Goal: Task Accomplishment & Management: Manage account settings

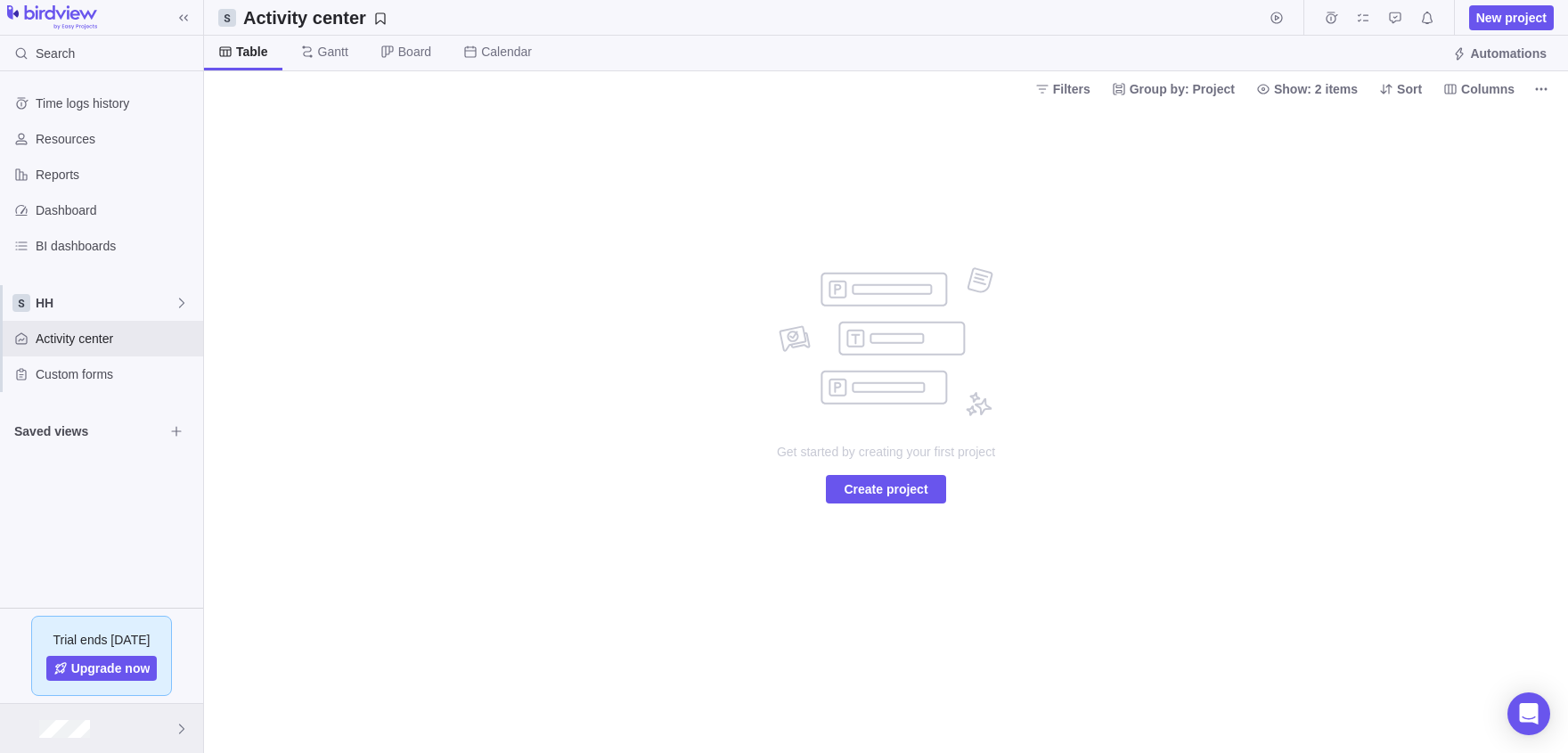
click at [95, 734] on div at bounding box center [102, 728] width 203 height 49
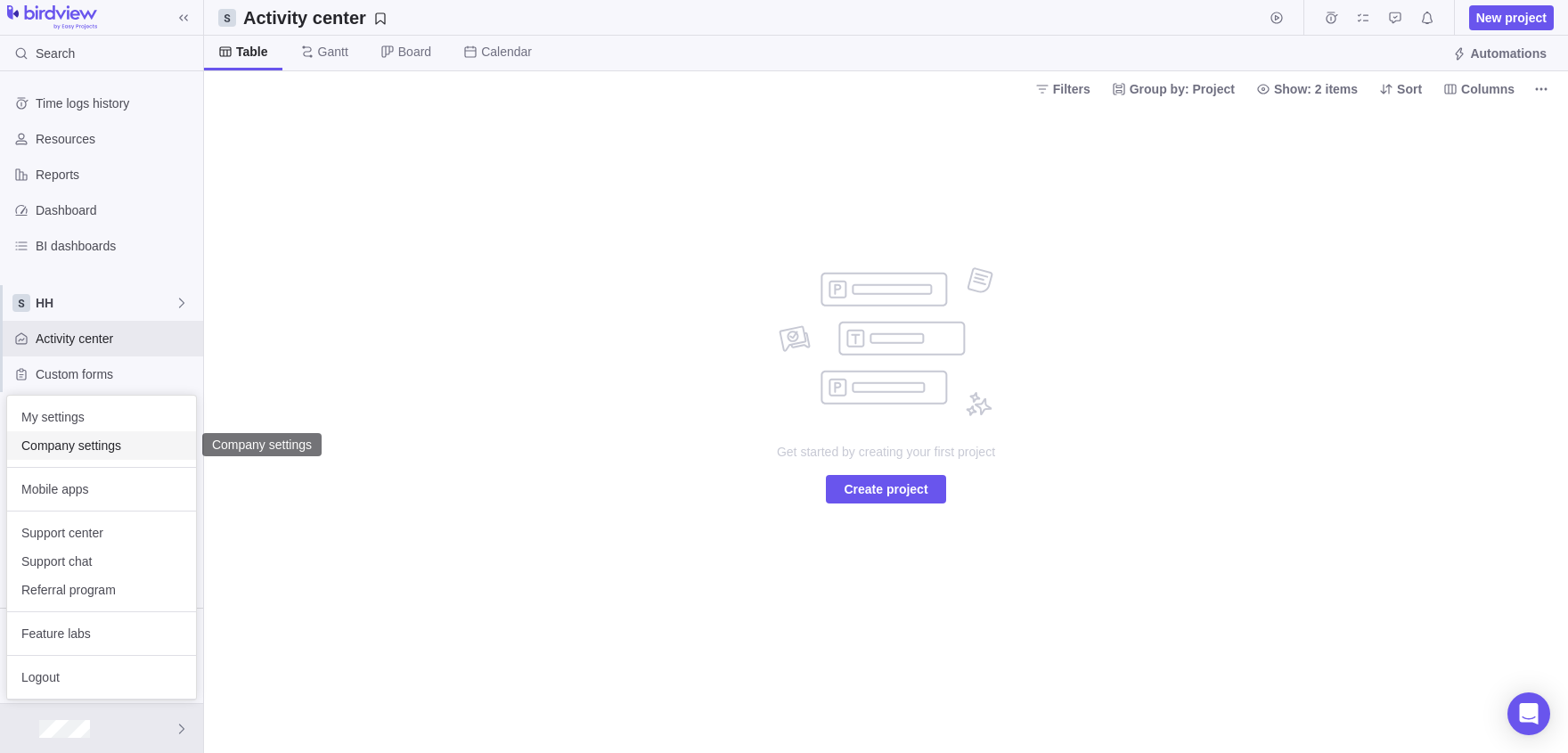
click at [56, 446] on span "Company settings" at bounding box center [102, 445] width 161 height 18
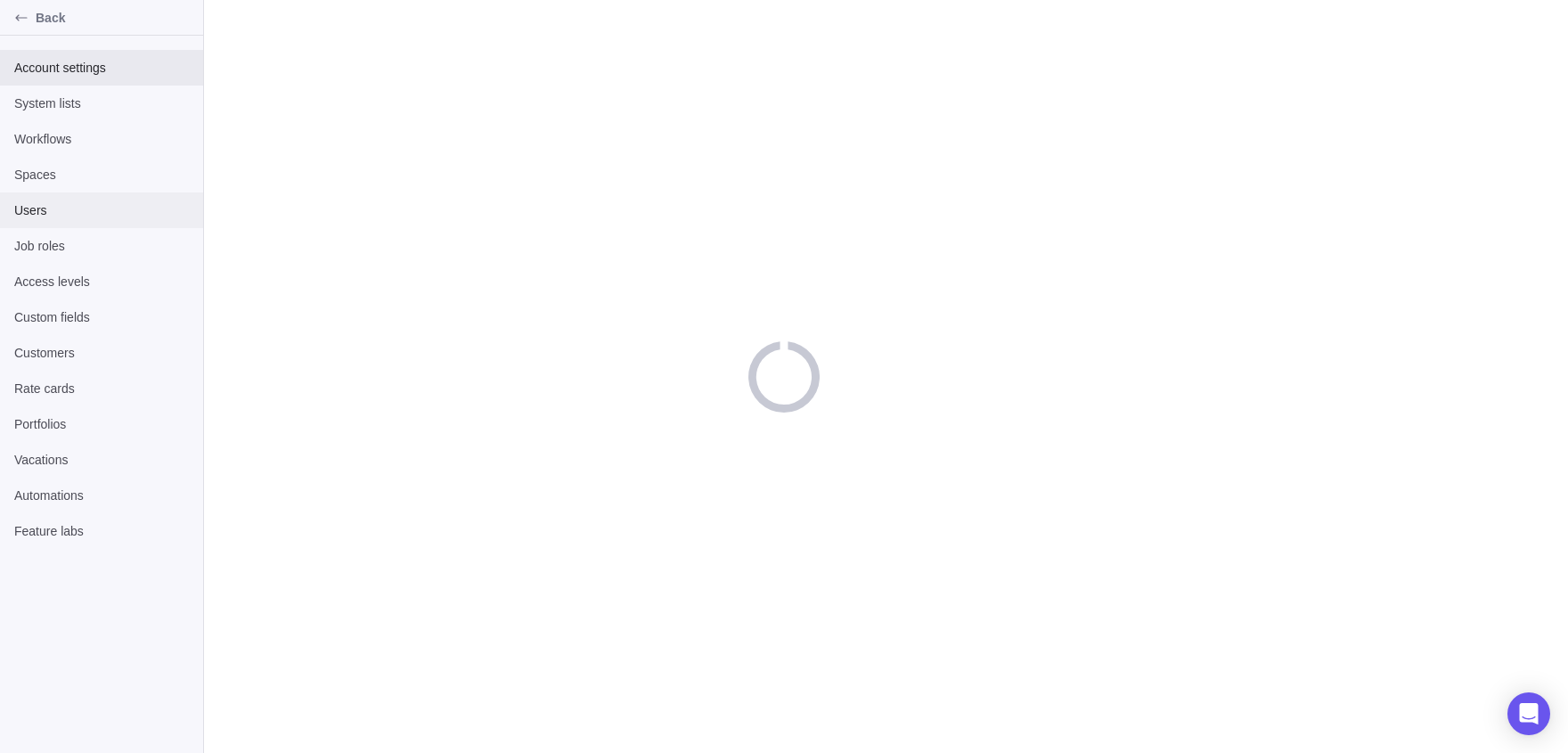
click at [66, 213] on span "Users" at bounding box center [102, 211] width 174 height 18
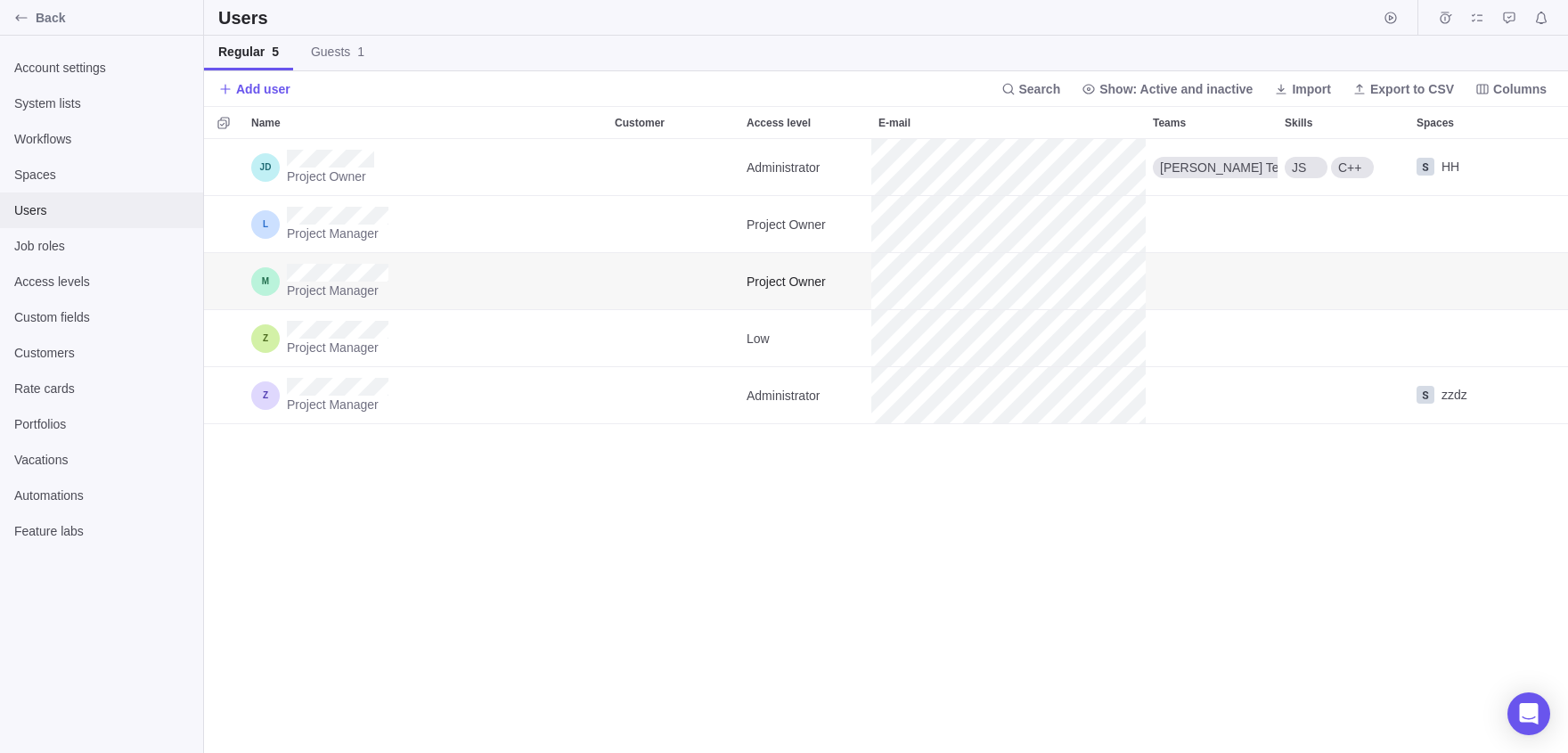
scroll to position [614, 1364]
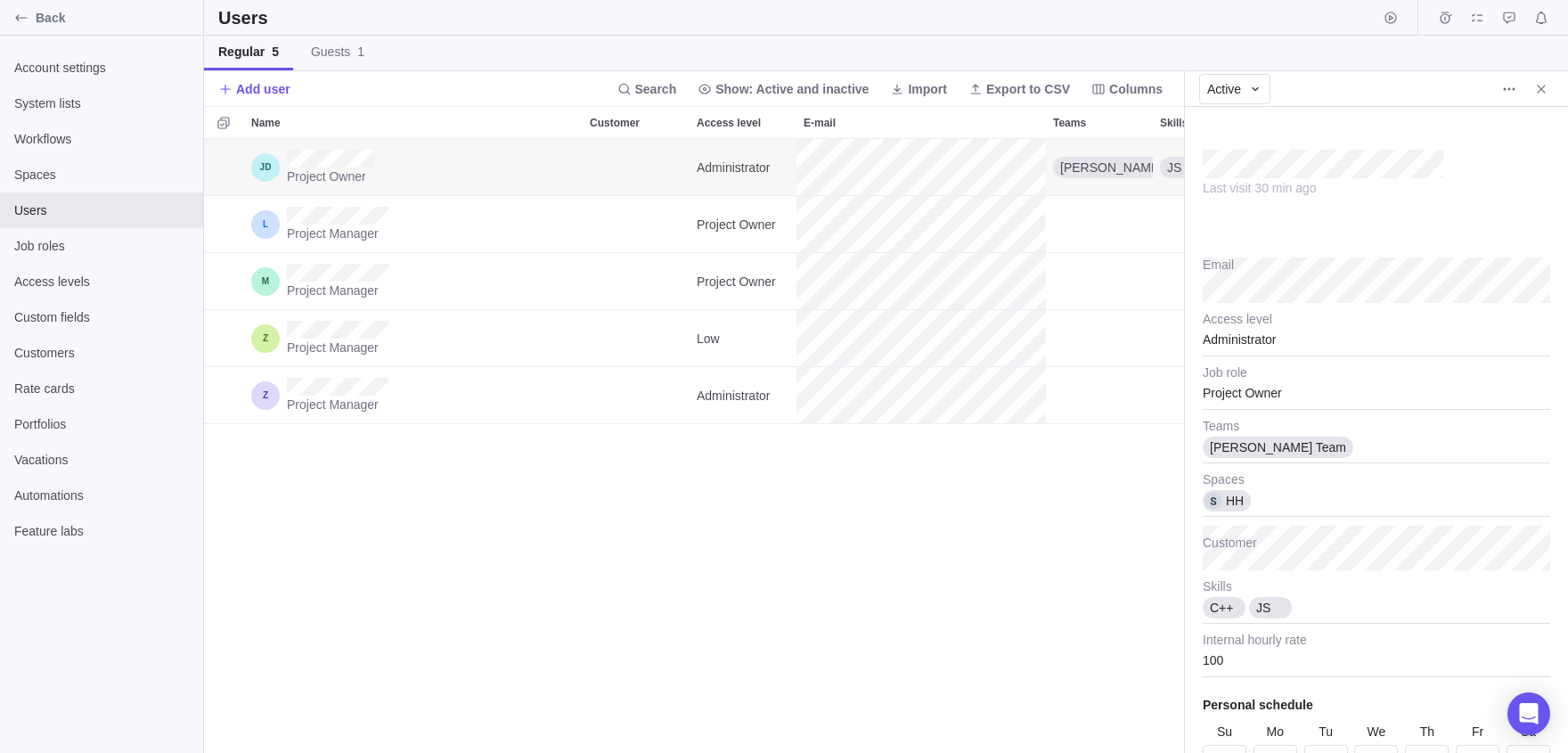
click at [1451, 176] on div "Last visit 30 min ago" at bounding box center [1376, 178] width 347 height 107
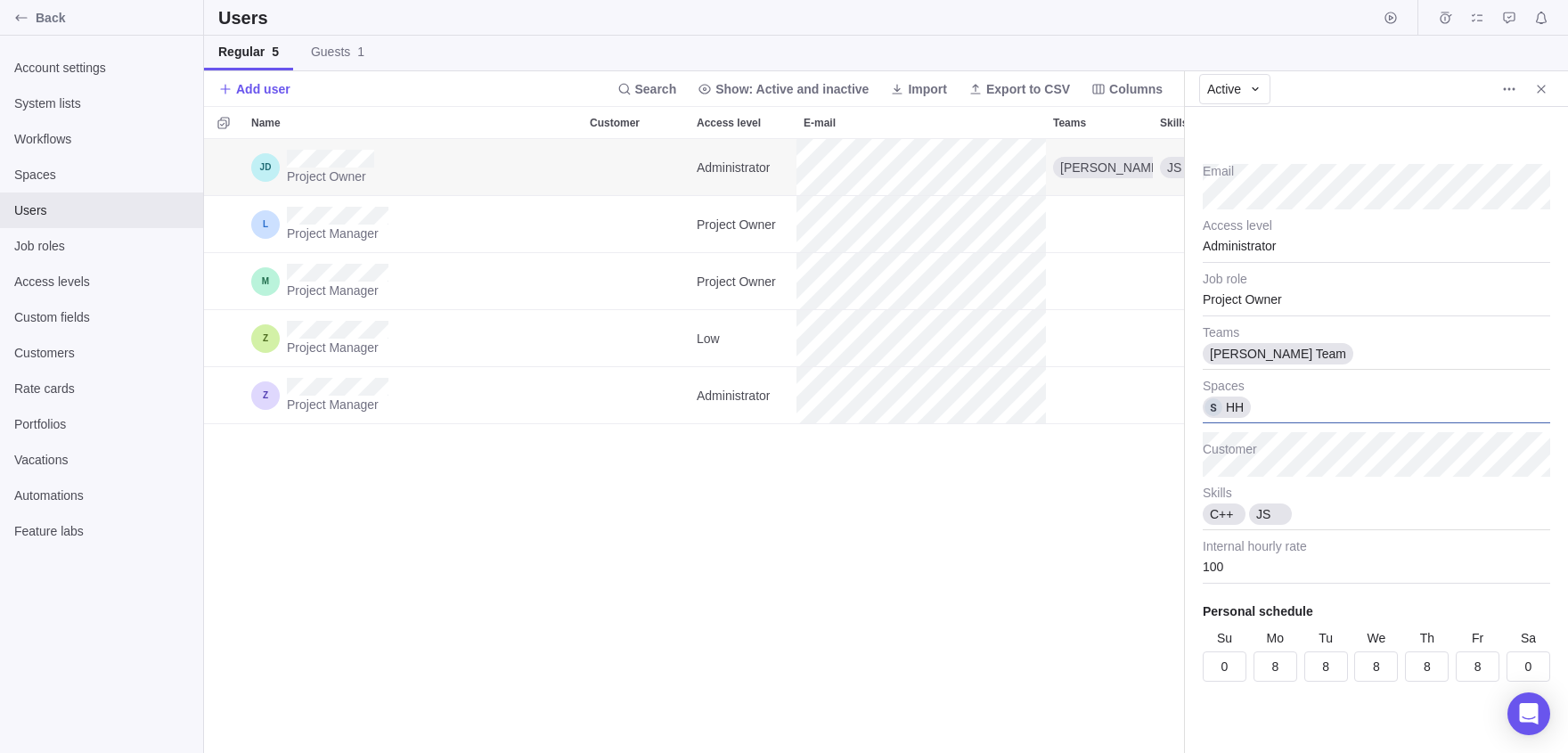
click at [1305, 397] on div "HH" at bounding box center [1376, 401] width 347 height 45
click at [1267, 391] on icon at bounding box center [1267, 396] width 11 height 11
click at [1118, 462] on body "Back Account settings System lists Workflows Spaces Users Job roles Access leve…" at bounding box center [784, 376] width 1568 height 753
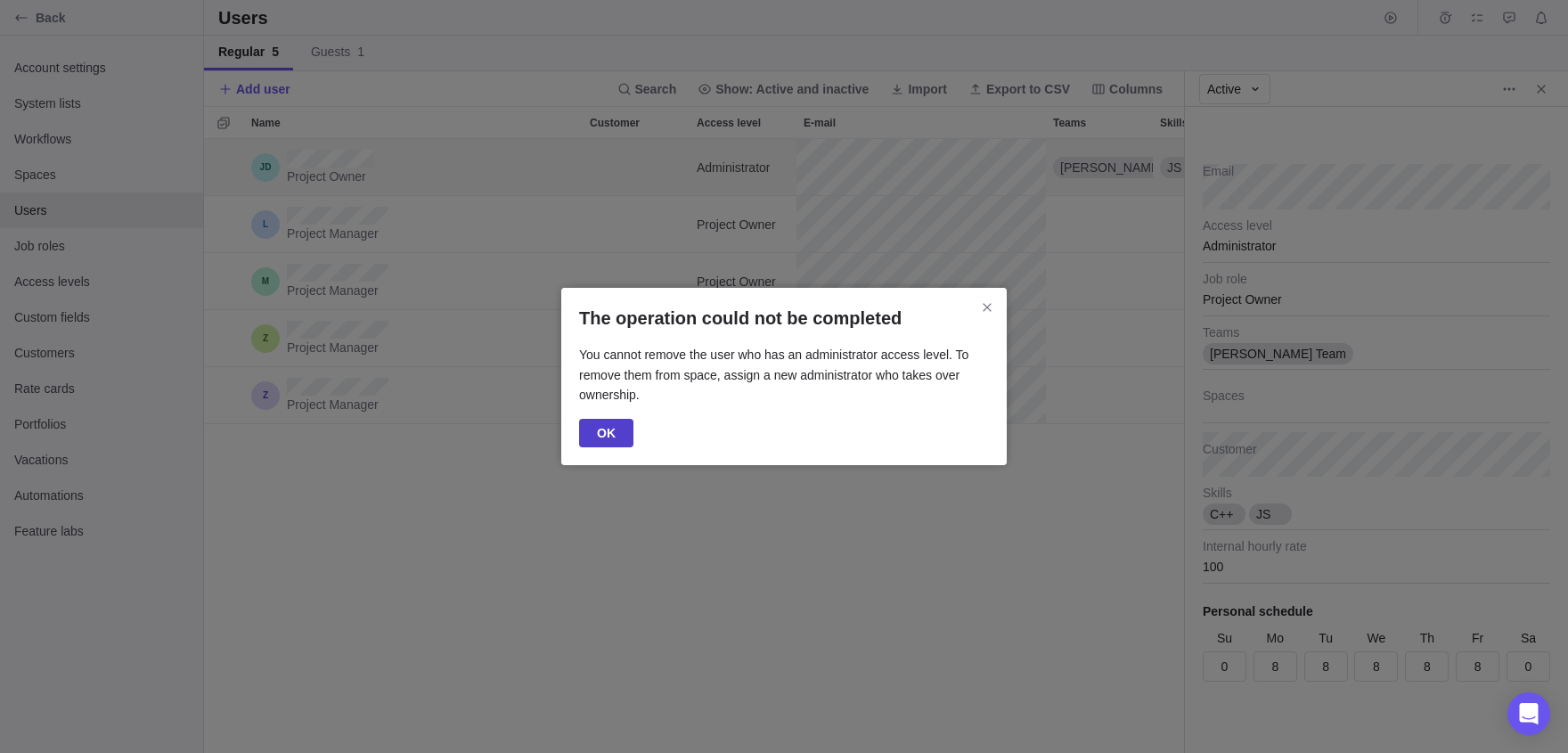
click at [607, 436] on span "OK" at bounding box center [606, 433] width 19 height 22
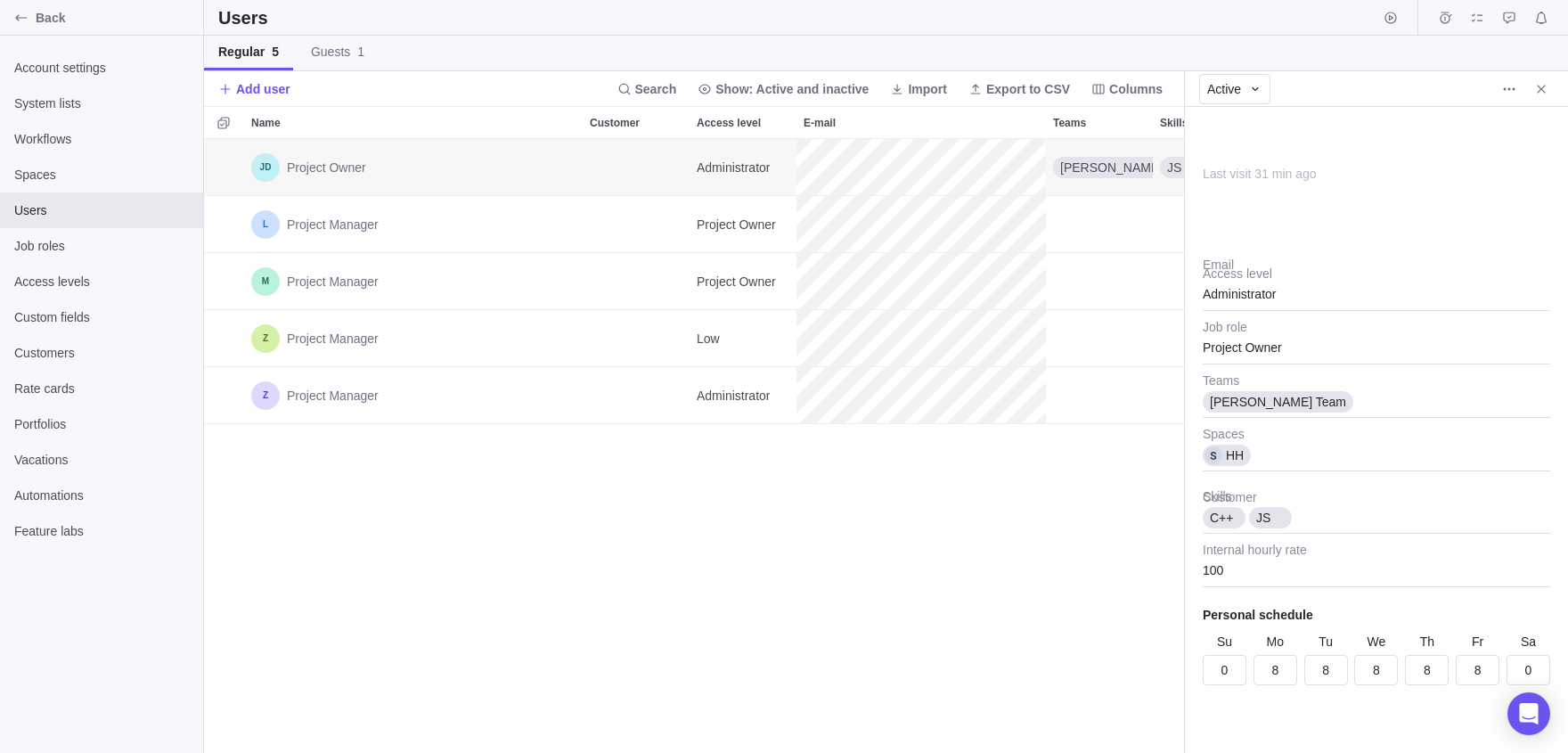
scroll to position [614, 980]
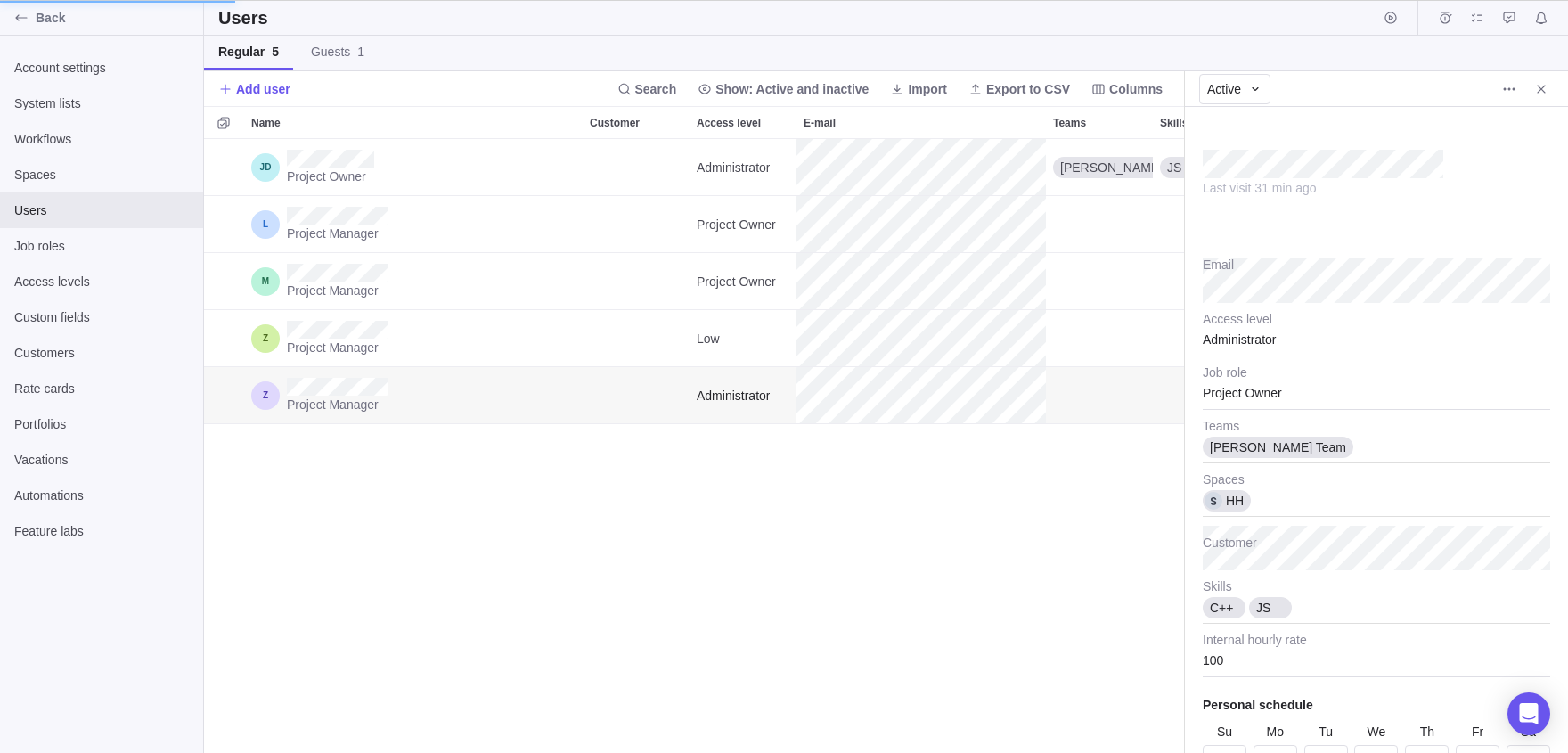
type textarea "x"
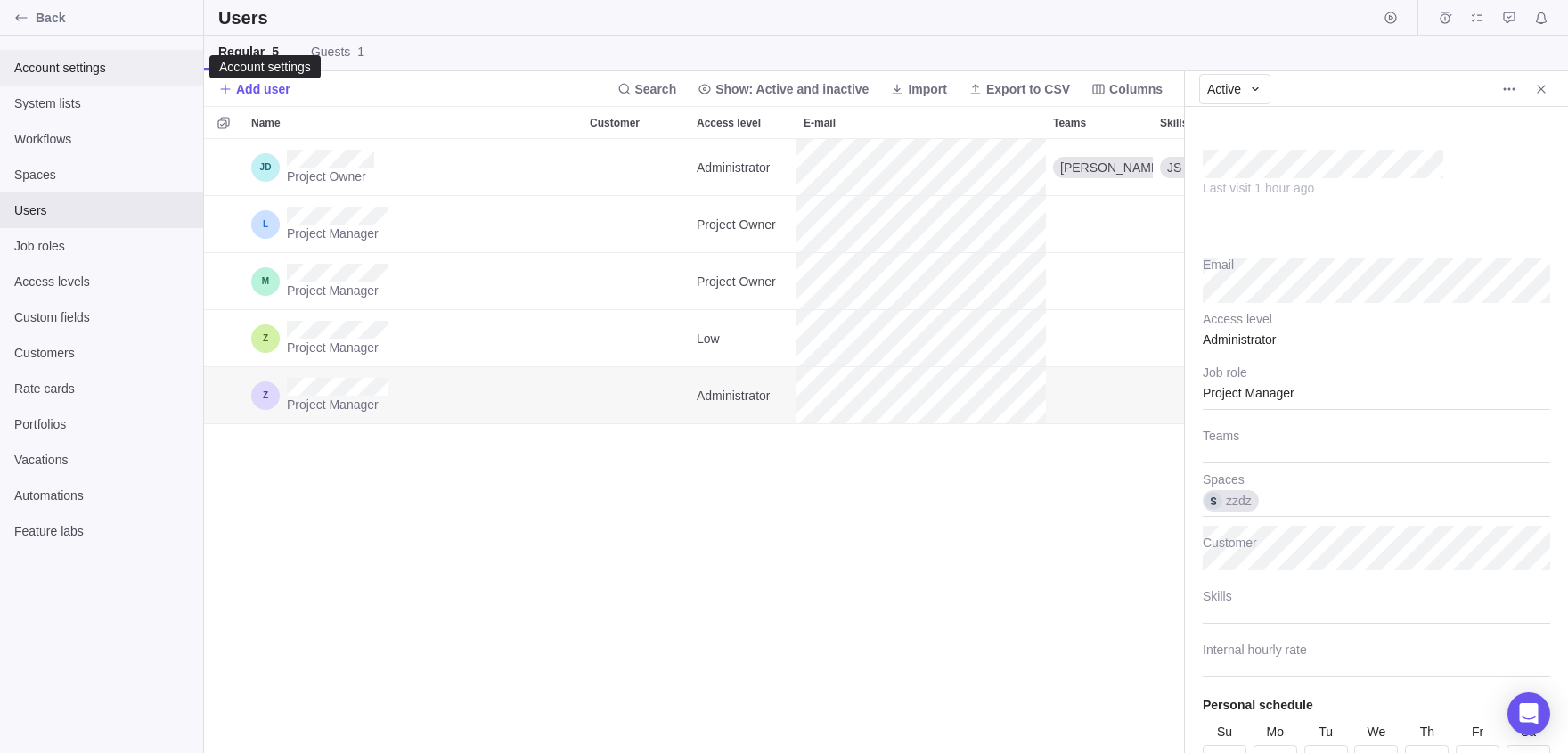
click at [74, 71] on span "Account settings" at bounding box center [102, 68] width 174 height 18
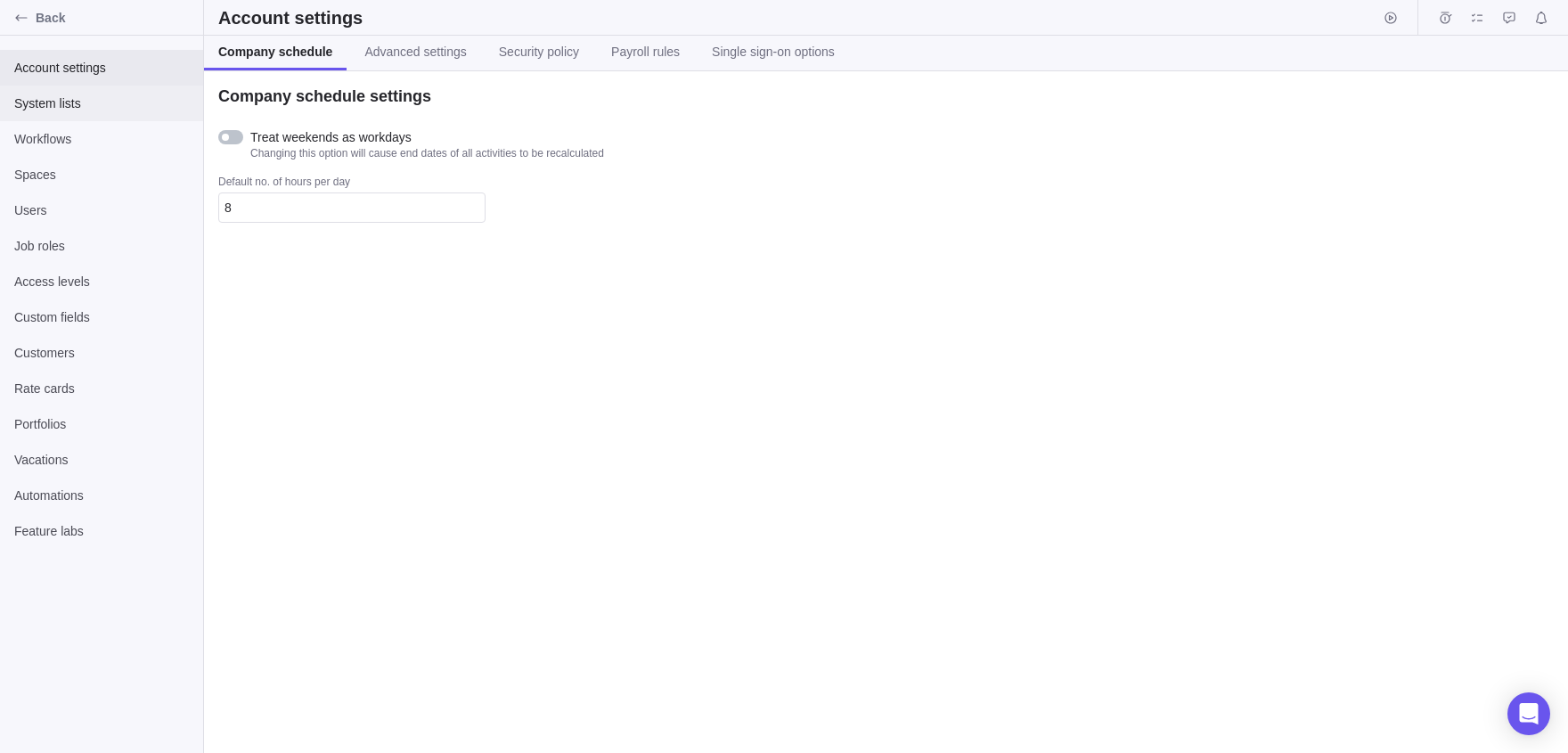
click at [80, 103] on span "System lists" at bounding box center [102, 104] width 174 height 18
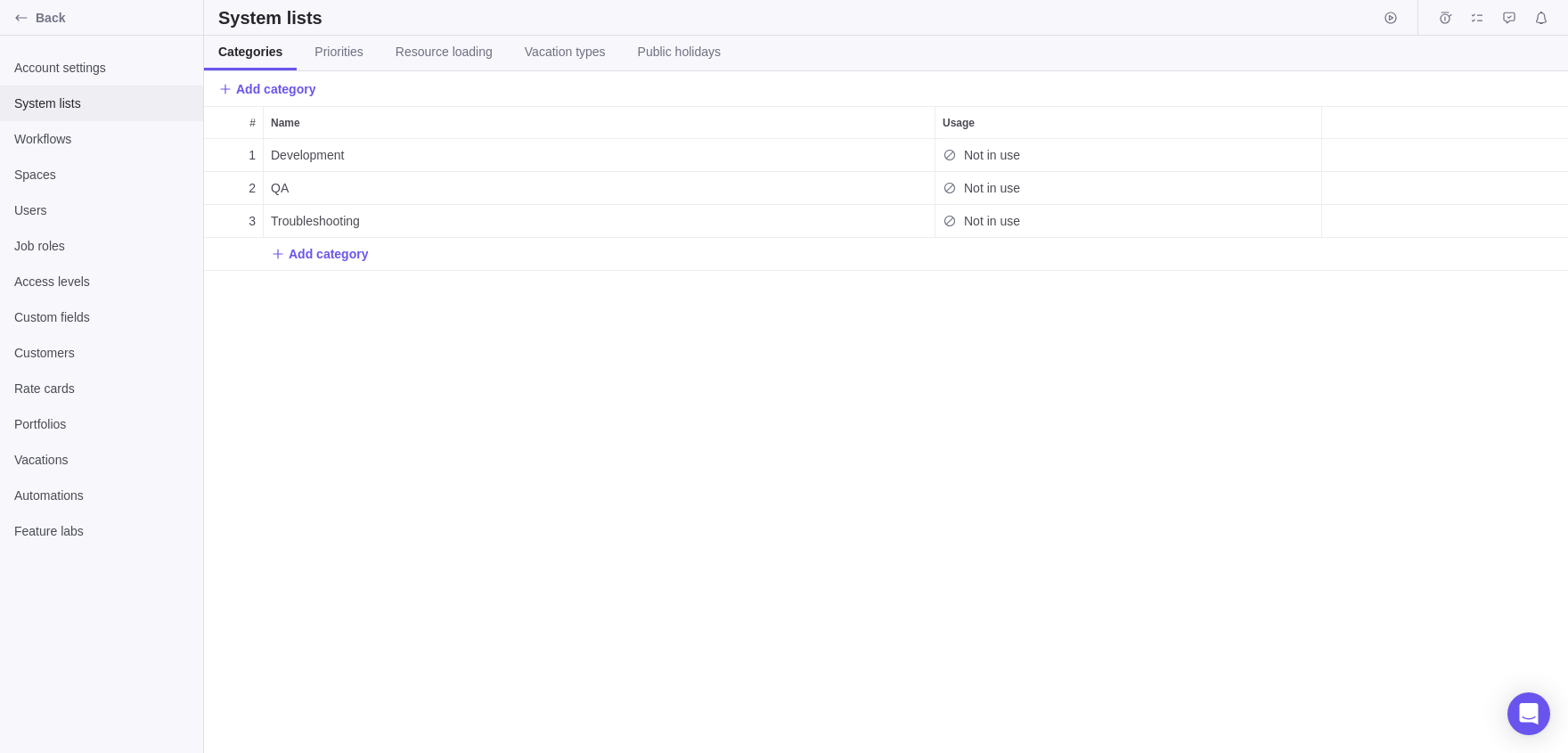
scroll to position [1, 1]
click at [35, 221] on div "Users" at bounding box center [102, 210] width 203 height 35
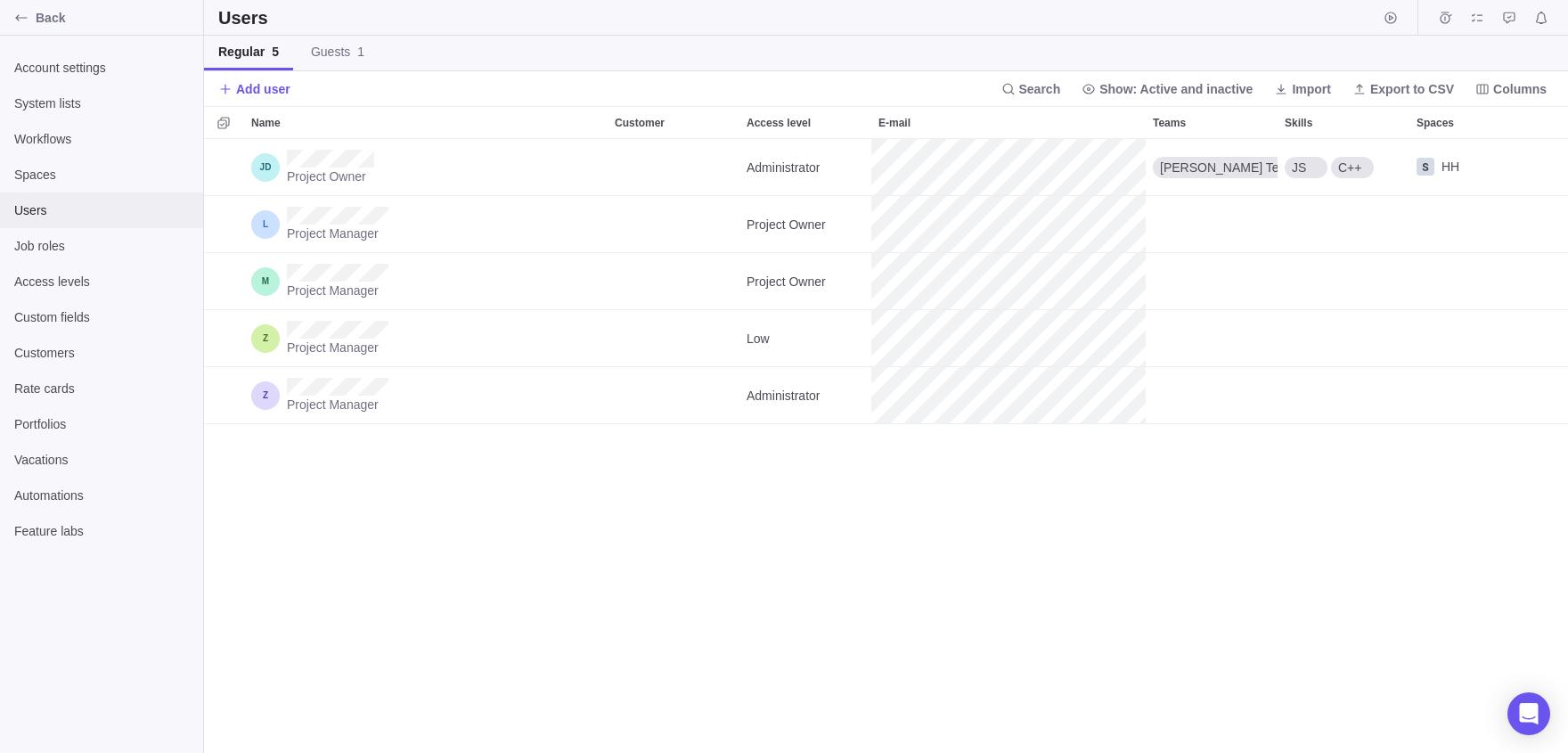
scroll to position [614, 1364]
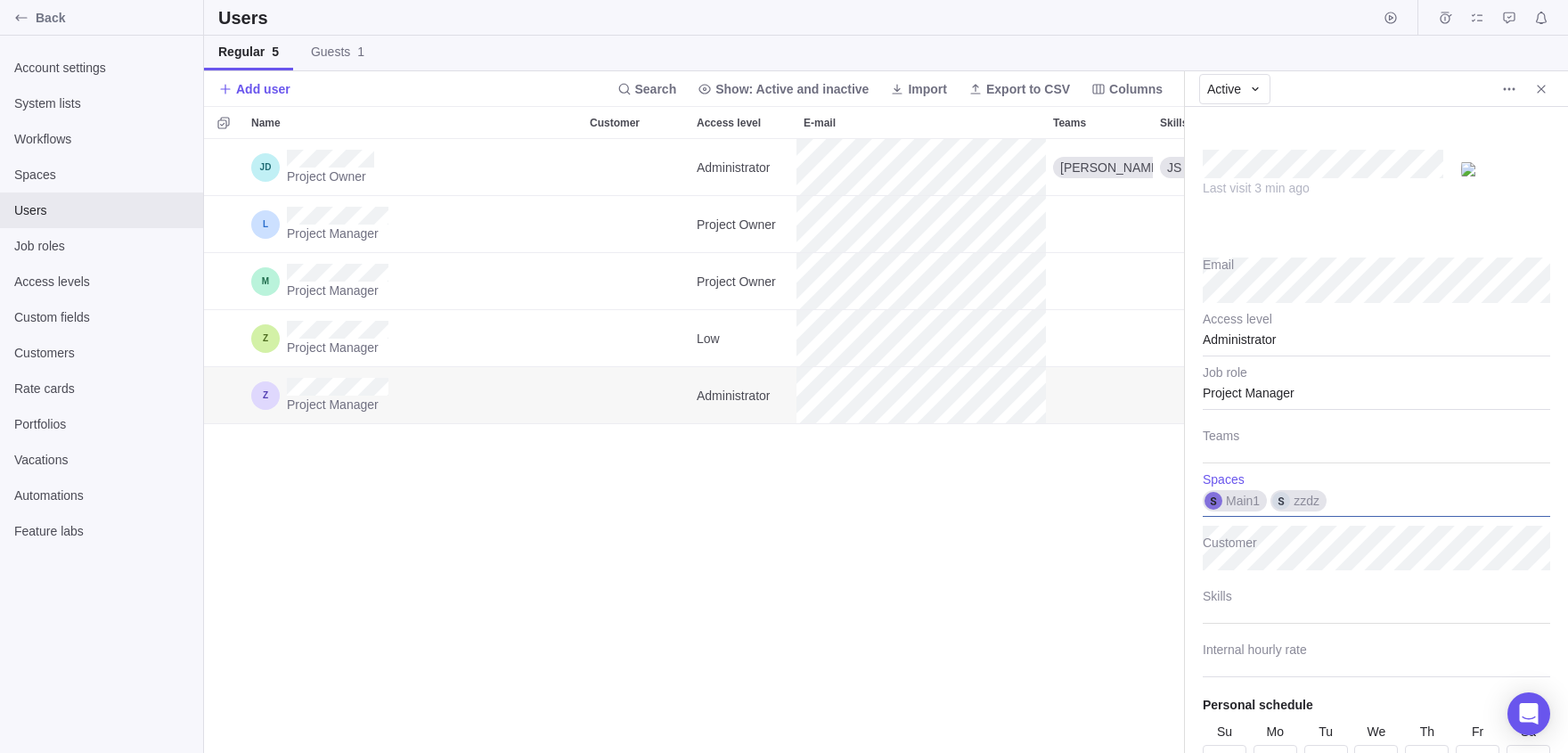
click at [1319, 503] on span "zzdz" at bounding box center [1306, 500] width 25 height 18
click at [911, 170] on body "Back Account settings System lists Workflows Spaces Users Job roles Access leve…" at bounding box center [784, 376] width 1568 height 753
type textarea "x"
type input "100"
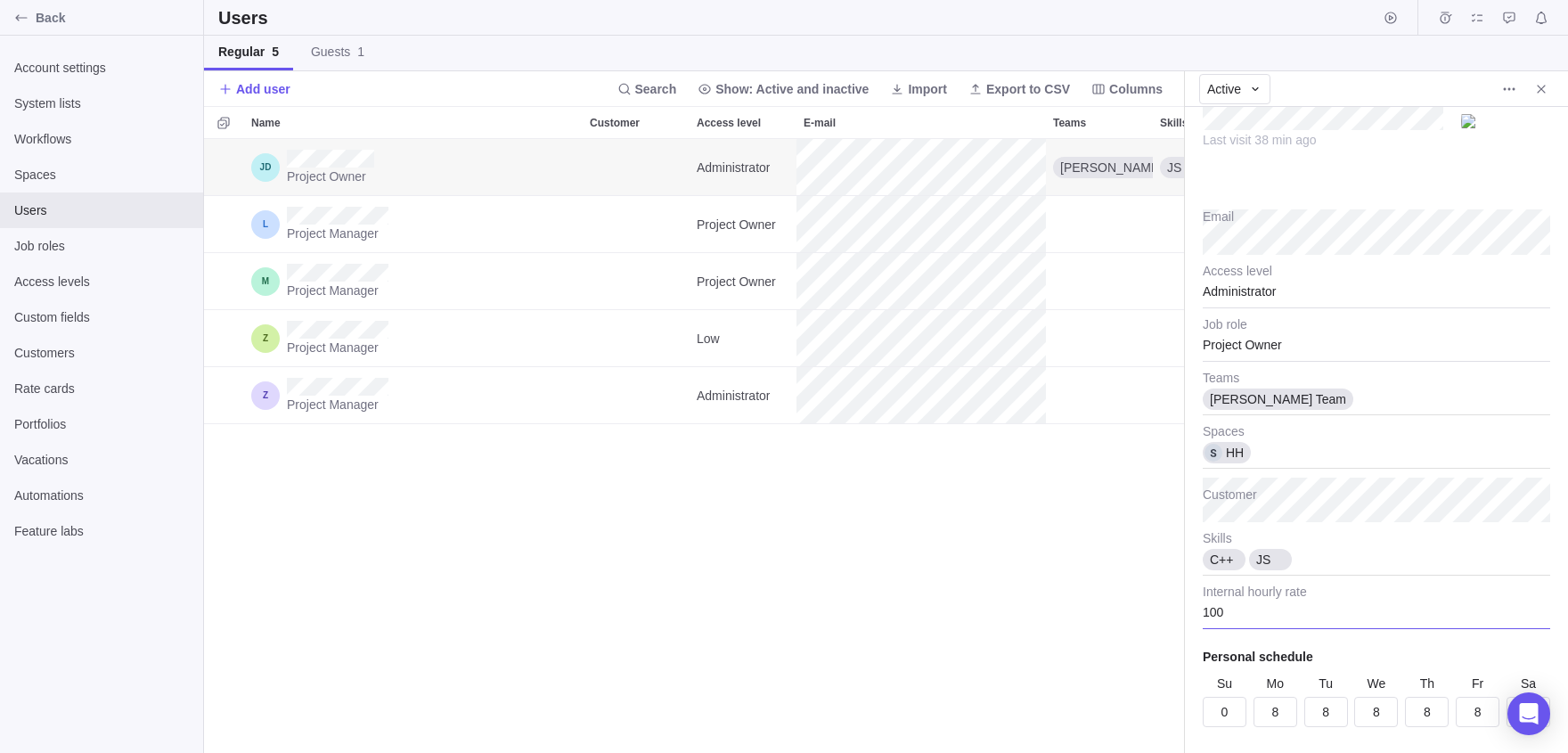
scroll to position [28, 0]
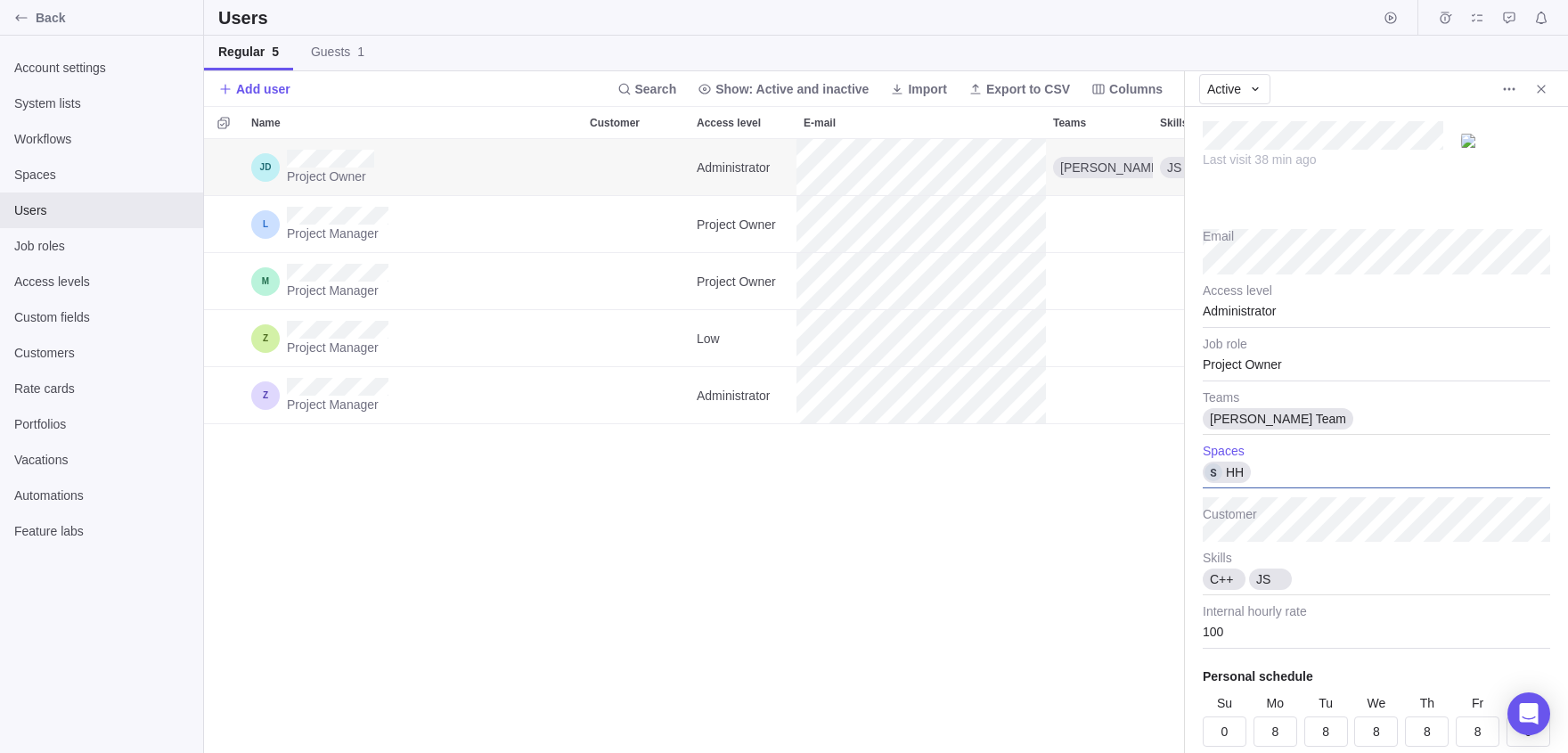
click at [1298, 471] on div "HH" at bounding box center [1376, 465] width 347 height 45
click at [0, 22] on body "Back Account settings System lists Workflows Spaces Users Job roles Access leve…" at bounding box center [784, 376] width 1568 height 753
click at [25, 21] on icon "Back" at bounding box center [22, 18] width 15 height 15
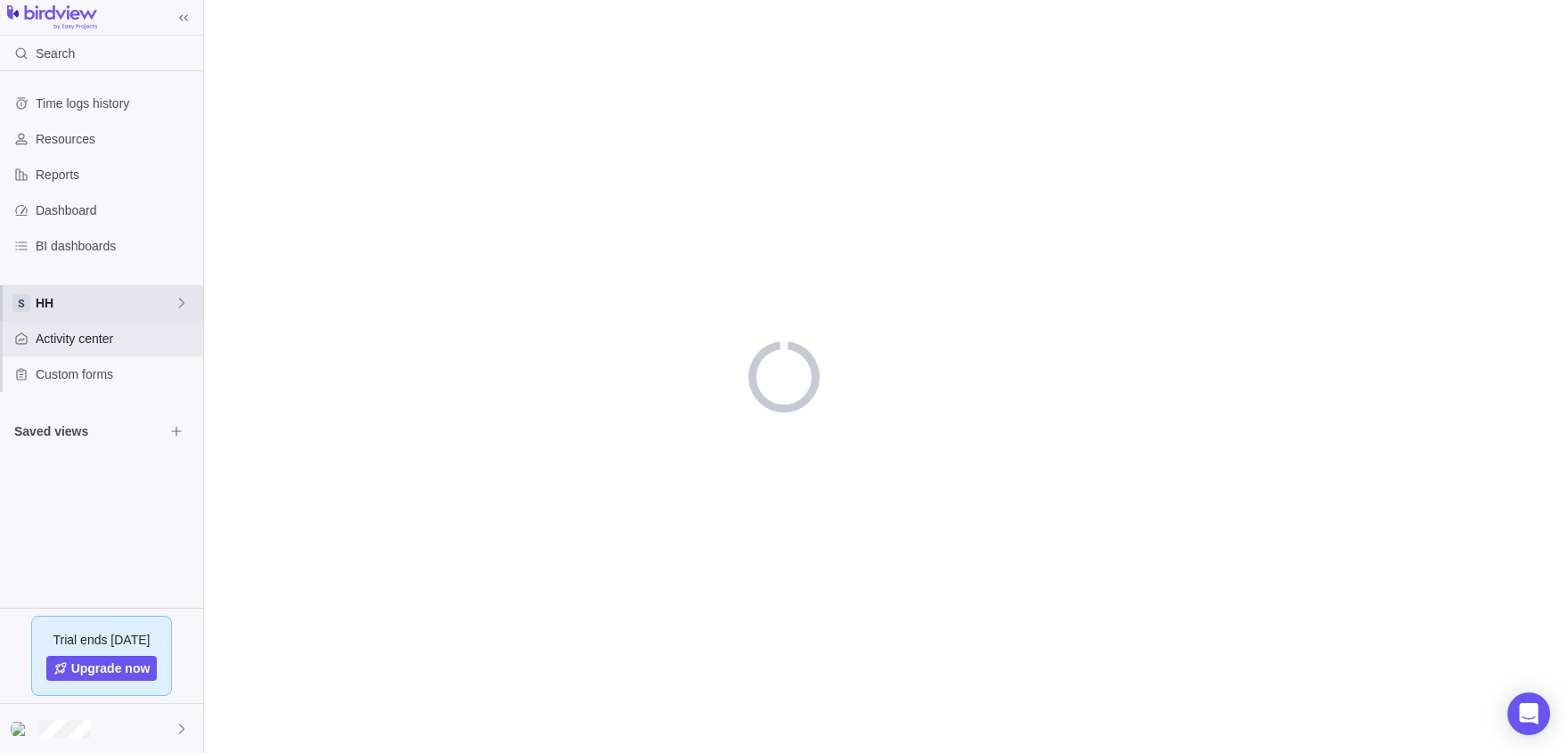
click at [138, 305] on span "HH" at bounding box center [104, 303] width 139 height 18
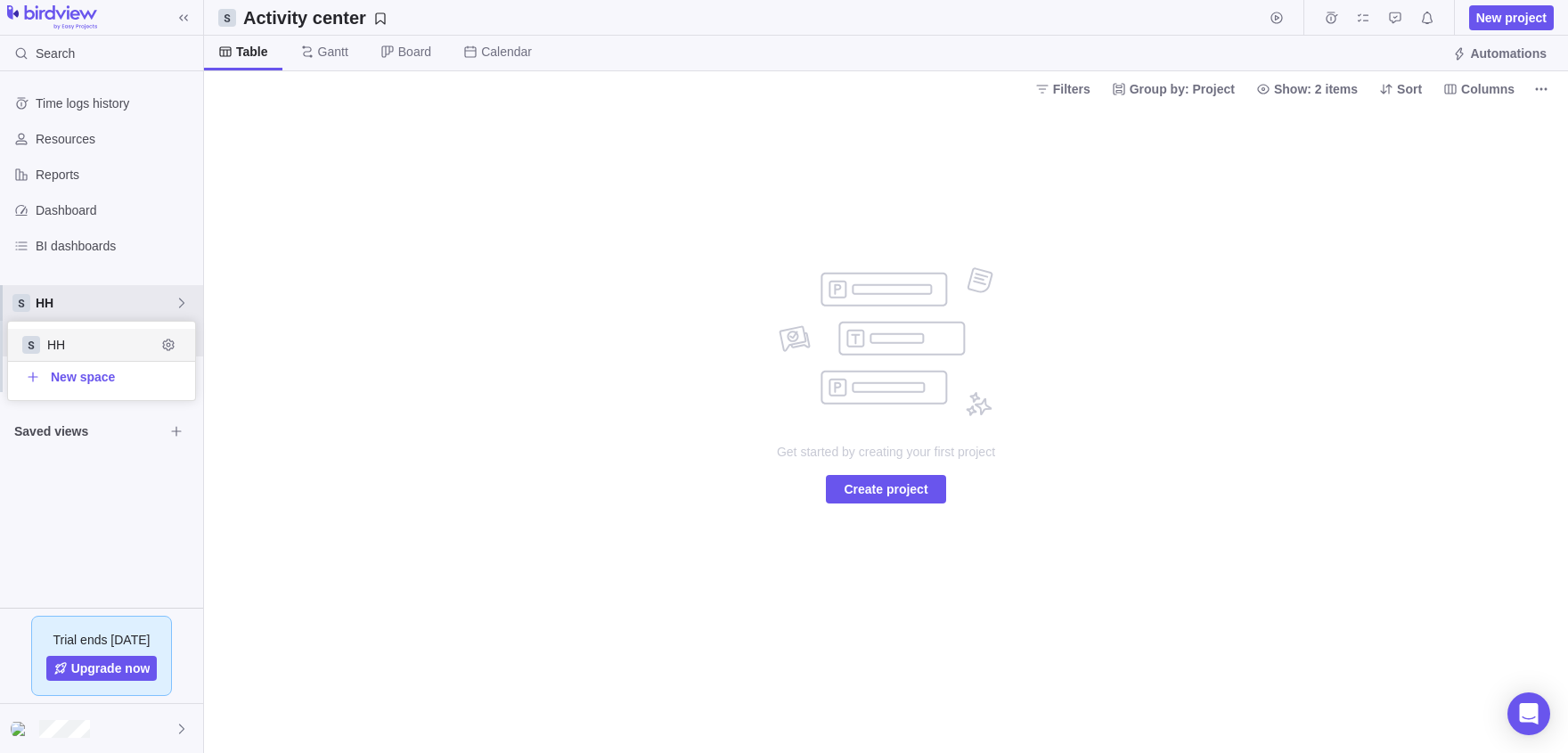
click at [333, 356] on body "Search Time logs history Resources Reports Dashboard BI dashboards HH Activity …" at bounding box center [784, 376] width 1568 height 753
click at [145, 299] on span "HH" at bounding box center [104, 303] width 139 height 18
click at [173, 339] on icon "Edit space settings" at bounding box center [168, 345] width 15 height 15
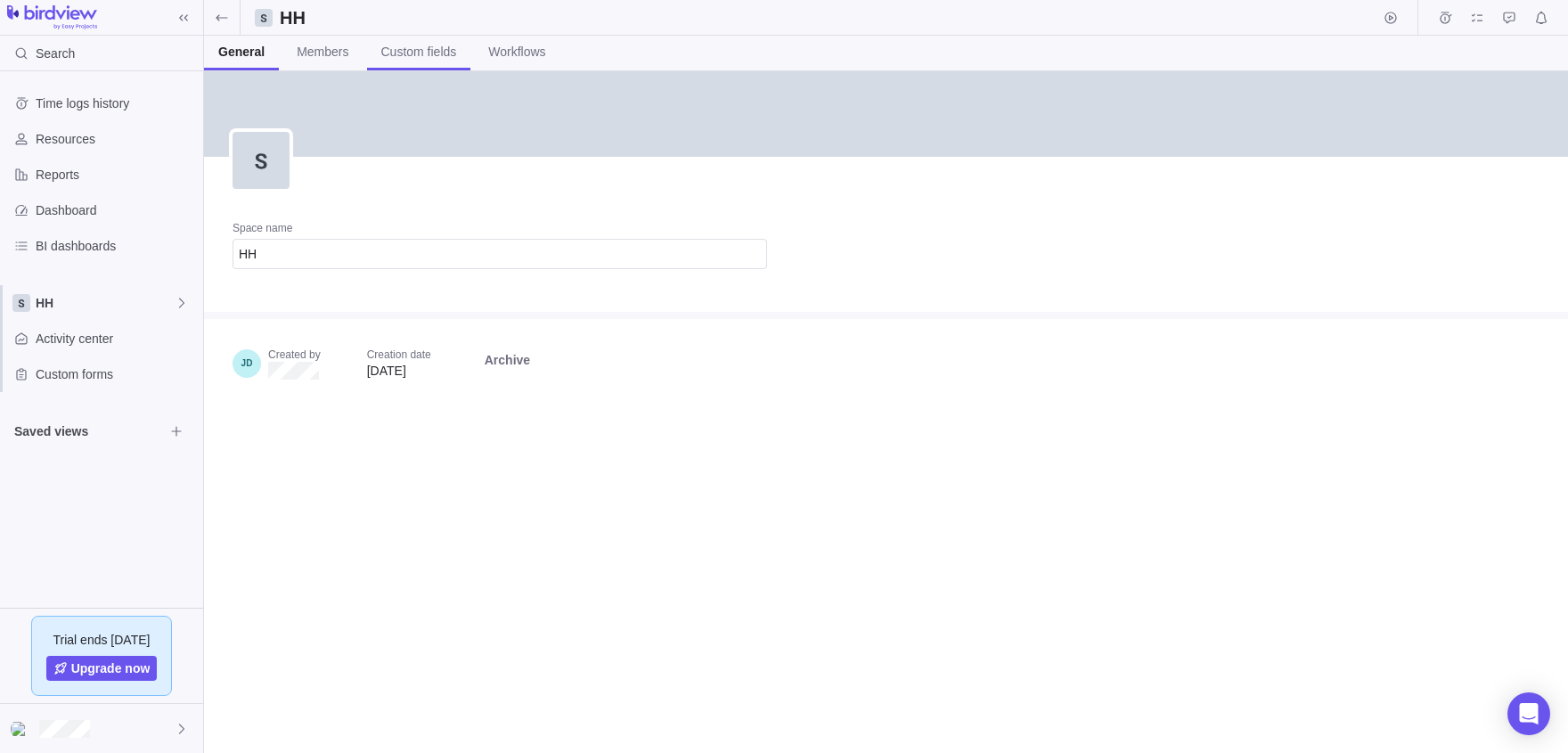
click at [440, 66] on link "Custom fields" at bounding box center [419, 53] width 104 height 35
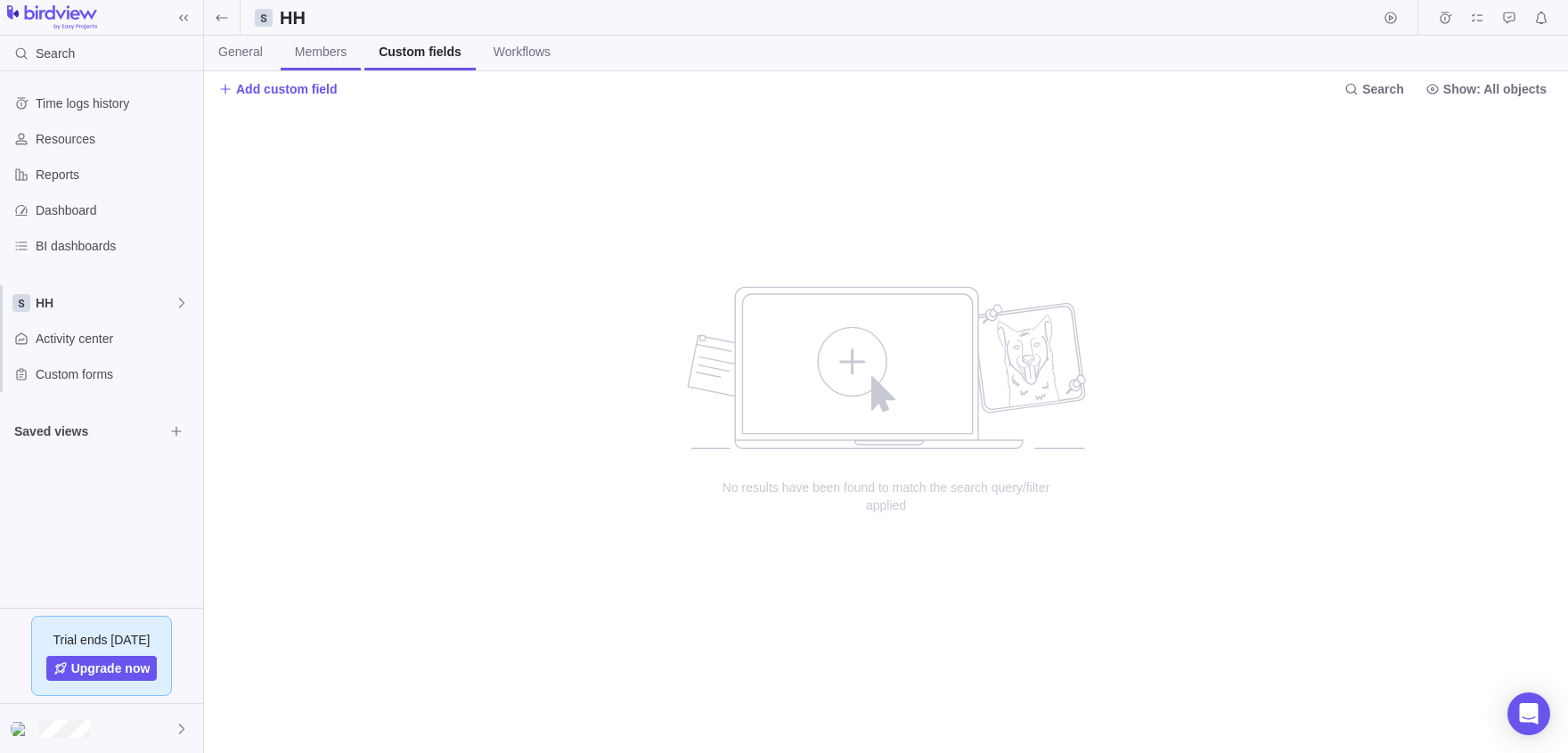
click at [335, 59] on span "Members" at bounding box center [321, 52] width 52 height 18
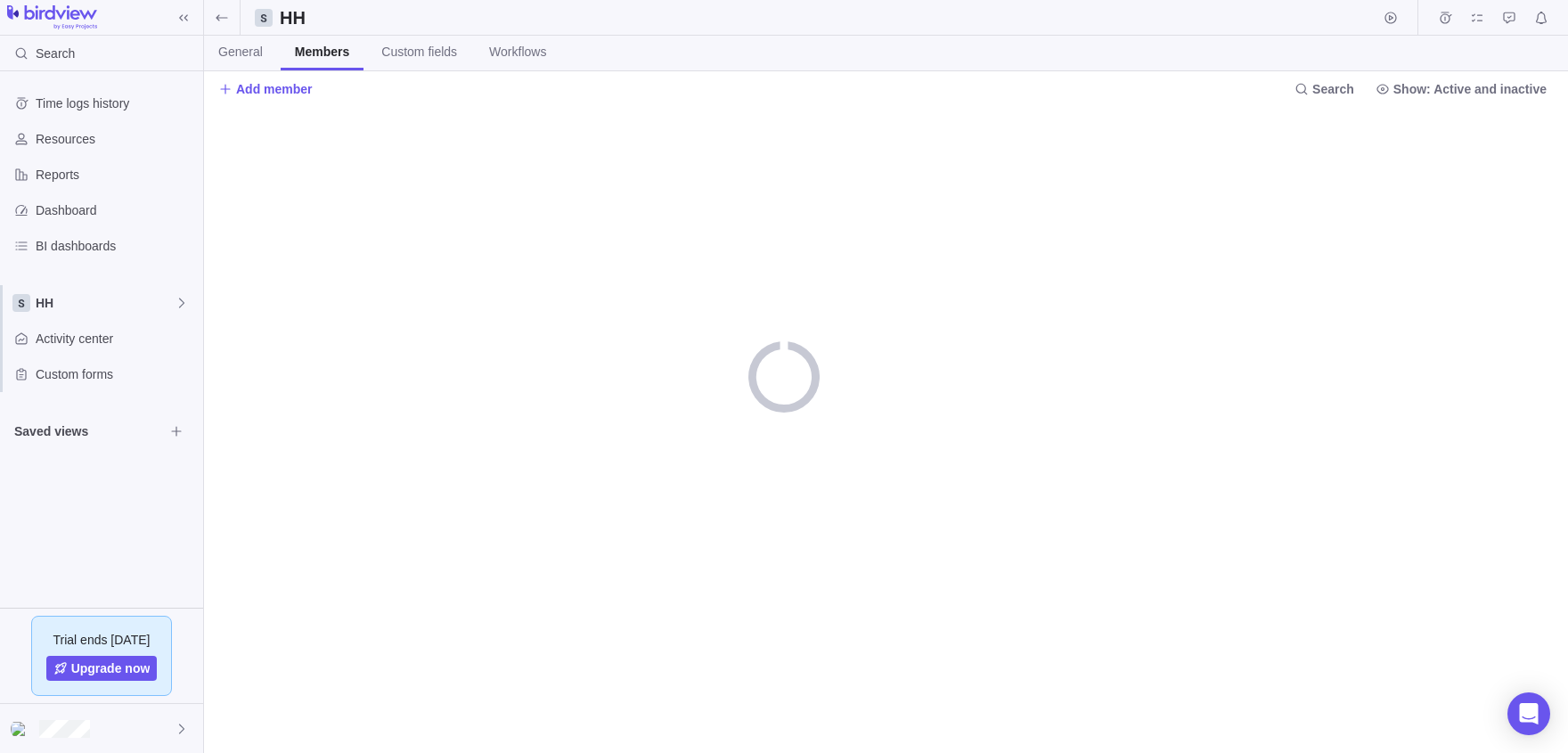
click at [356, 62] on link "Members" at bounding box center [322, 53] width 83 height 35
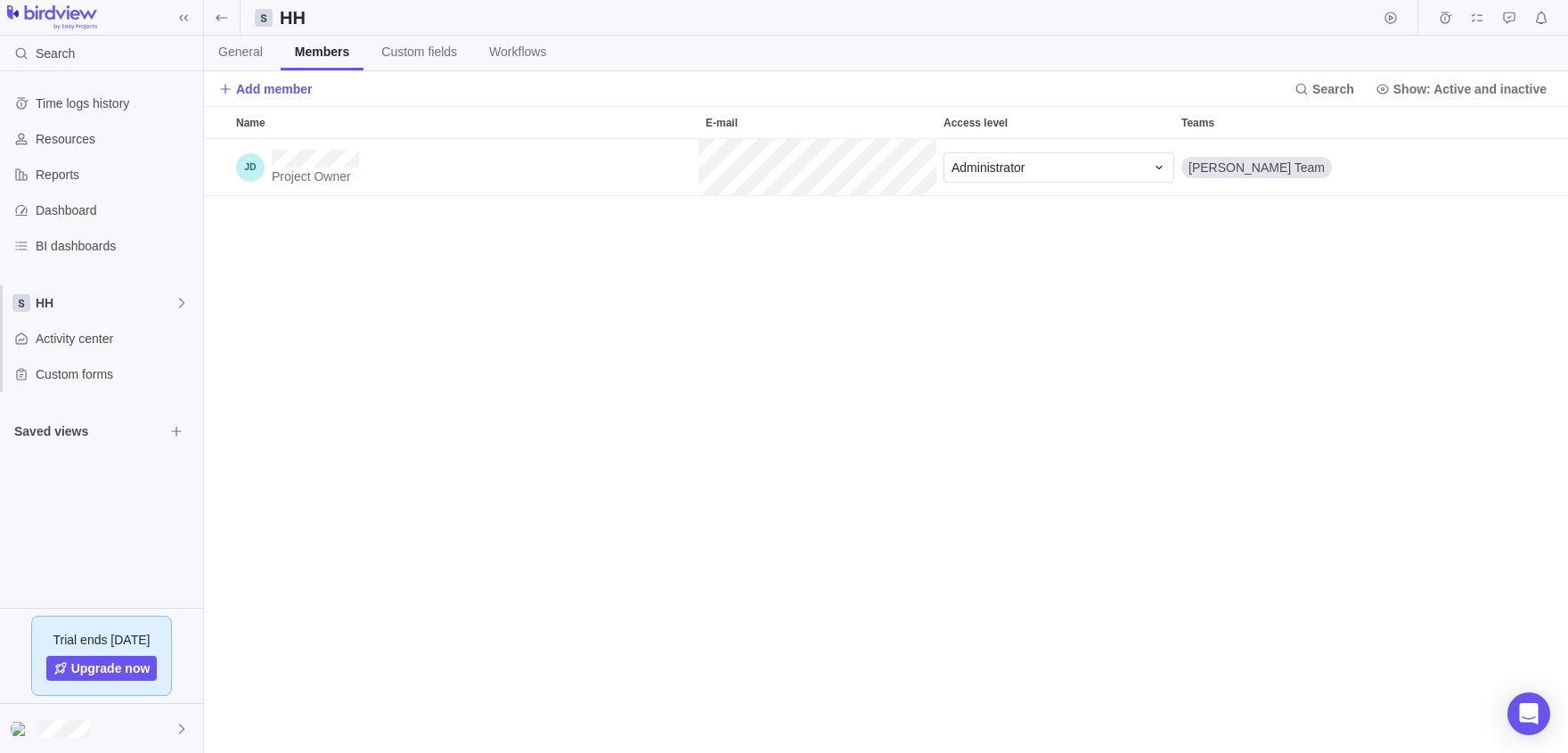
scroll to position [614, 1364]
click at [270, 99] on span "Add member" at bounding box center [265, 88] width 94 height 25
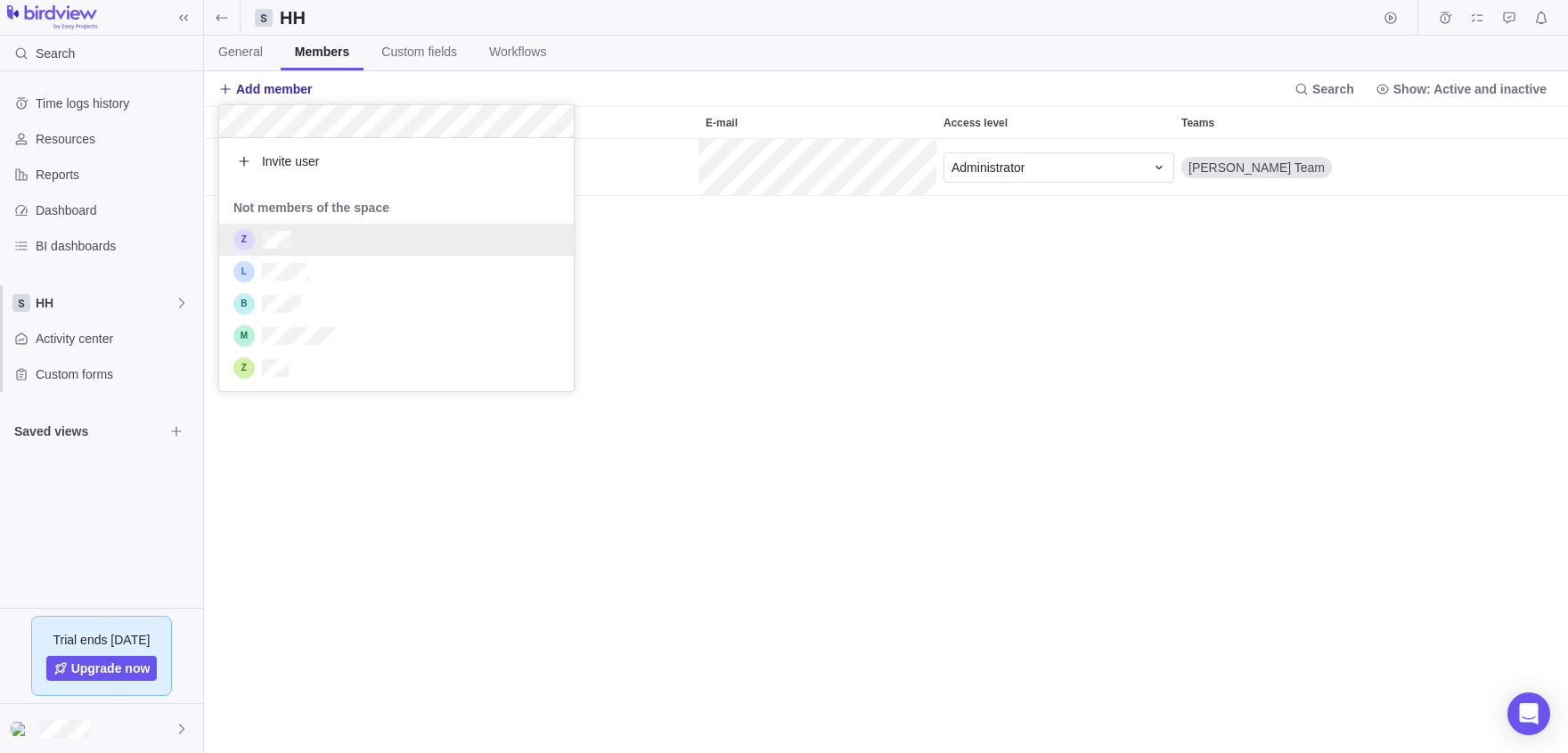
click at [759, 371] on body "Search Time logs history Resources Reports Dashboard BI dashboards HH Activity …" at bounding box center [784, 376] width 1568 height 753
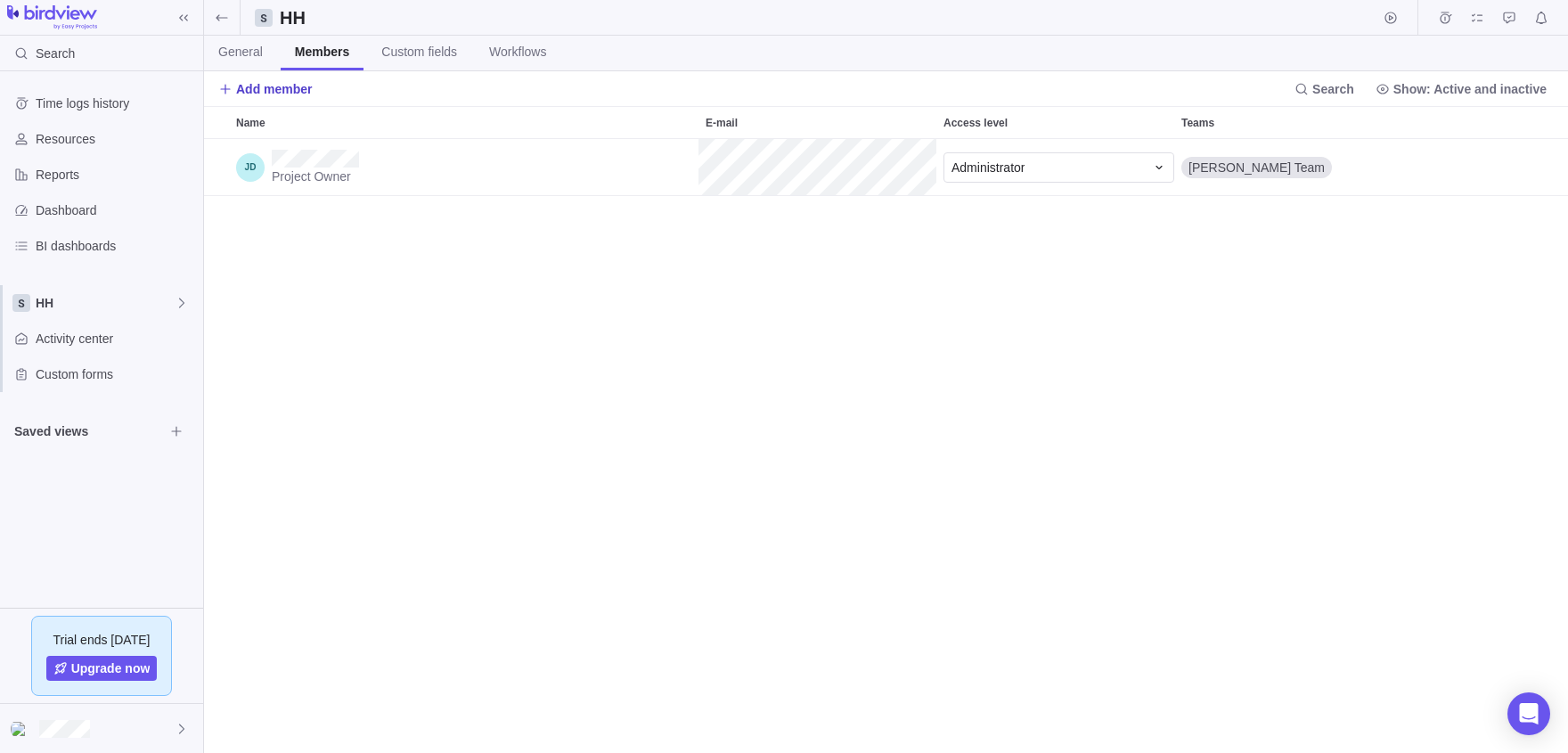
click at [280, 85] on span "Add member" at bounding box center [274, 89] width 76 height 18
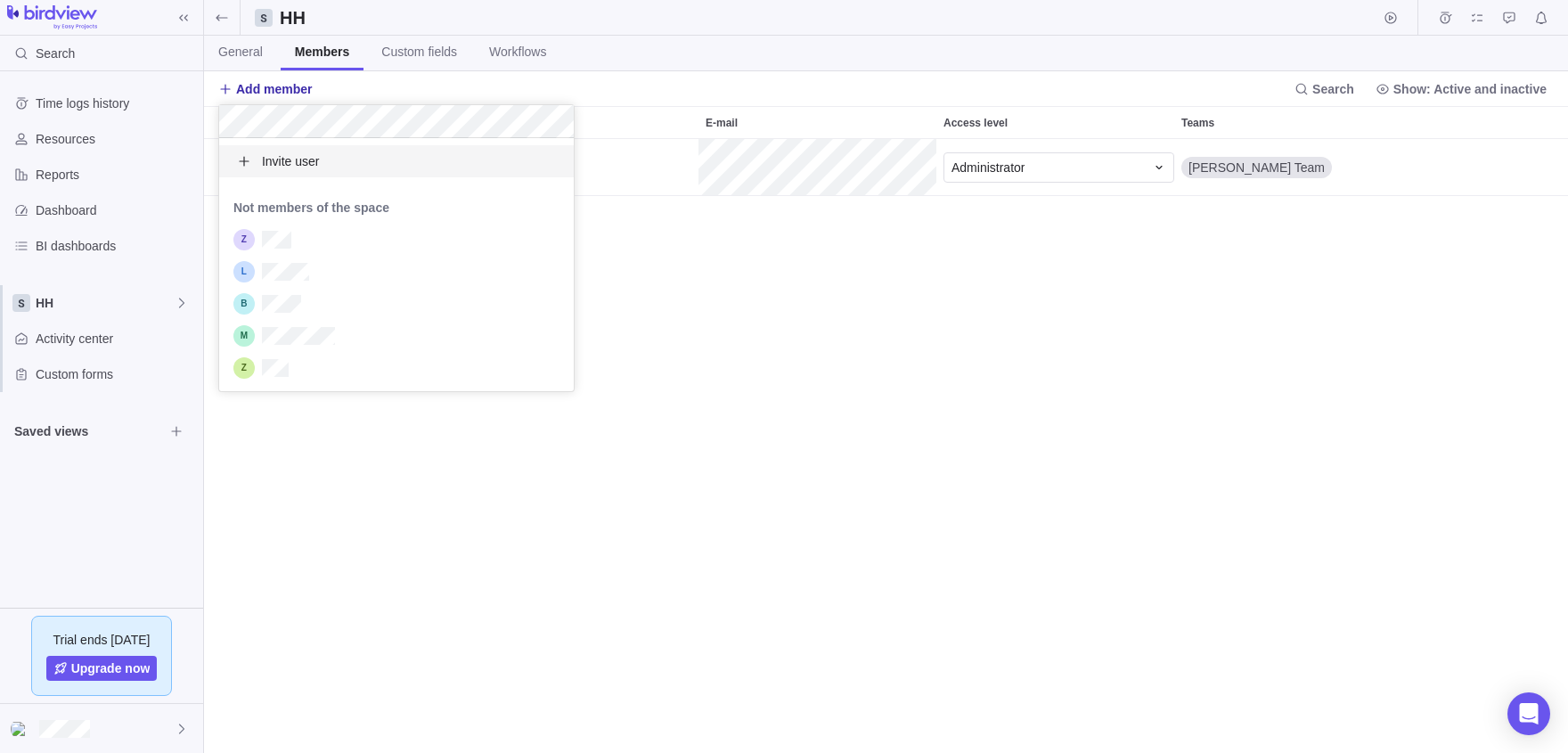
click at [336, 168] on div "Invite user" at bounding box center [396, 161] width 354 height 32
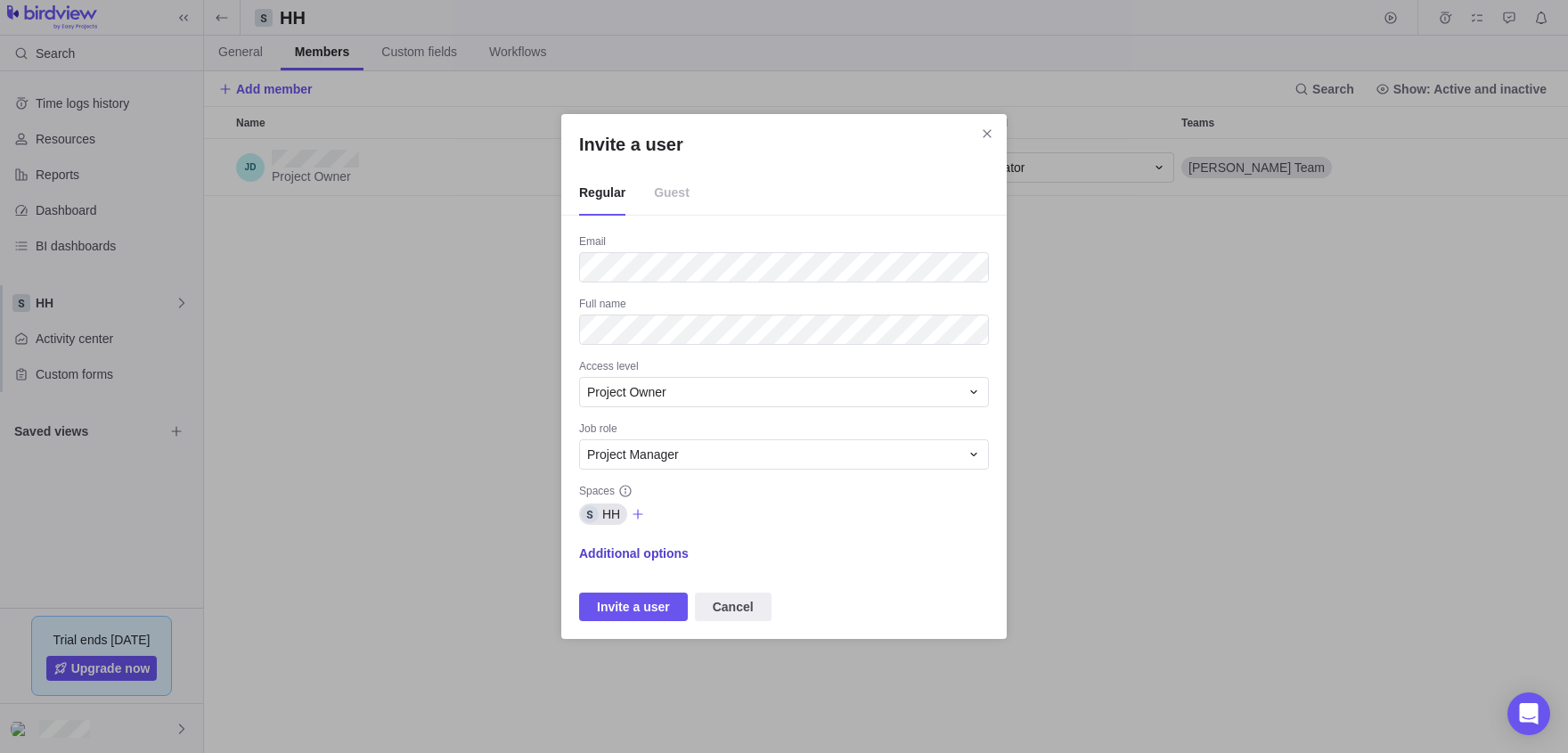
click at [654, 558] on span "Additional options" at bounding box center [633, 553] width 110 height 18
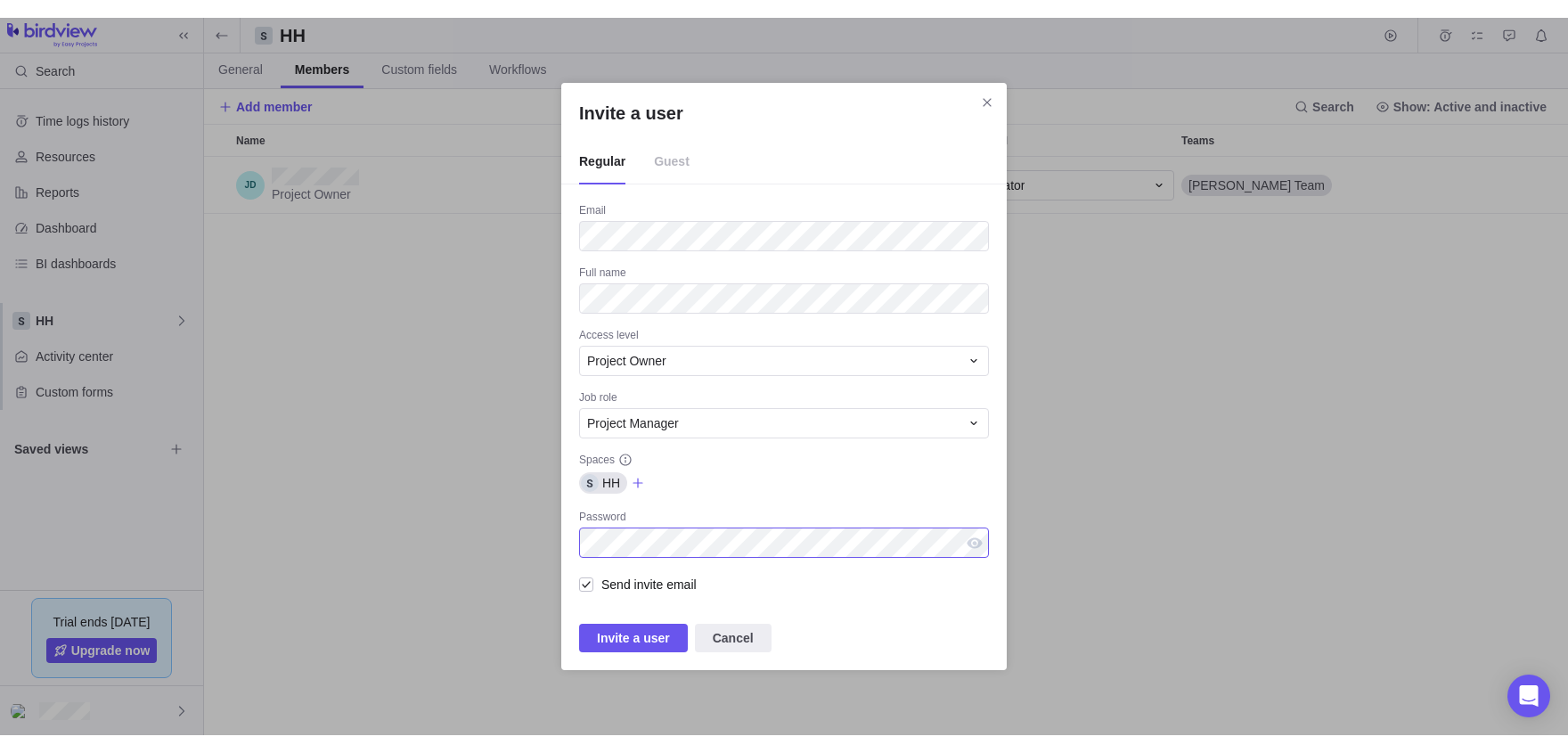
scroll to position [614, 1364]
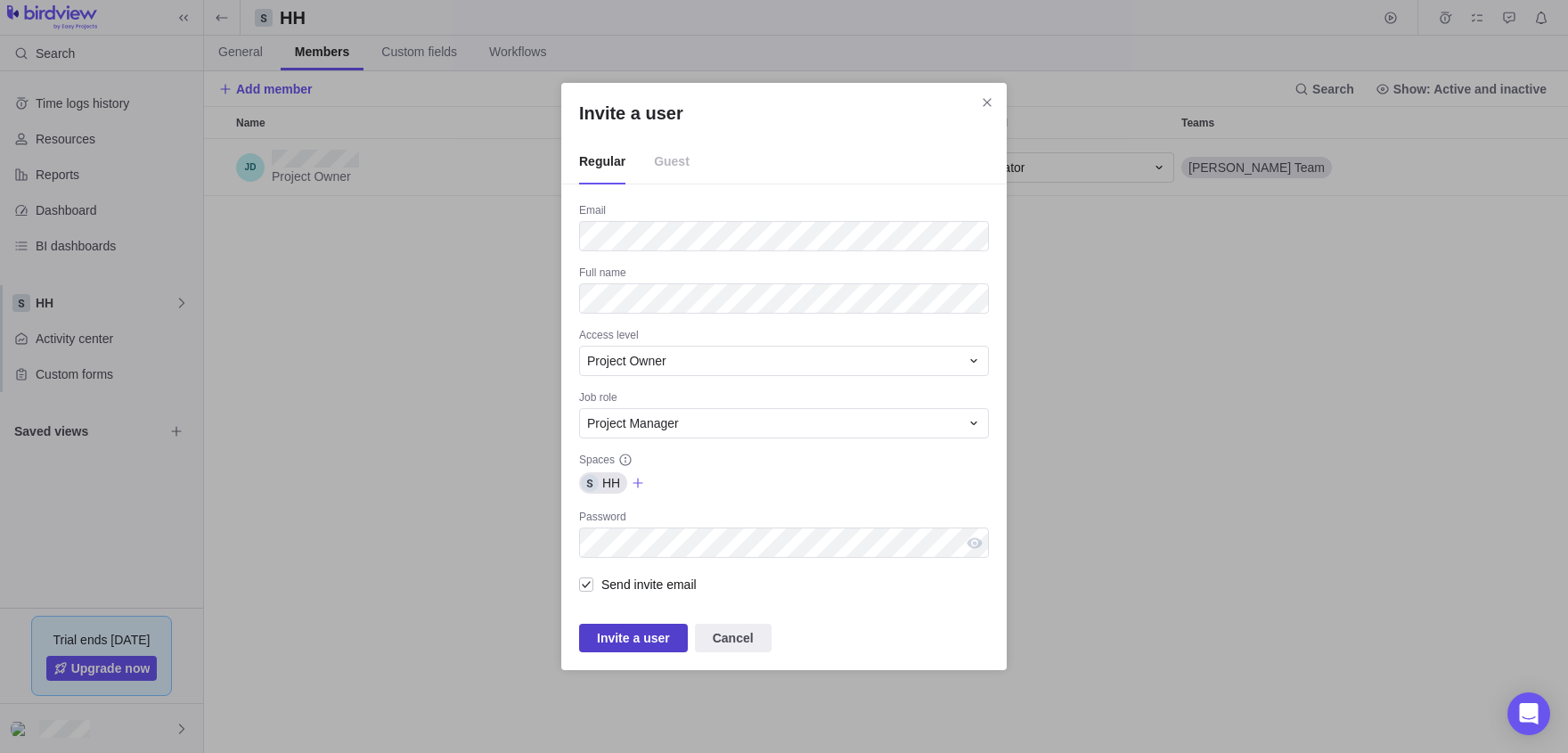
click at [638, 632] on span "Invite a user" at bounding box center [633, 638] width 73 height 22
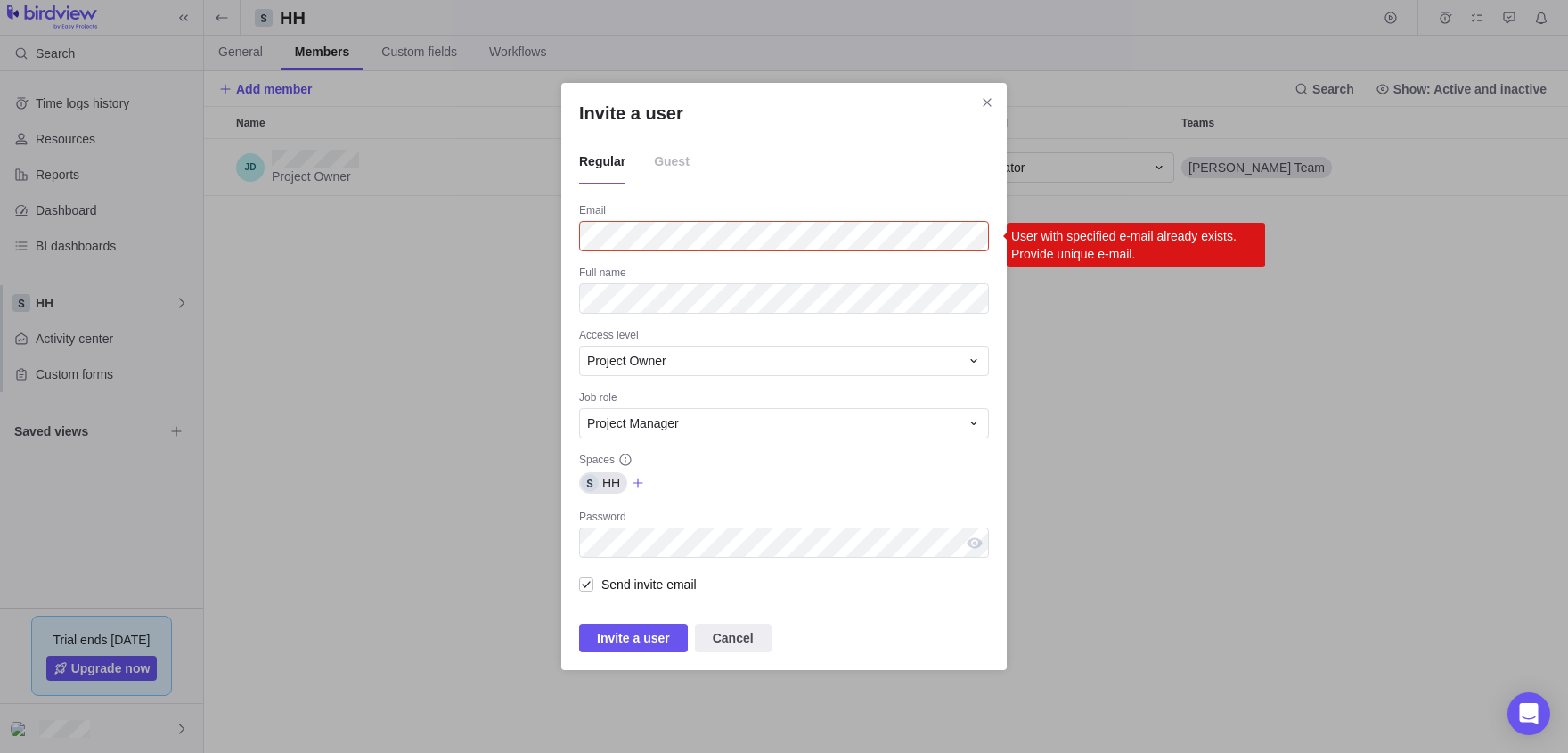
click at [358, 319] on div "Invite a user Regular Guest Email User with specified e-mail already exists. Pr…" at bounding box center [784, 376] width 1568 height 753
click at [985, 97] on icon "Close" at bounding box center [987, 103] width 15 height 15
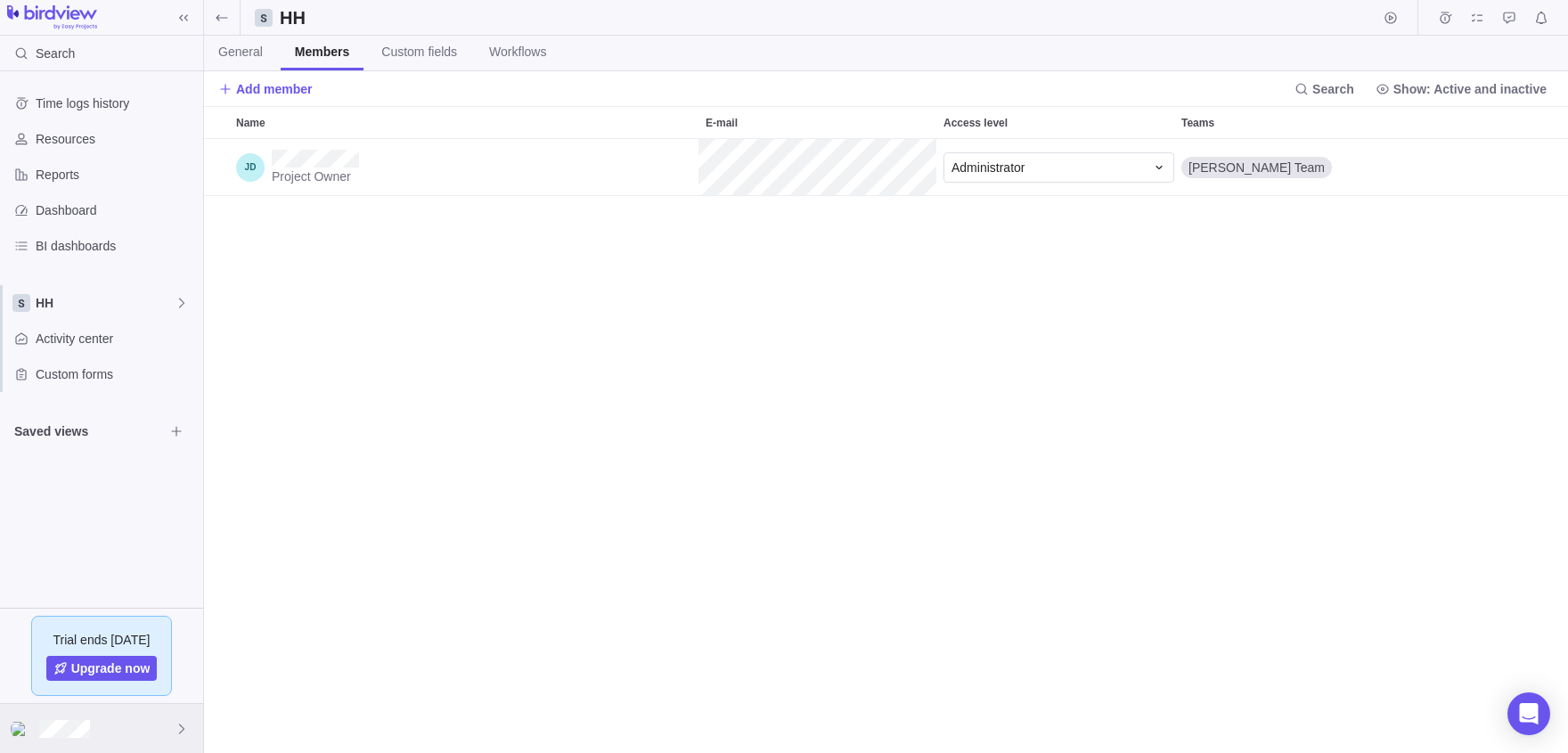
click at [88, 718] on div at bounding box center [102, 728] width 203 height 49
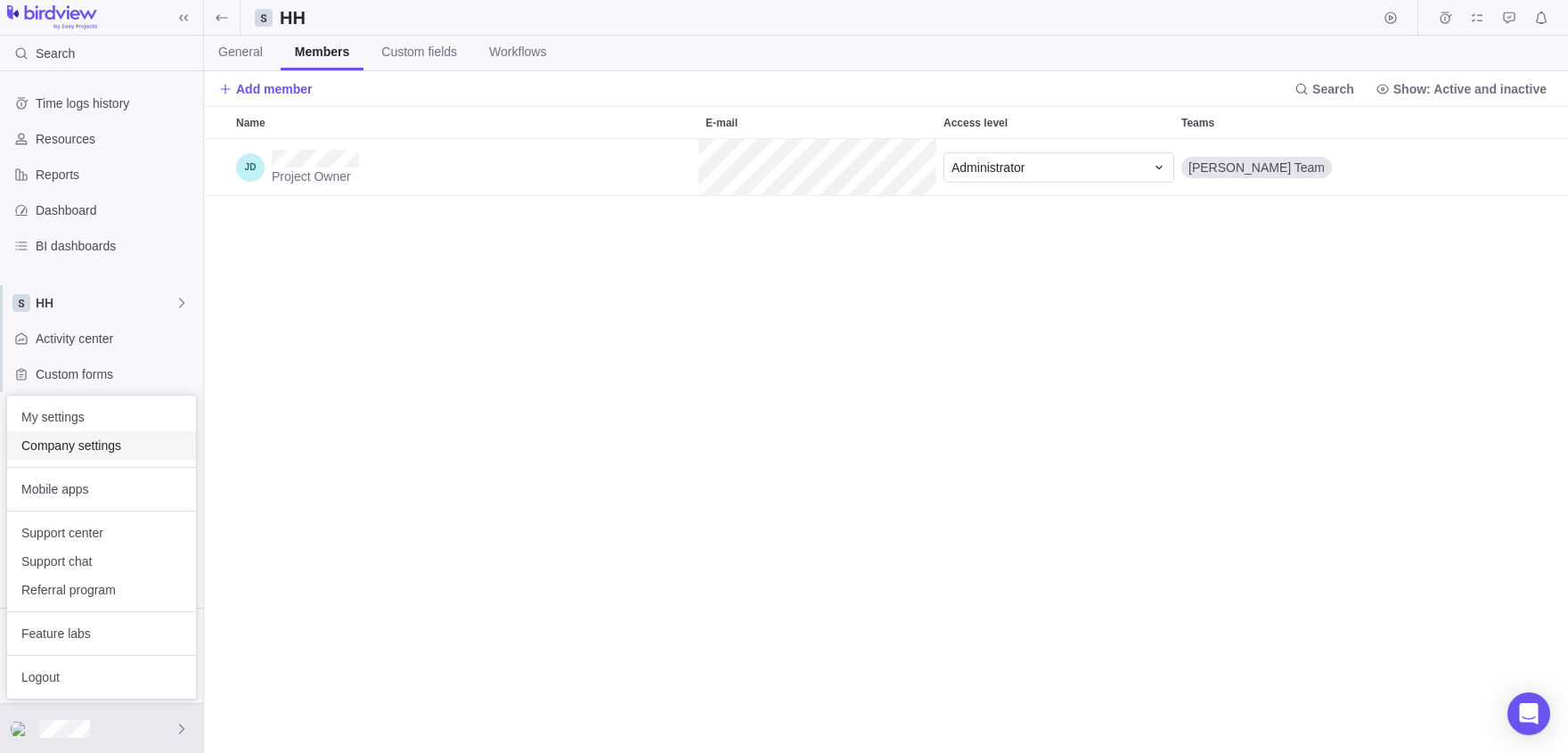
click at [41, 454] on span "Company settings" at bounding box center [102, 445] width 161 height 18
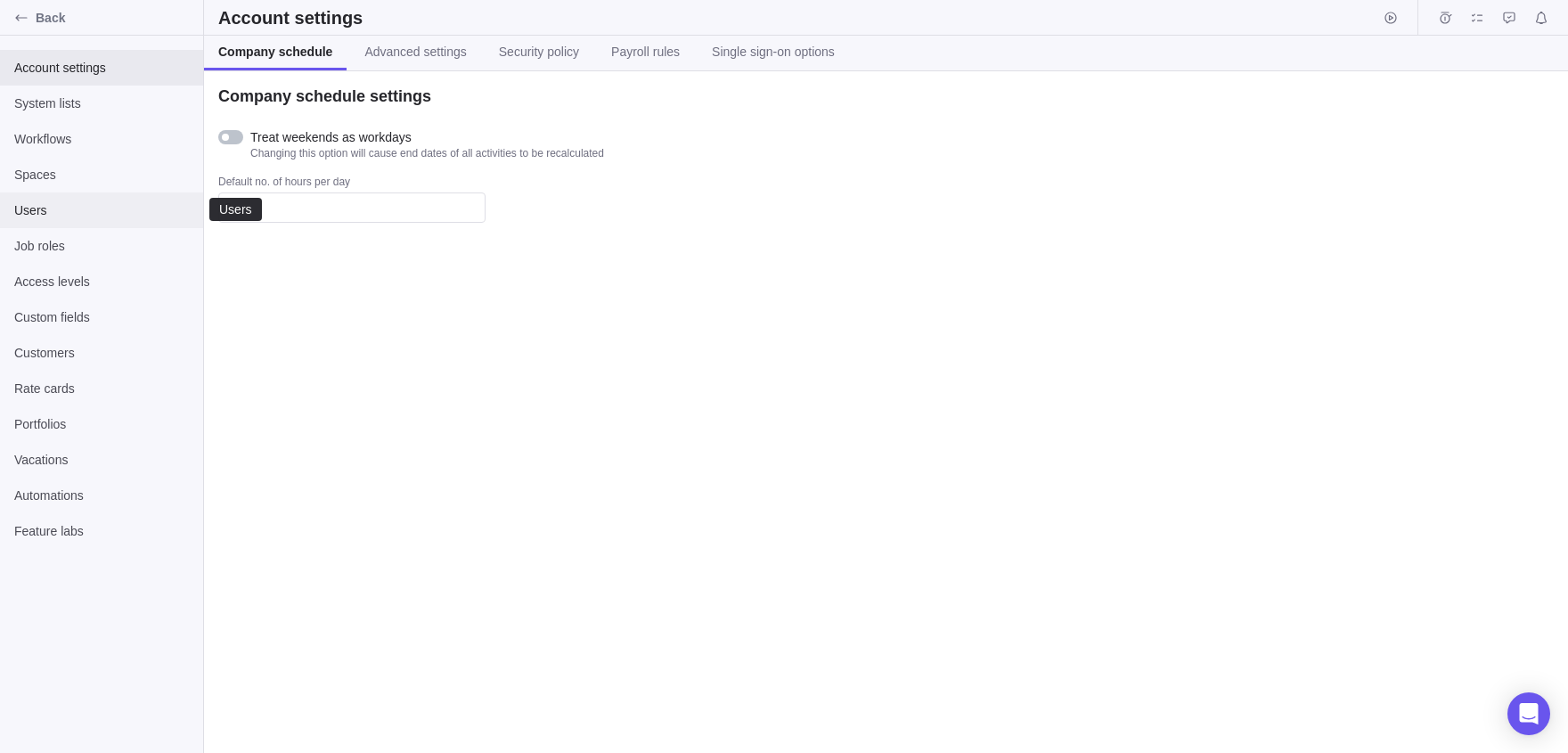
click at [87, 227] on div "Users" at bounding box center [102, 210] width 203 height 35
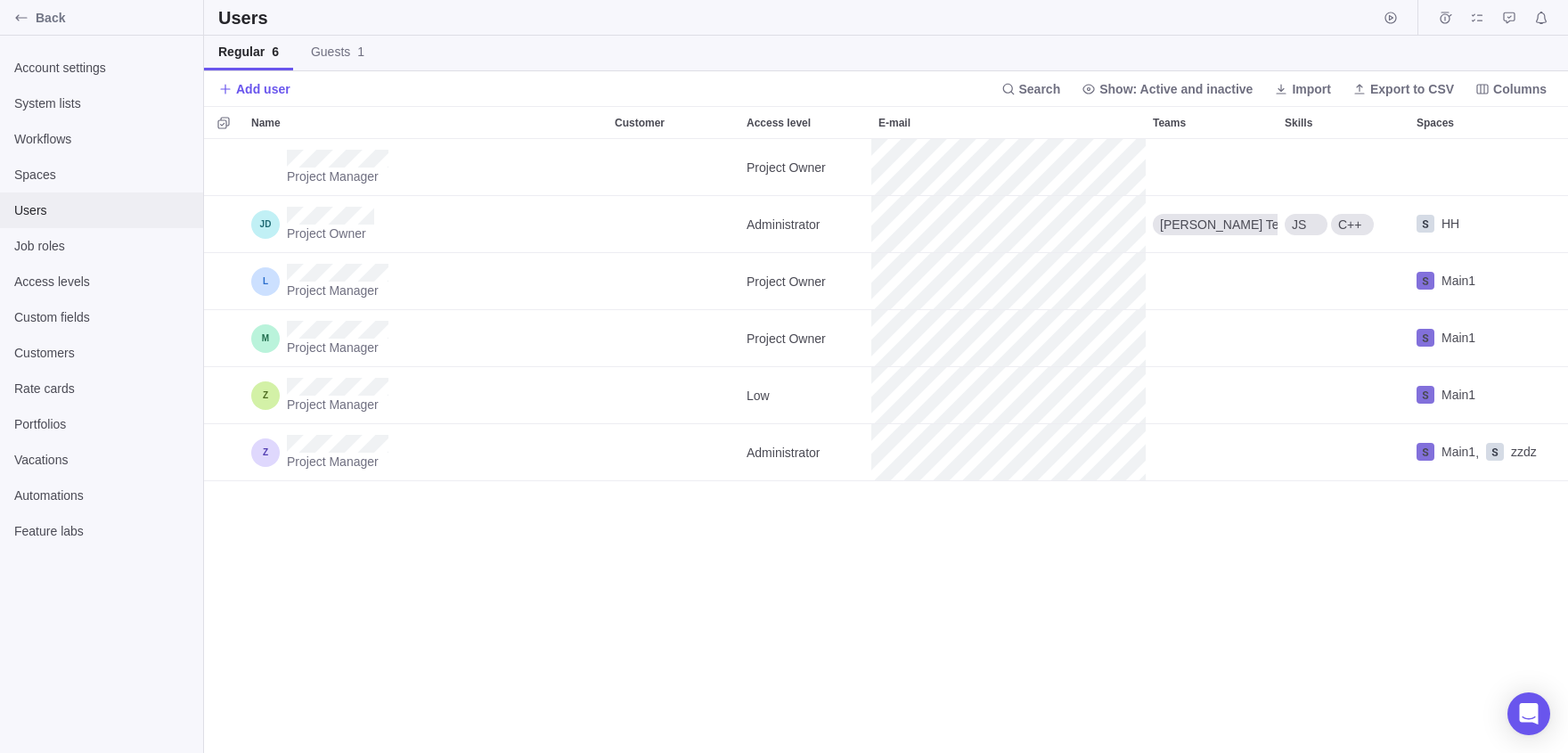
scroll to position [614, 1364]
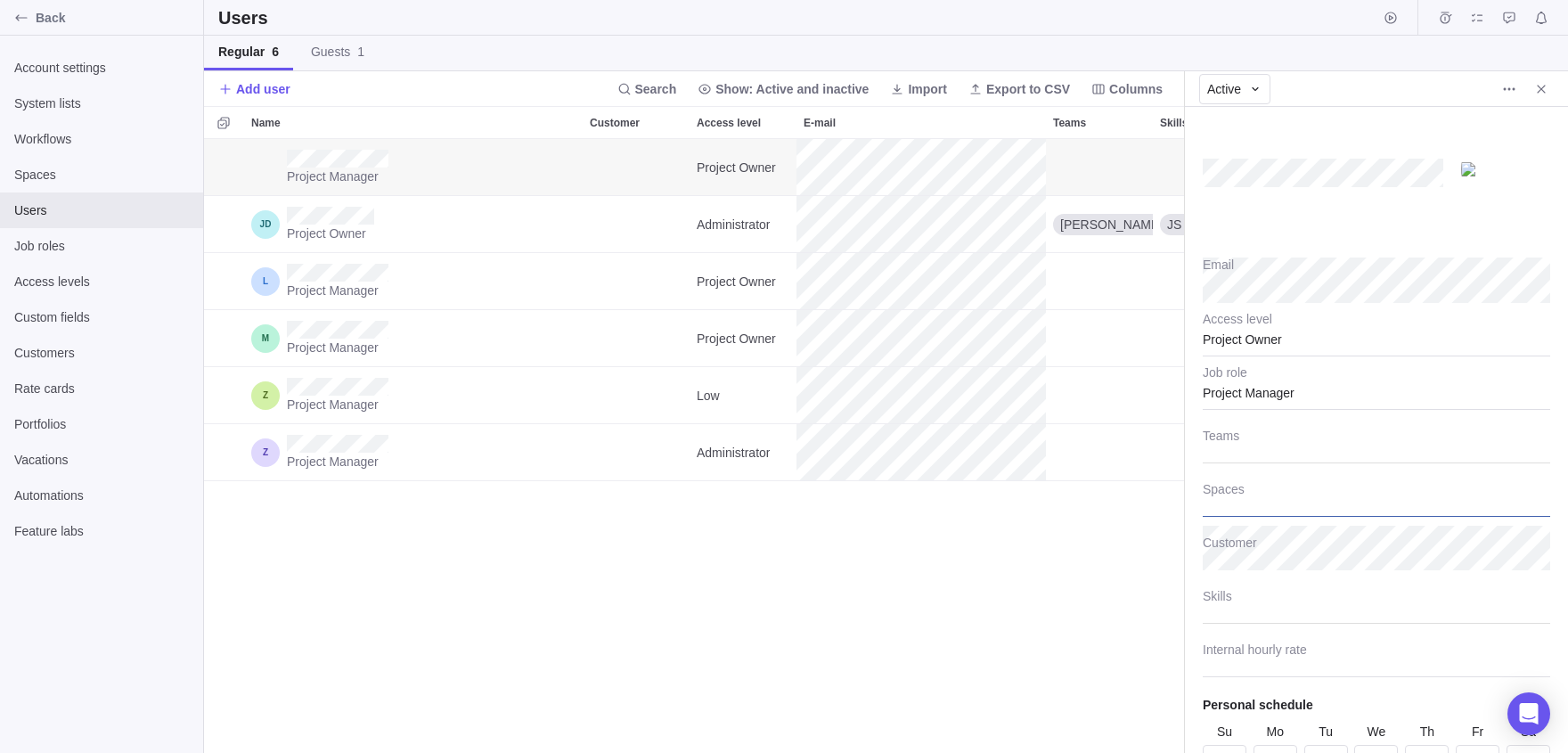
type textarea "x"
click at [1241, 493] on div at bounding box center [1376, 494] width 347 height 45
click at [1079, 558] on body "Back Account settings System lists Workflows Spaces Users Job roles Access leve…" at bounding box center [784, 376] width 1568 height 753
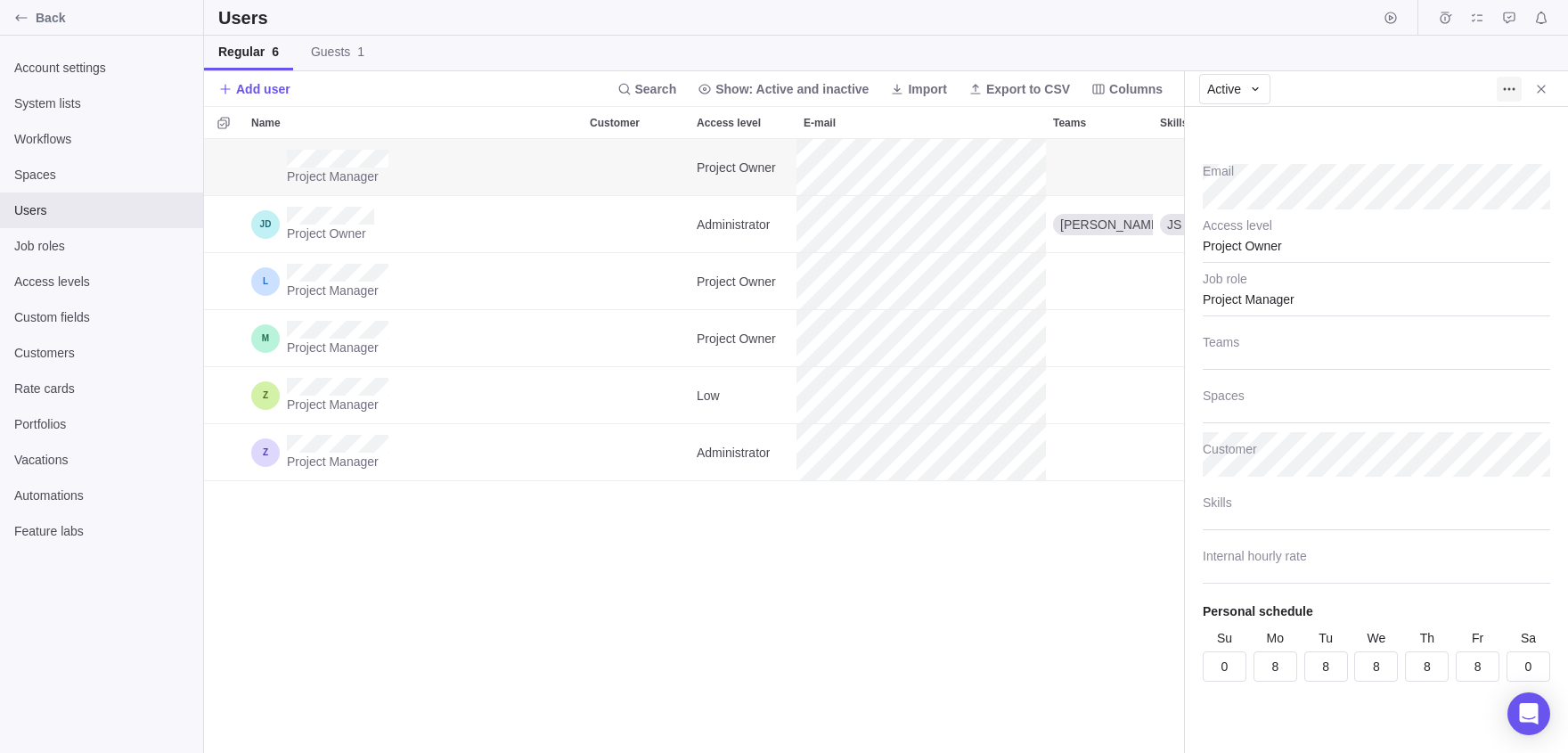
click at [1505, 89] on icon "More actions" at bounding box center [1509, 89] width 15 height 15
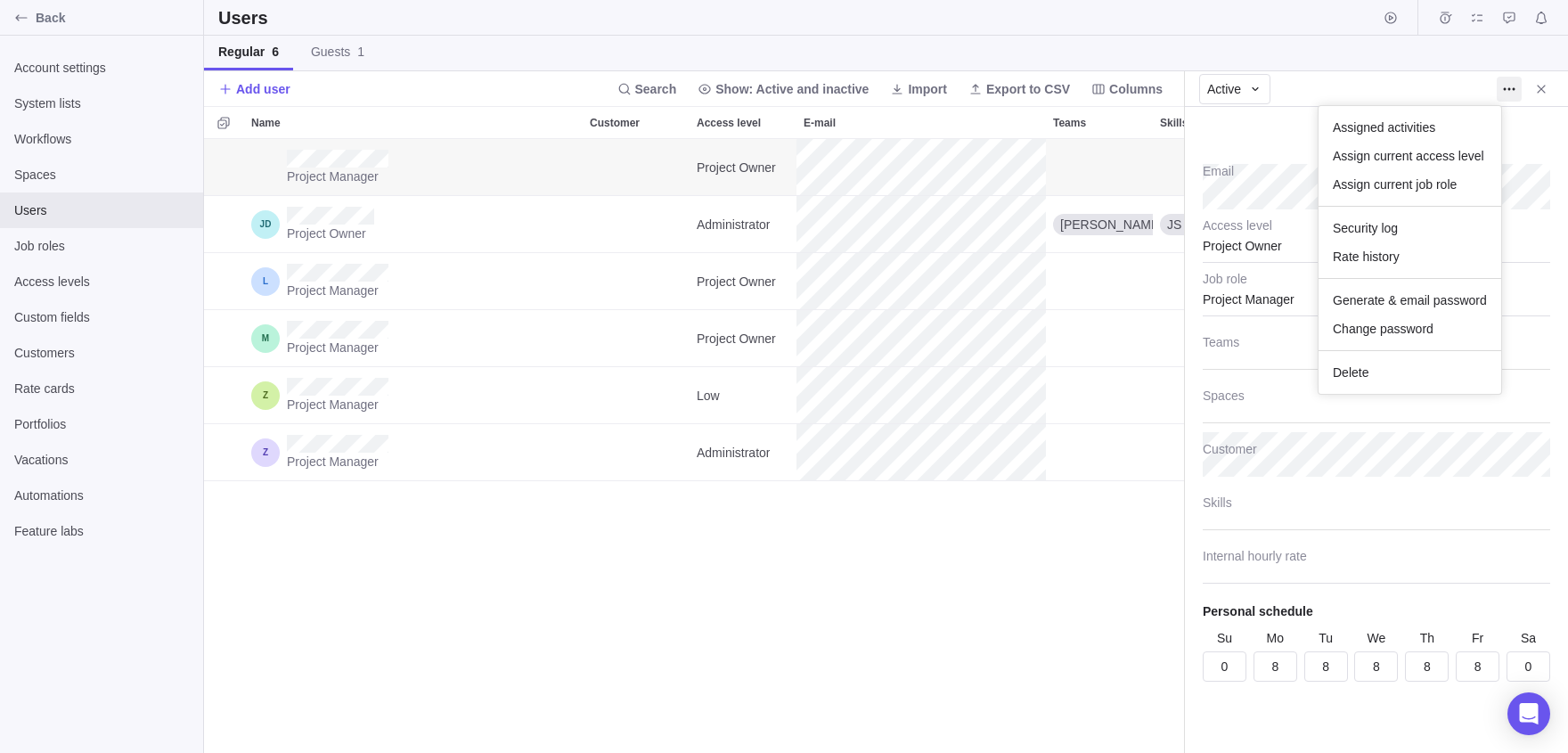
click at [1552, 85] on body "Back Account settings System lists Workflows Spaces Users Job roles Access leve…" at bounding box center [784, 376] width 1568 height 753
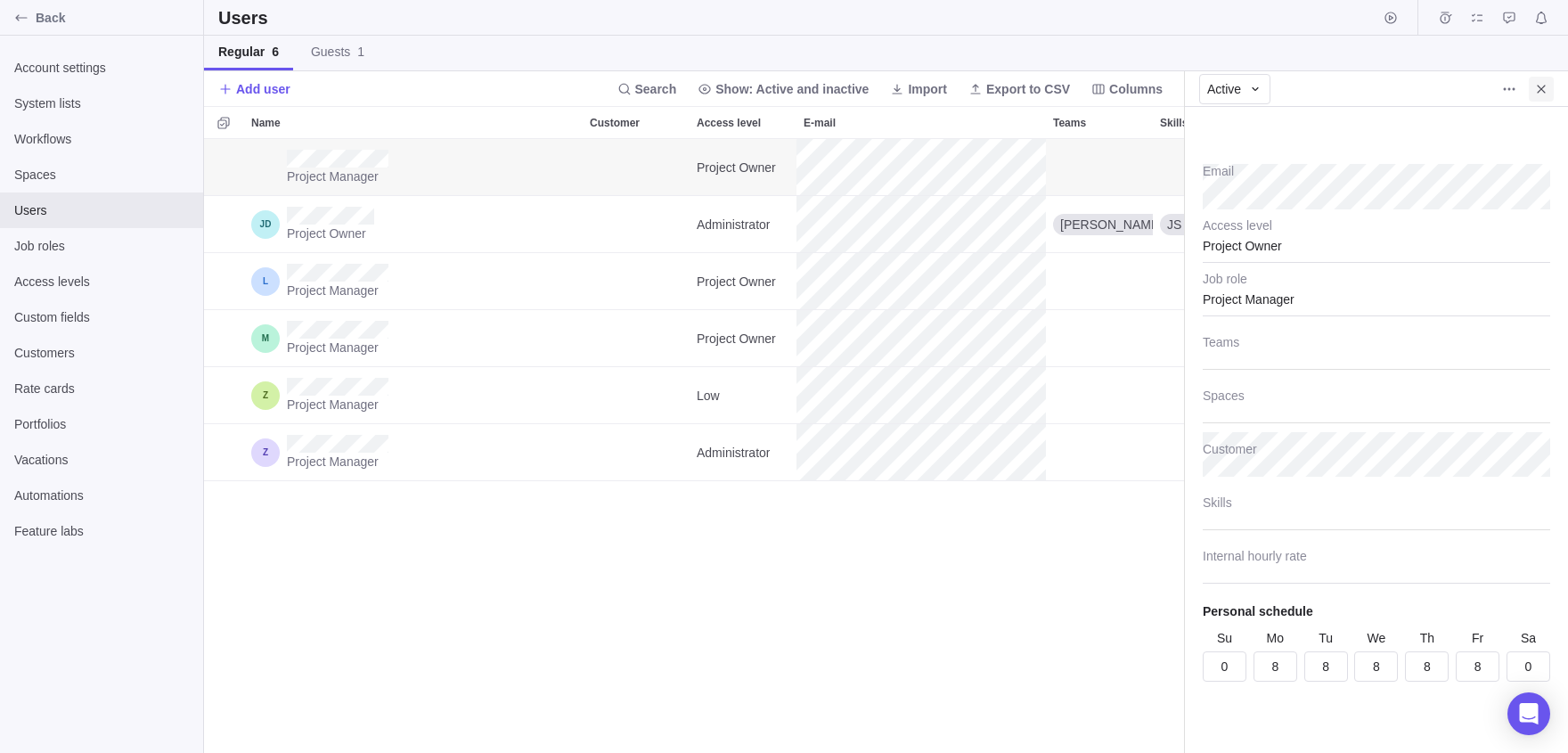
click at [1545, 96] on span "Close" at bounding box center [1541, 88] width 25 height 25
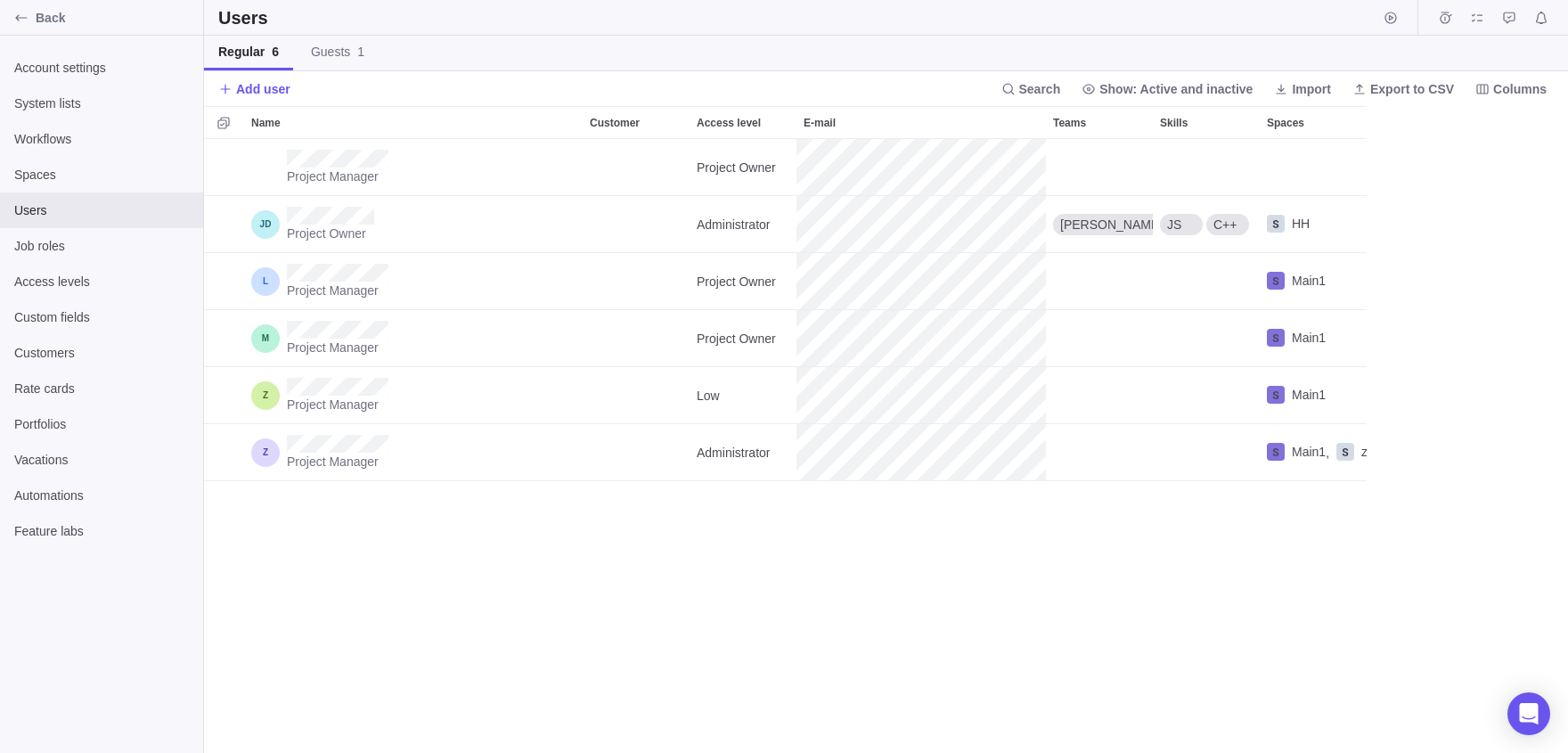
scroll to position [614, 1364]
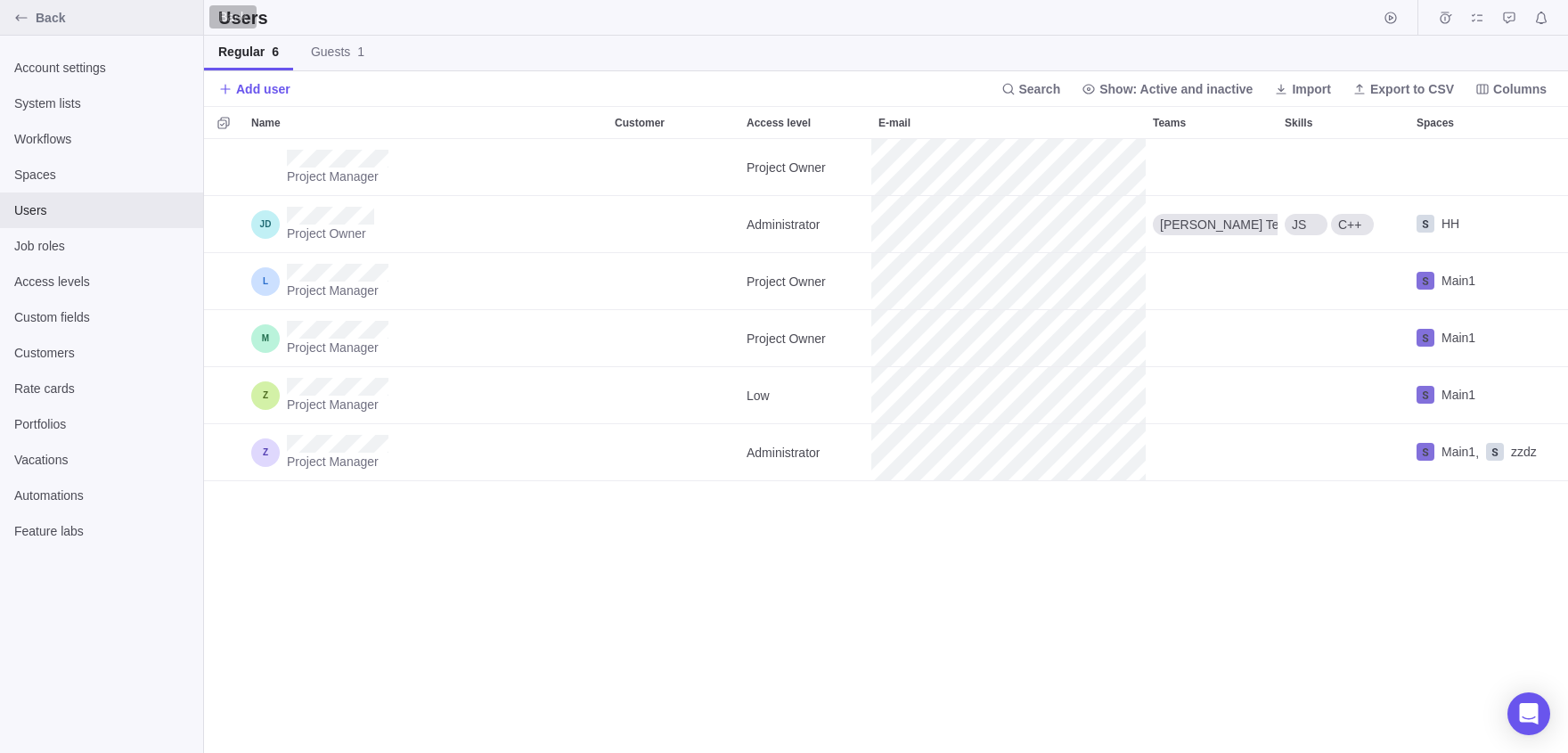
click at [8, 18] on div "Back" at bounding box center [21, 17] width 28 height 28
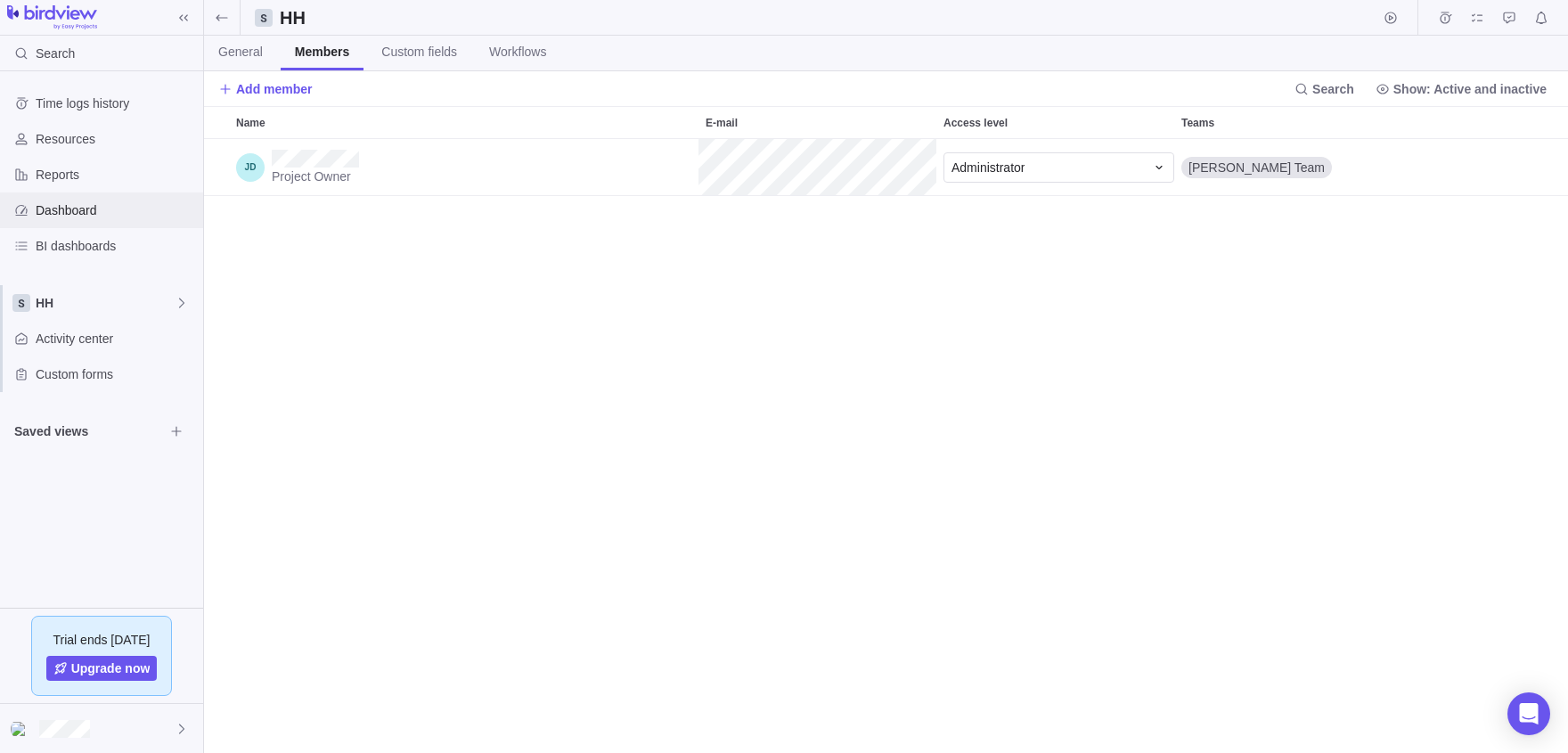
scroll to position [614, 1364]
click at [28, 305] on div at bounding box center [22, 303] width 18 height 18
click at [354, 466] on body "Search Time logs history Resources Reports Dashboard BI dashboards HH Activity …" at bounding box center [784, 376] width 1568 height 753
click at [79, 353] on div "Activity center" at bounding box center [102, 338] width 203 height 35
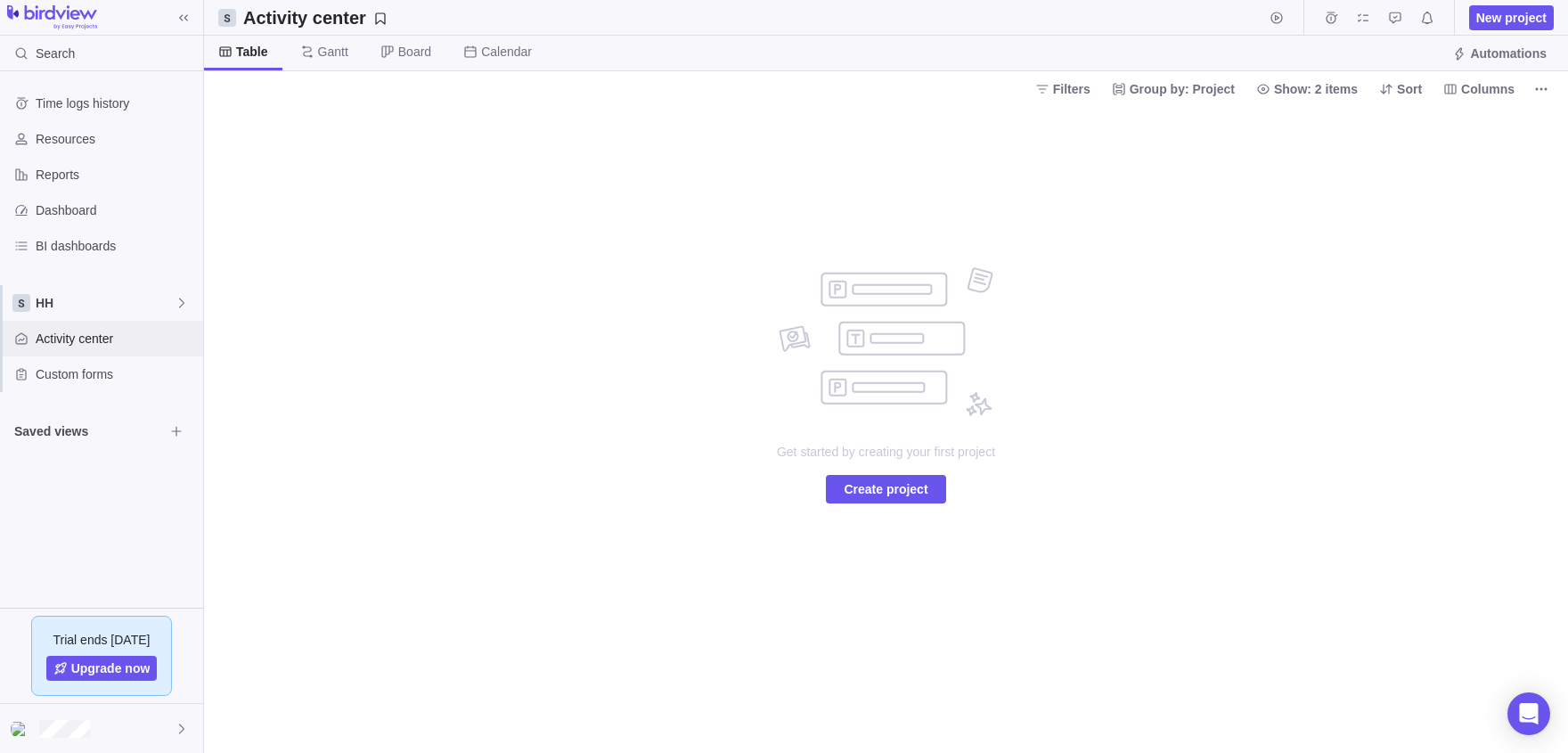
click at [135, 329] on div "Activity center" at bounding box center [102, 338] width 203 height 35
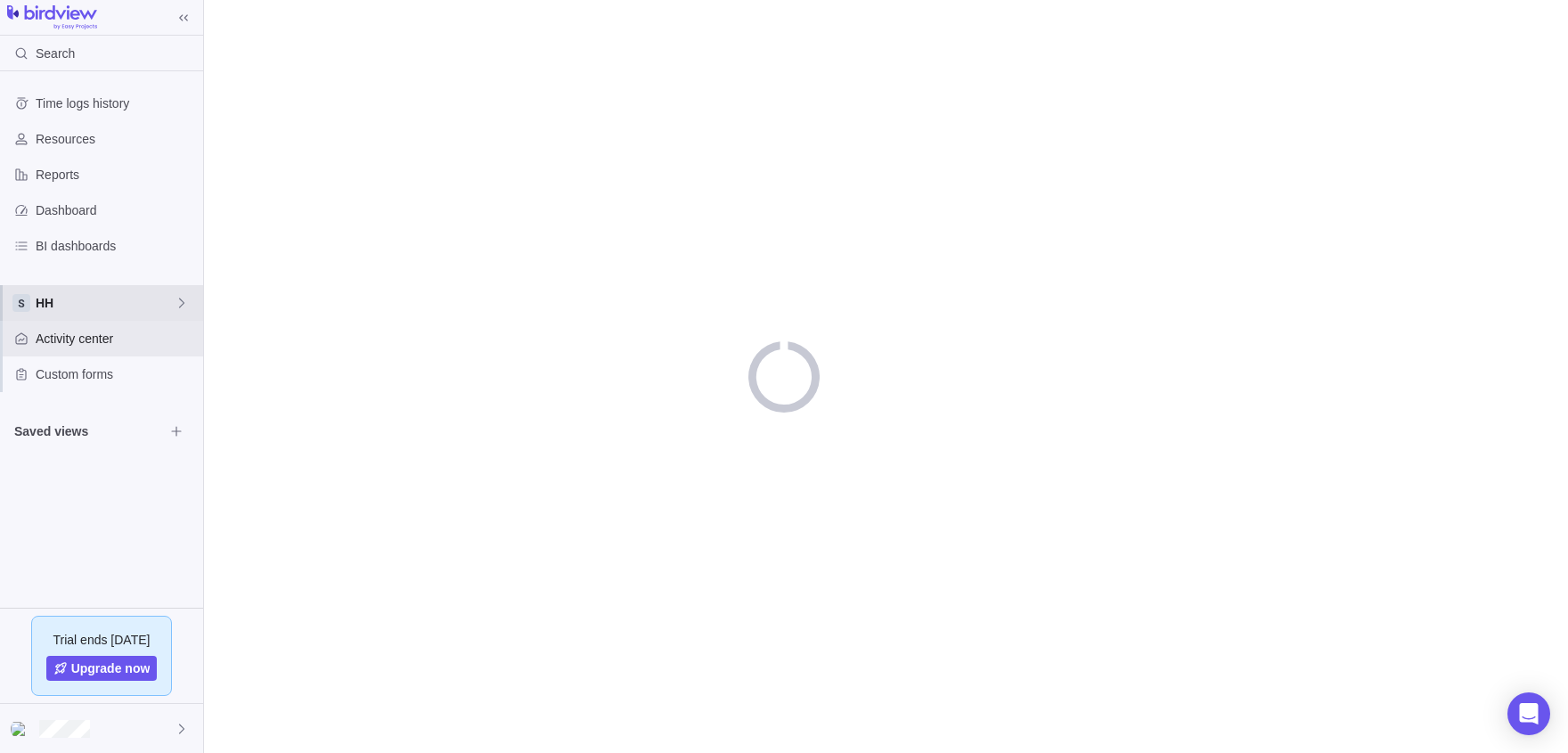
click at [121, 319] on div "HH" at bounding box center [102, 302] width 203 height 35
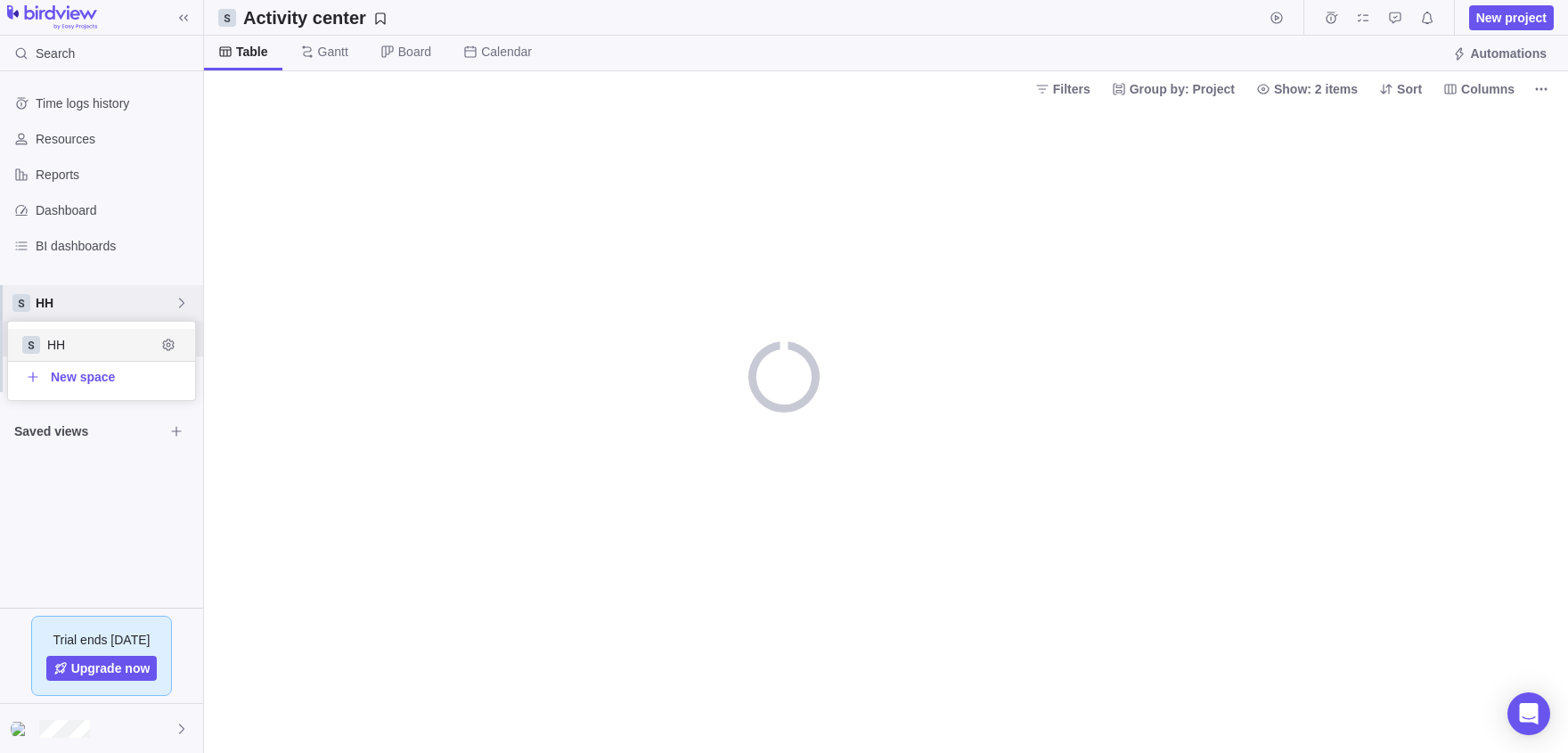
scroll to position [78, 187]
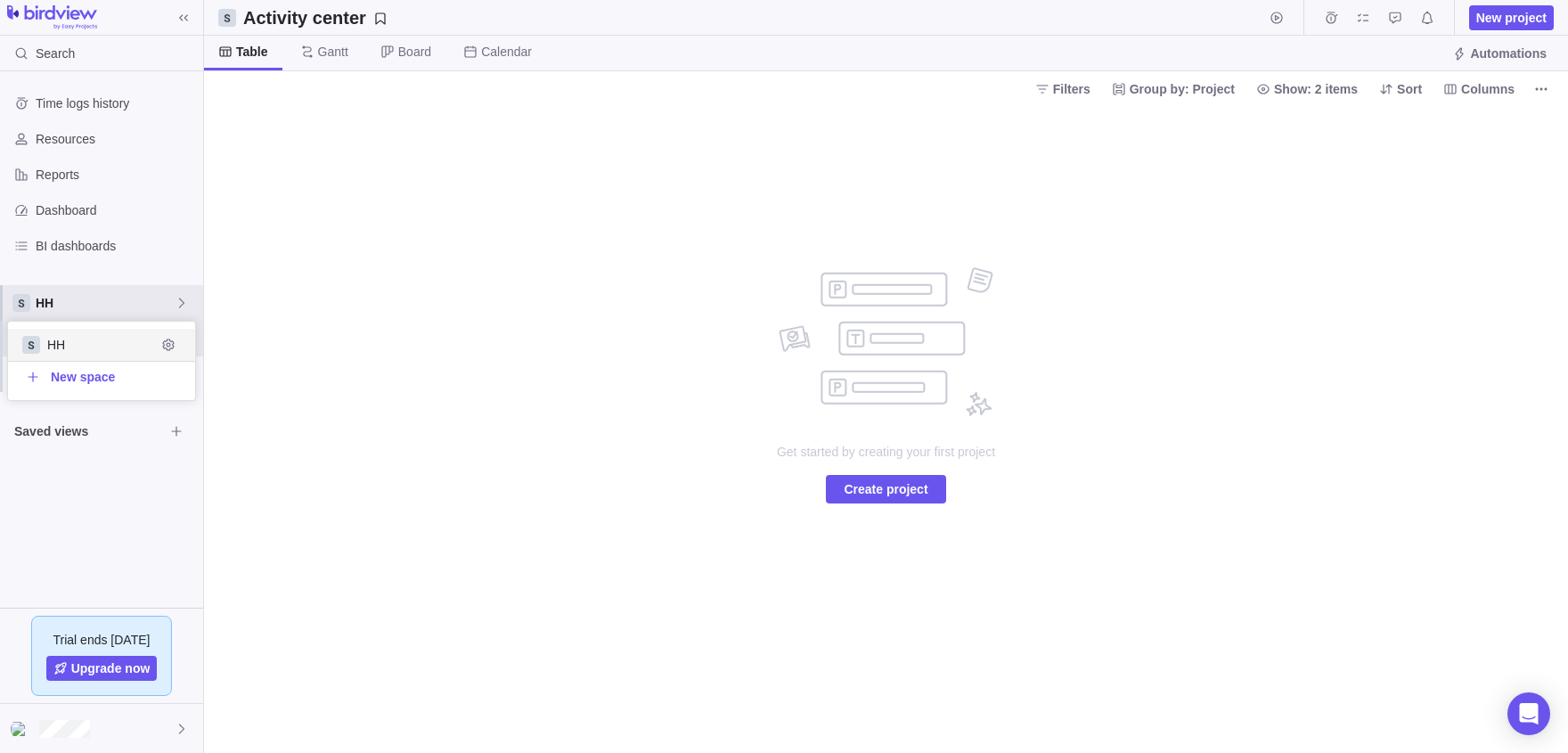
click at [311, 315] on body "Search Time logs history Resources Reports Dashboard BI dashboards HH Activity …" at bounding box center [784, 376] width 1568 height 753
click at [100, 380] on span "Custom forms" at bounding box center [115, 374] width 161 height 18
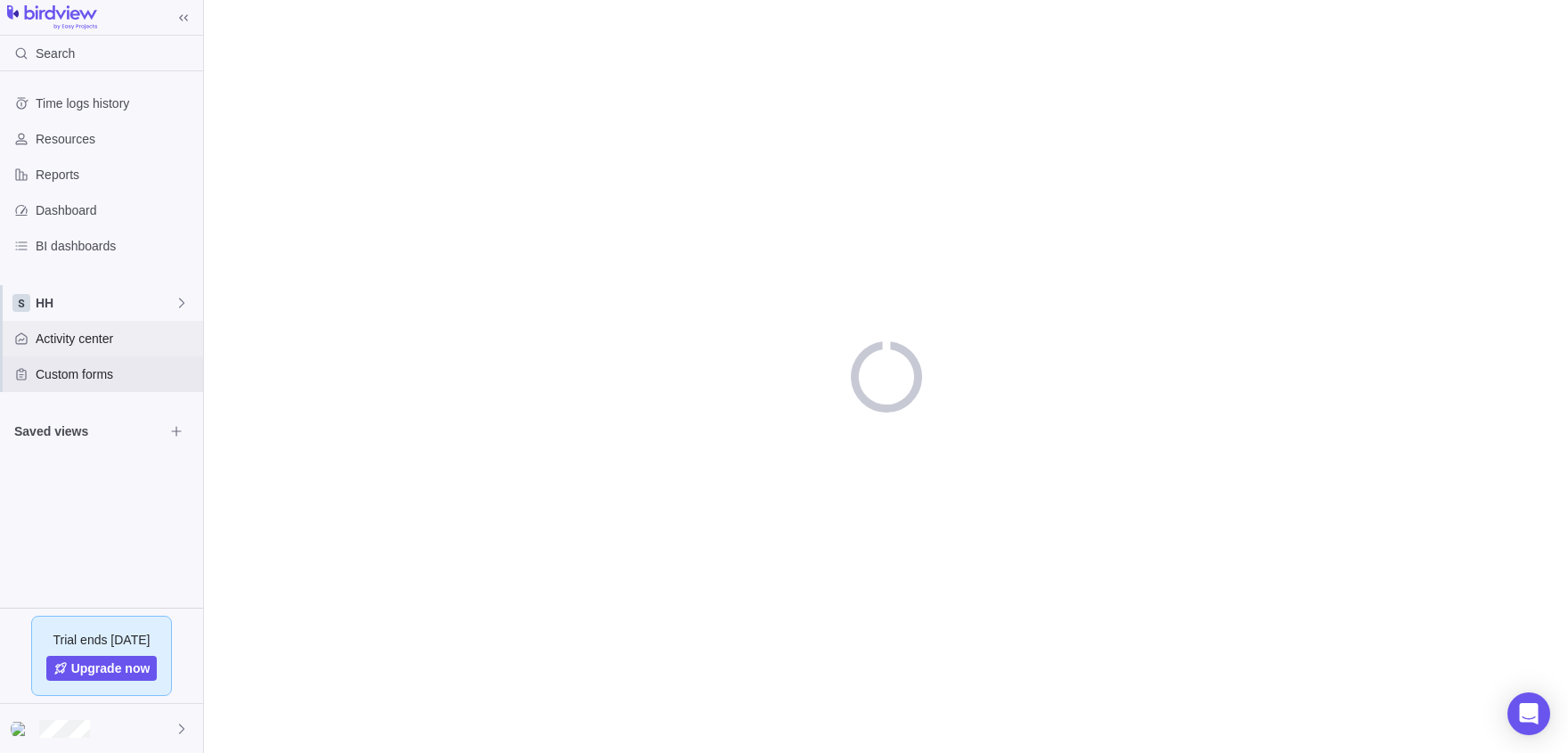
click at [75, 346] on span "Activity center" at bounding box center [115, 339] width 161 height 18
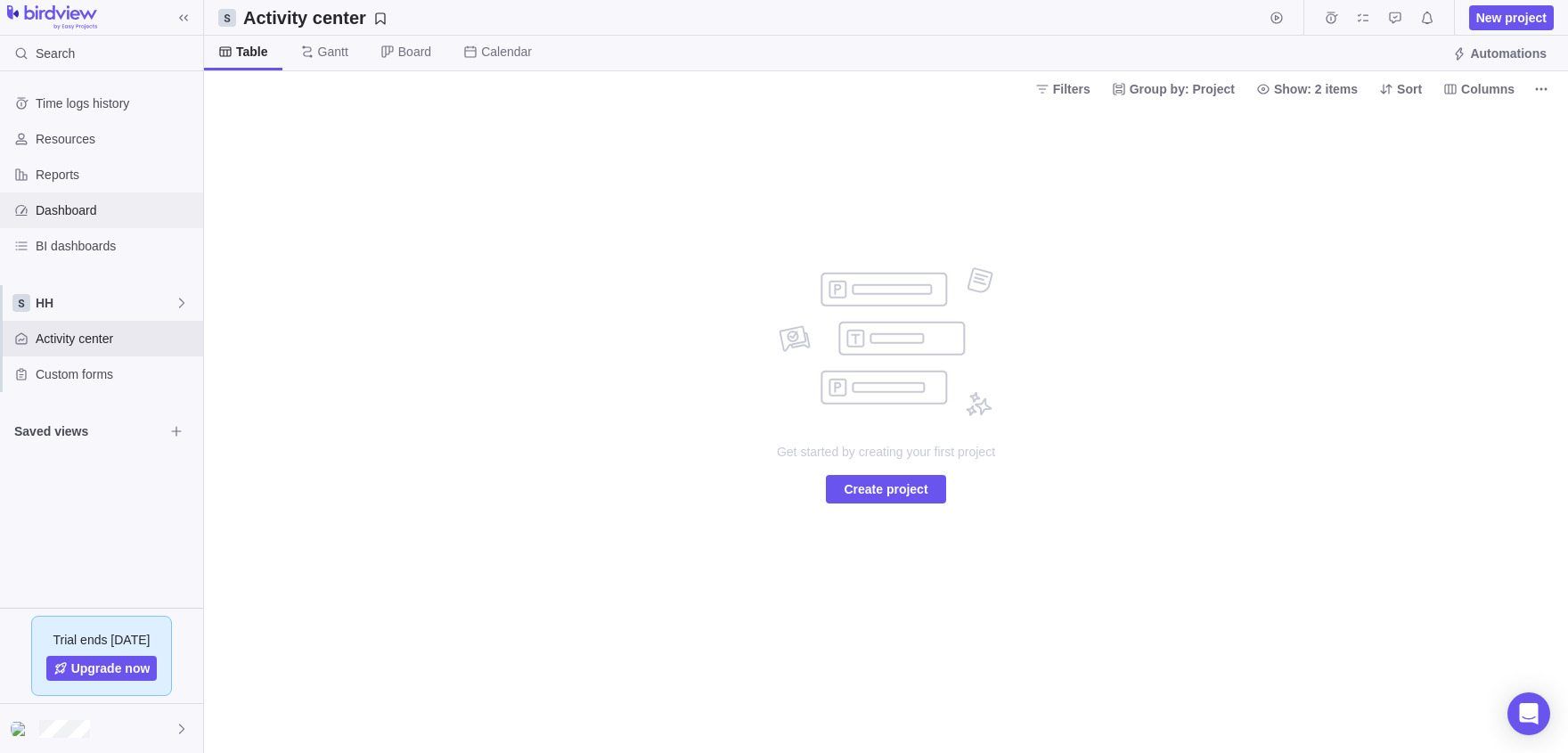
click at [94, 210] on span "Dashboard" at bounding box center [115, 211] width 161 height 18
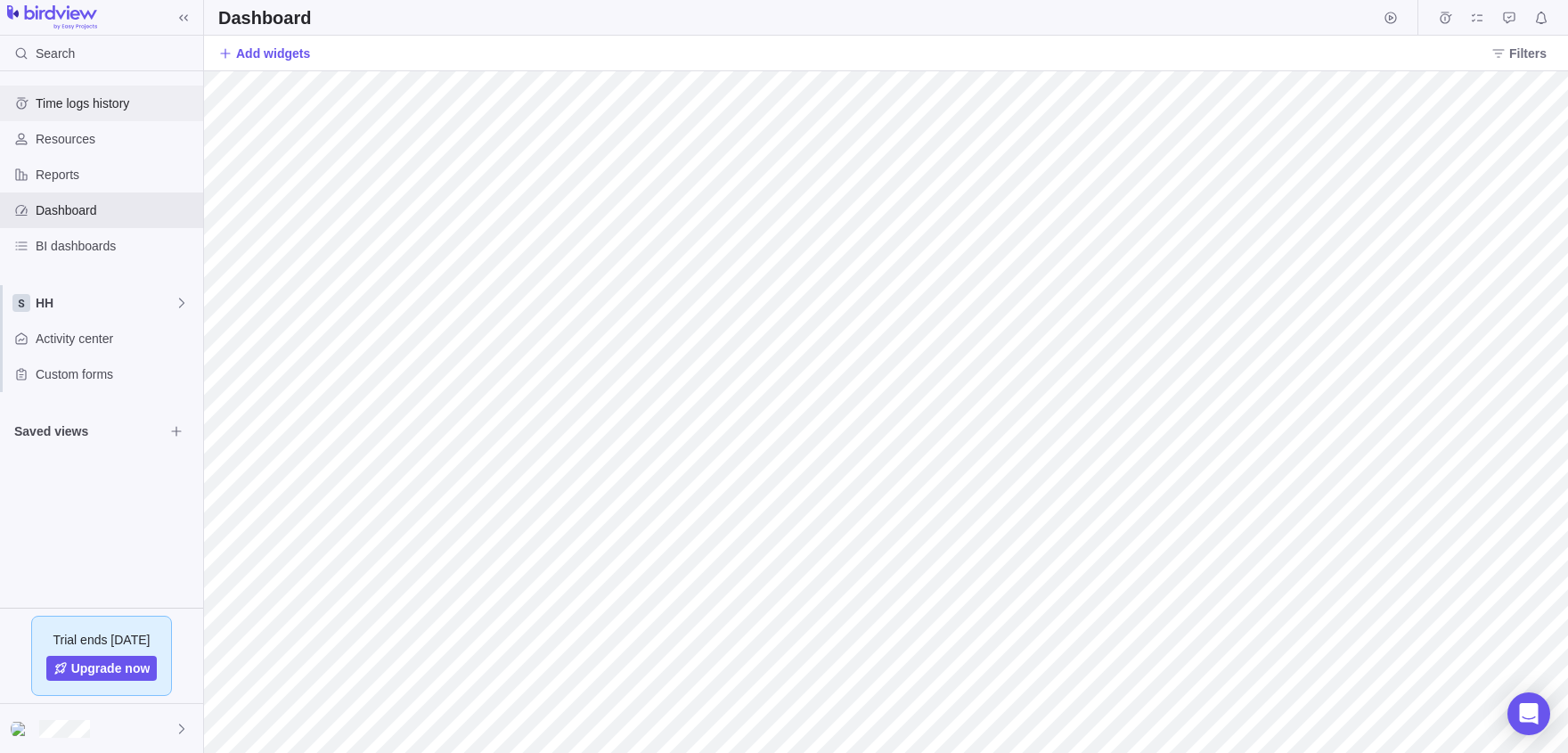
click at [104, 113] on span "Time logs history" at bounding box center [115, 104] width 161 height 18
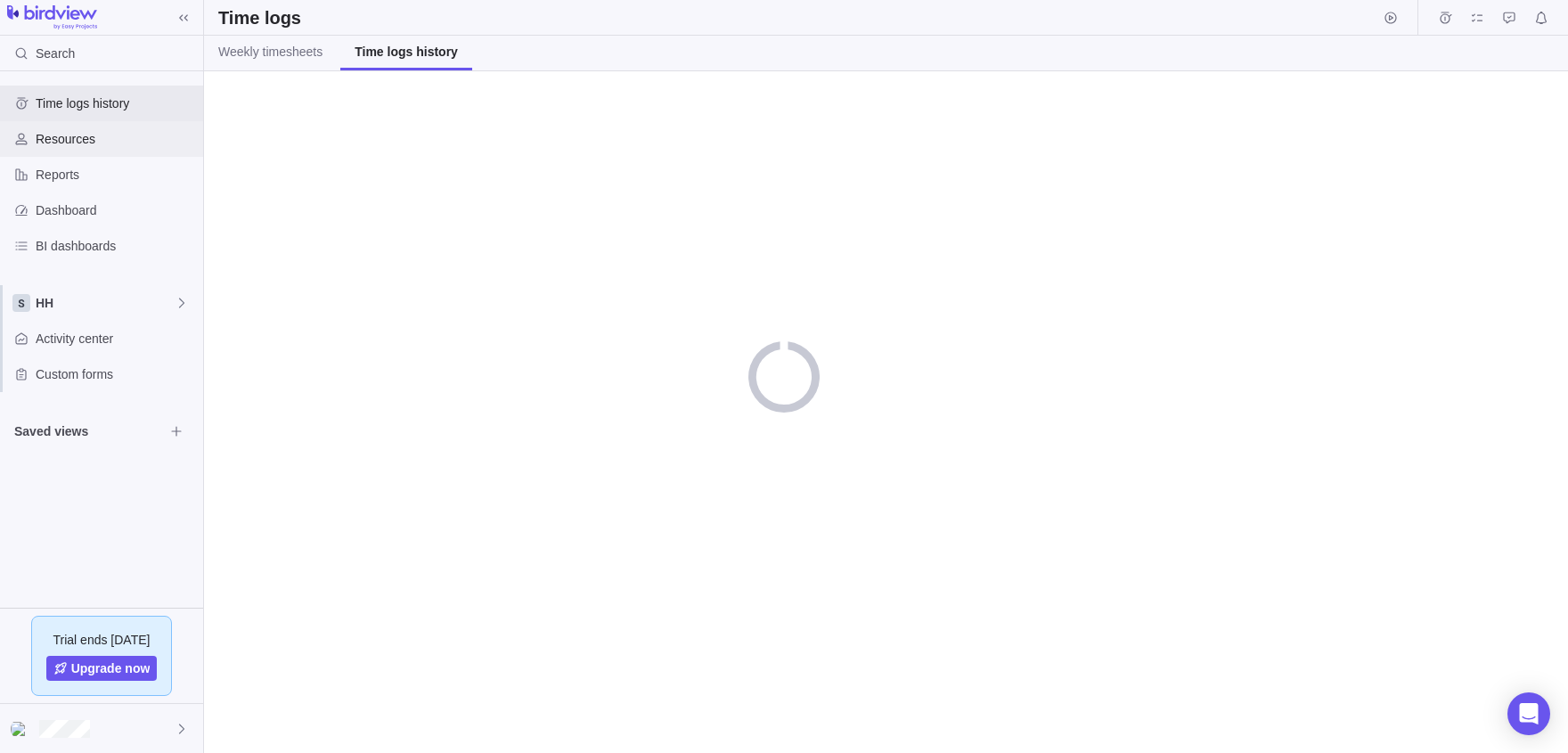
click at [104, 148] on div "Resources" at bounding box center [102, 138] width 203 height 35
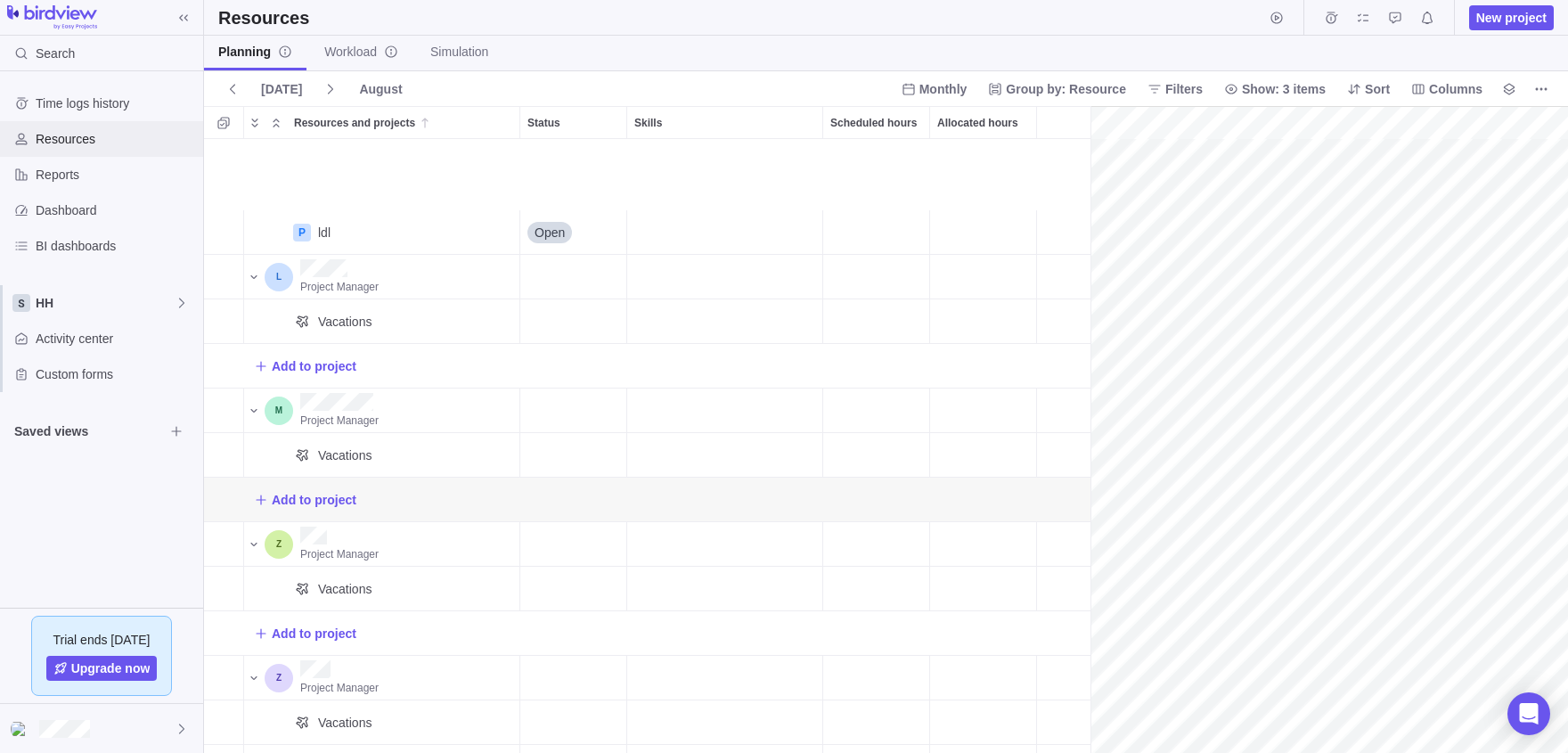
scroll to position [188, 0]
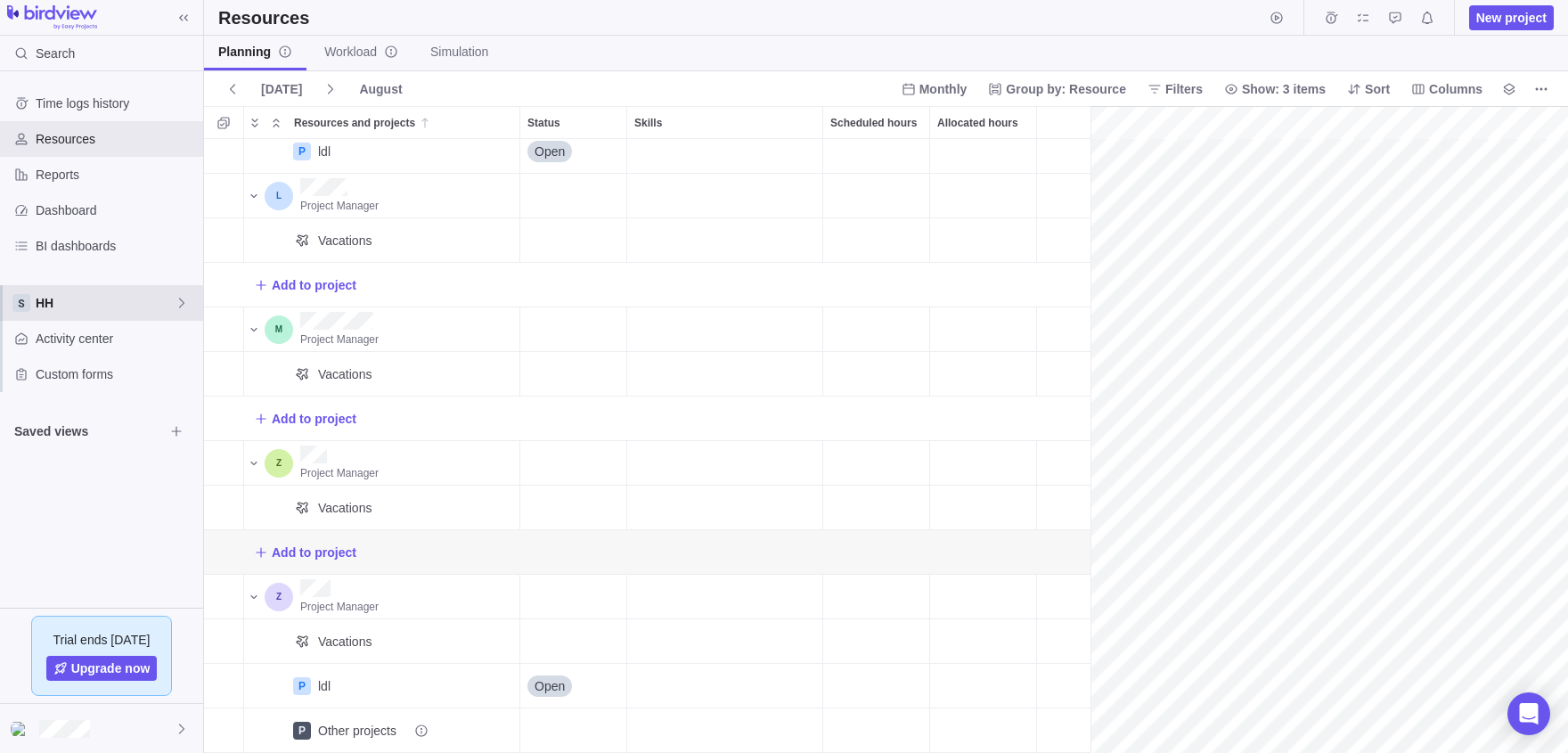
click at [89, 308] on span "HH" at bounding box center [104, 303] width 139 height 18
click at [311, 594] on body "Search Time logs history Resources Reports Dashboard BI dashboards HH Activity …" at bounding box center [784, 376] width 1568 height 753
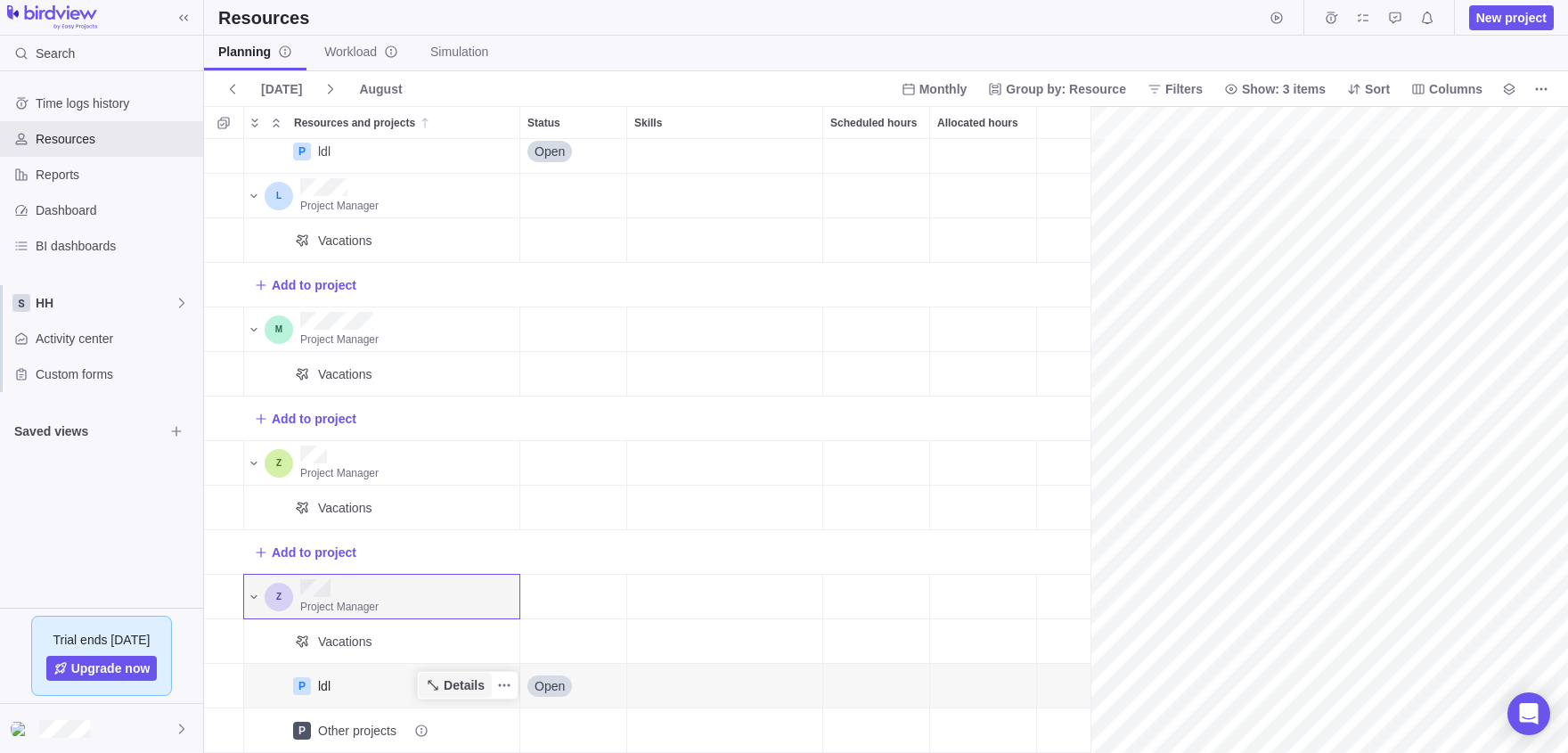
click at [447, 684] on span "Details" at bounding box center [463, 685] width 41 height 18
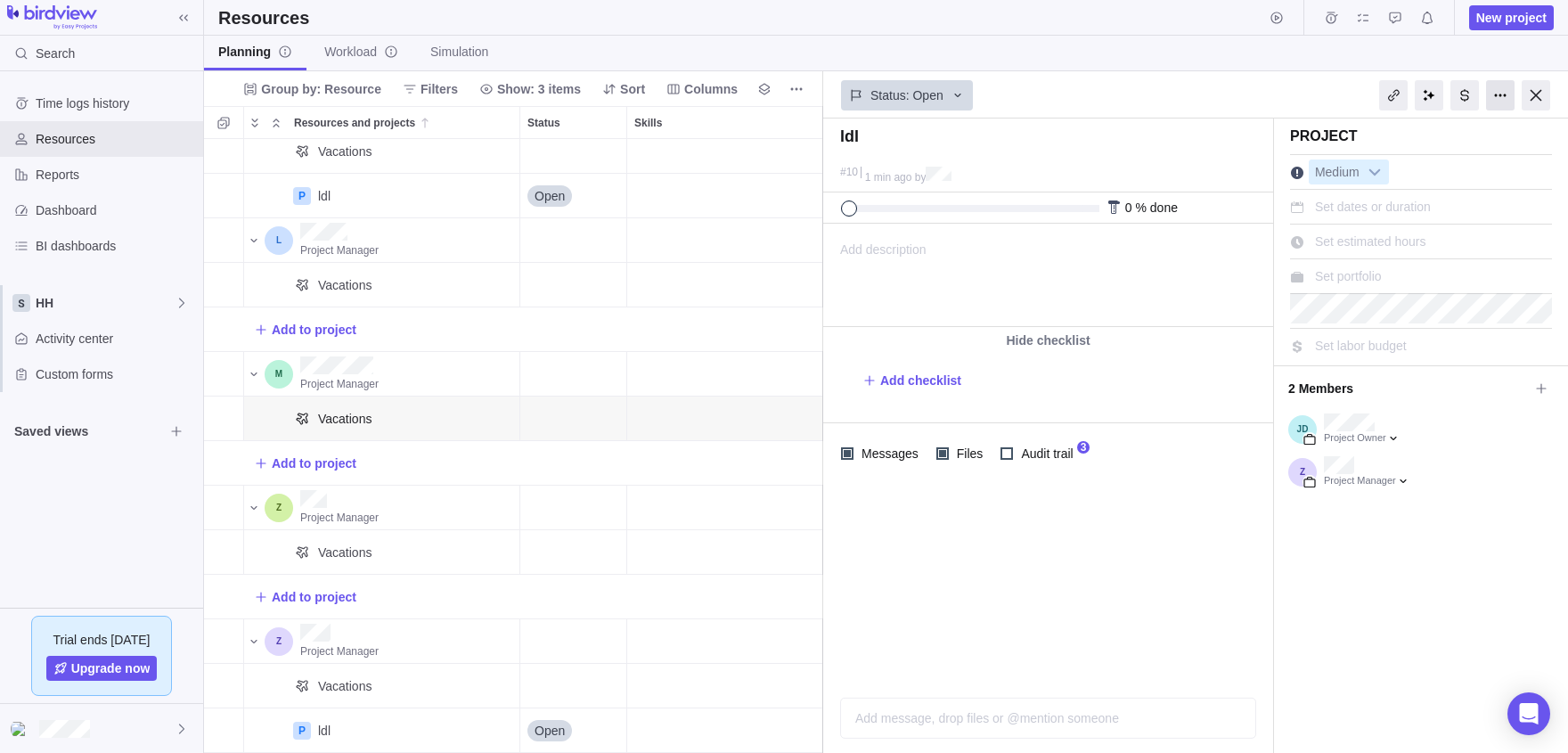
click at [1501, 101] on div at bounding box center [1500, 94] width 28 height 30
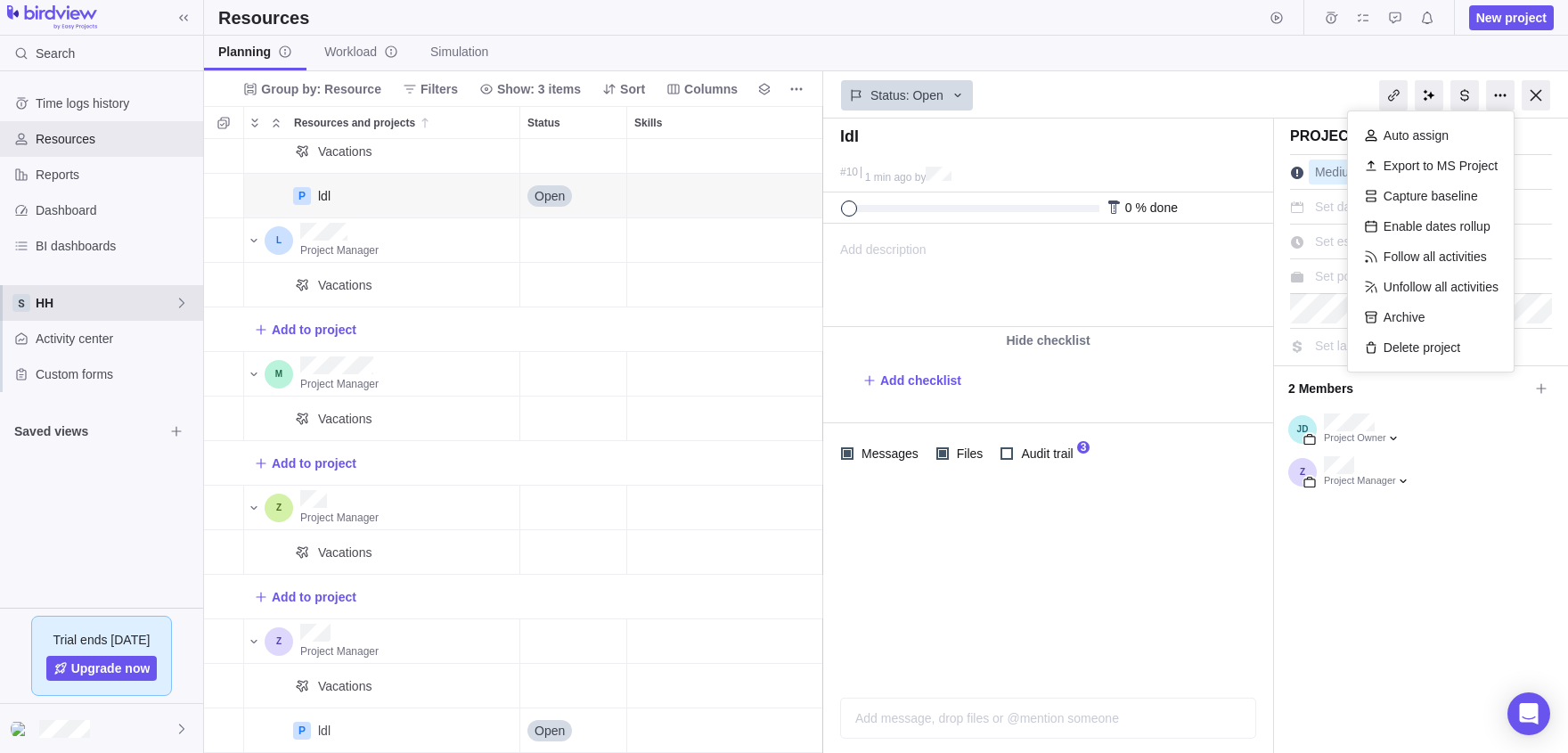
click at [103, 302] on span "HH" at bounding box center [104, 303] width 139 height 18
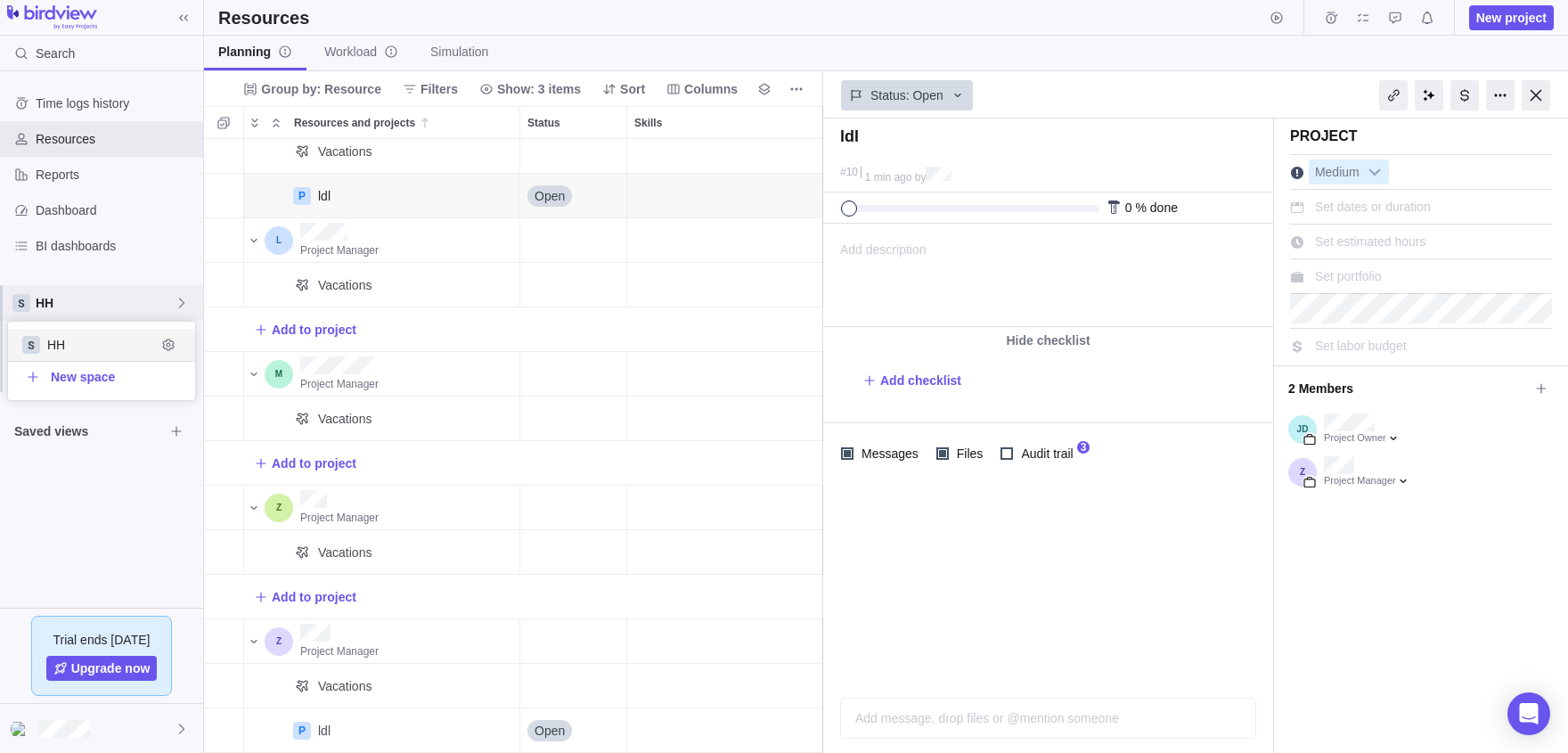
scroll to position [78, 187]
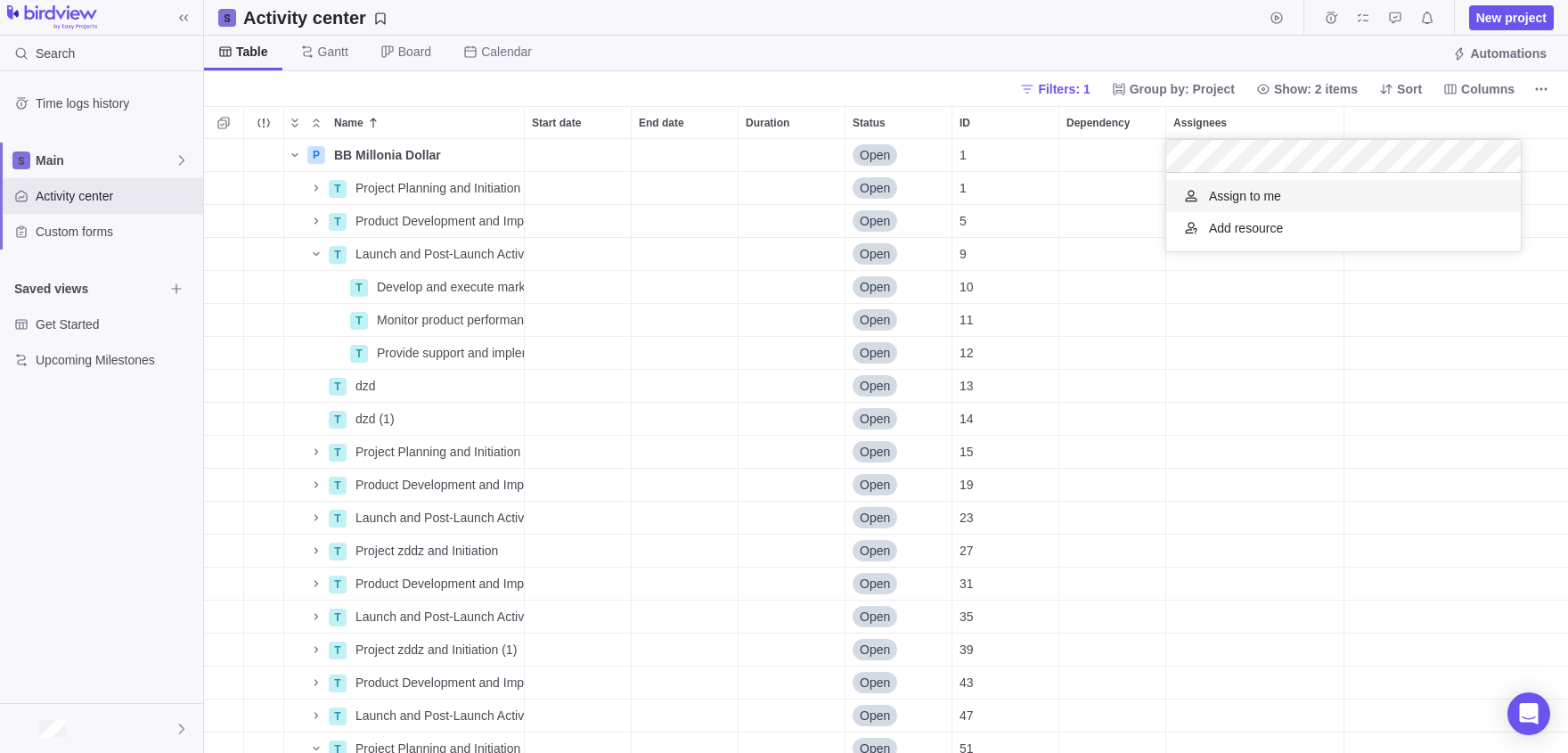
scroll to position [78, 355]
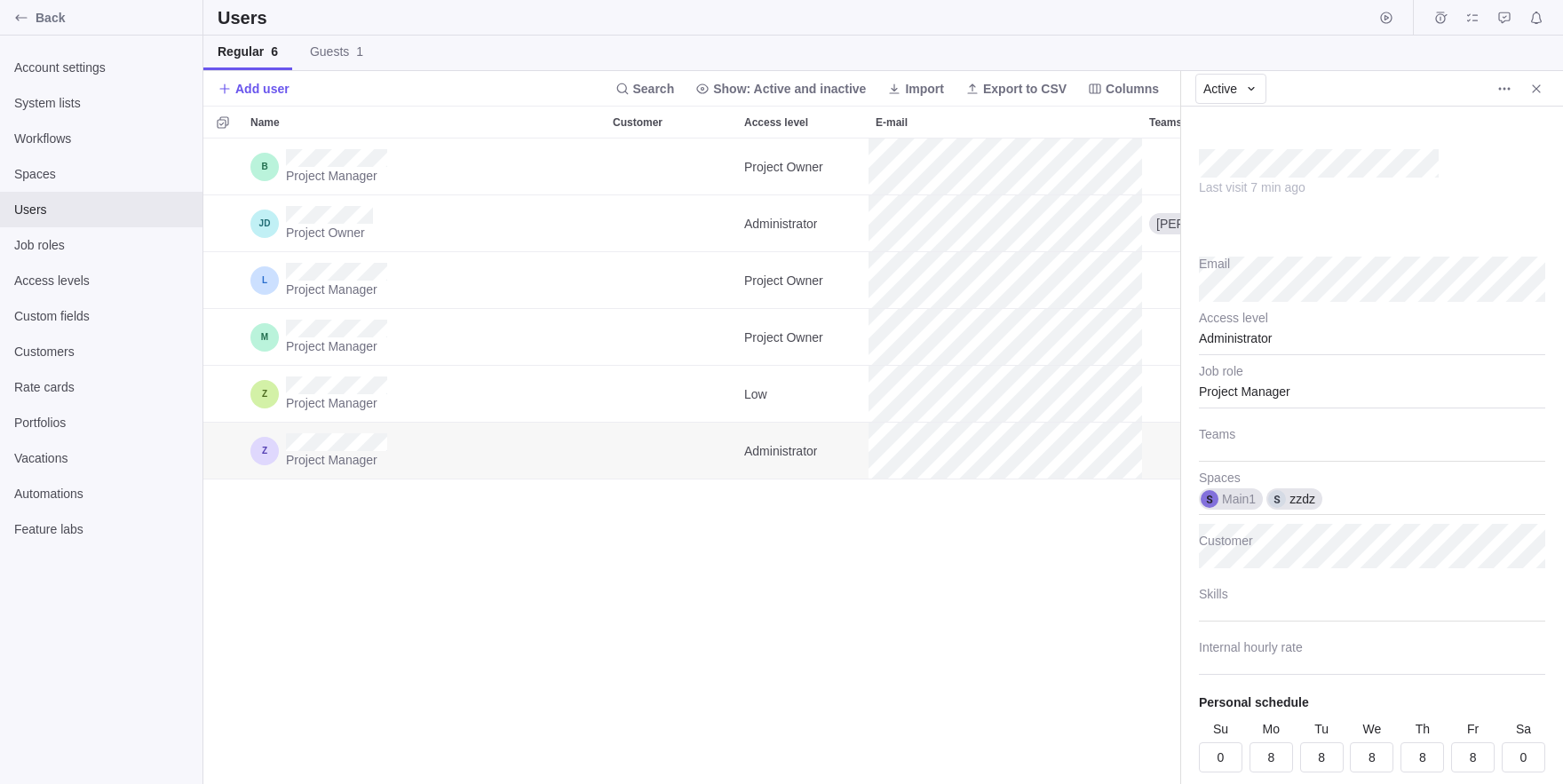
scroll to position [645, 977]
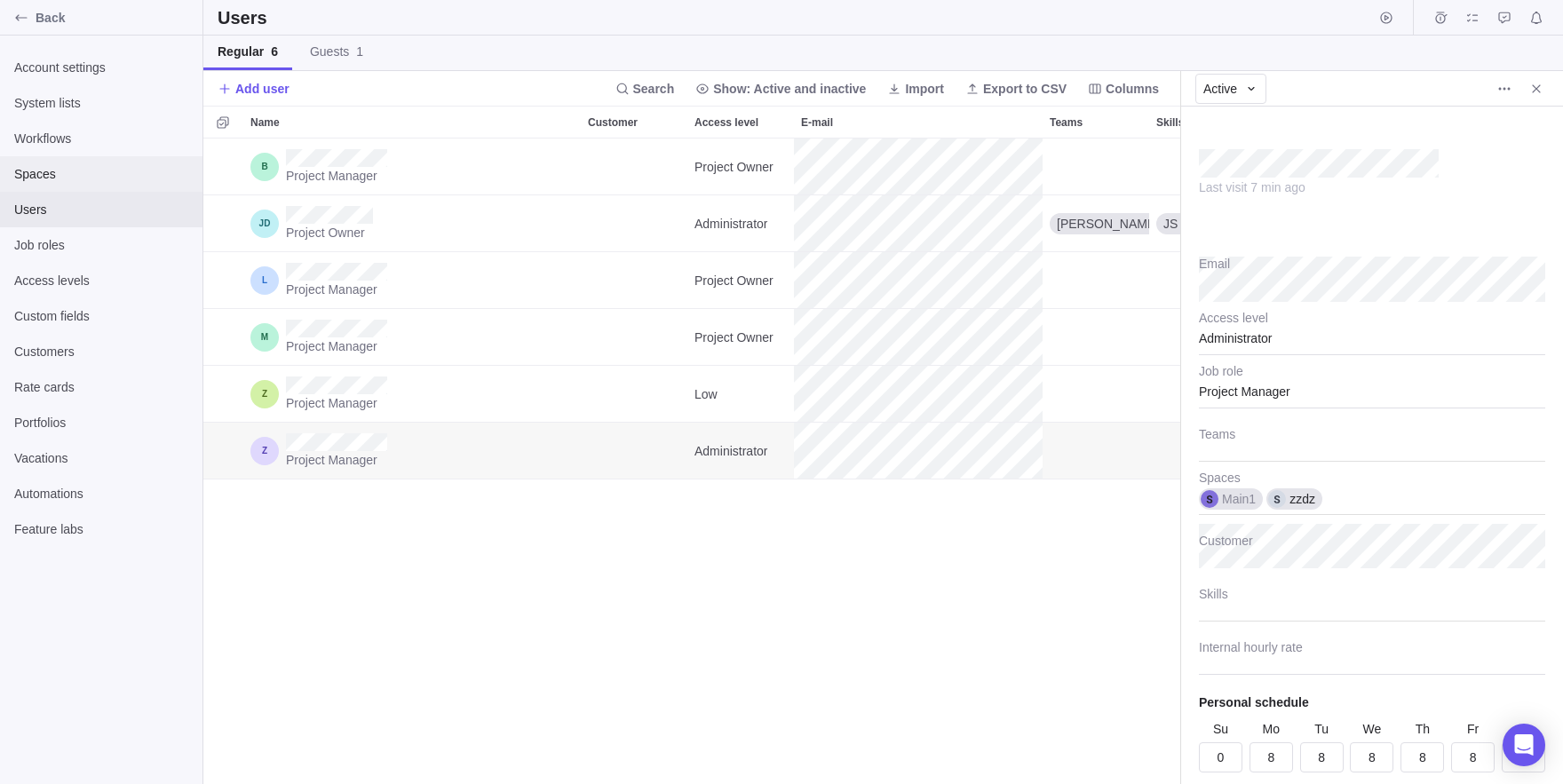
type textarea "x"
click at [77, 173] on span "Spaces" at bounding box center [101, 174] width 174 height 18
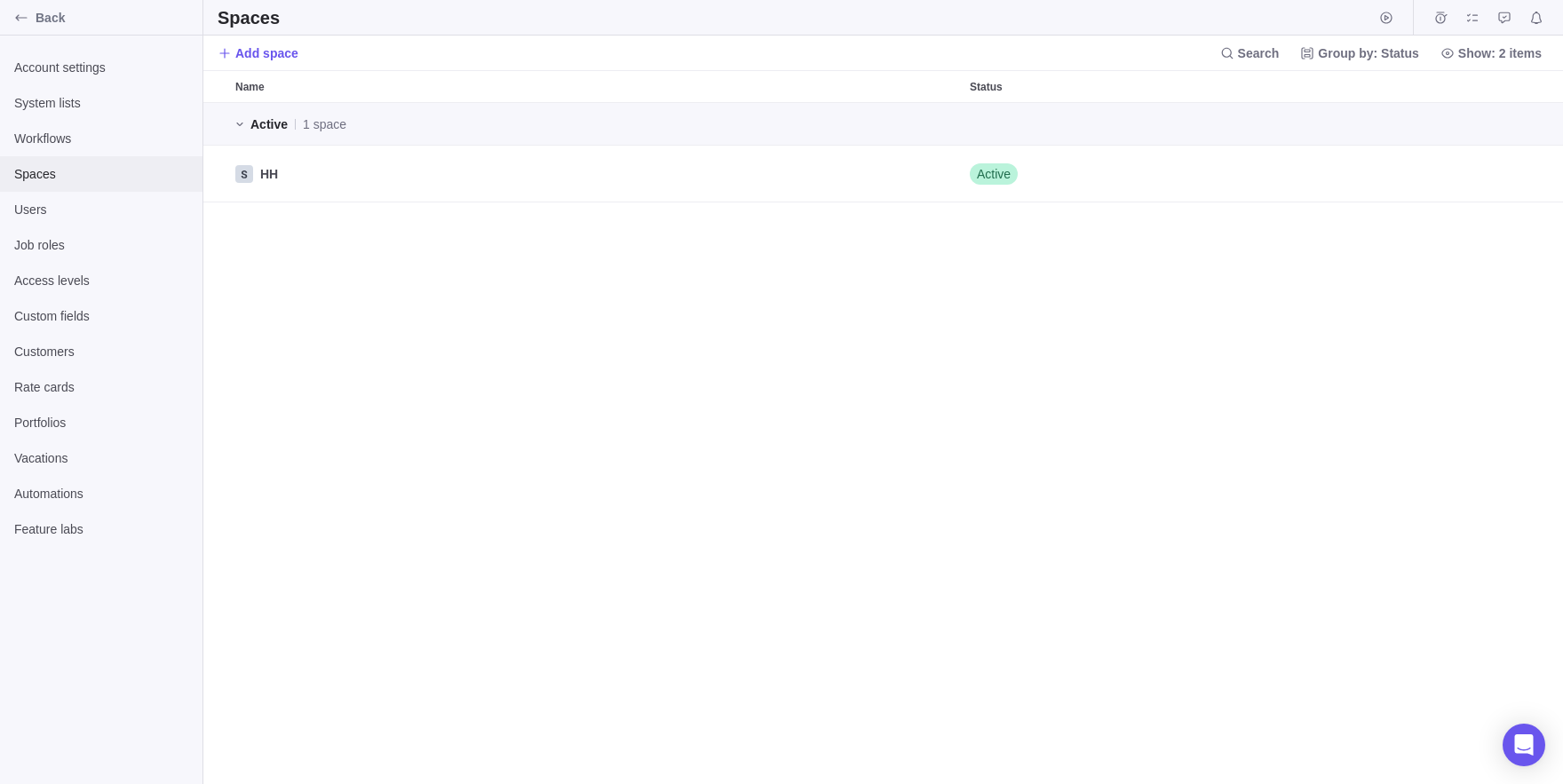
scroll to position [681, 1359]
click at [1482, 177] on icon "Edit" at bounding box center [1481, 174] width 14 height 14
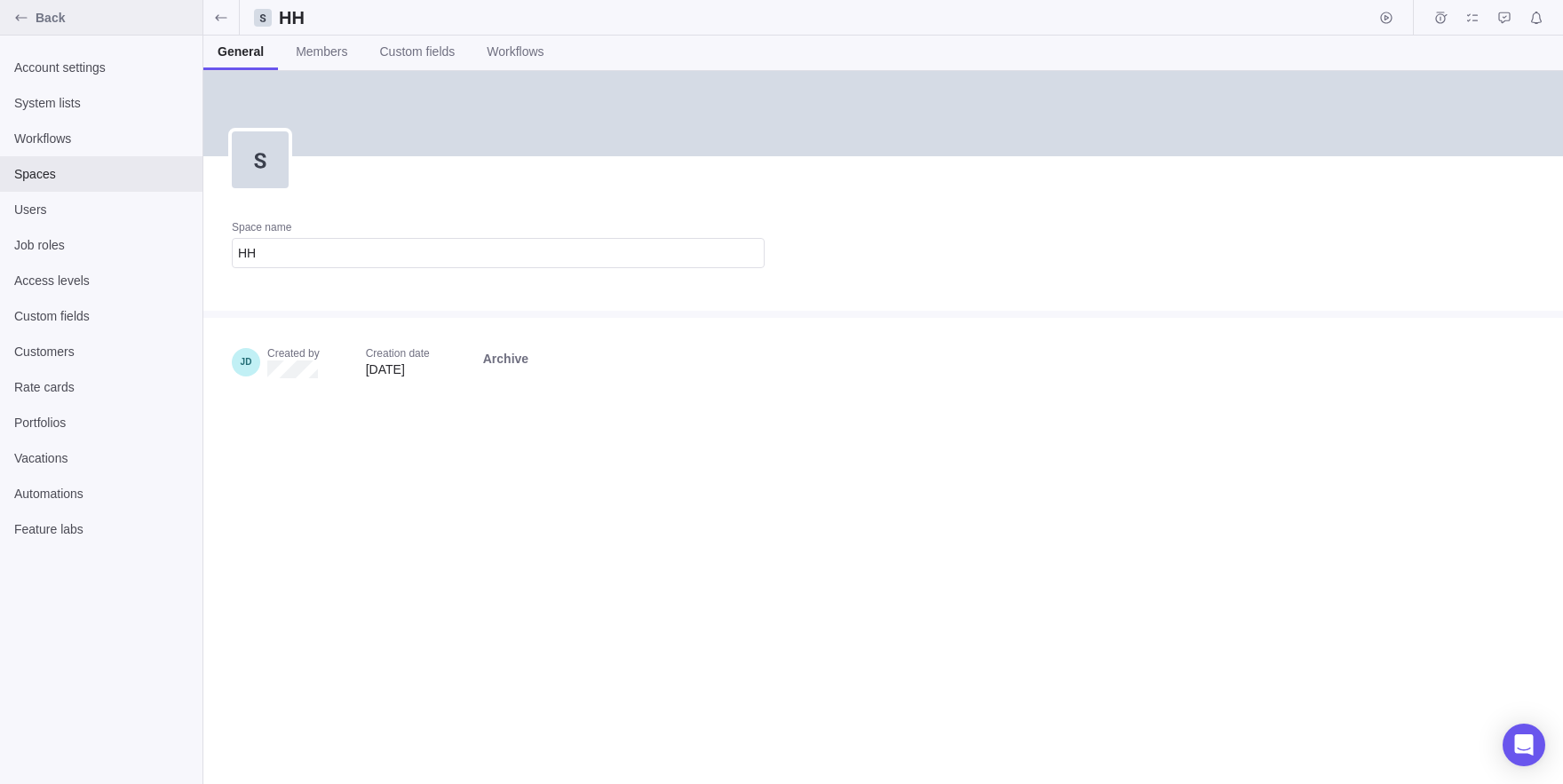
click at [15, 24] on icon "Back" at bounding box center [22, 18] width 14 height 14
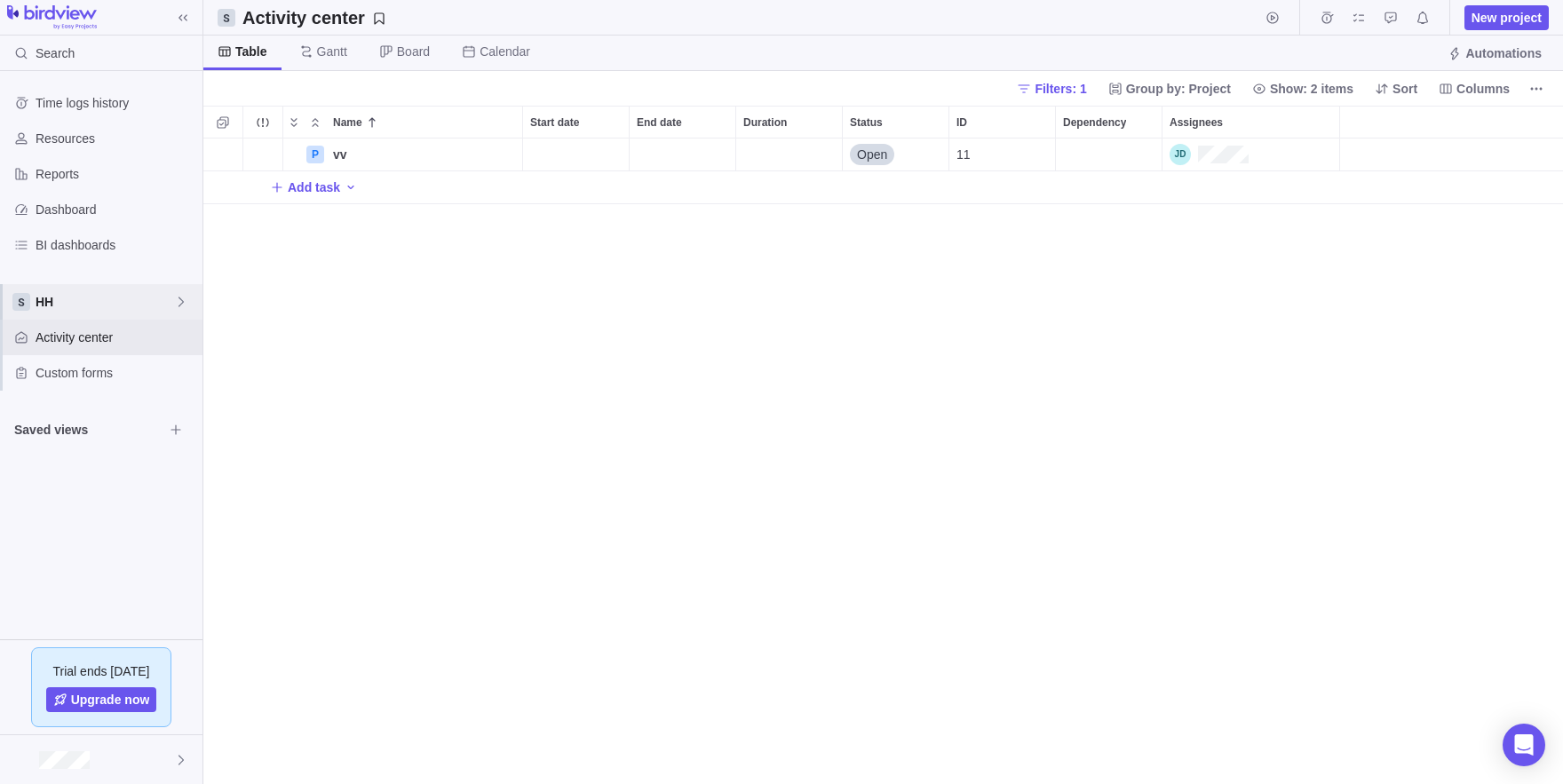
scroll to position [645, 1359]
click at [58, 310] on span "HH" at bounding box center [104, 302] width 139 height 18
click at [123, 248] on div "Time logs history Resources Reports Dashboard BI dashboards HH Activity center …" at bounding box center [101, 355] width 203 height 569
click at [125, 341] on span "Activity center" at bounding box center [115, 338] width 160 height 18
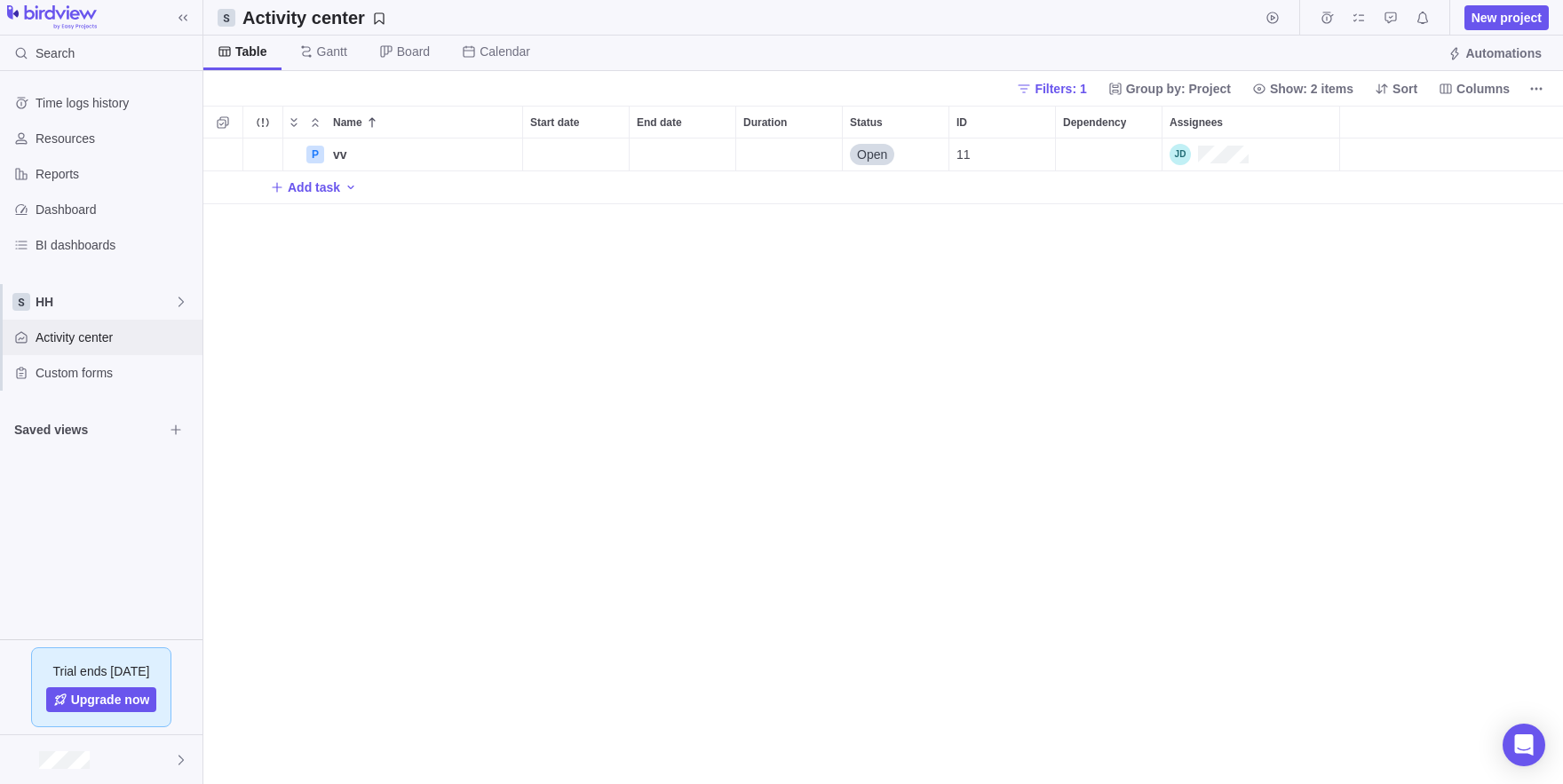
scroll to position [645, 1359]
click at [62, 377] on span "Custom forms" at bounding box center [115, 373] width 160 height 18
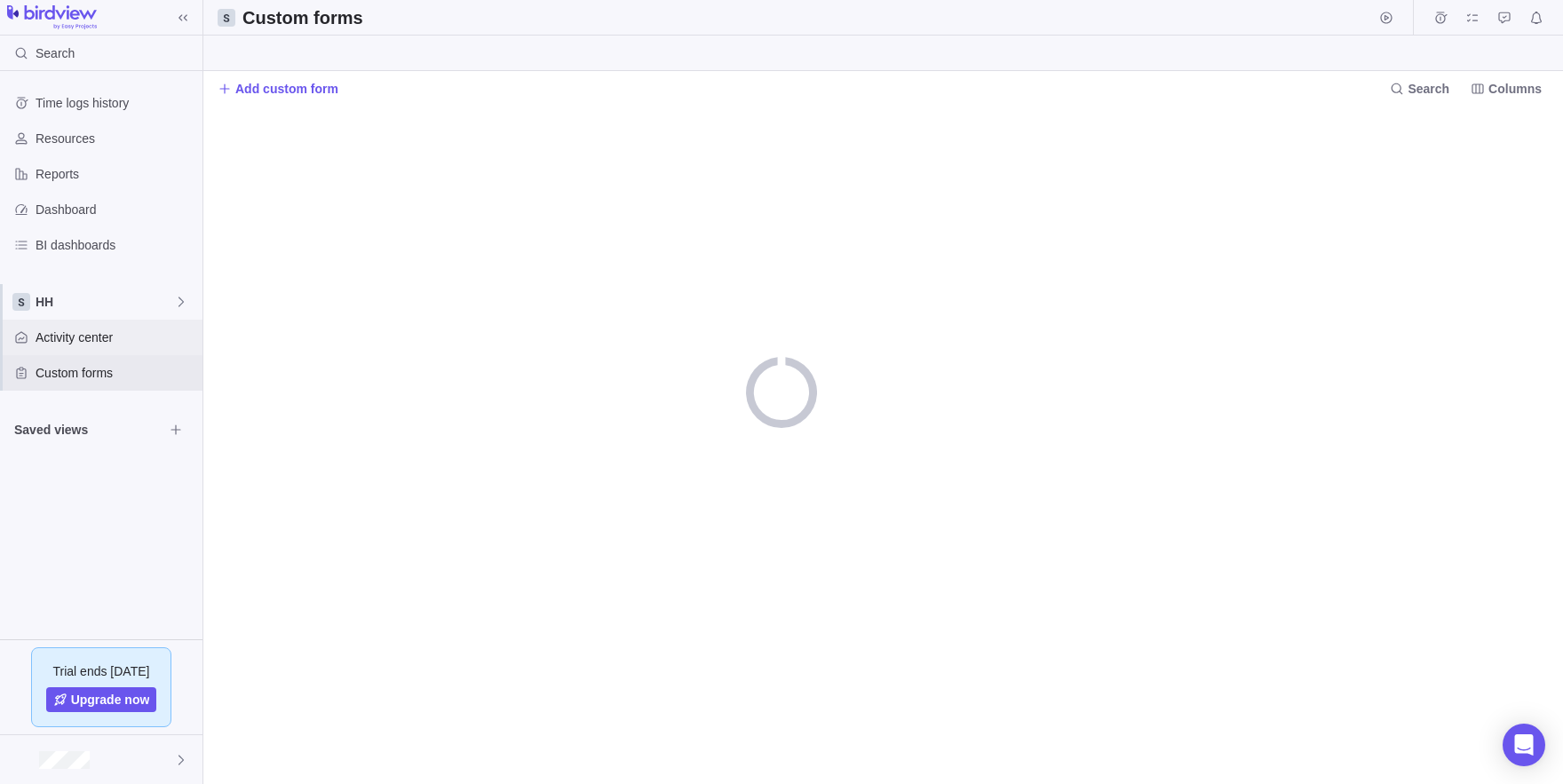
click at [102, 347] on div "Activity center" at bounding box center [101, 337] width 203 height 35
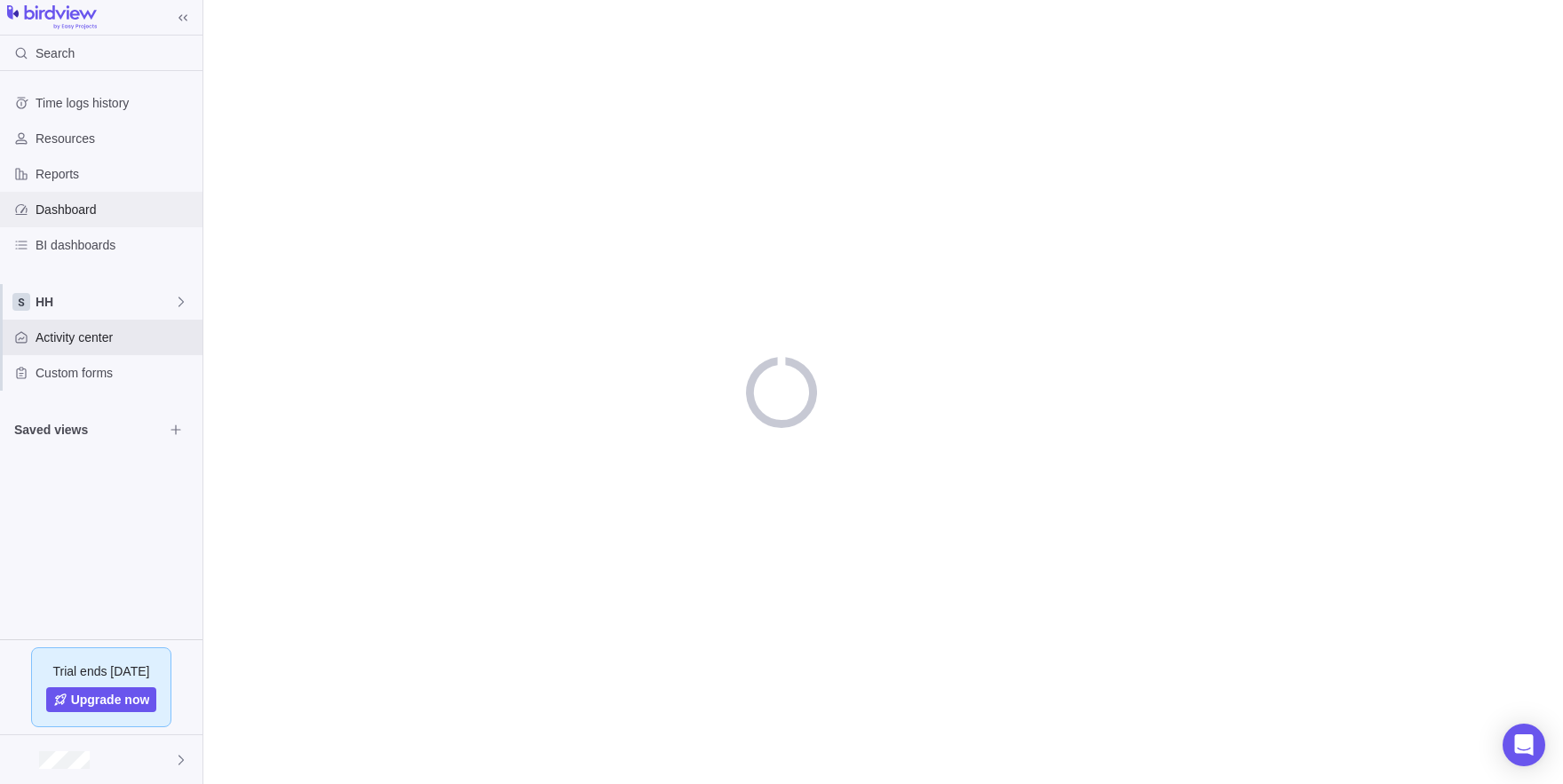
click at [64, 212] on span "Dashboard" at bounding box center [115, 210] width 160 height 18
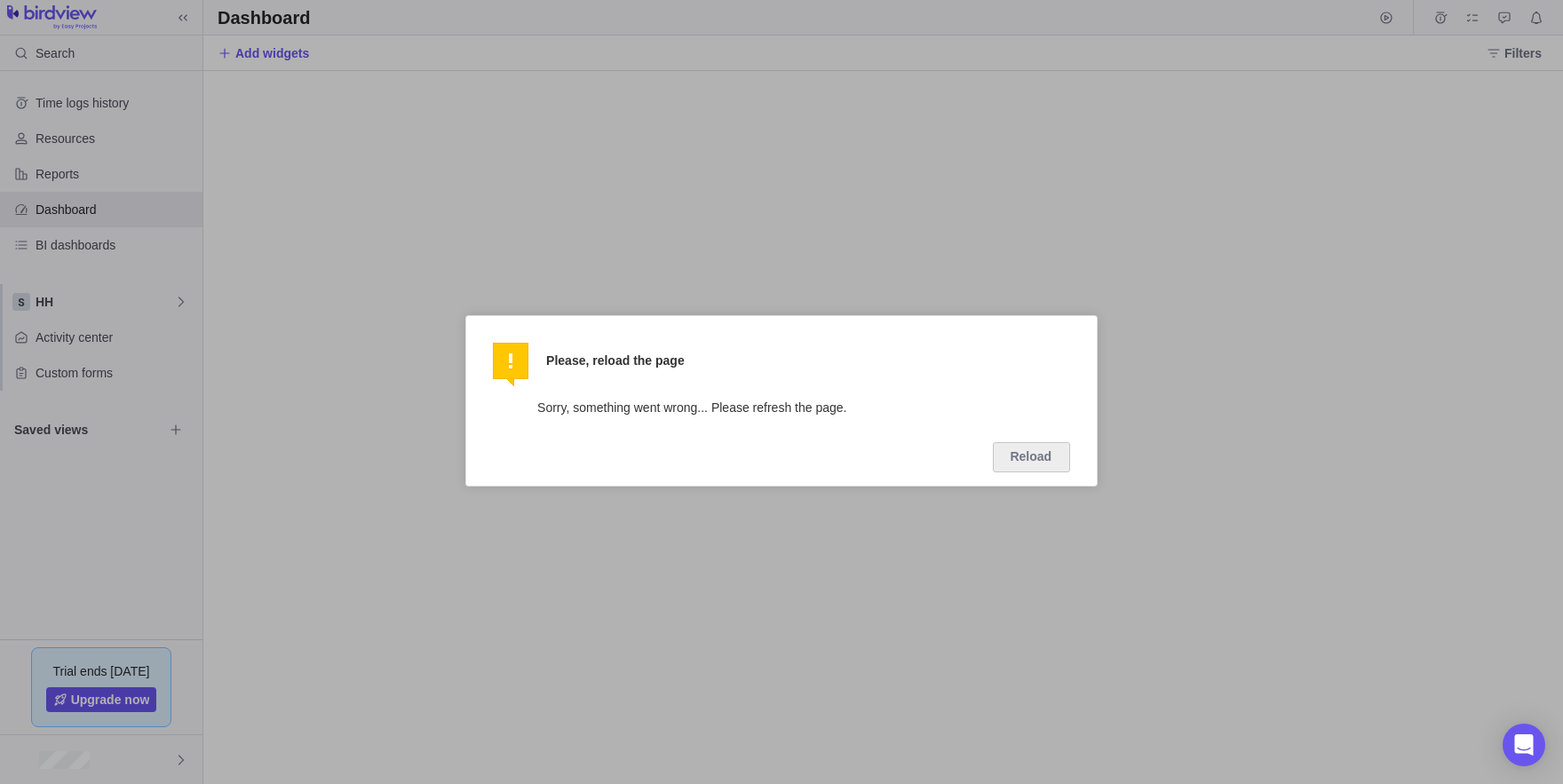
click at [1039, 474] on div "Please, reload the page Close Sorry, something went wrong... Please refresh the…" at bounding box center [782, 400] width 632 height 171
click at [1018, 459] on button "Reload" at bounding box center [1031, 456] width 77 height 30
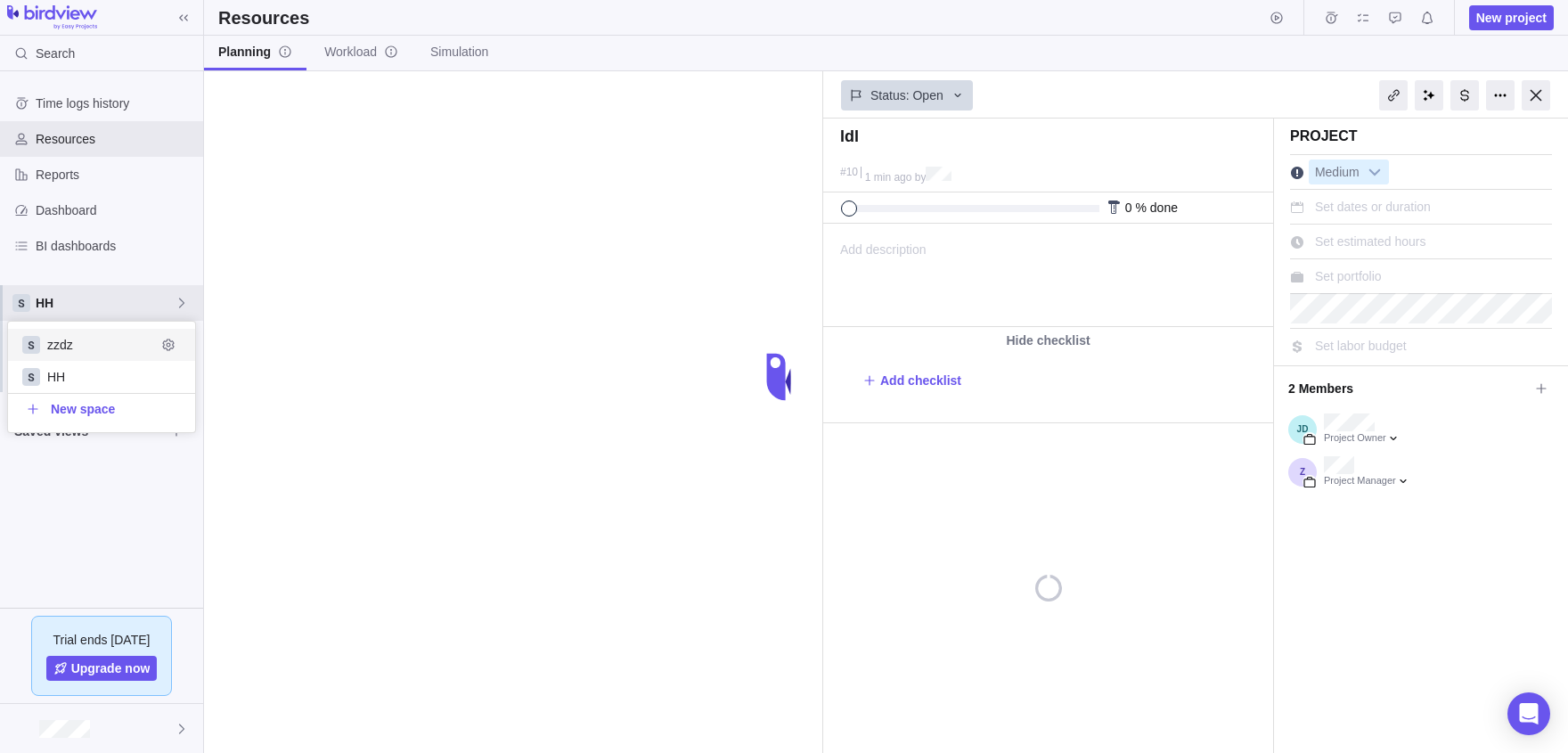
click at [341, 261] on body "Search Time logs history Resources Reports Dashboard BI dashboards HH Activity …" at bounding box center [784, 376] width 1568 height 753
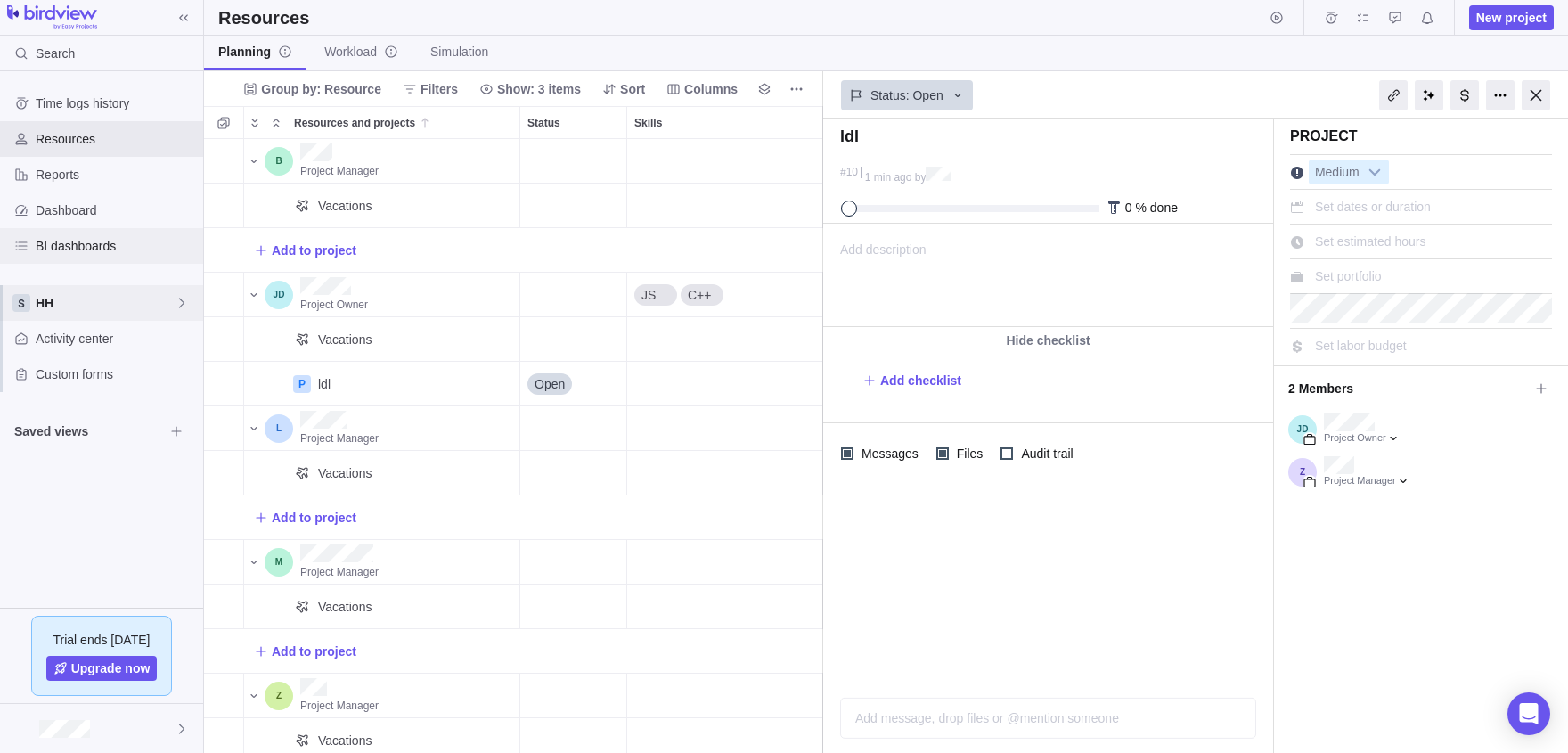
scroll to position [614, 620]
click at [61, 299] on span "HH" at bounding box center [104, 303] width 139 height 18
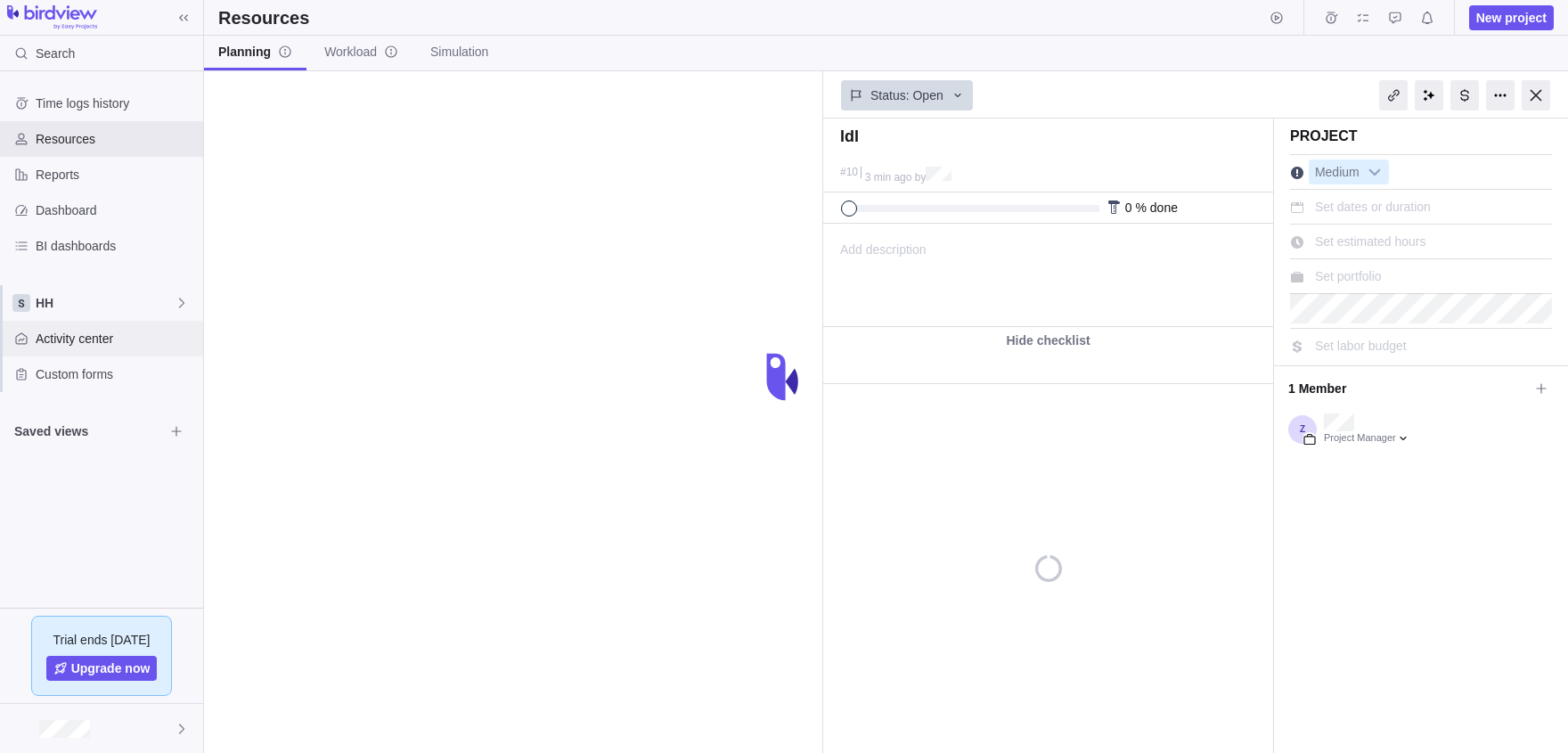
click at [136, 329] on div "Activity center" at bounding box center [102, 338] width 203 height 35
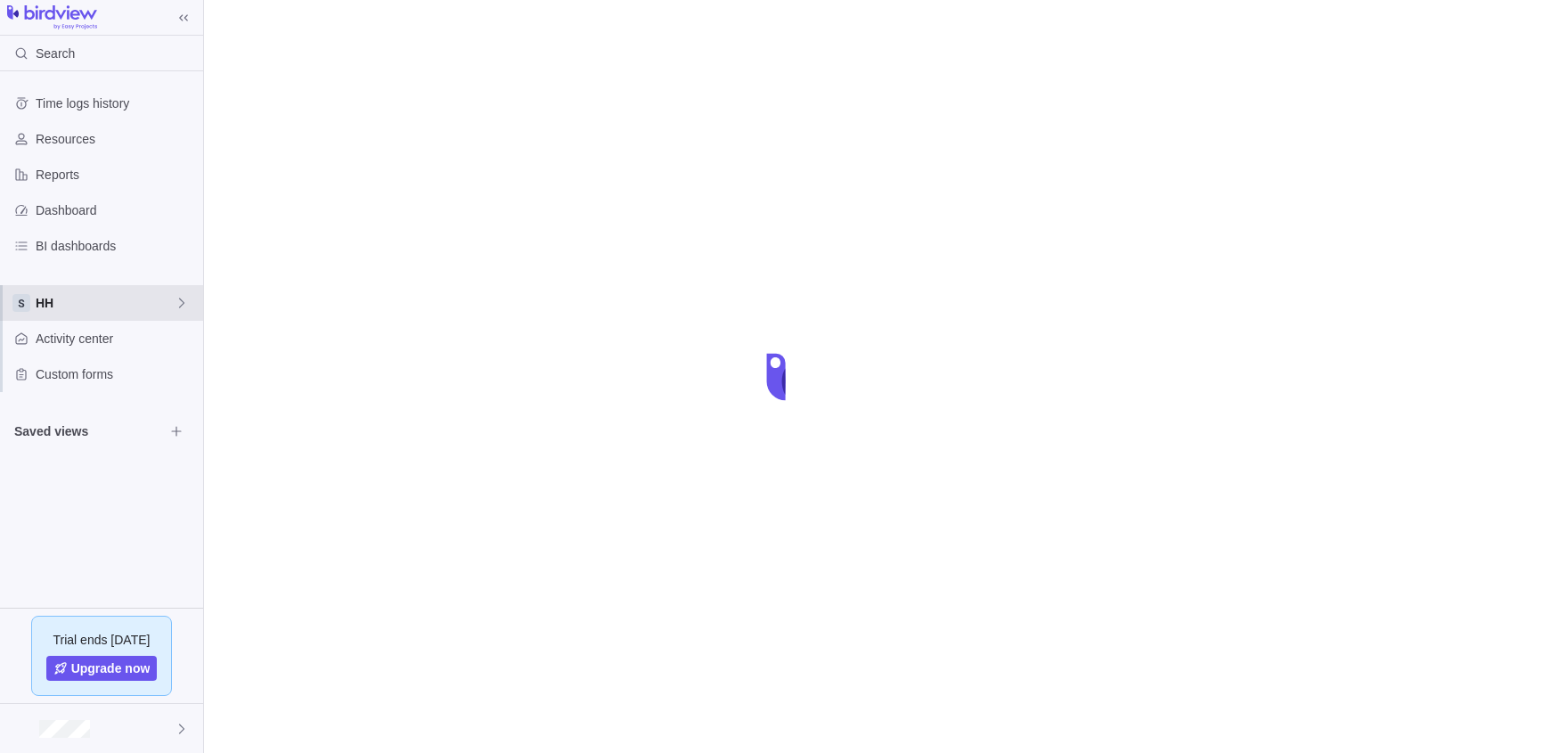
click at [78, 308] on span "HH" at bounding box center [104, 303] width 139 height 18
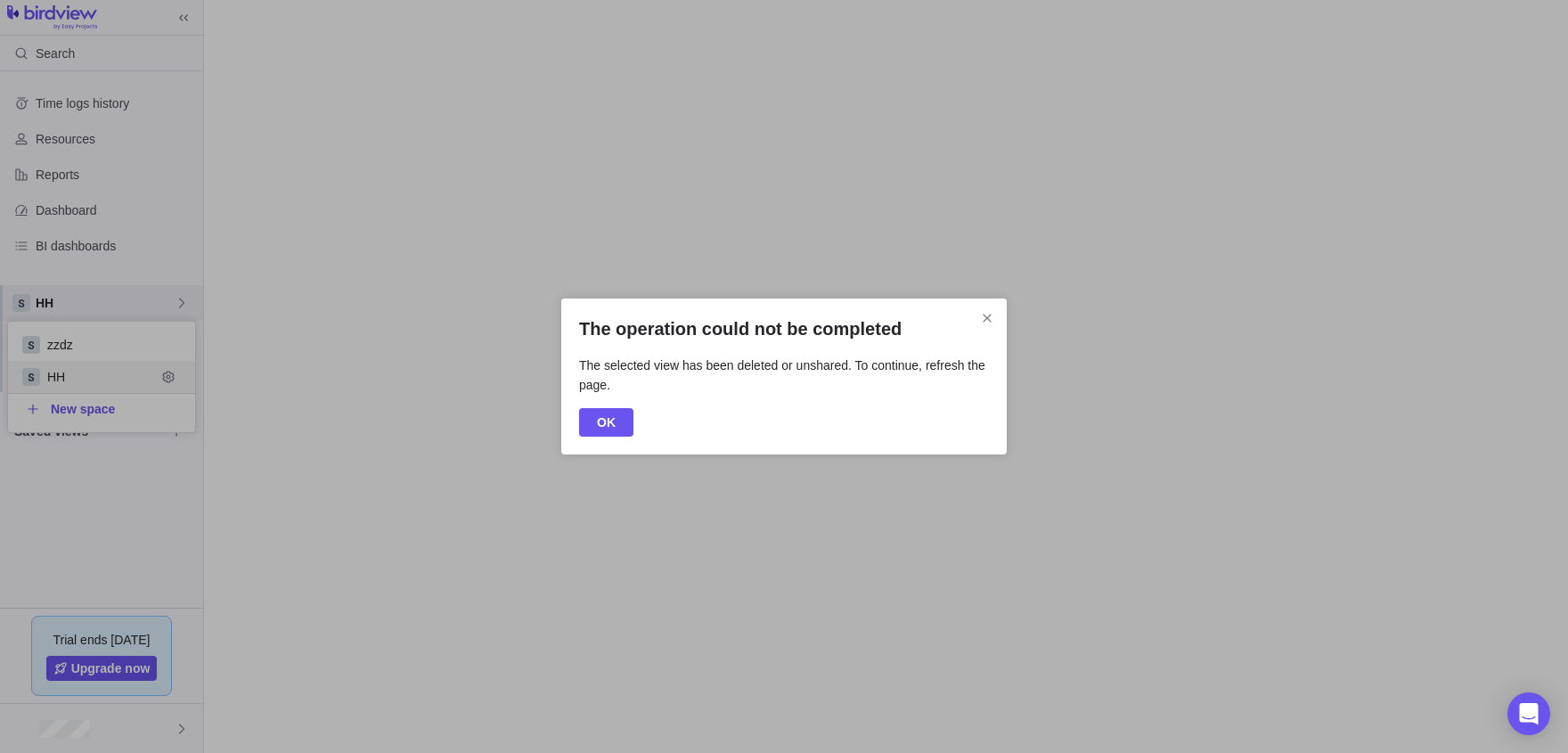
scroll to position [111, 187]
click at [78, 308] on div "The operation could not be completed The selected view has been deleted or unsh…" at bounding box center [784, 376] width 1568 height 753
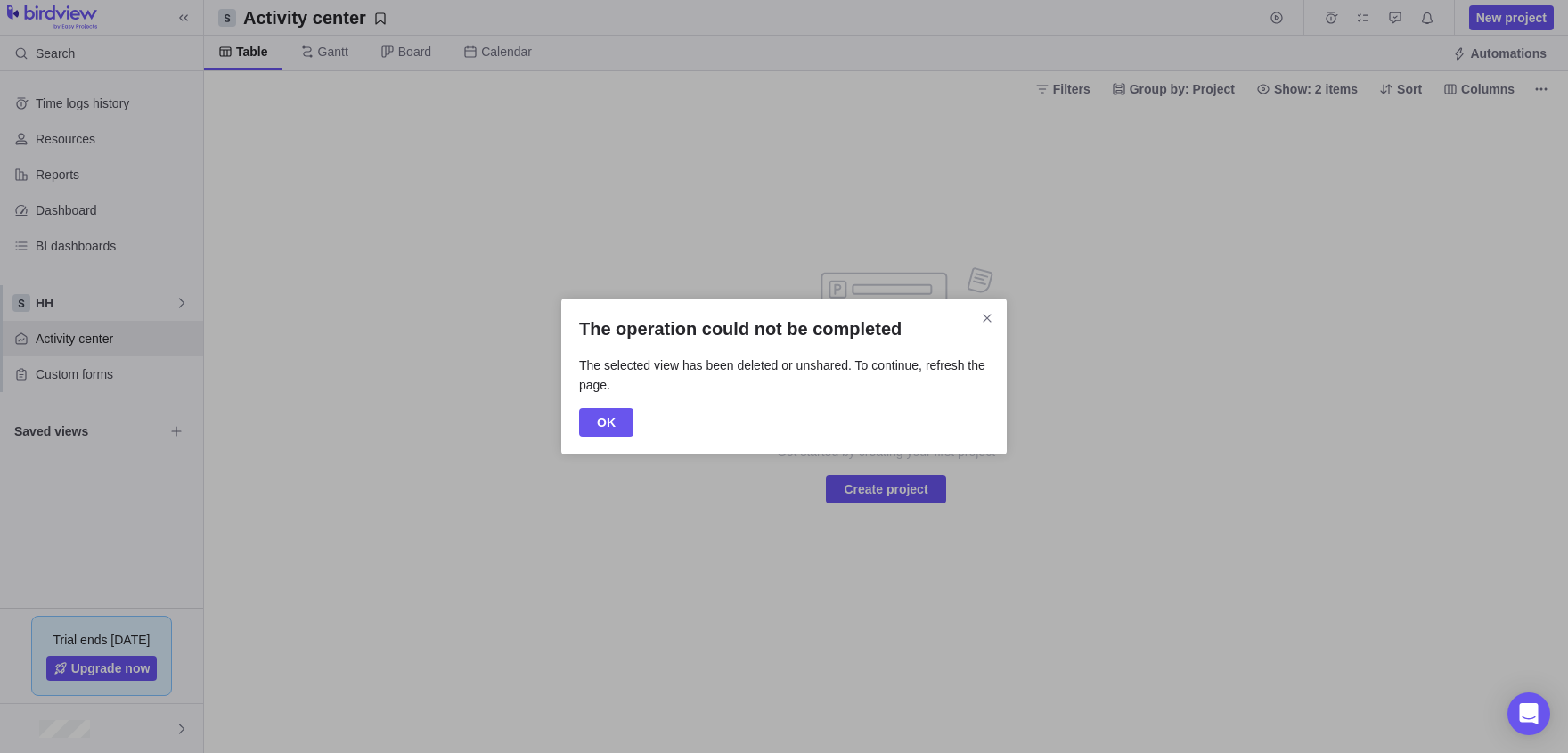
click at [585, 408] on div "The operation could not be completed The selected view has been deleted or unsh…" at bounding box center [784, 377] width 445 height 157
click at [581, 417] on span "OK" at bounding box center [606, 421] width 55 height 28
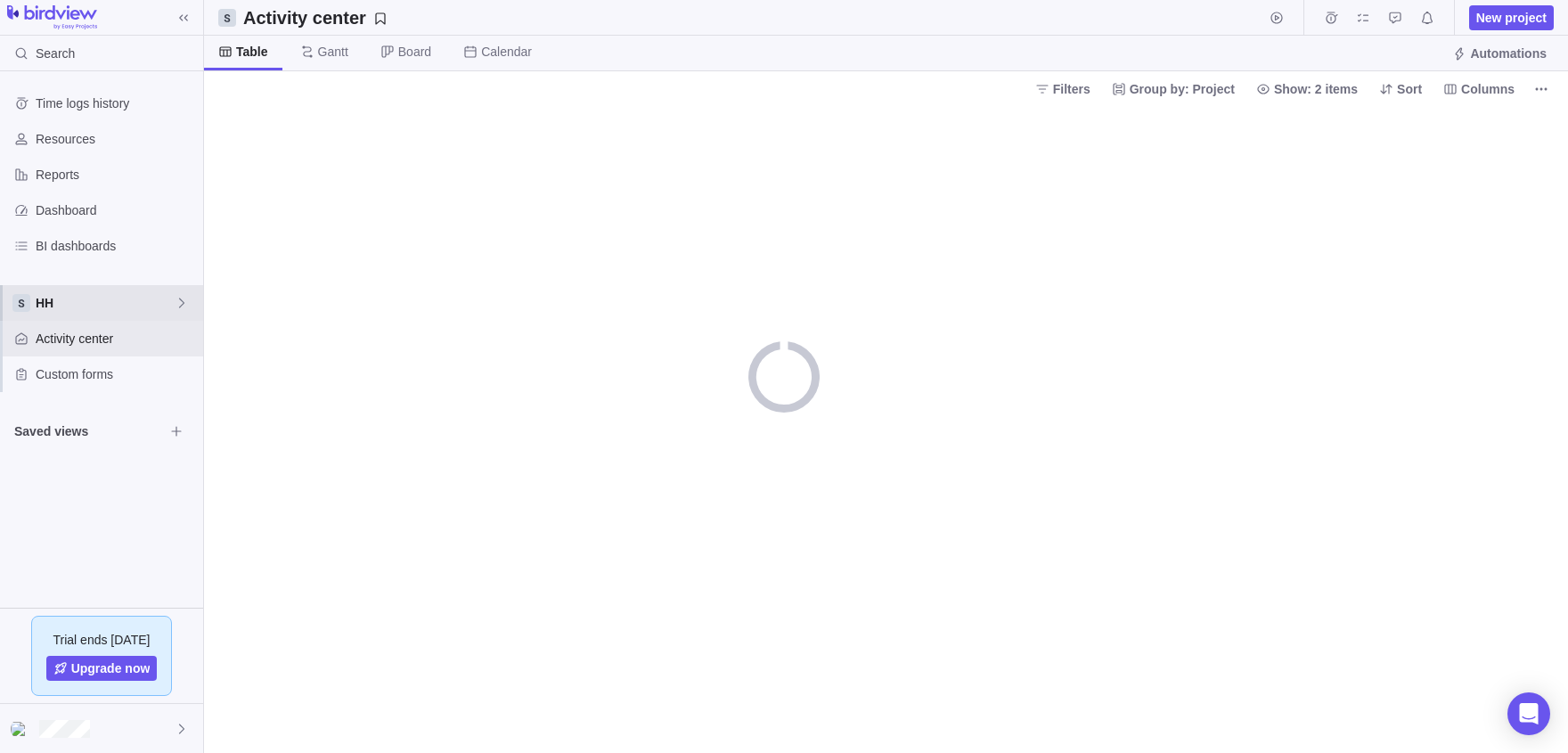
click at [43, 309] on span "HH" at bounding box center [104, 303] width 139 height 18
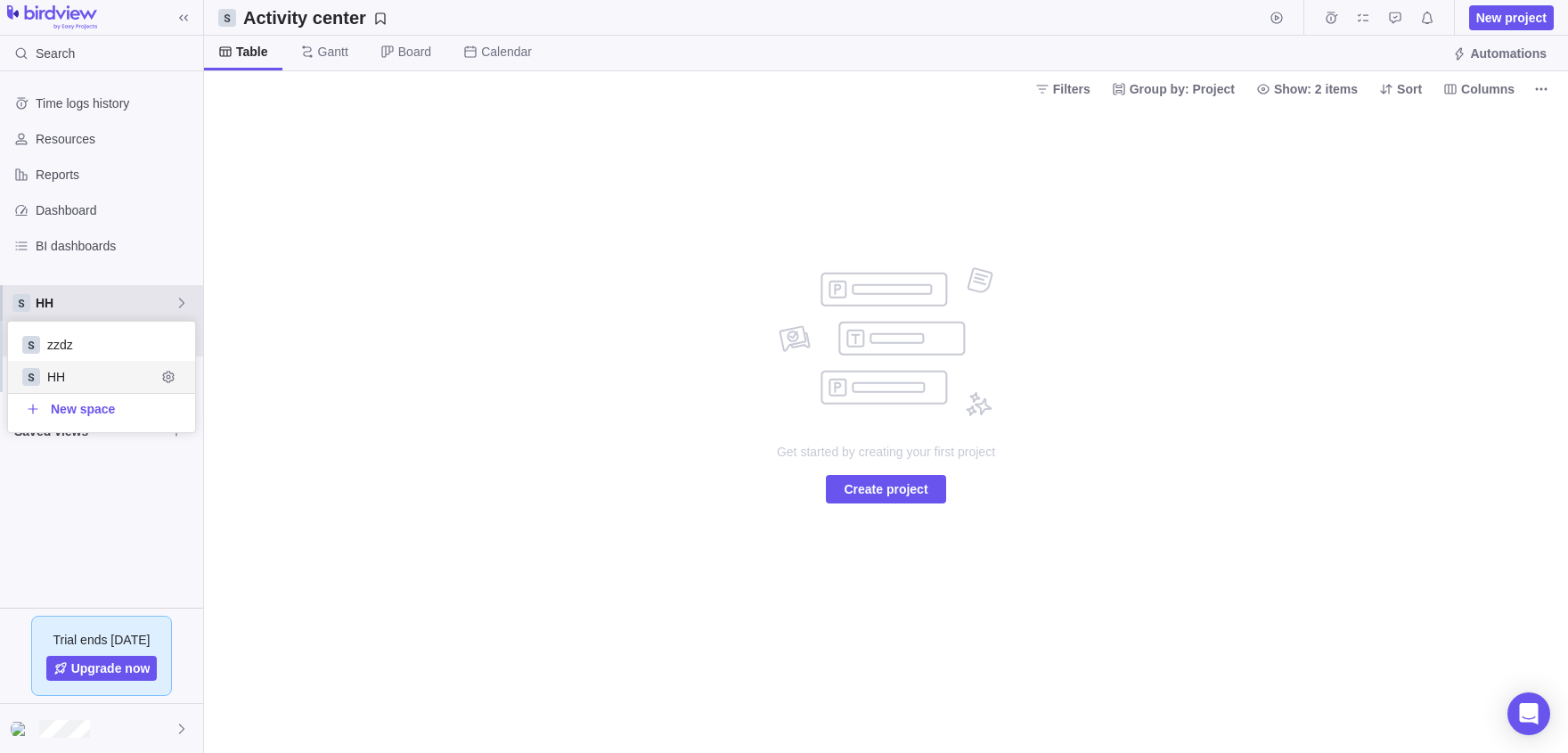
click at [43, 309] on span "HH" at bounding box center [104, 303] width 139 height 18
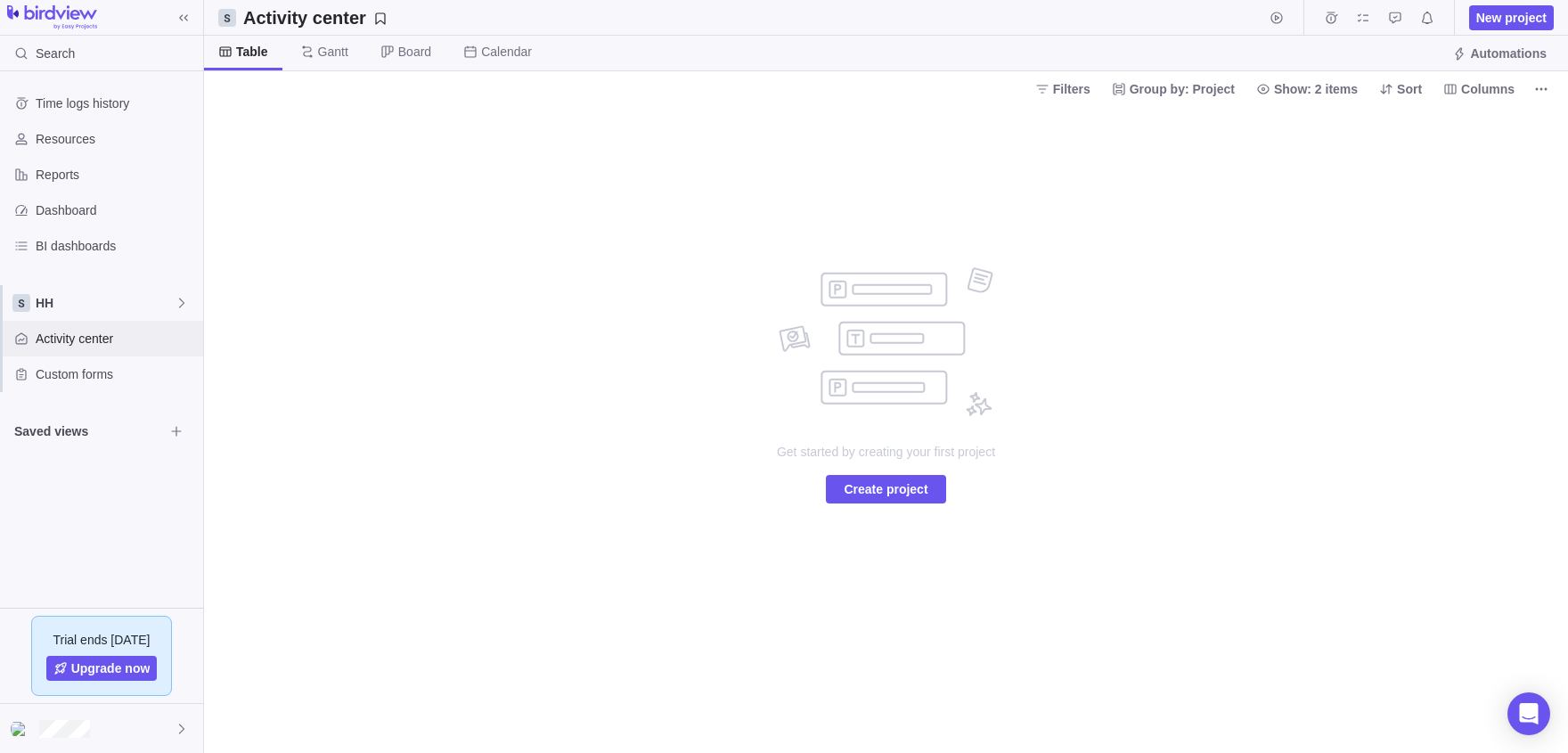
click at [143, 332] on span "Activity center" at bounding box center [115, 339] width 161 height 18
click at [121, 225] on div "Dashboard" at bounding box center [102, 210] width 203 height 35
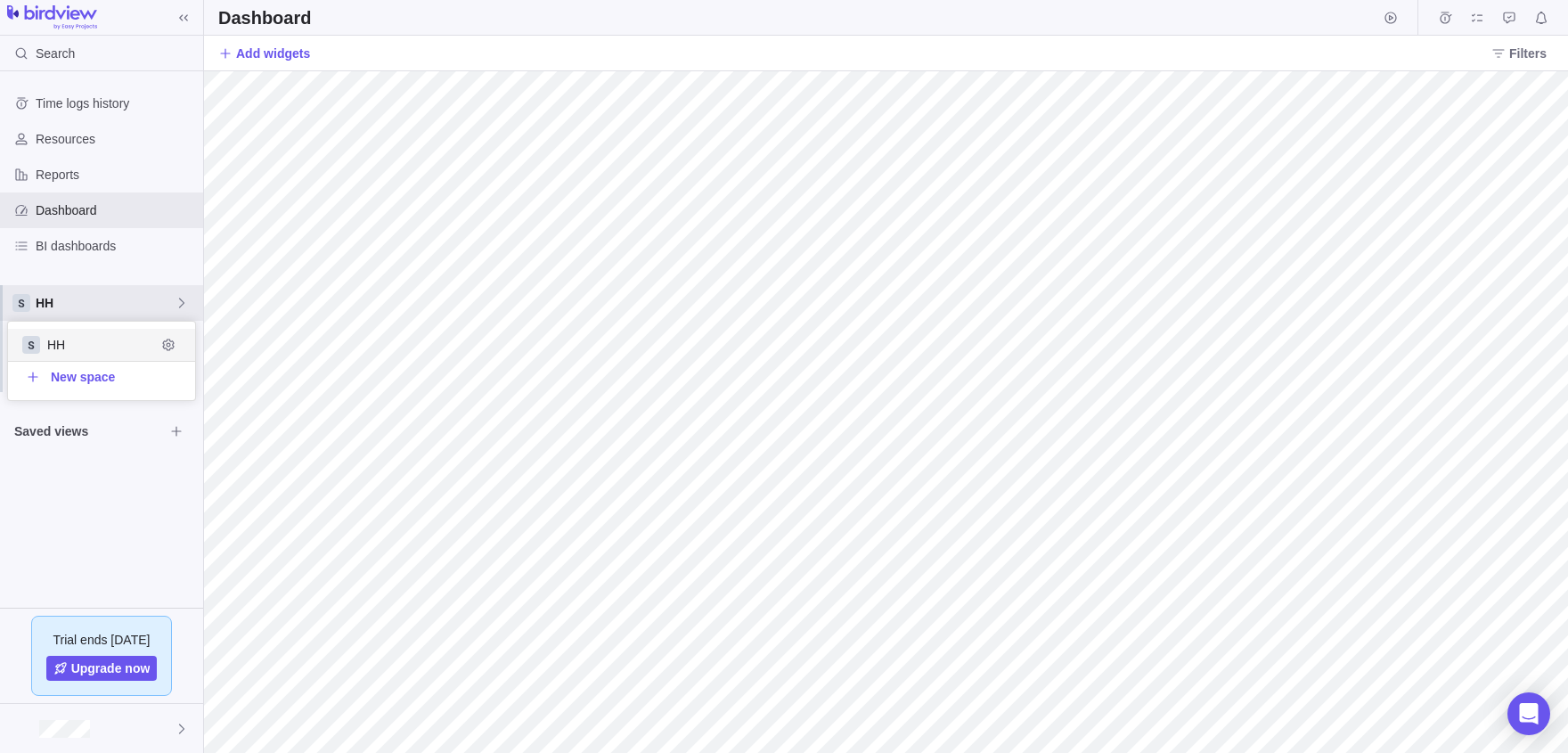
scroll to position [78, 187]
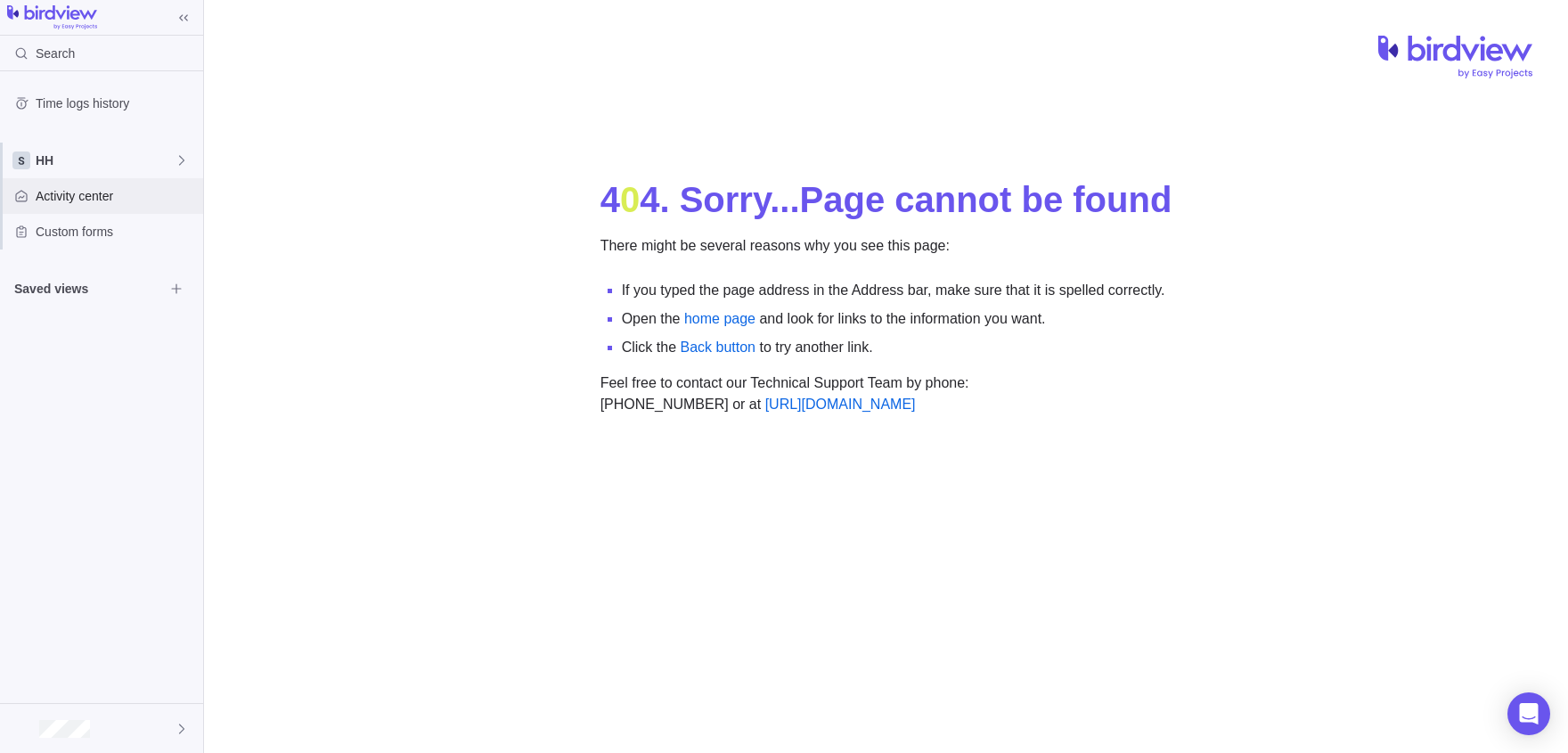
click at [58, 192] on span "Activity center" at bounding box center [115, 196] width 161 height 18
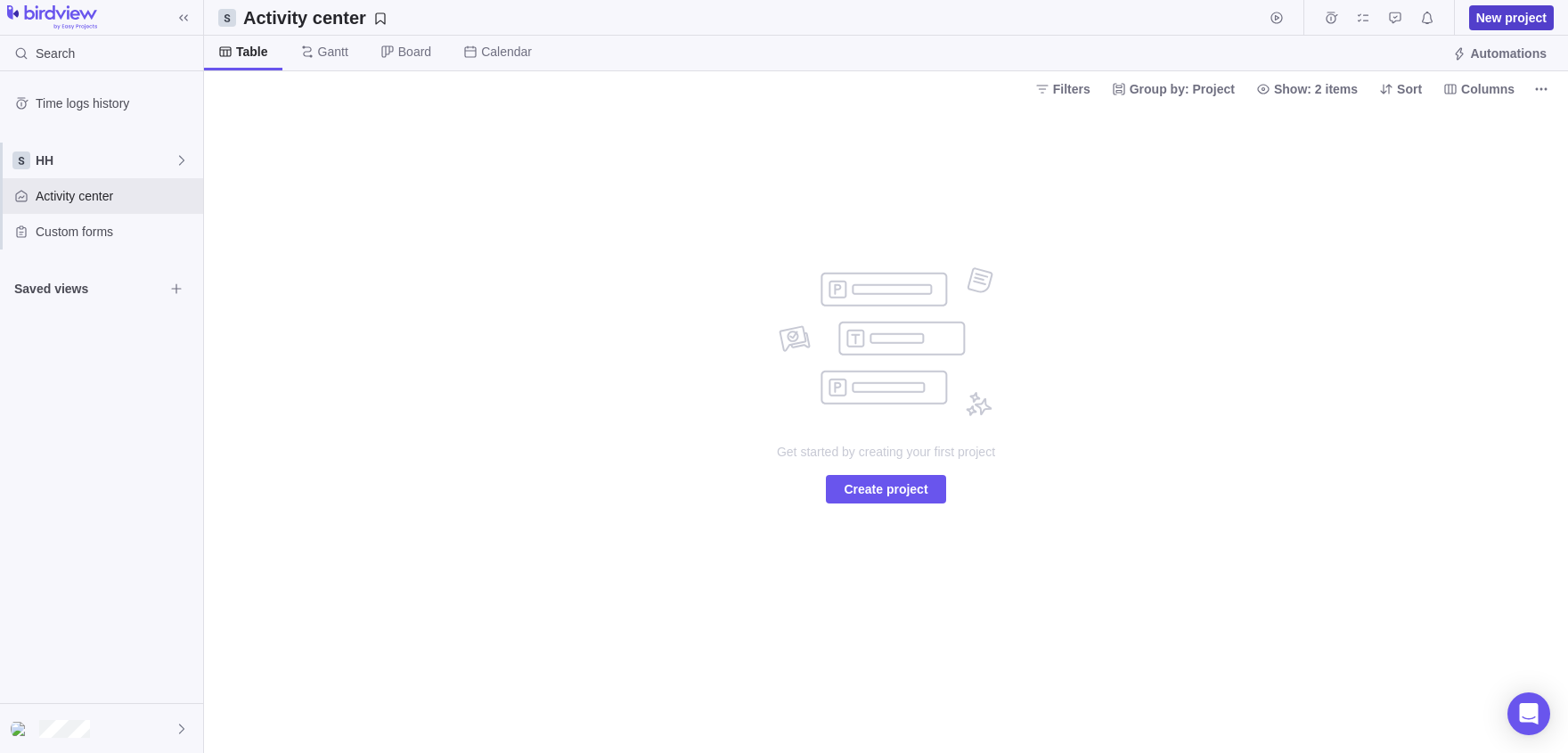
click at [1497, 21] on span "New project" at bounding box center [1511, 18] width 70 height 18
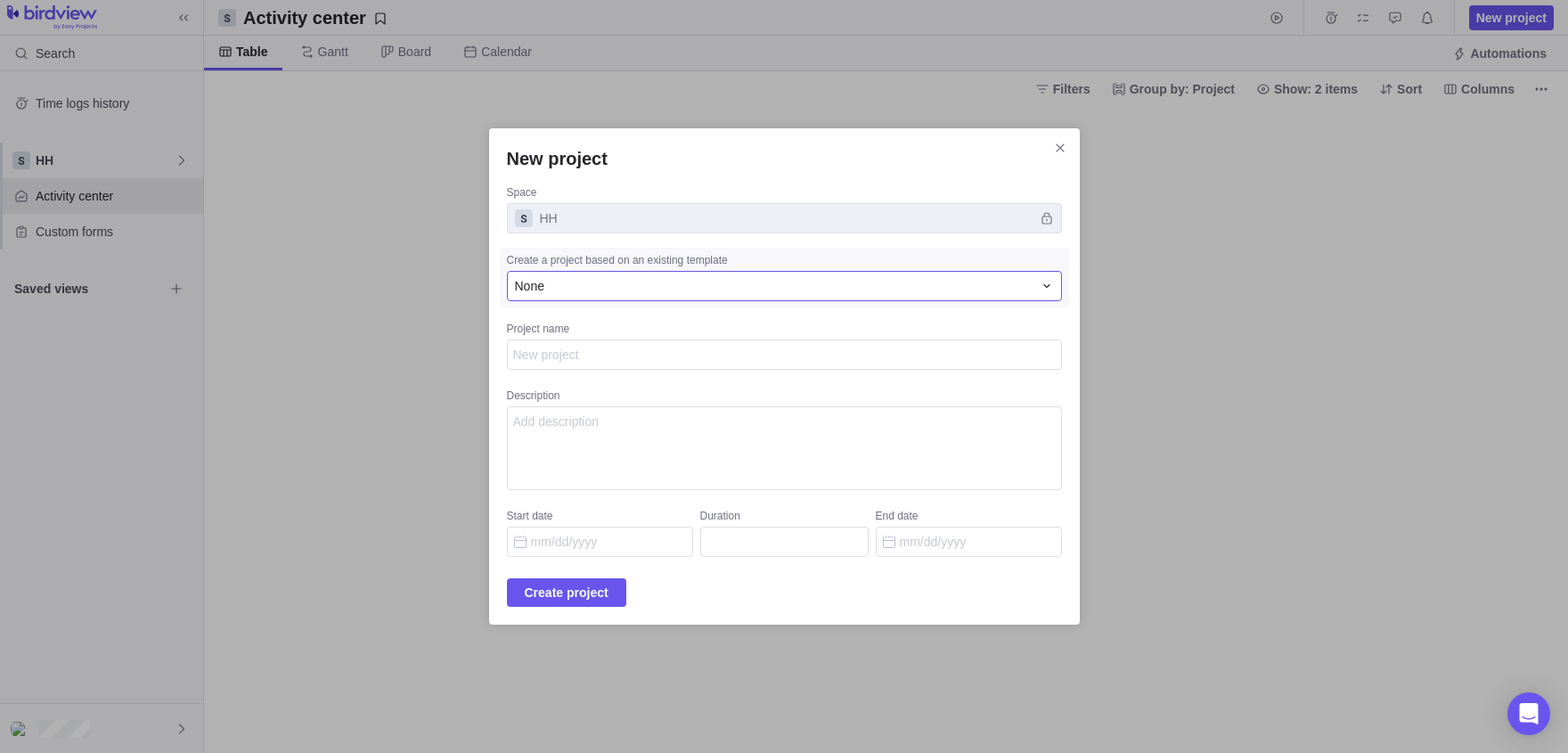
type textarea "x"
type textarea "v"
type textarea "x"
type textarea "vv"
type textarea "x"
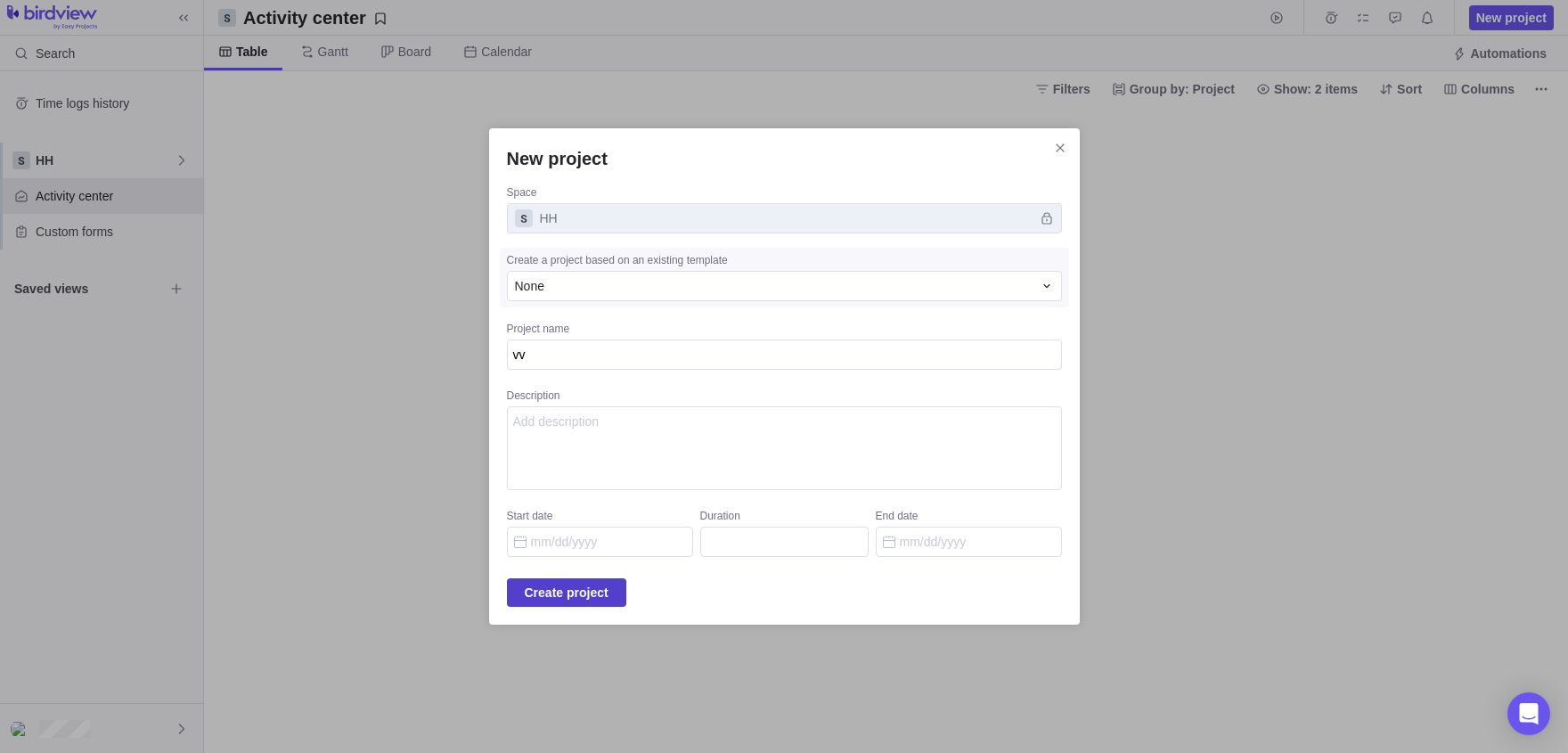
click at [571, 587] on span "Create project" at bounding box center [567, 592] width 84 height 22
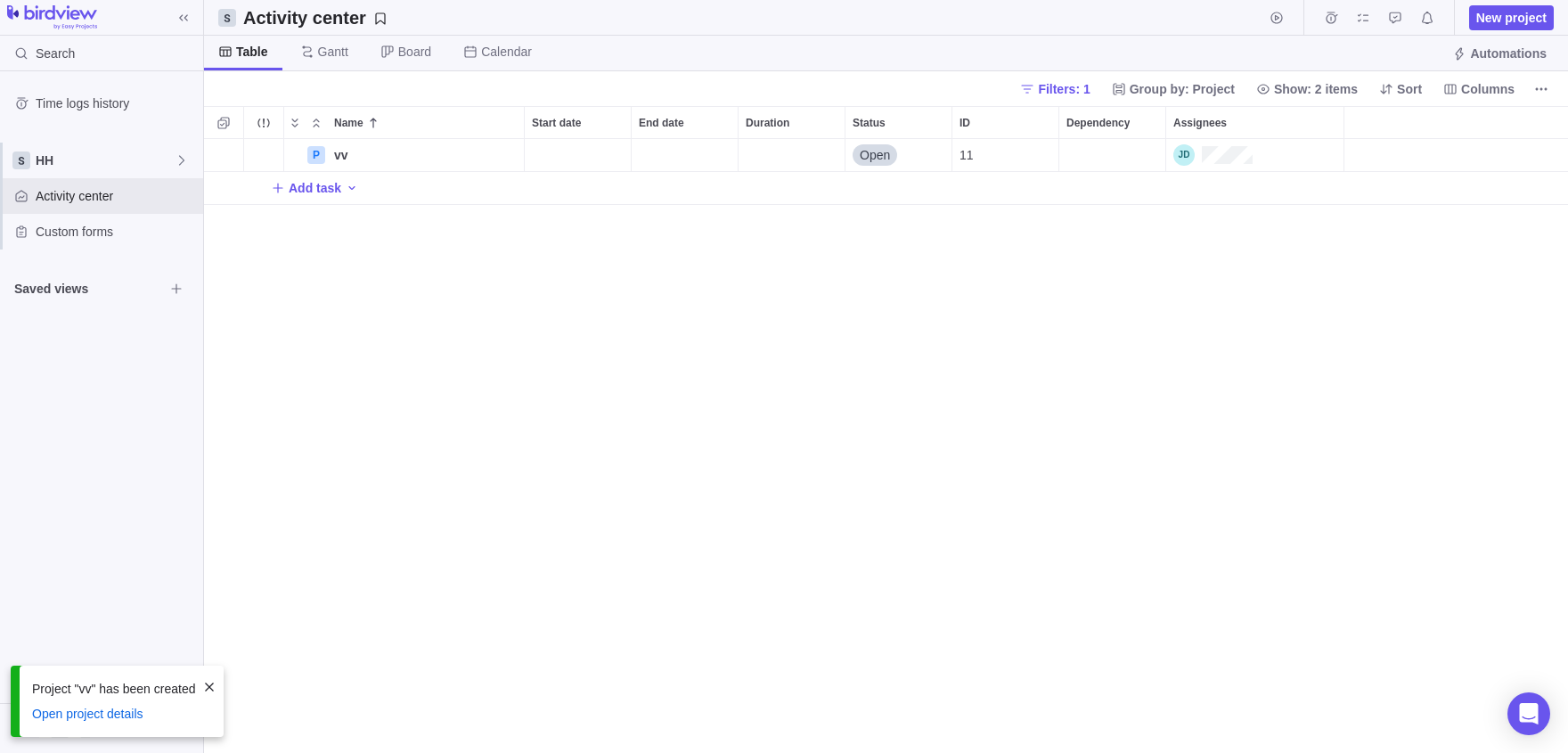
scroll to position [1, 1]
click at [1277, 163] on div "Assignees" at bounding box center [1255, 154] width 177 height 32
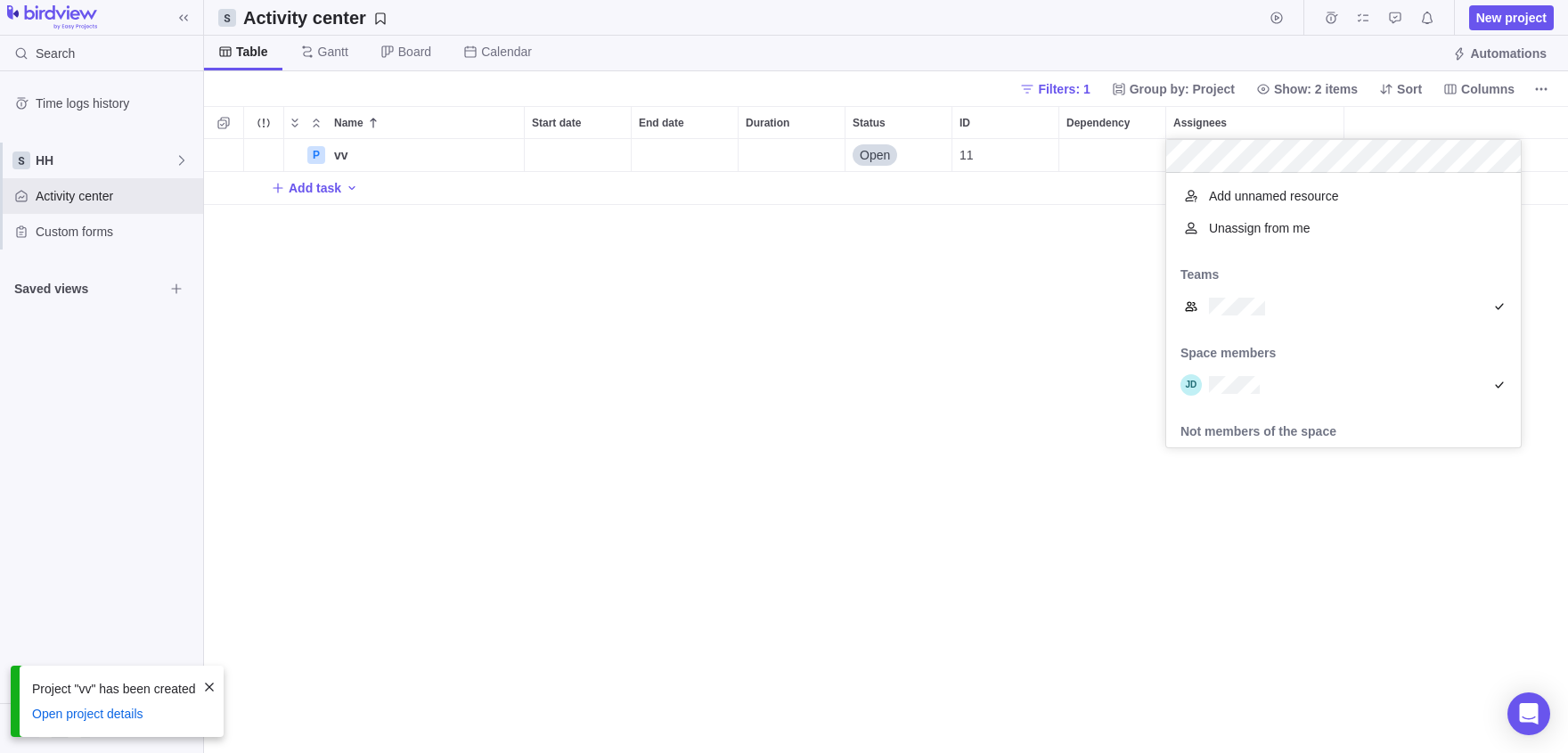
scroll to position [274, 355]
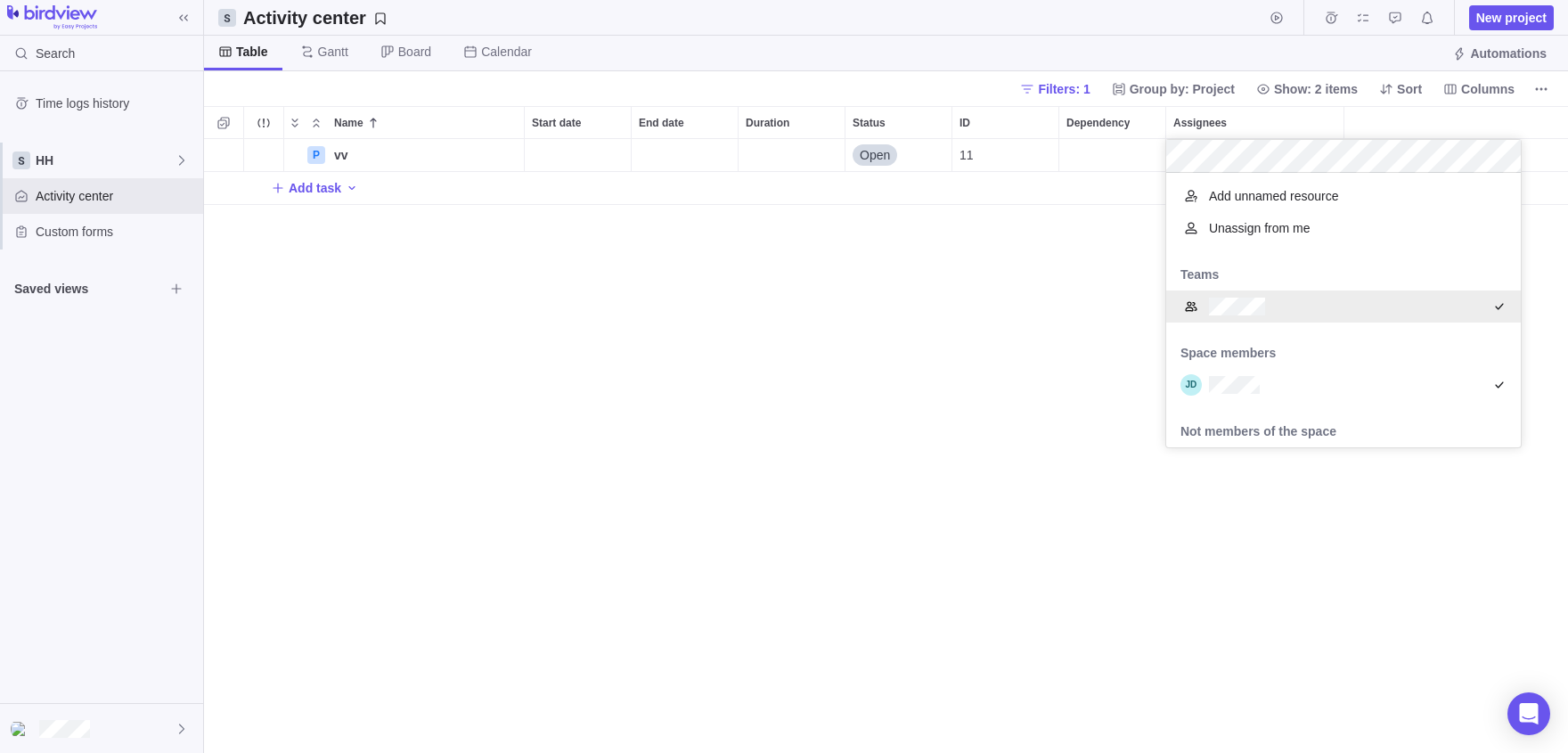
click at [1038, 279] on div "Name Start date End date Duration Status ID Dependency Assignees P vv Details O…" at bounding box center [886, 430] width 1364 height 647
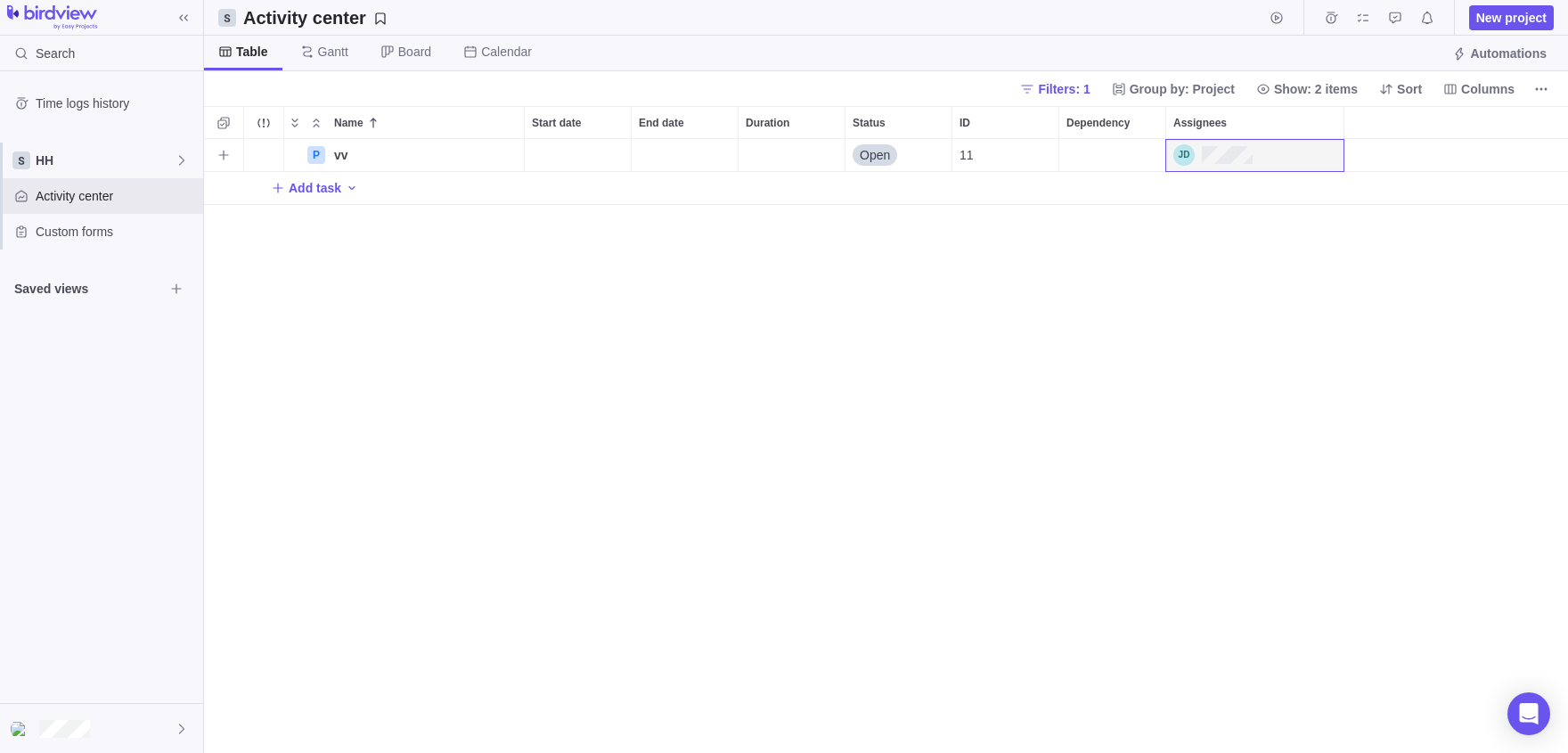
click at [1316, 154] on div "Assignees" at bounding box center [1255, 154] width 177 height 32
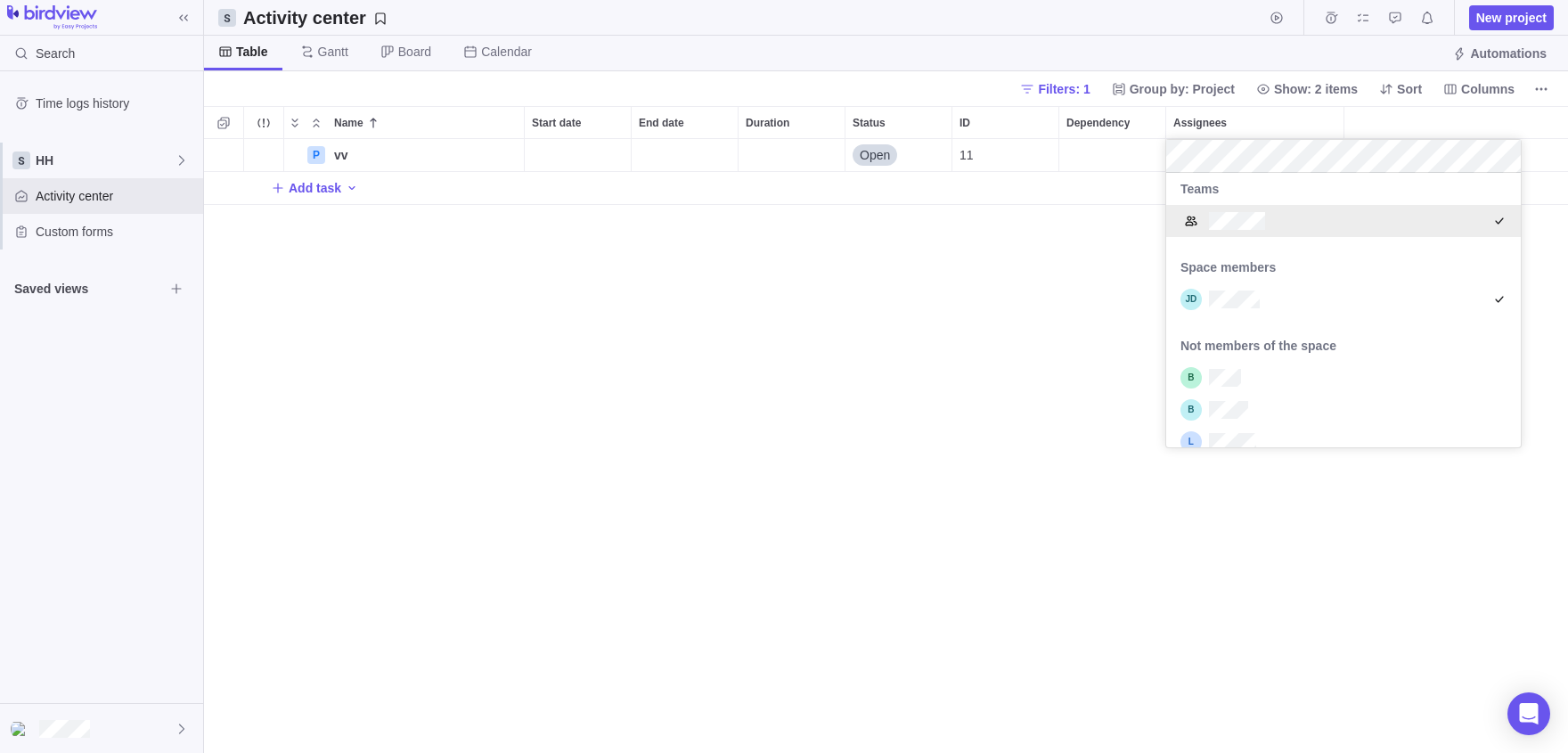
scroll to position [201, 0]
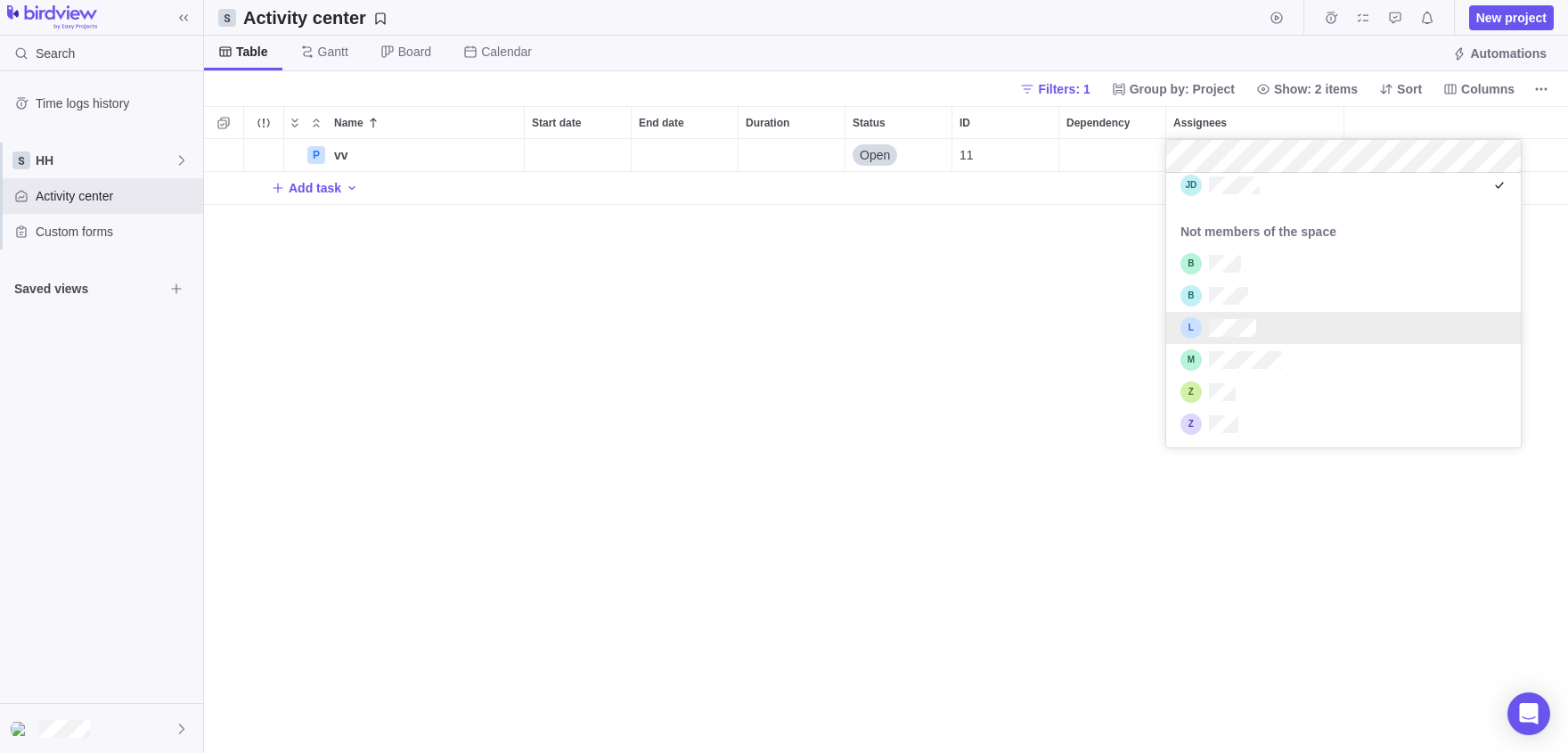
click at [118, 731] on body "Search Time logs history HH Activity center Custom forms Saved views Activity c…" at bounding box center [784, 376] width 1568 height 753
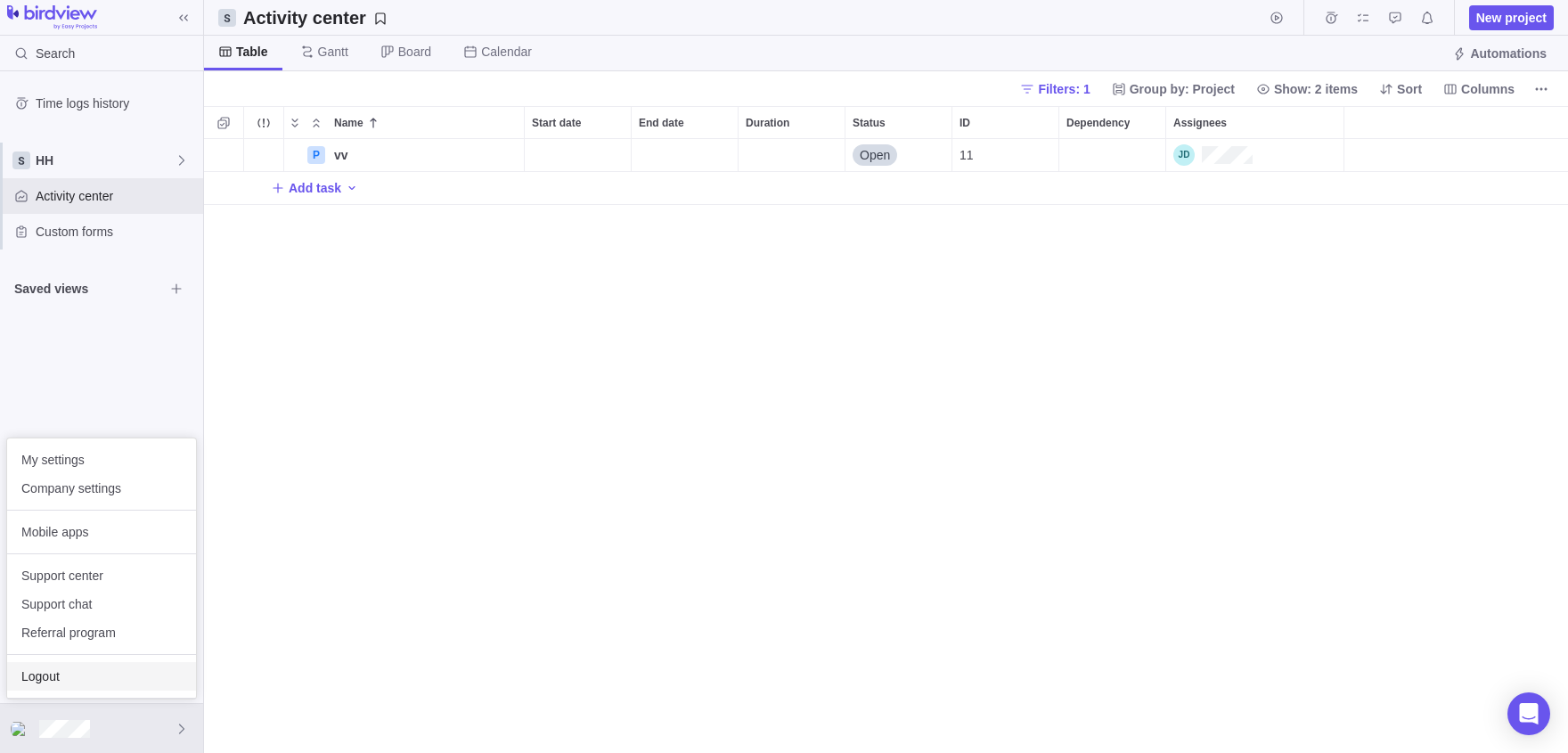
click at [74, 673] on span "Logout" at bounding box center [102, 676] width 161 height 18
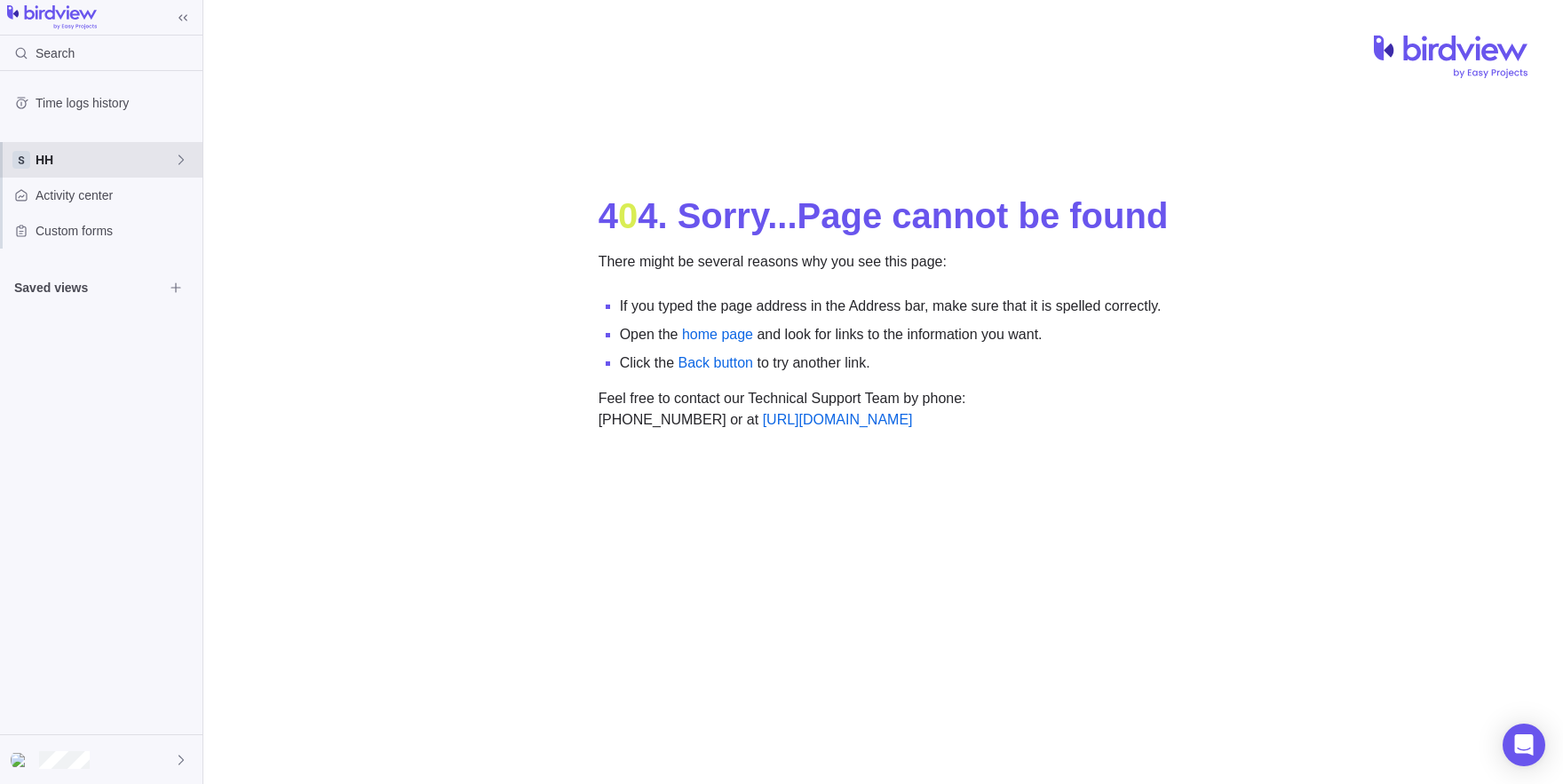
click at [113, 163] on span "HH" at bounding box center [104, 160] width 139 height 18
click at [302, 321] on body "Search Time logs history HH Activity center Custom forms Saved views 4 0 4 . So…" at bounding box center [782, 392] width 1563 height 784
click at [72, 196] on span "Activity center" at bounding box center [115, 196] width 160 height 18
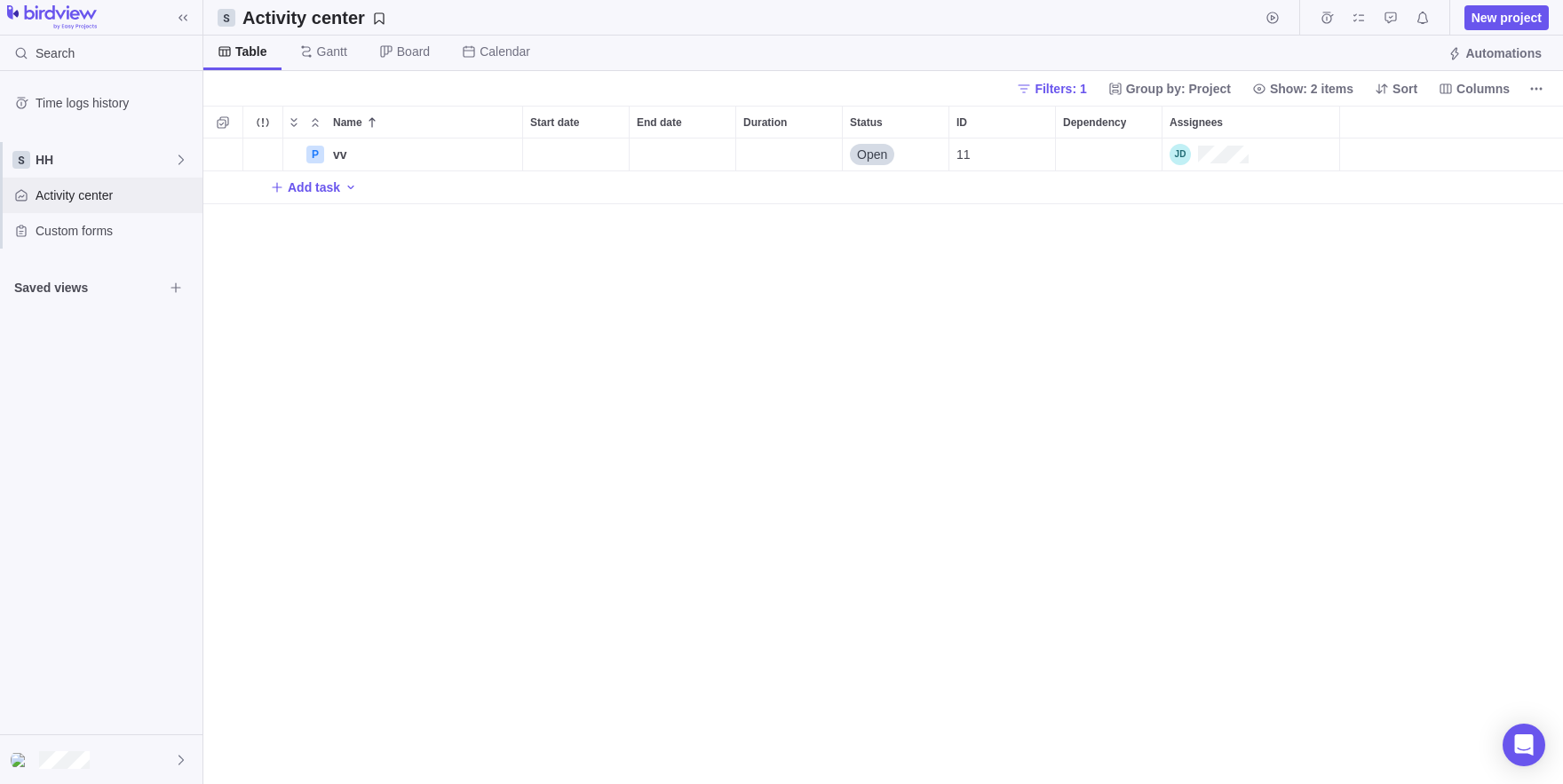
scroll to position [645, 1359]
click at [1538, 95] on icon "More actions" at bounding box center [1537, 89] width 14 height 14
click at [99, 203] on body "Search Time logs history HH Activity center Custom forms Saved views Activity c…" at bounding box center [782, 392] width 1563 height 784
click at [99, 203] on span "Activity center" at bounding box center [115, 196] width 160 height 18
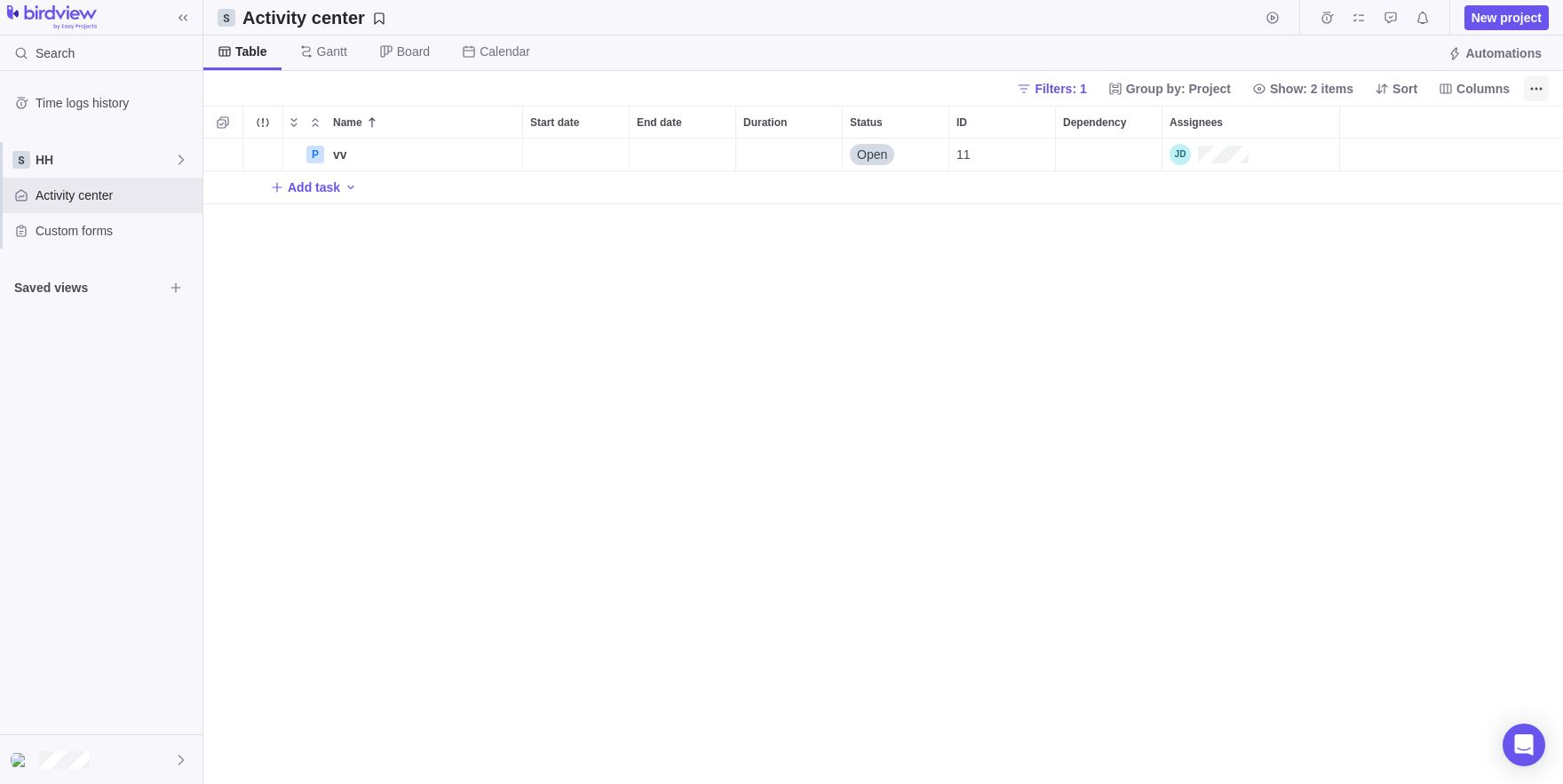
click at [1529, 93] on span "More actions" at bounding box center [1536, 88] width 24 height 24
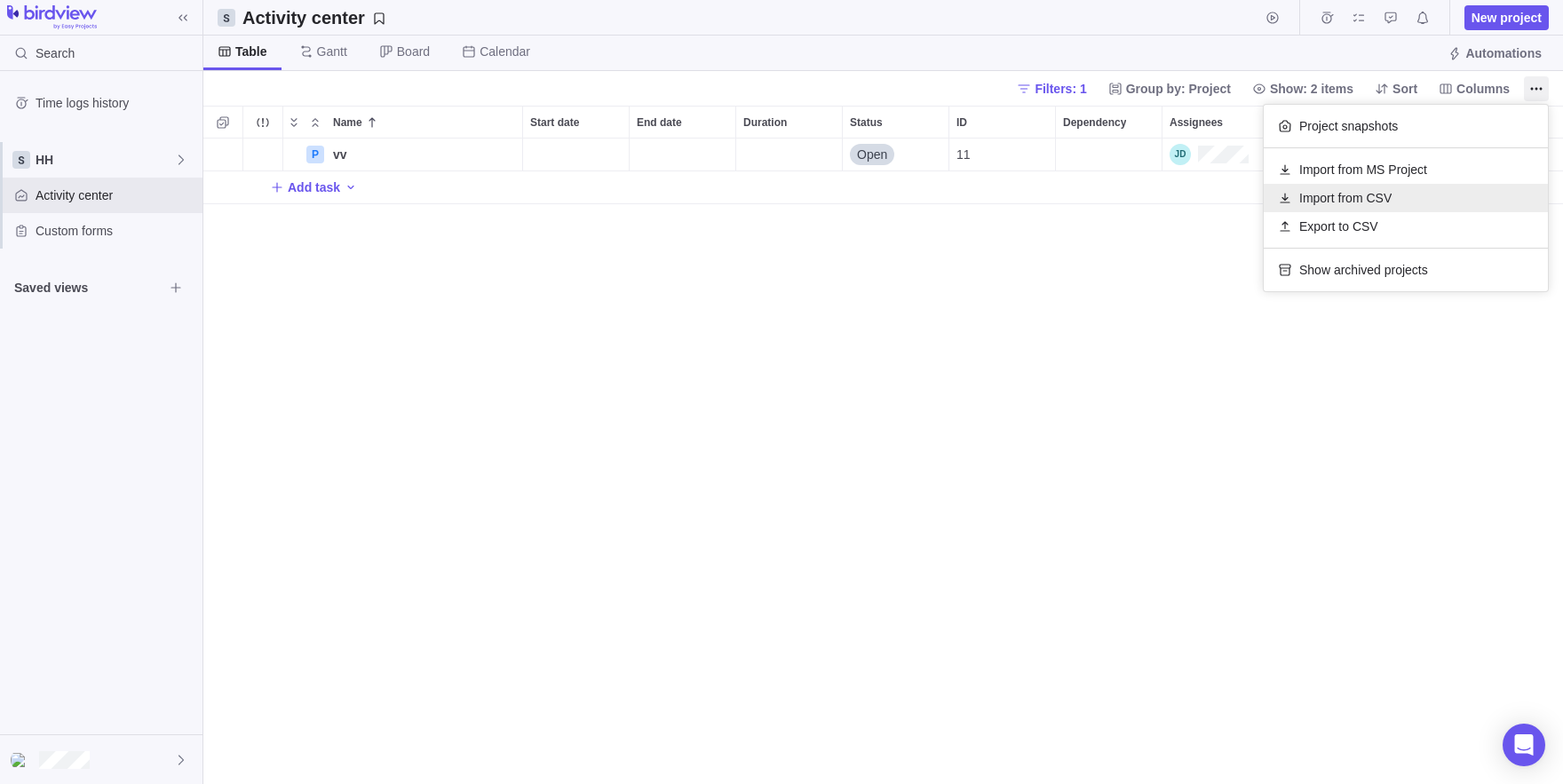
click at [1361, 191] on span "Import from CSV" at bounding box center [1346, 198] width 92 height 18
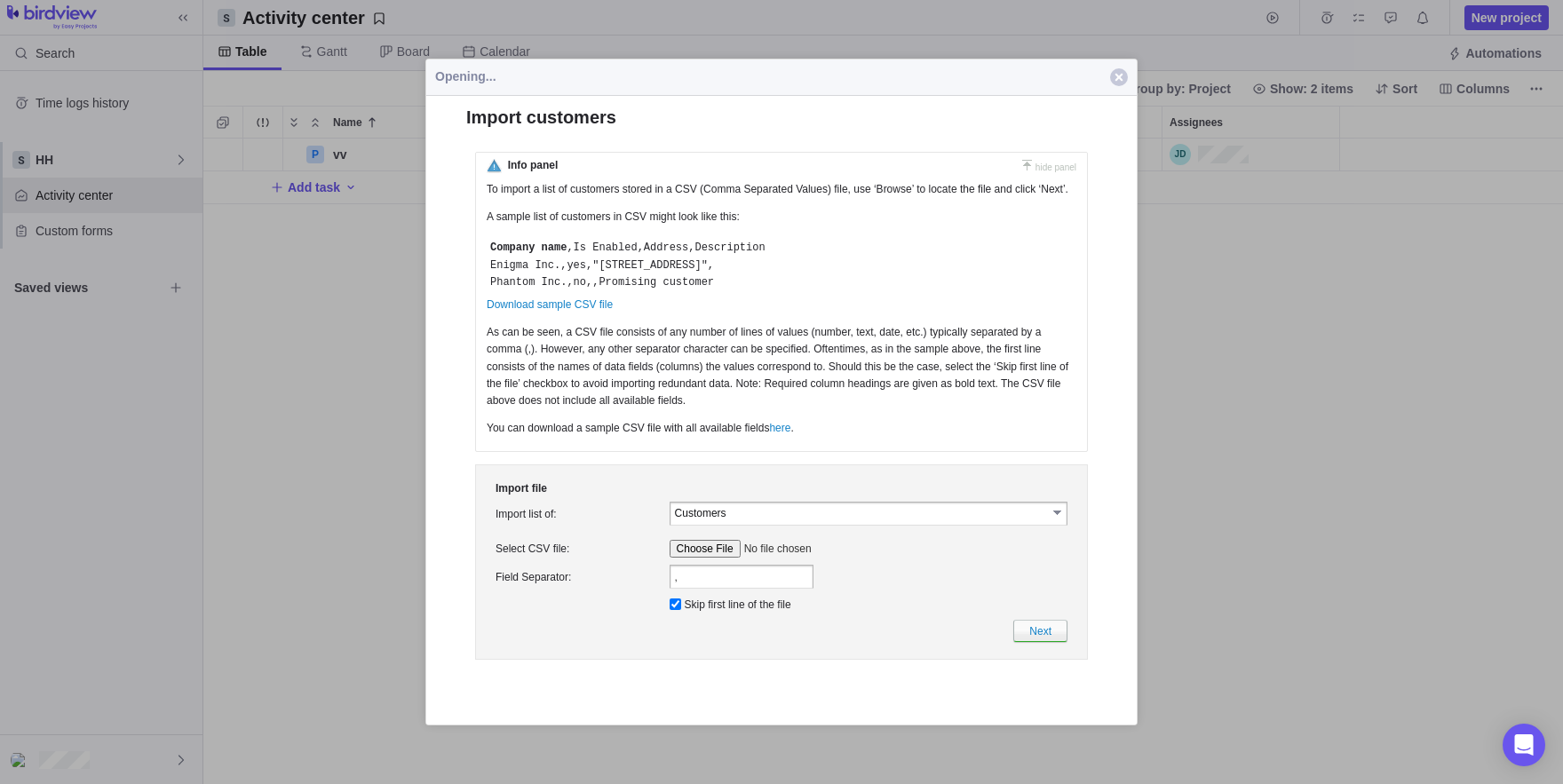
scroll to position [0, 0]
click at [726, 520] on input "Customers" at bounding box center [860, 512] width 372 height 15
click at [1041, 525] on table "Customers select" at bounding box center [868, 512] width 398 height 24
click at [1056, 521] on link "select" at bounding box center [1059, 512] width 16 height 18
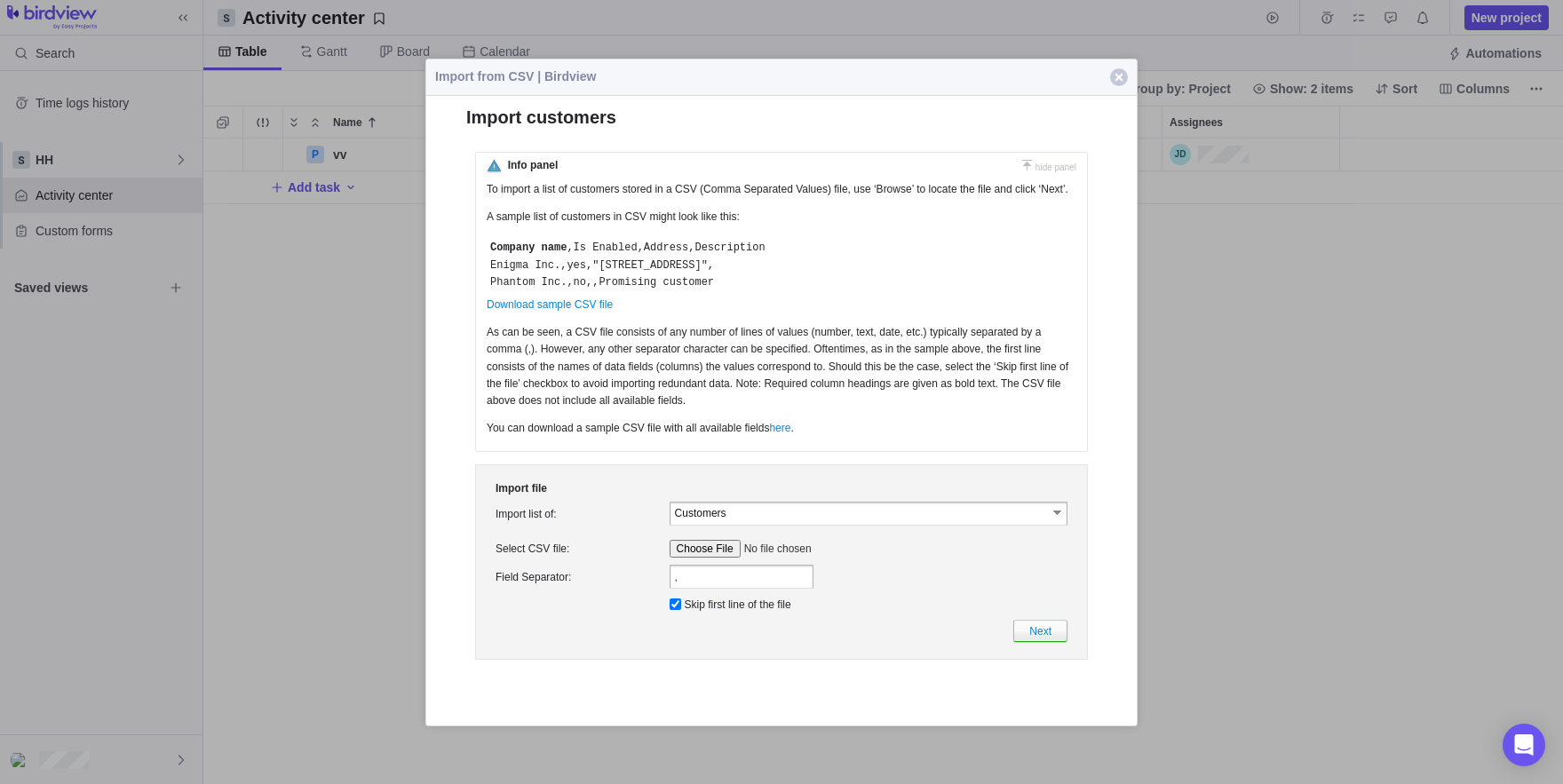
click at [1056, 521] on link "select" at bounding box center [1059, 512] width 16 height 18
drag, startPoint x: 1042, startPoint y: 536, endPoint x: 1056, endPoint y: 533, distance: 14.3
click at [1047, 520] on input "Customers" at bounding box center [860, 512] width 372 height 15
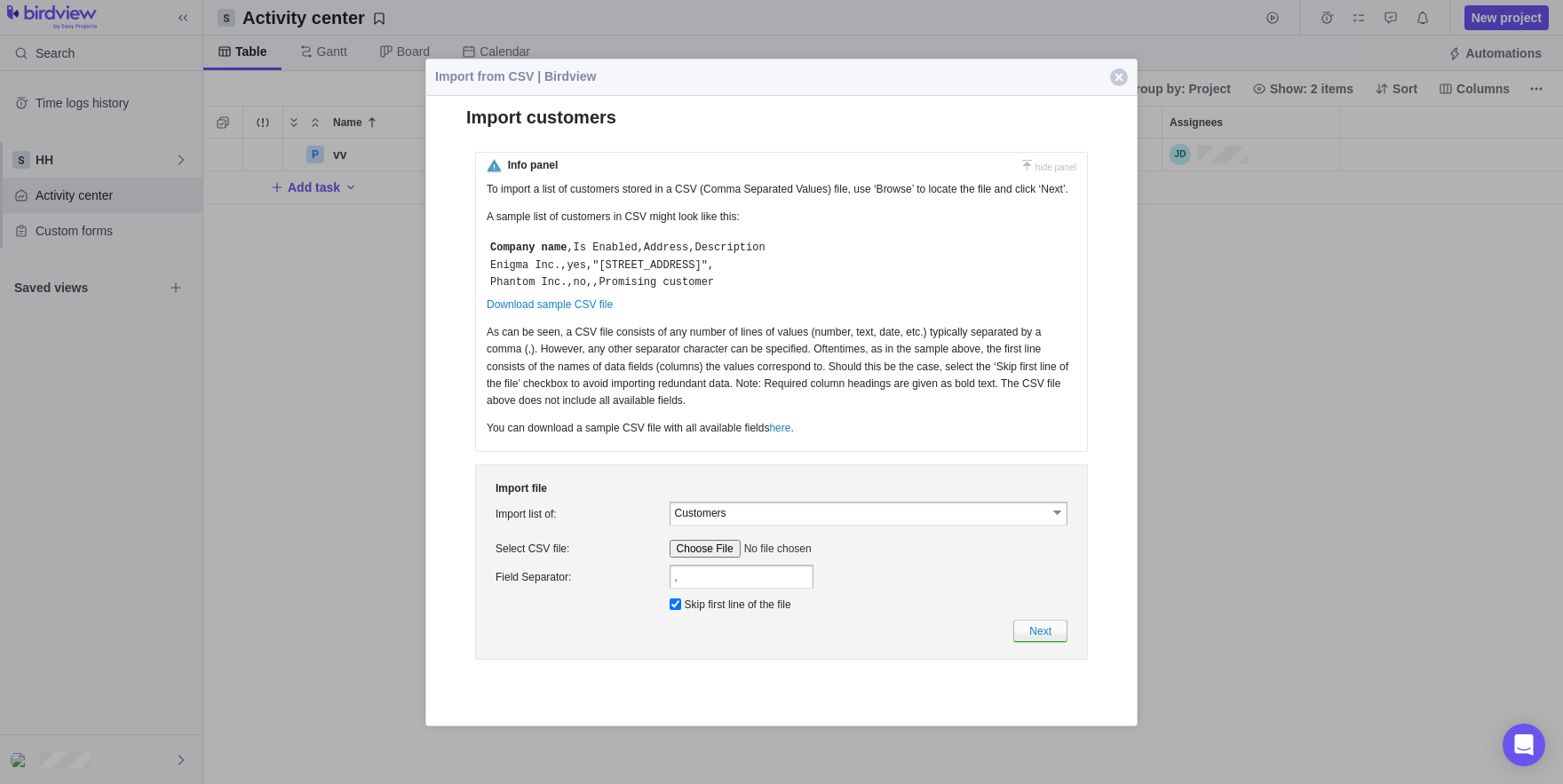
click at [1056, 521] on link "select" at bounding box center [1059, 512] width 16 height 18
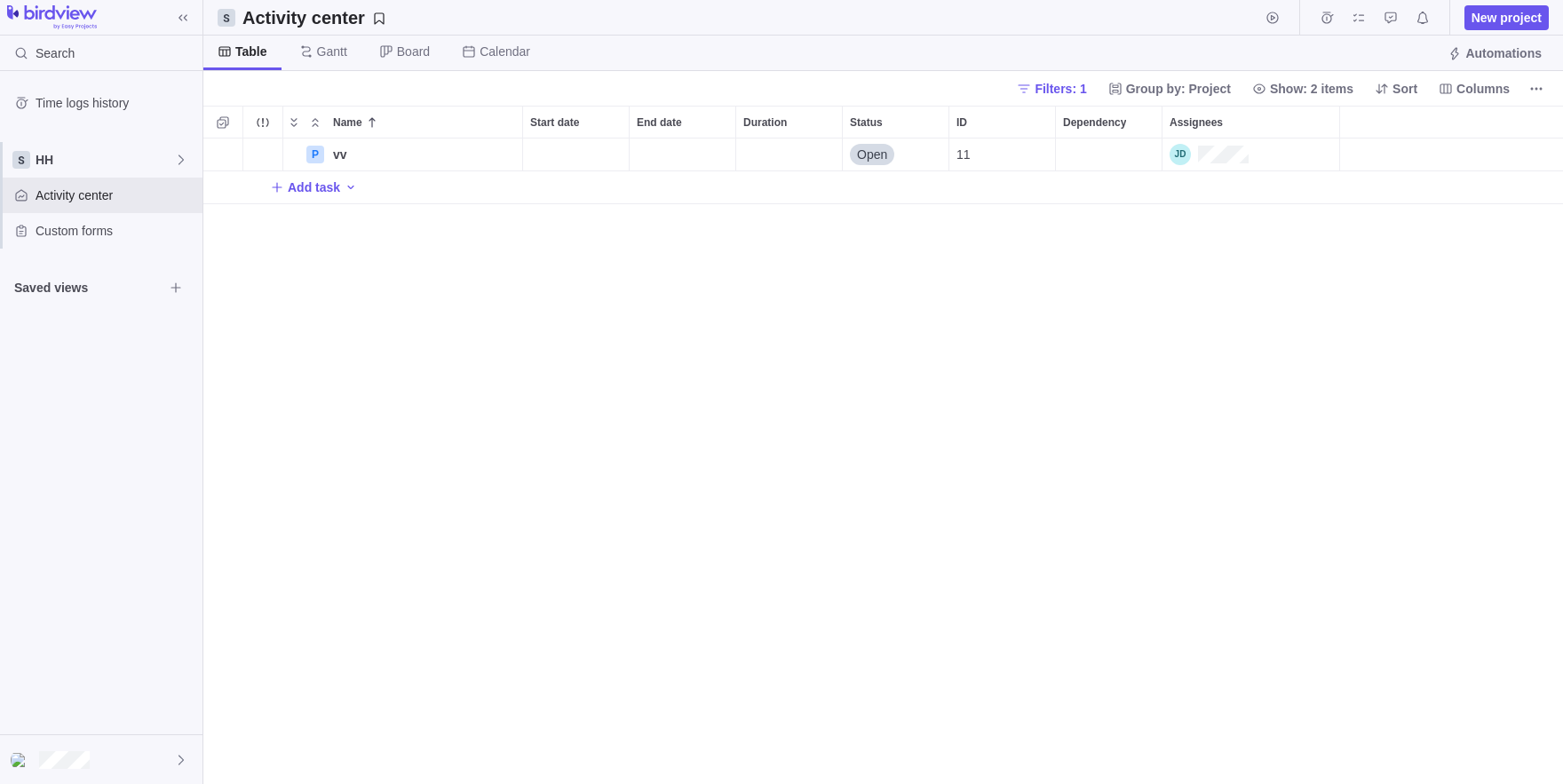
scroll to position [645, 1359]
click at [1540, 93] on icon "More actions" at bounding box center [1537, 89] width 14 height 14
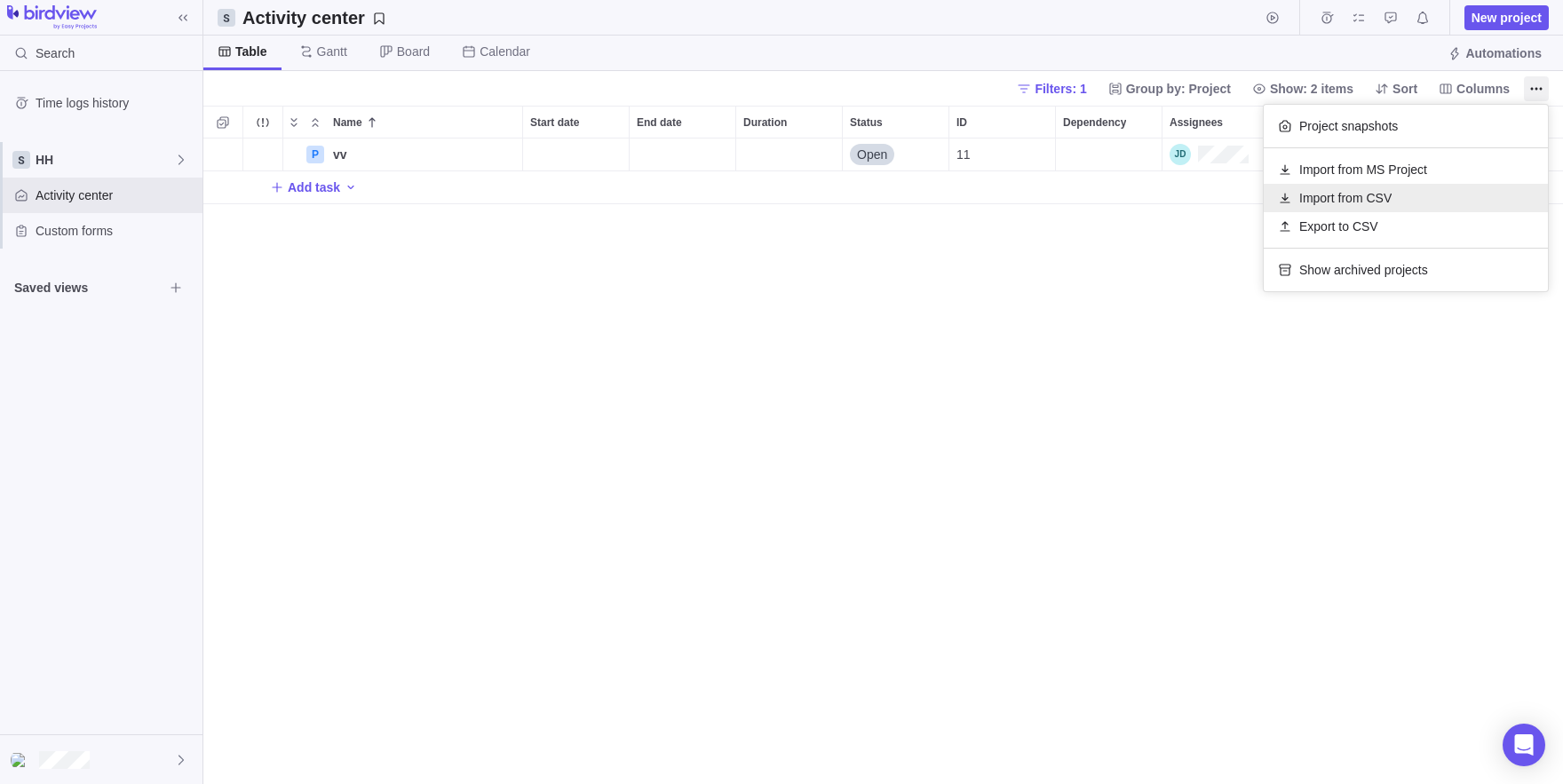
click at [1321, 198] on span "Import from CSV" at bounding box center [1346, 198] width 92 height 18
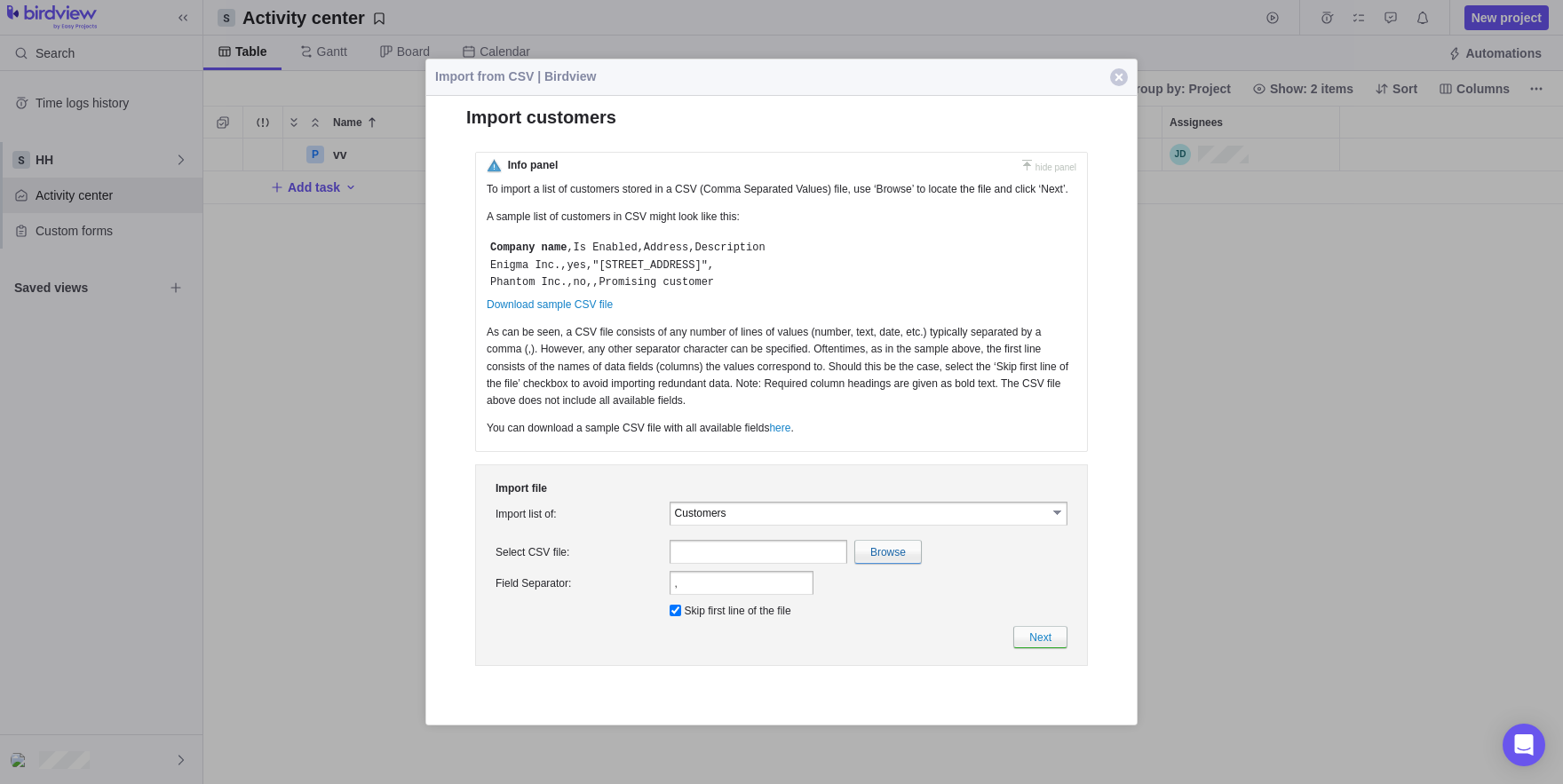
scroll to position [0, 0]
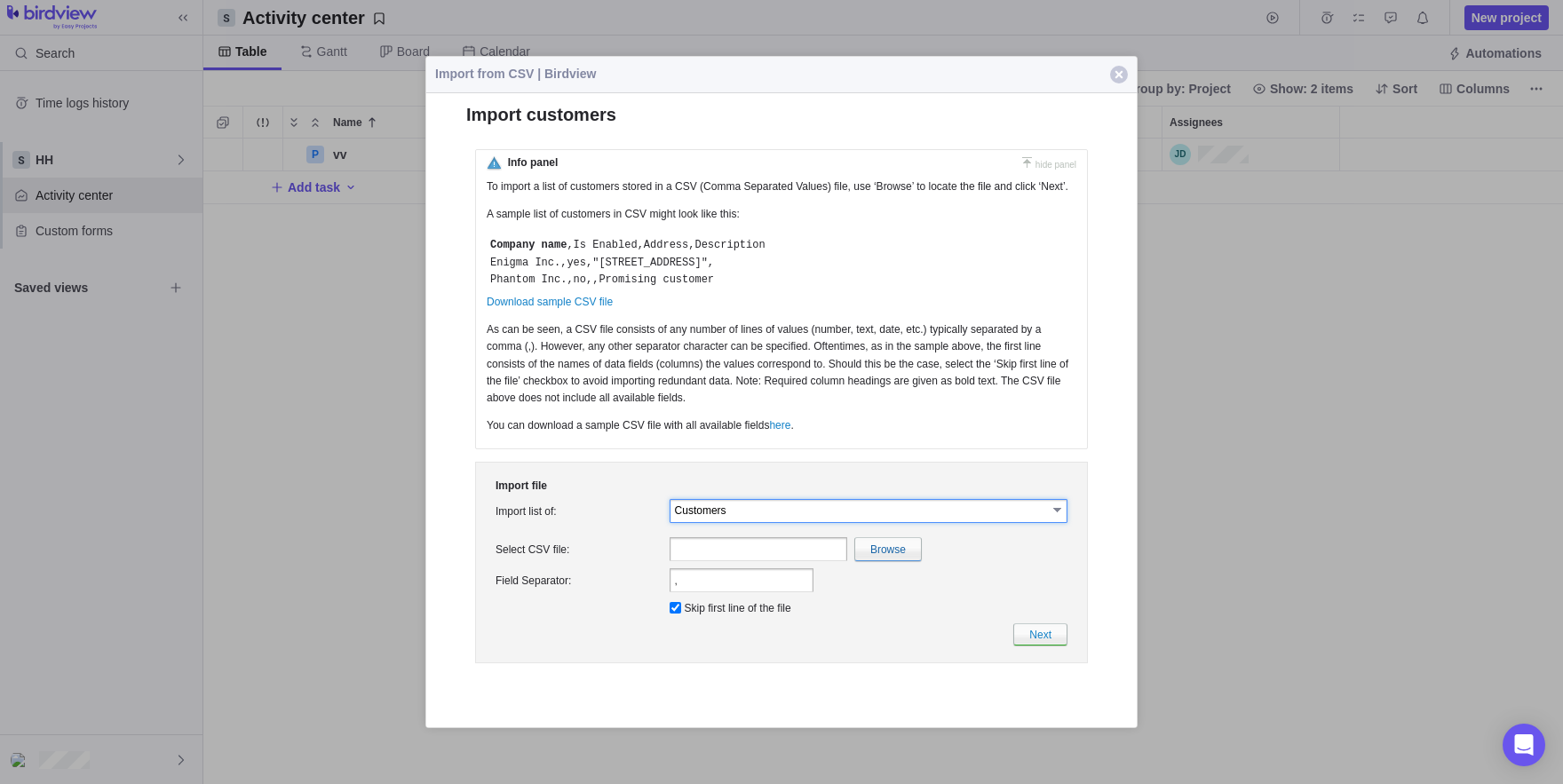
click at [770, 517] on input "Customers" at bounding box center [860, 509] width 372 height 15
click at [714, 497] on table "Import file Import list of: Customers select Project is a required field. Proje…" at bounding box center [781, 561] width 579 height 173
click at [897, 559] on input "file" at bounding box center [501, 548] width 840 height 23
type input "C:\fakepath\CustomersImport.csv"
type input "CustomersImport.csv"
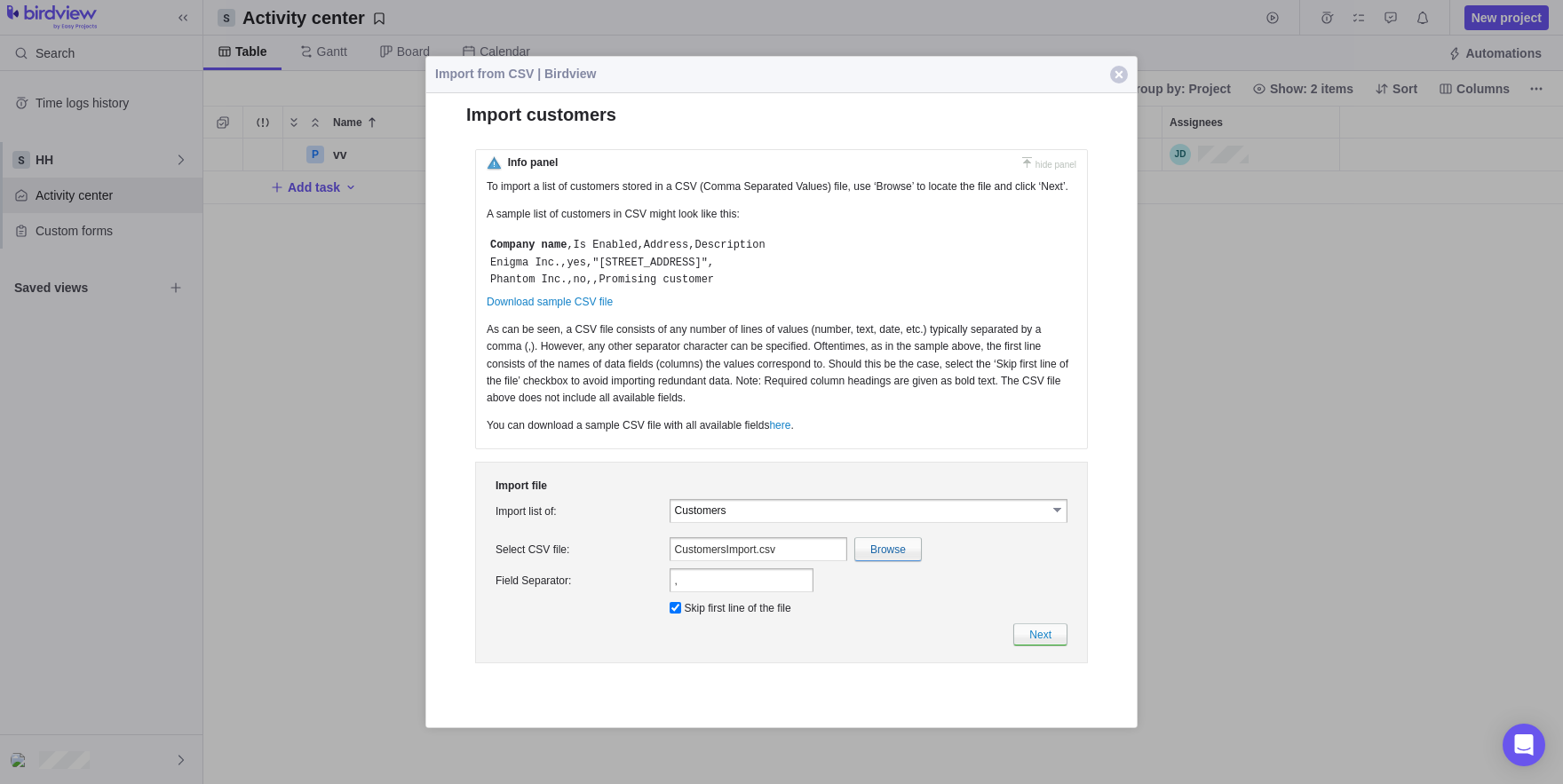
click at [1069, 648] on td "Next" at bounding box center [781, 633] width 579 height 29
click at [1049, 645] on link "Next" at bounding box center [1040, 633] width 54 height 23
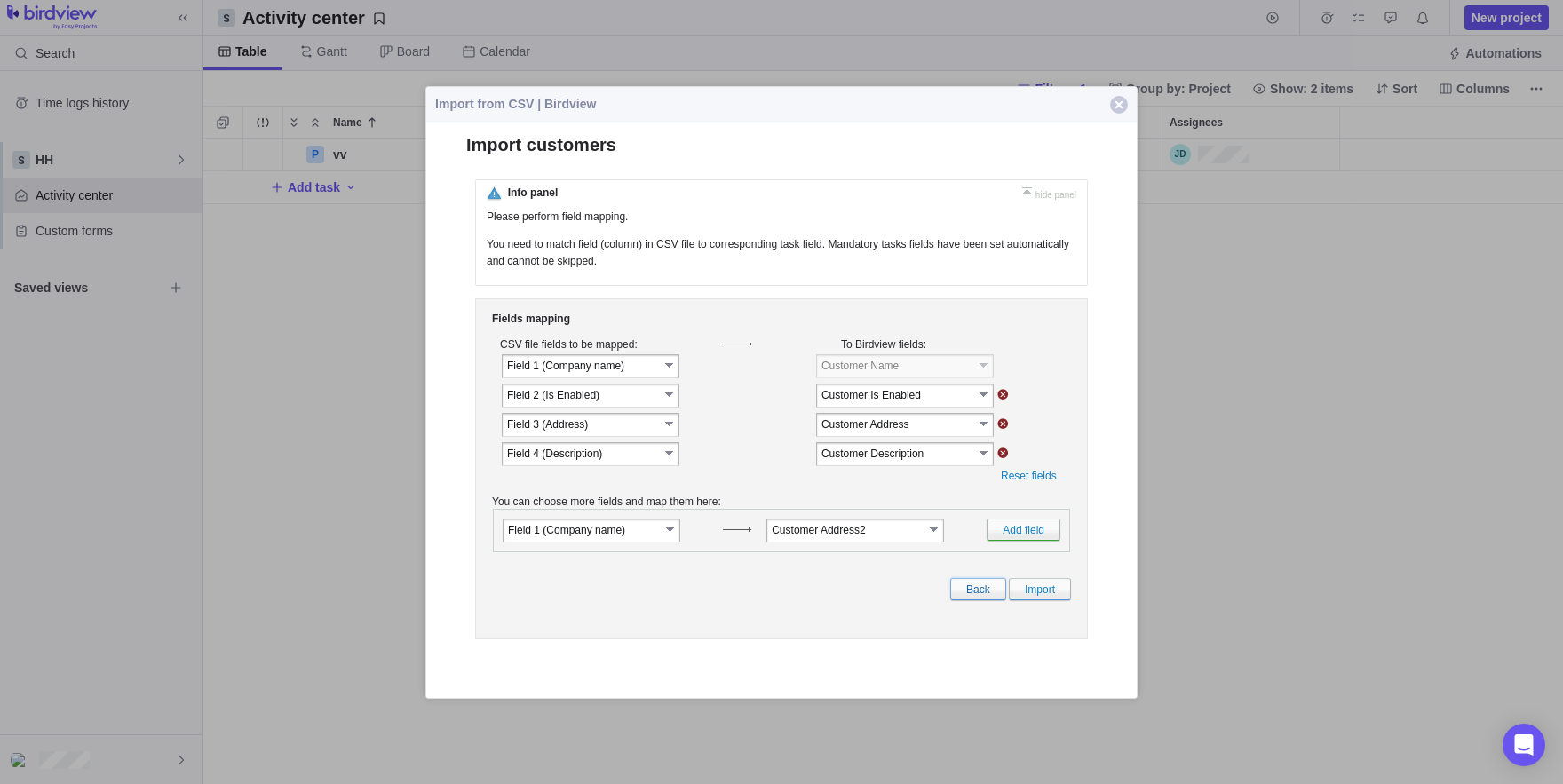
click at [963, 599] on link "Back" at bounding box center [978, 588] width 56 height 23
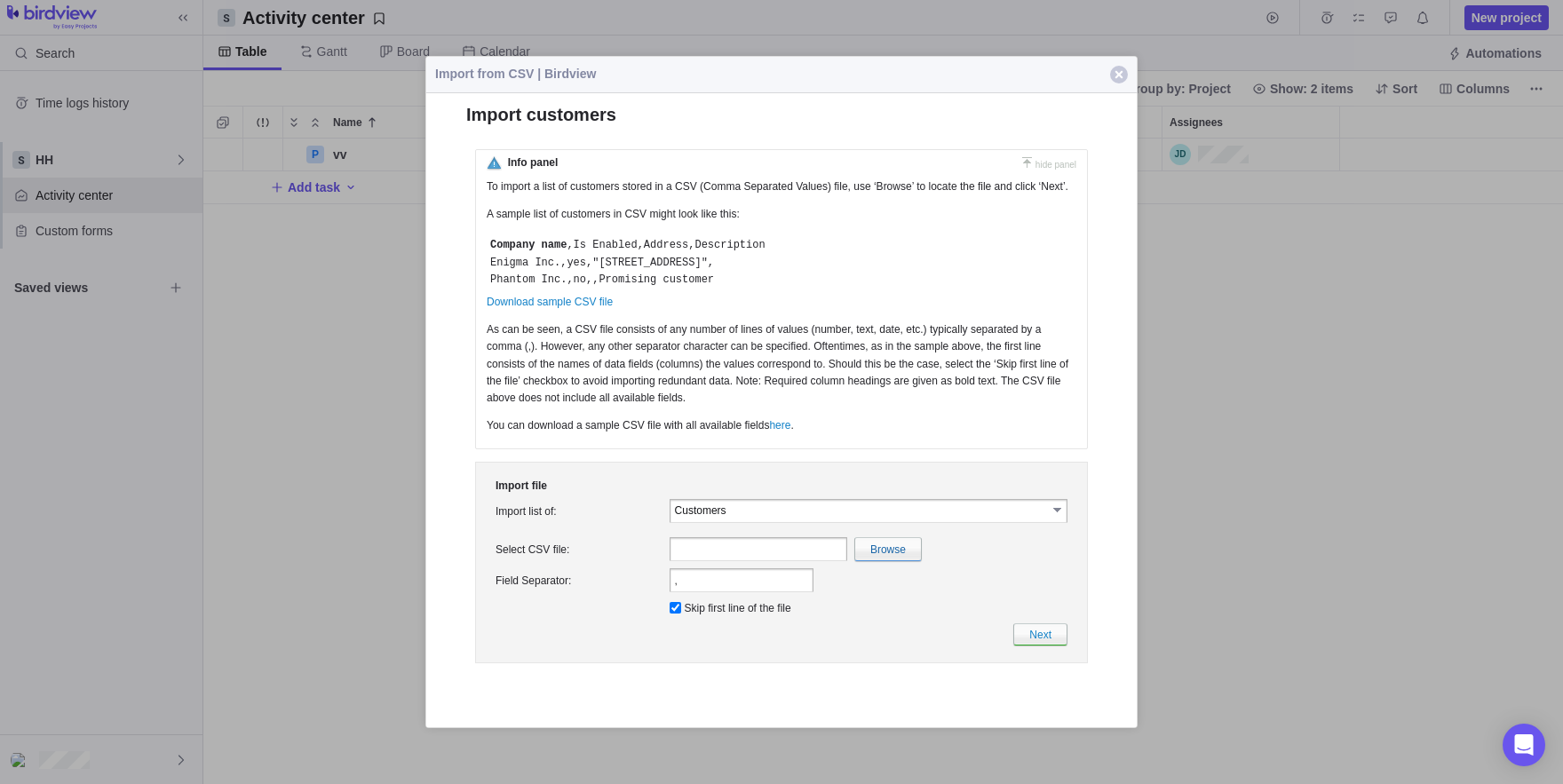
click at [738, 517] on input "Customers" at bounding box center [860, 509] width 372 height 15
click at [739, 517] on input "Customers" at bounding box center [860, 509] width 372 height 15
click at [714, 559] on li "Customers" at bounding box center [868, 551] width 397 height 16
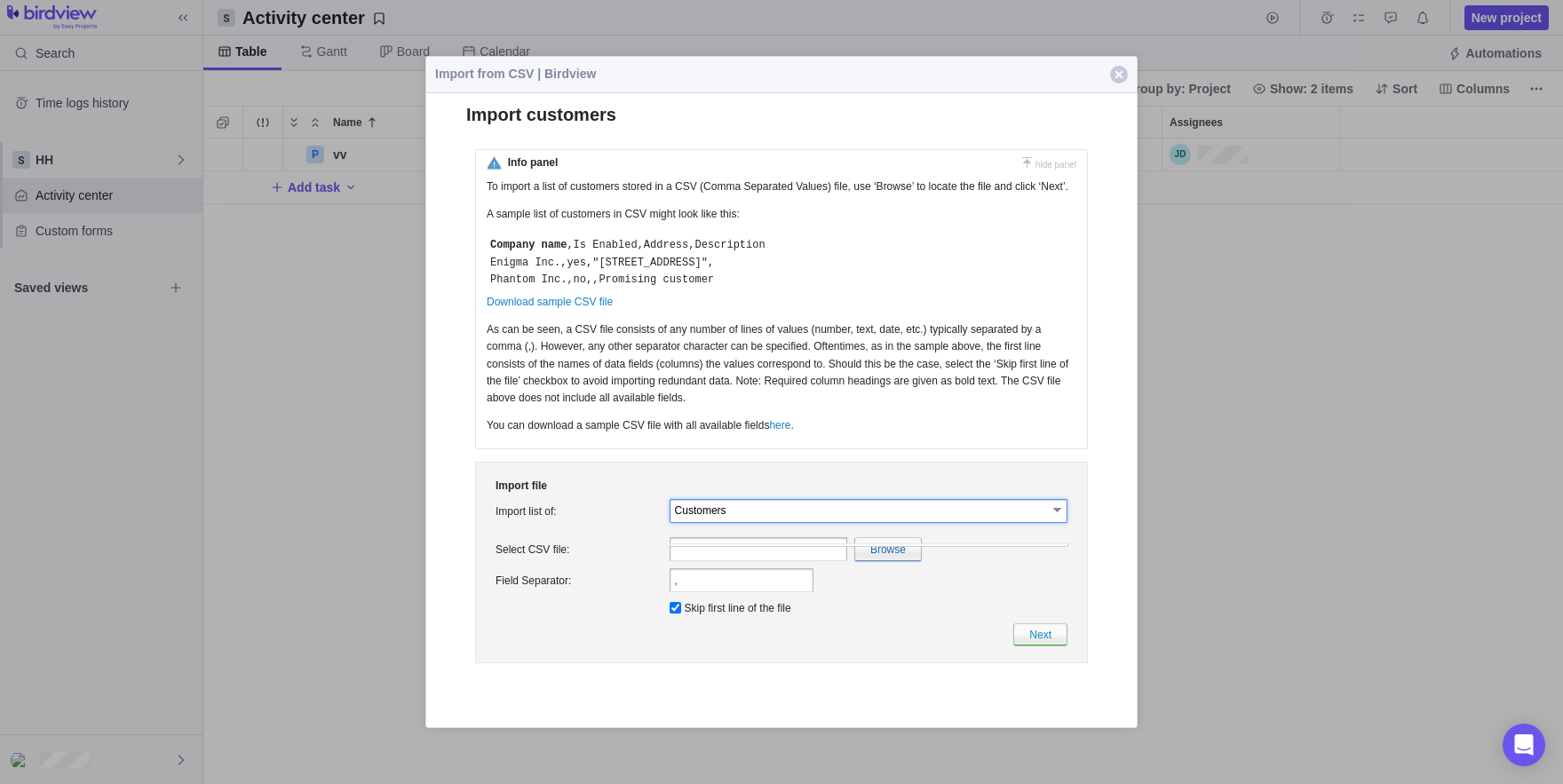
click at [713, 551] on div "Customers" at bounding box center [868, 552] width 398 height 20
click at [757, 517] on input "Customers" at bounding box center [860, 509] width 372 height 15
click at [772, 556] on li "Customers" at bounding box center [868, 551] width 397 height 16
click at [1118, 58] on button "Close" at bounding box center [1118, 74] width 35 height 35
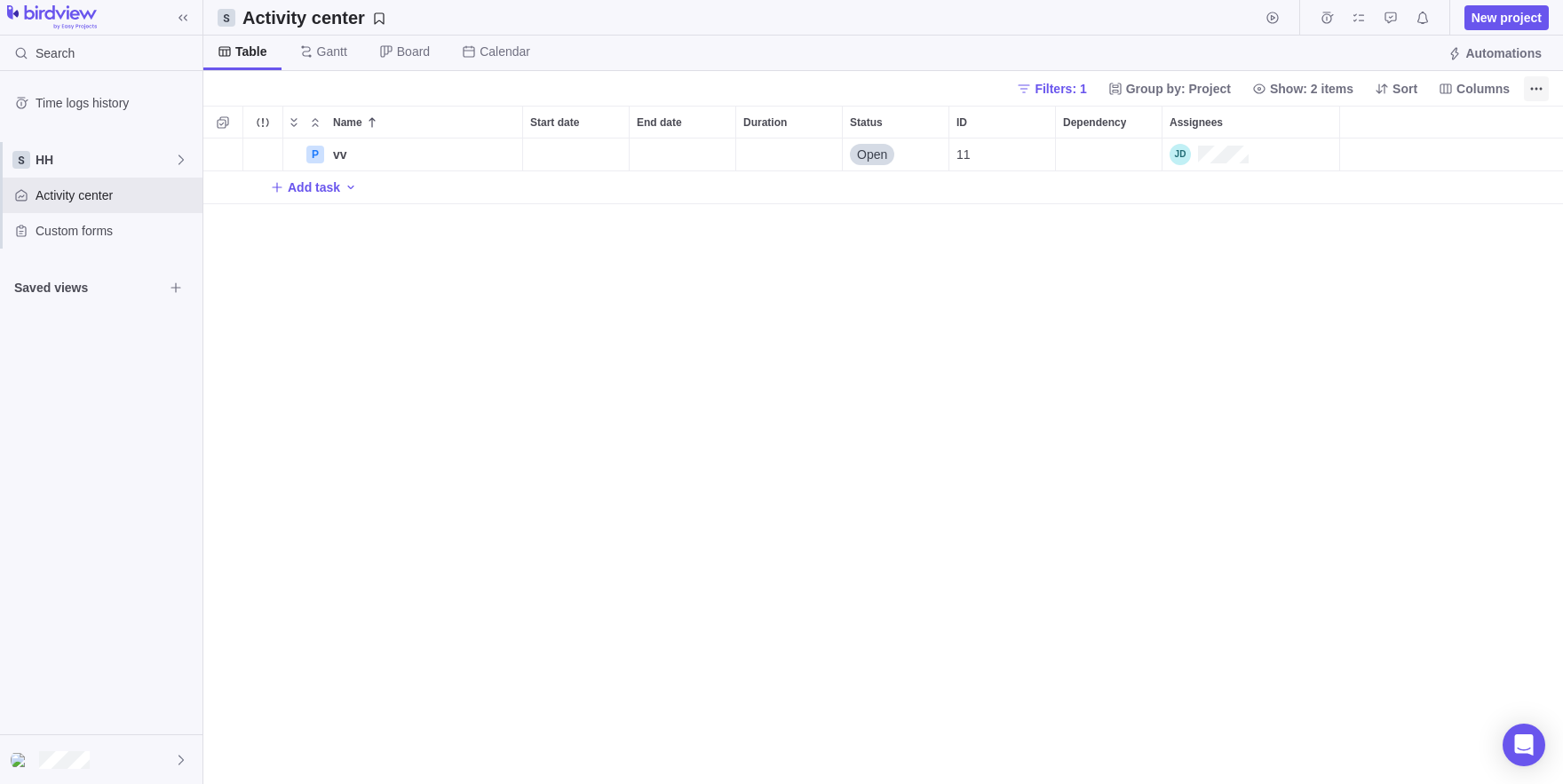
click at [1535, 78] on span "More actions" at bounding box center [1536, 88] width 24 height 24
click at [1051, 242] on body "Search Time logs history HH Activity center Custom forms Saved views Activity c…" at bounding box center [782, 392] width 1563 height 784
click at [1562, 92] on div "Filters: 1 Group by: Project Show: 2 items Sort Columns" at bounding box center [883, 88] width 1359 height 34
click at [1549, 93] on span "More actions" at bounding box center [1536, 88] width 24 height 24
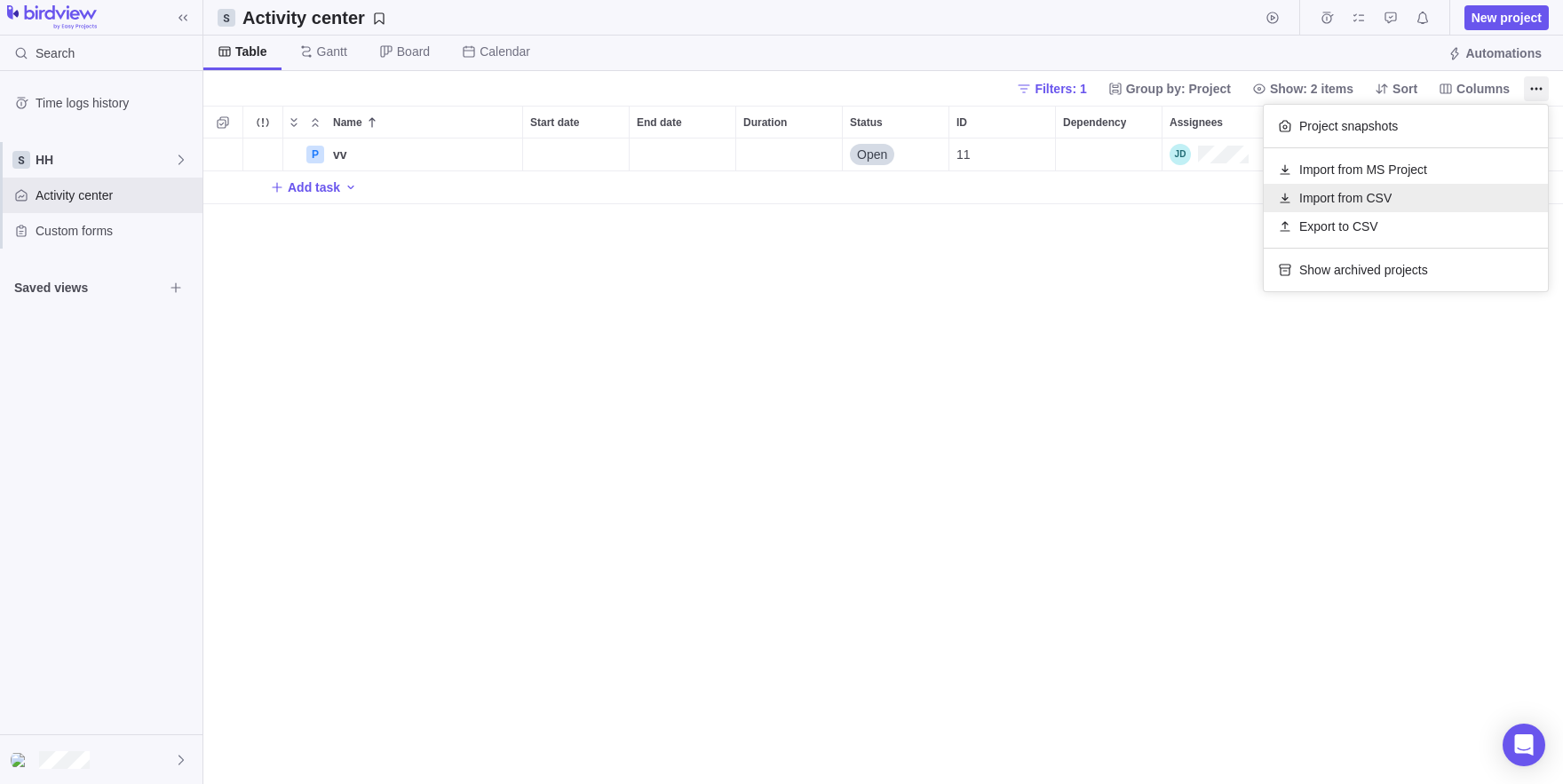
click at [1350, 203] on span "Import from CSV" at bounding box center [1346, 198] width 92 height 18
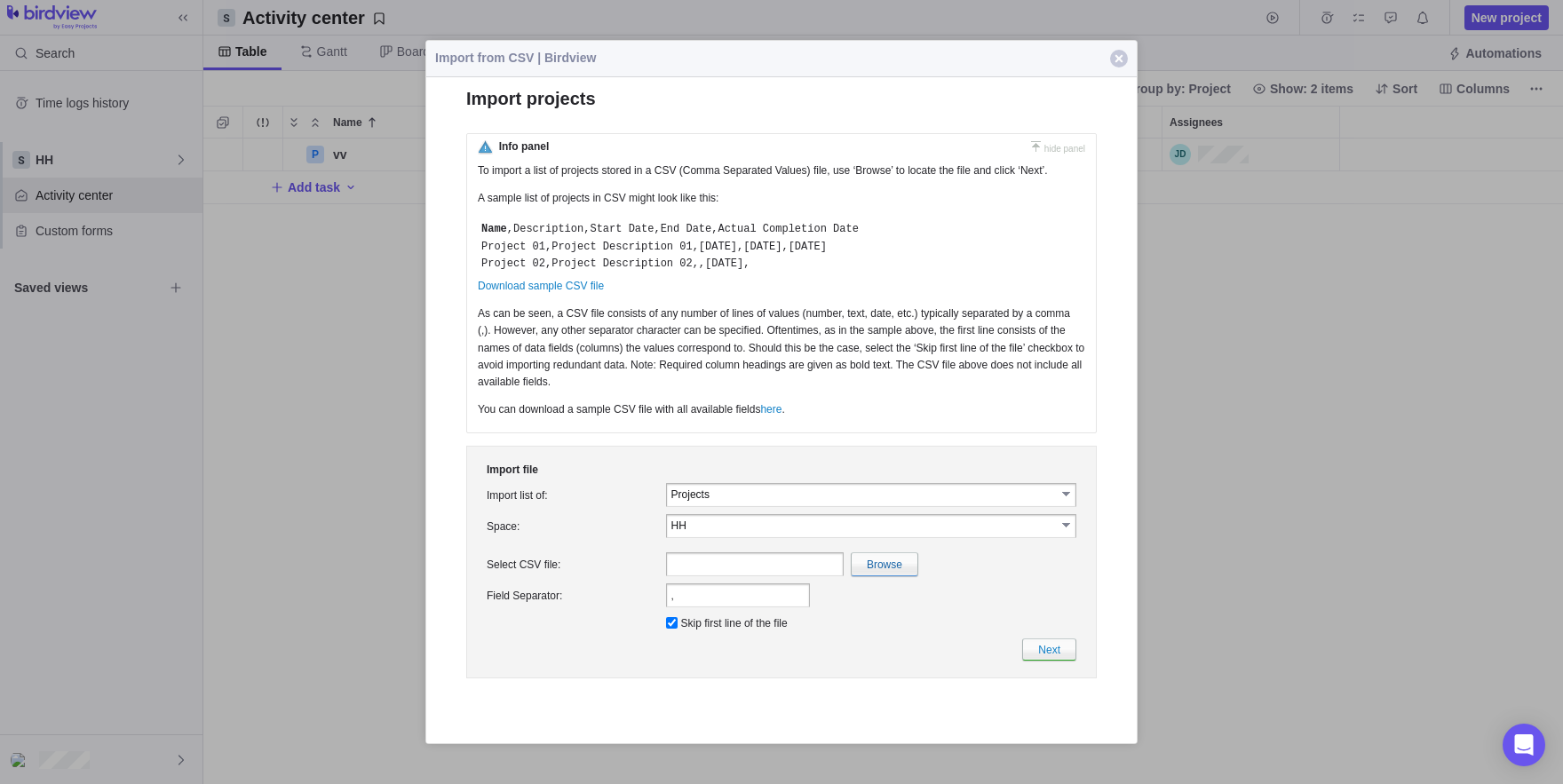
click at [824, 532] on input "HH" at bounding box center [863, 525] width 385 height 15
click at [611, 511] on td "Import list of:" at bounding box center [572, 495] width 179 height 31
click at [716, 502] on input "Projects" at bounding box center [863, 493] width 385 height 15
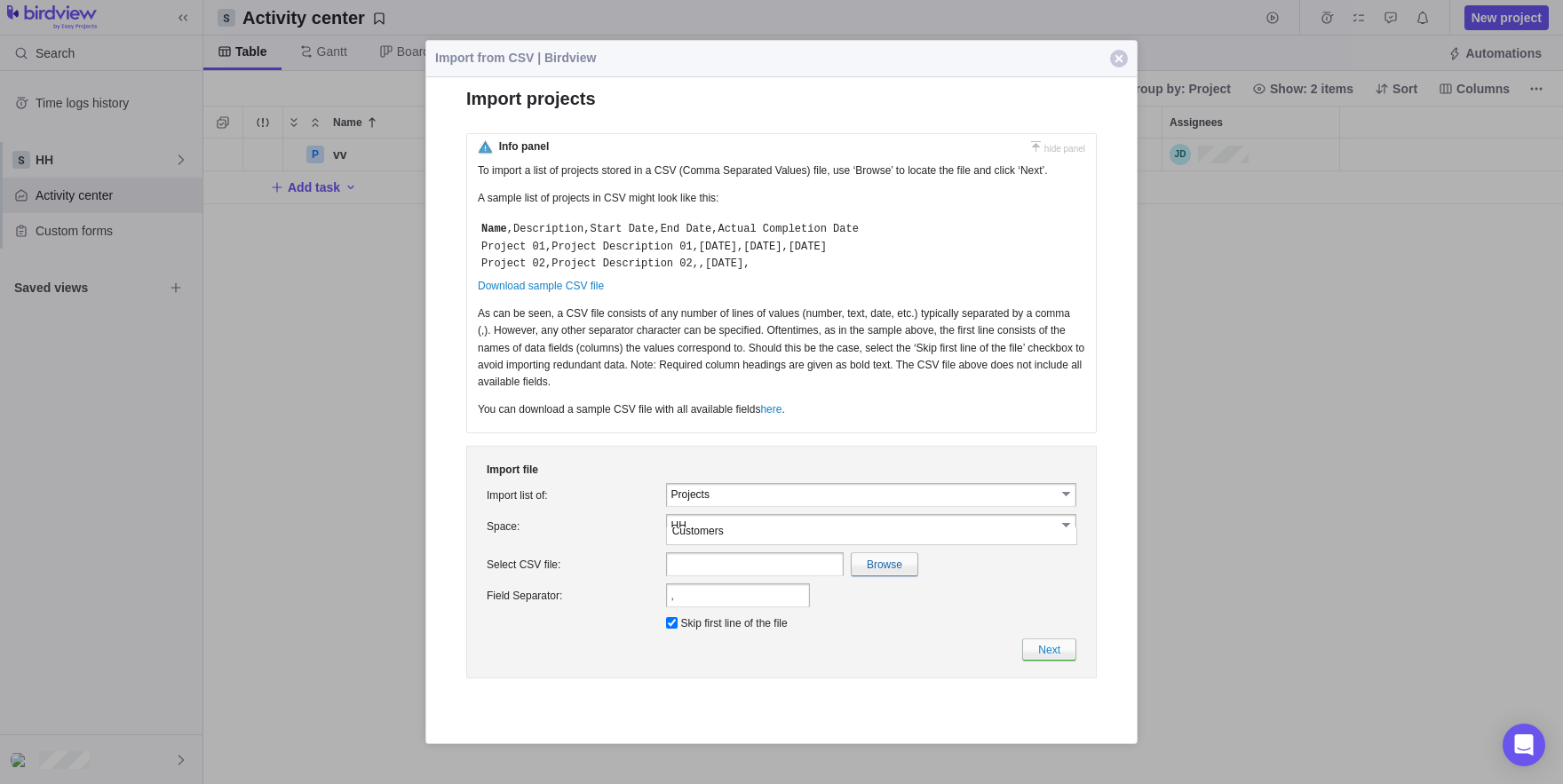
click at [486, 531] on td "Space:" at bounding box center [572, 526] width 179 height 31
click at [702, 502] on input "Projects" at bounding box center [863, 493] width 385 height 15
click at [711, 558] on li "Users" at bounding box center [864, 552] width 395 height 16
type input "Users"
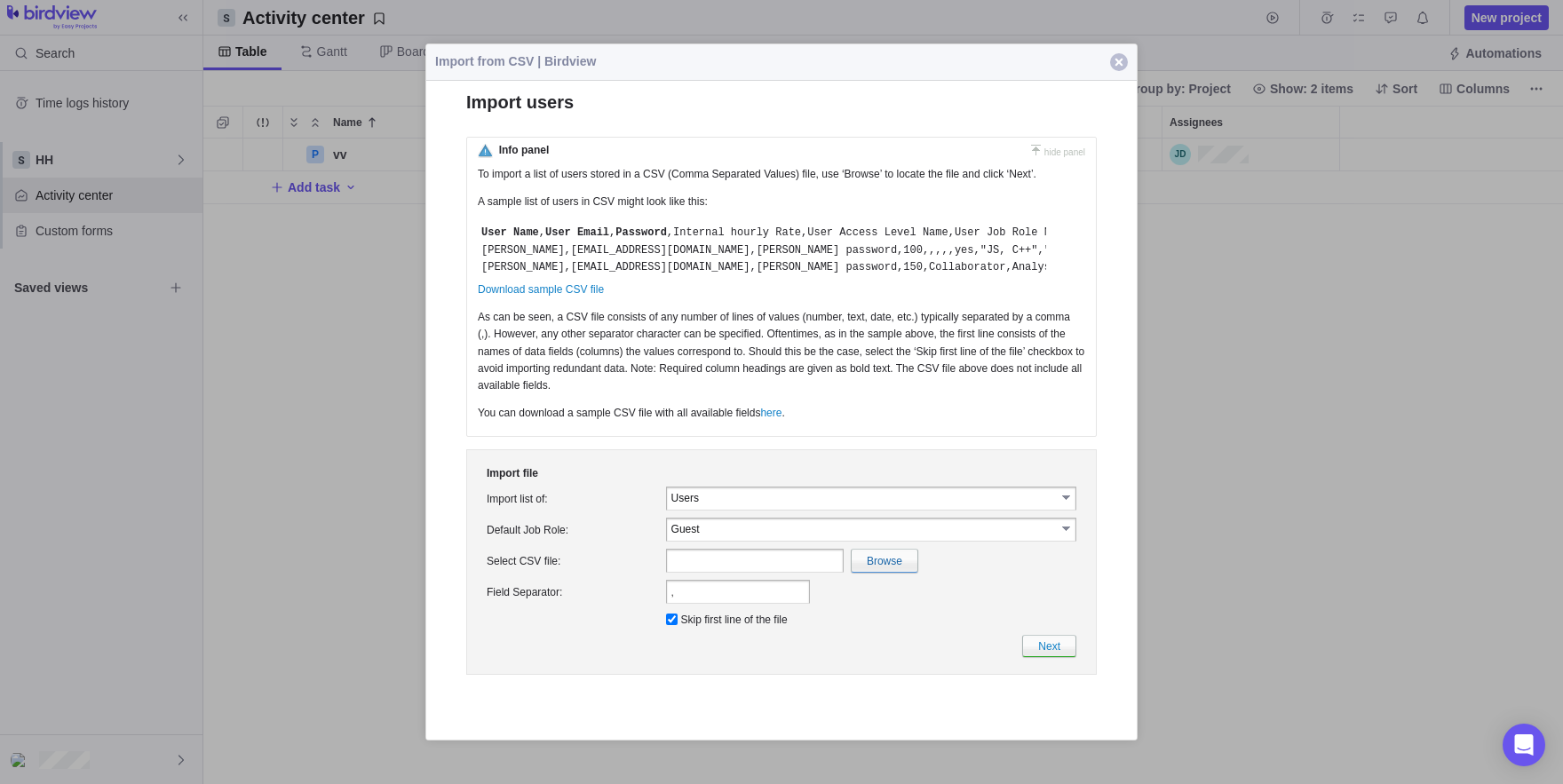
click at [1115, 62] on span "button" at bounding box center [1119, 62] width 18 height 18
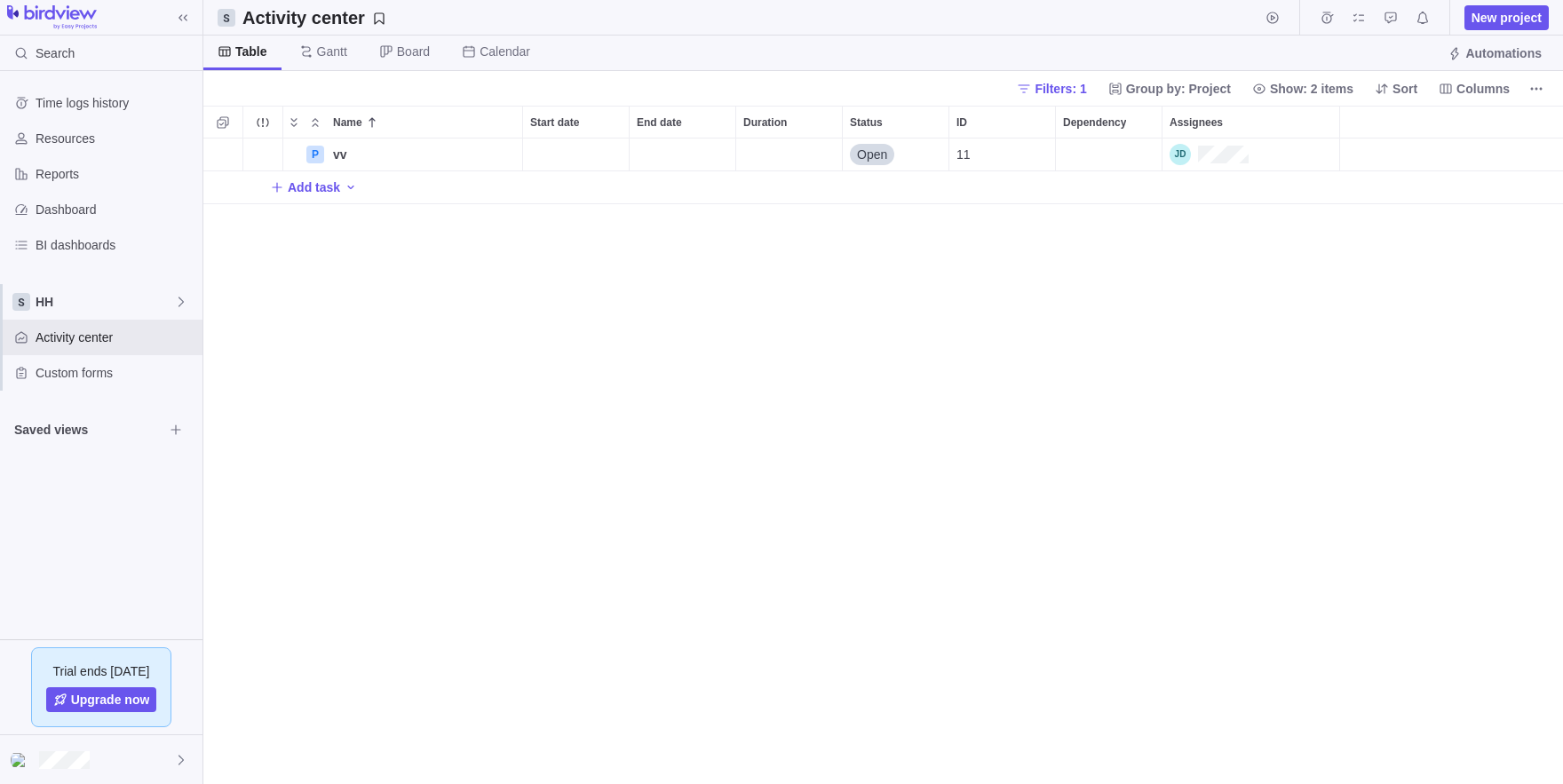
scroll to position [645, 1359]
click at [1544, 90] on span "More actions" at bounding box center [1536, 88] width 24 height 24
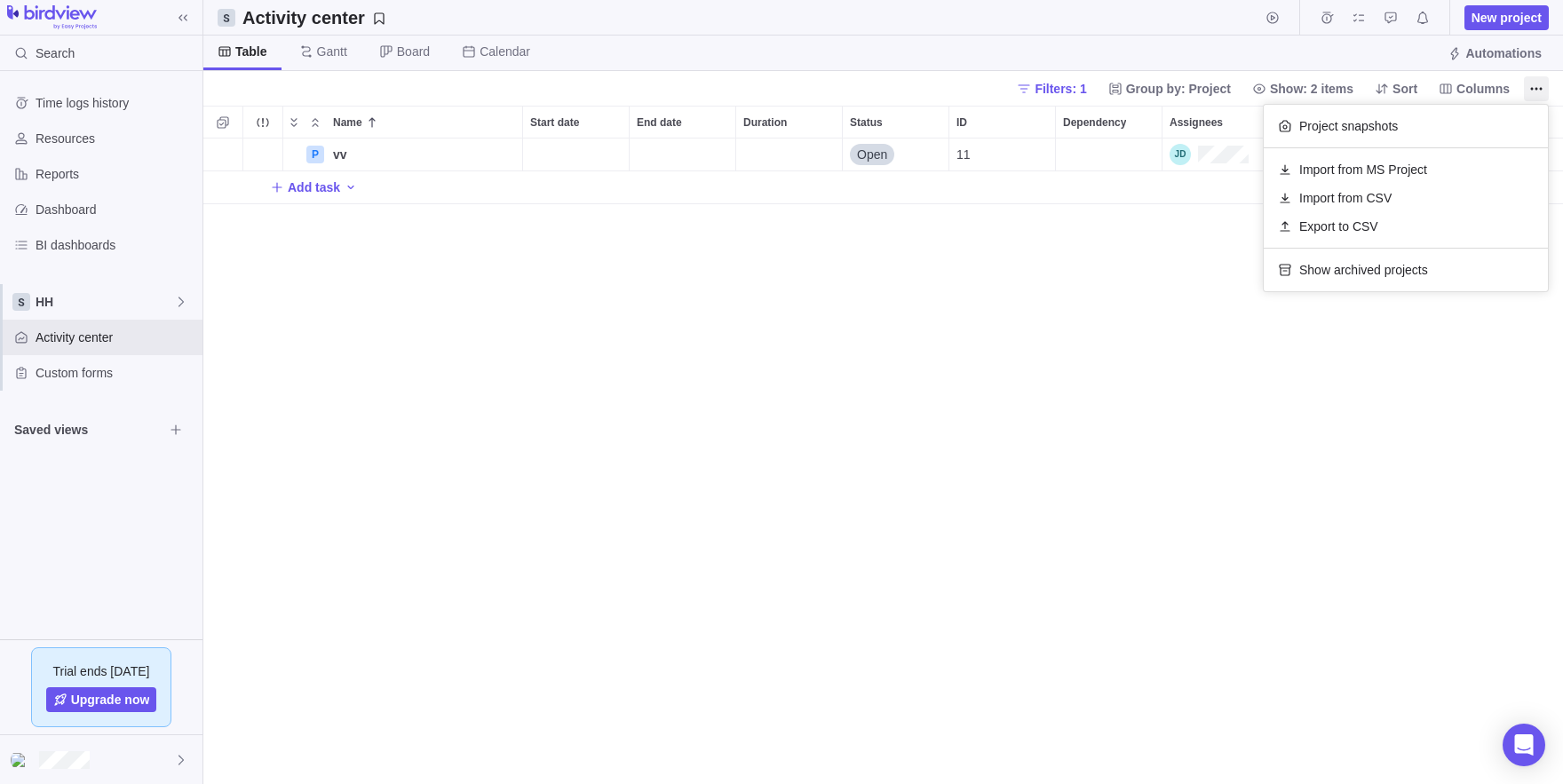
click at [94, 770] on body "Search Time logs history Resources Reports Dashboard BI dashboards HH Activity …" at bounding box center [782, 392] width 1563 height 784
click at [94, 770] on div at bounding box center [101, 760] width 203 height 49
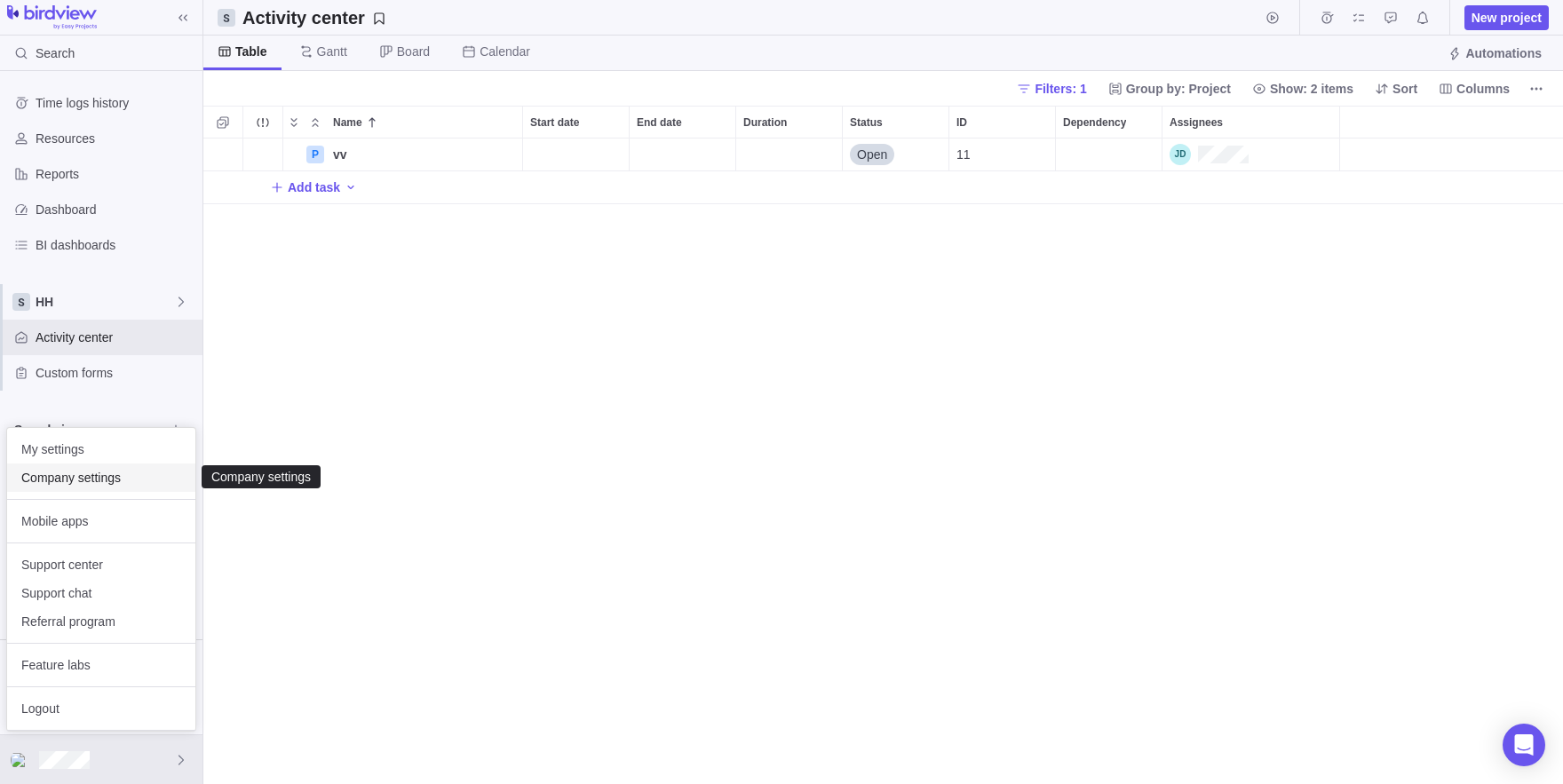
click at [61, 481] on span "Company settings" at bounding box center [101, 478] width 160 height 18
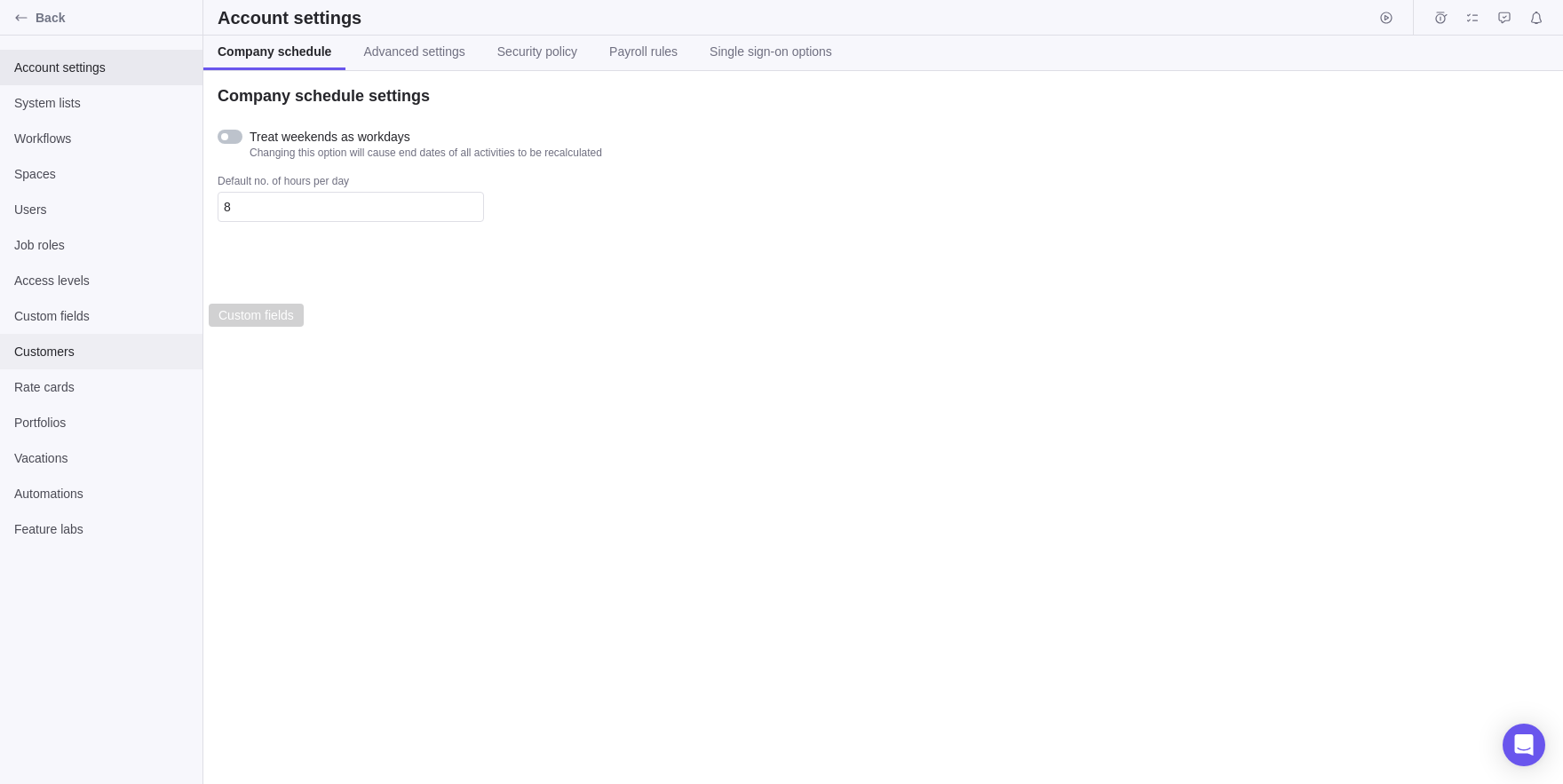
click at [89, 357] on span "Customers" at bounding box center [101, 352] width 174 height 18
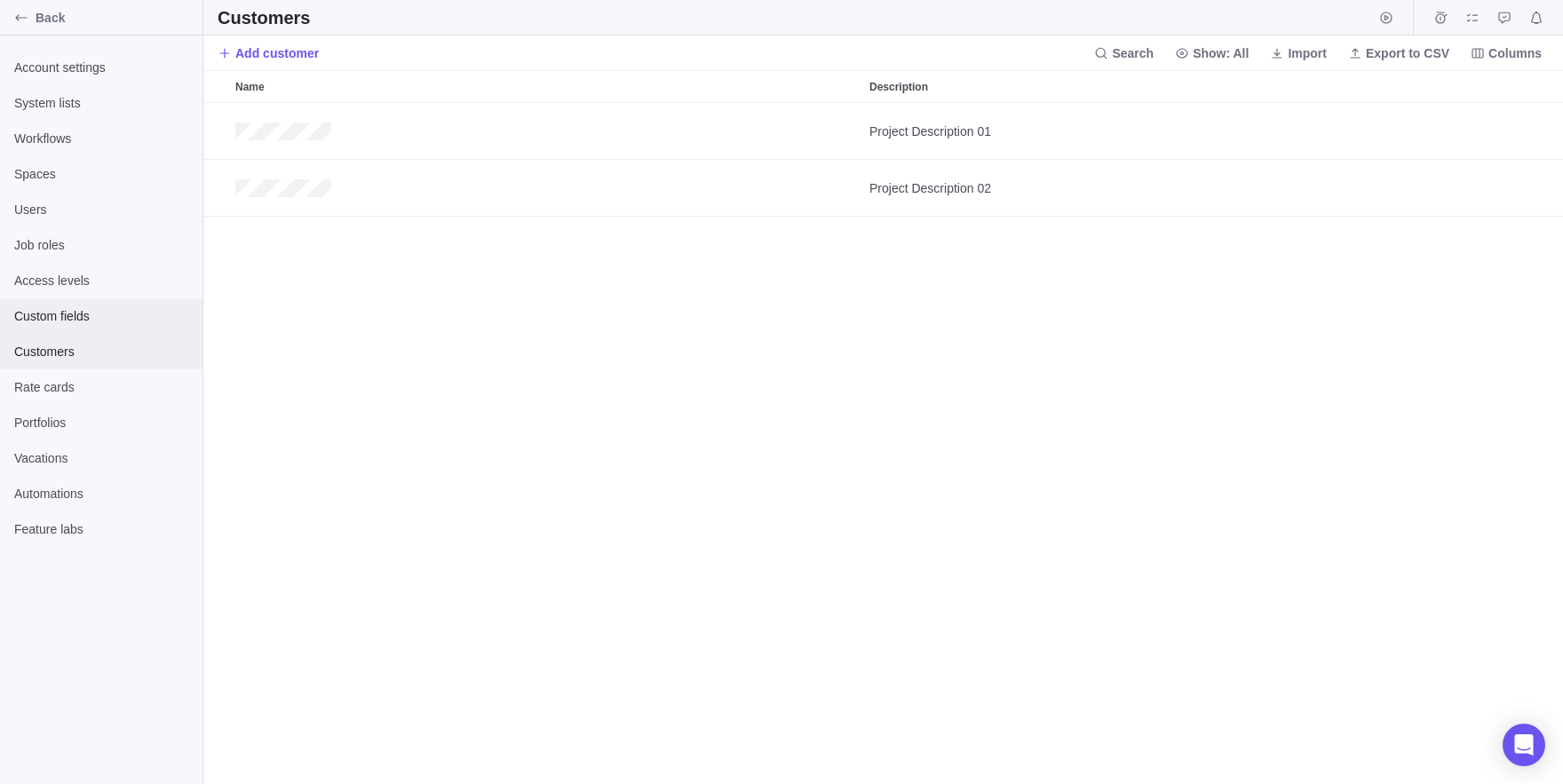
scroll to position [681, 1359]
click at [1288, 53] on span "Import" at bounding box center [1307, 53] width 39 height 18
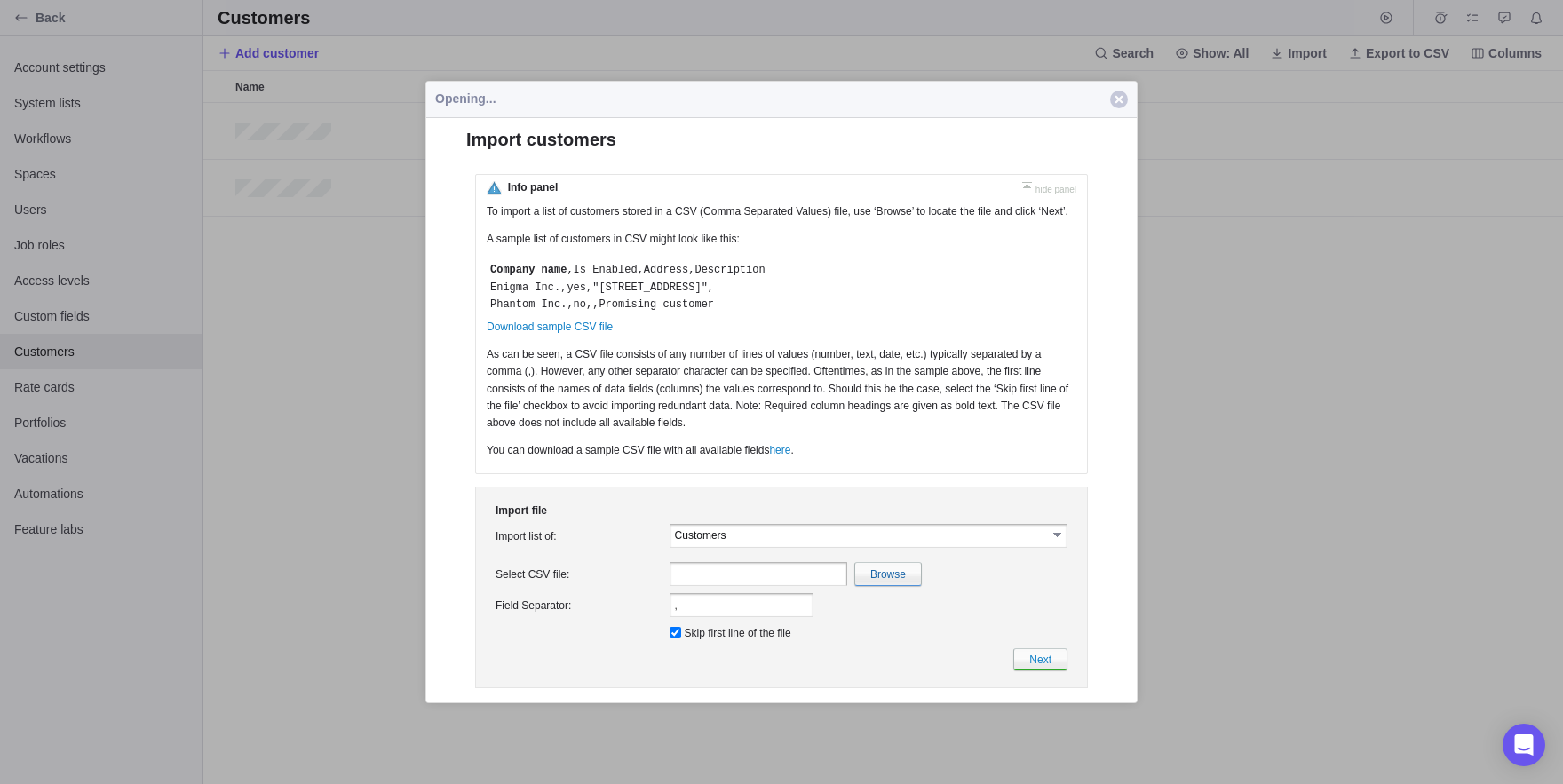
scroll to position [0, 0]
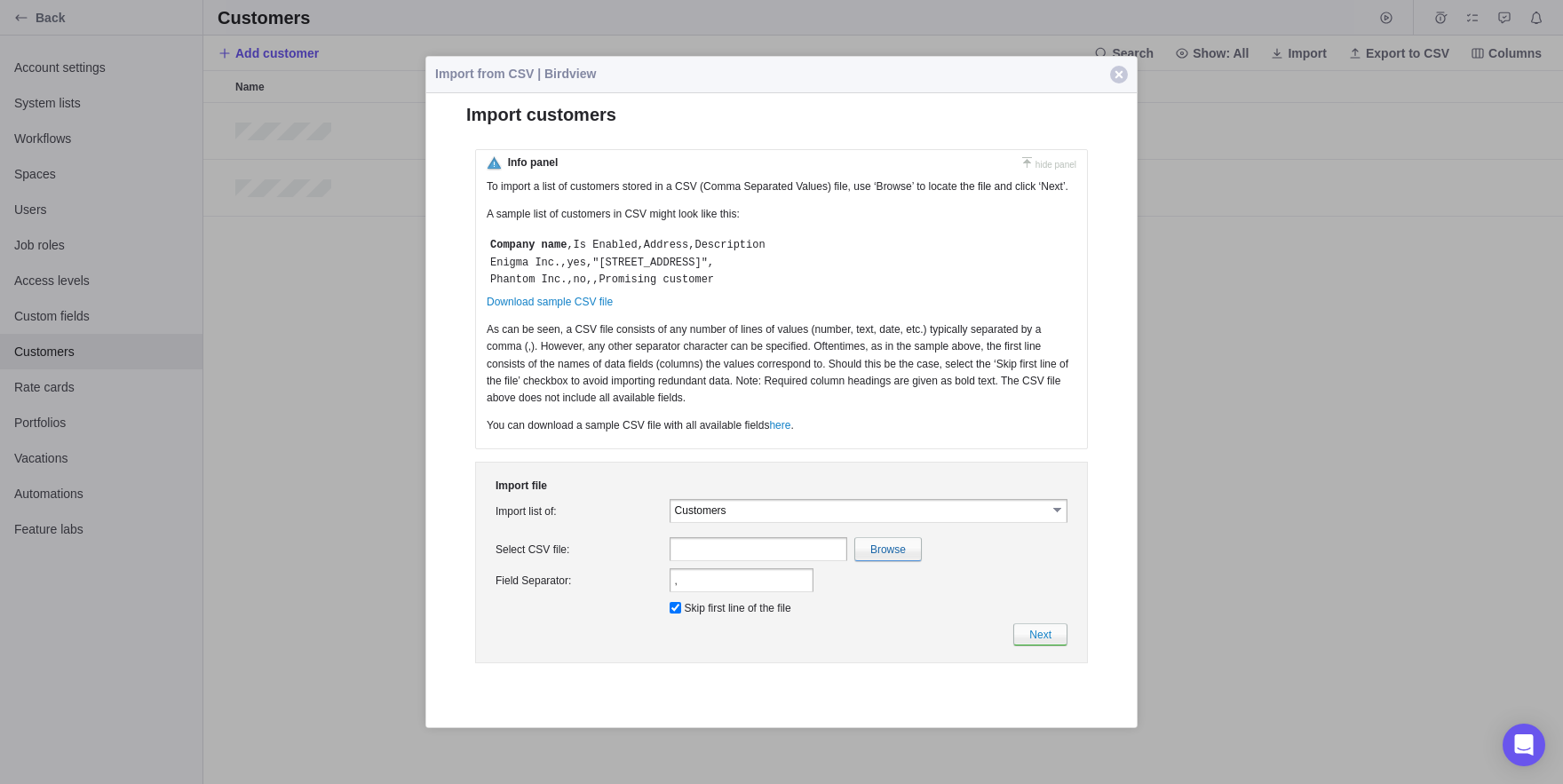
click at [757, 517] on input "Customers" at bounding box center [860, 509] width 372 height 15
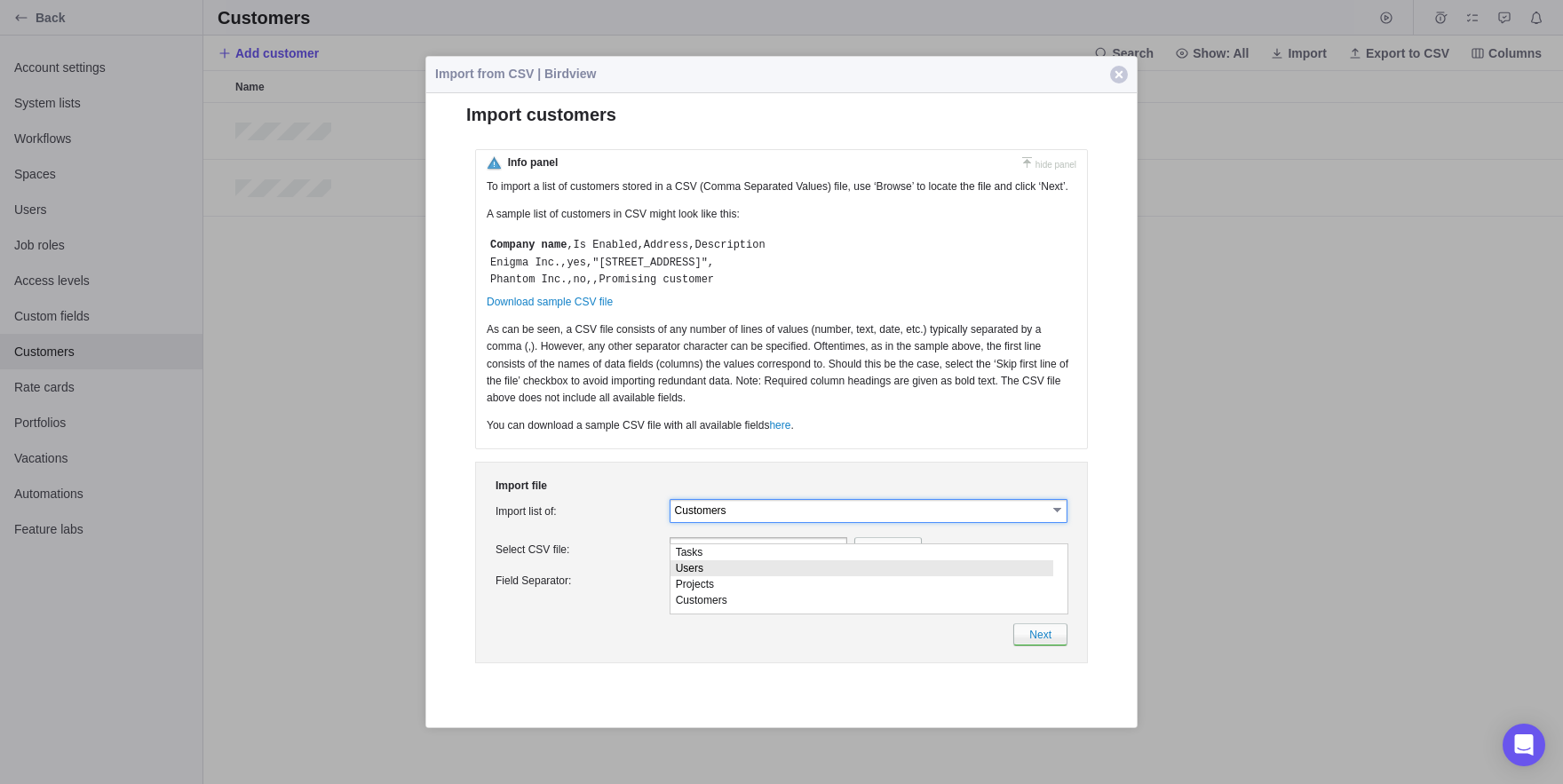
click at [697, 569] on li "Users" at bounding box center [861, 568] width 383 height 16
type input "Users"
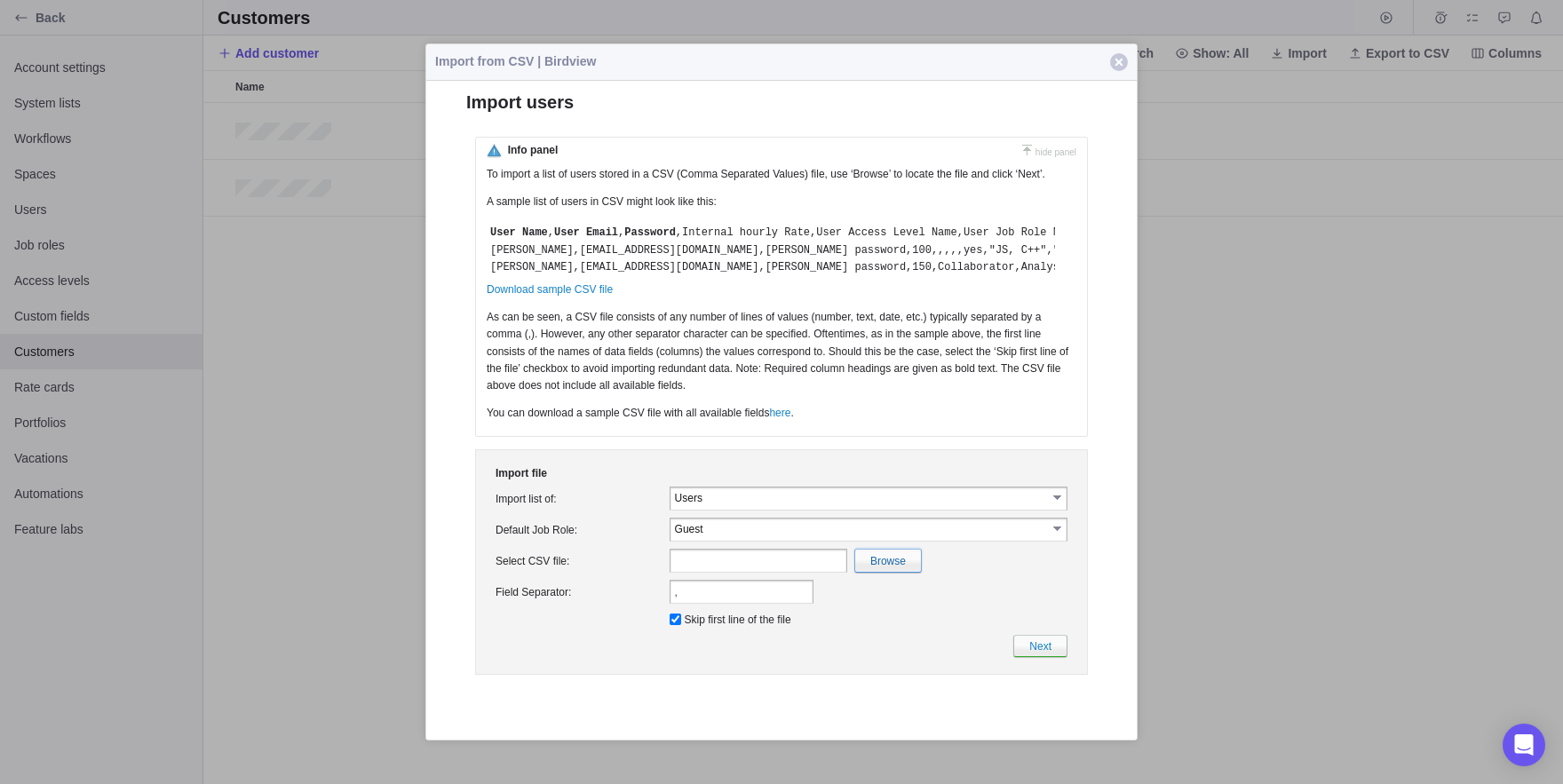
click at [885, 572] on input "file" at bounding box center [501, 560] width 840 height 23
type input "C:\fakepath\tttt.csv"
type input "tttt.csv"
click at [1038, 657] on link "Next" at bounding box center [1040, 645] width 54 height 23
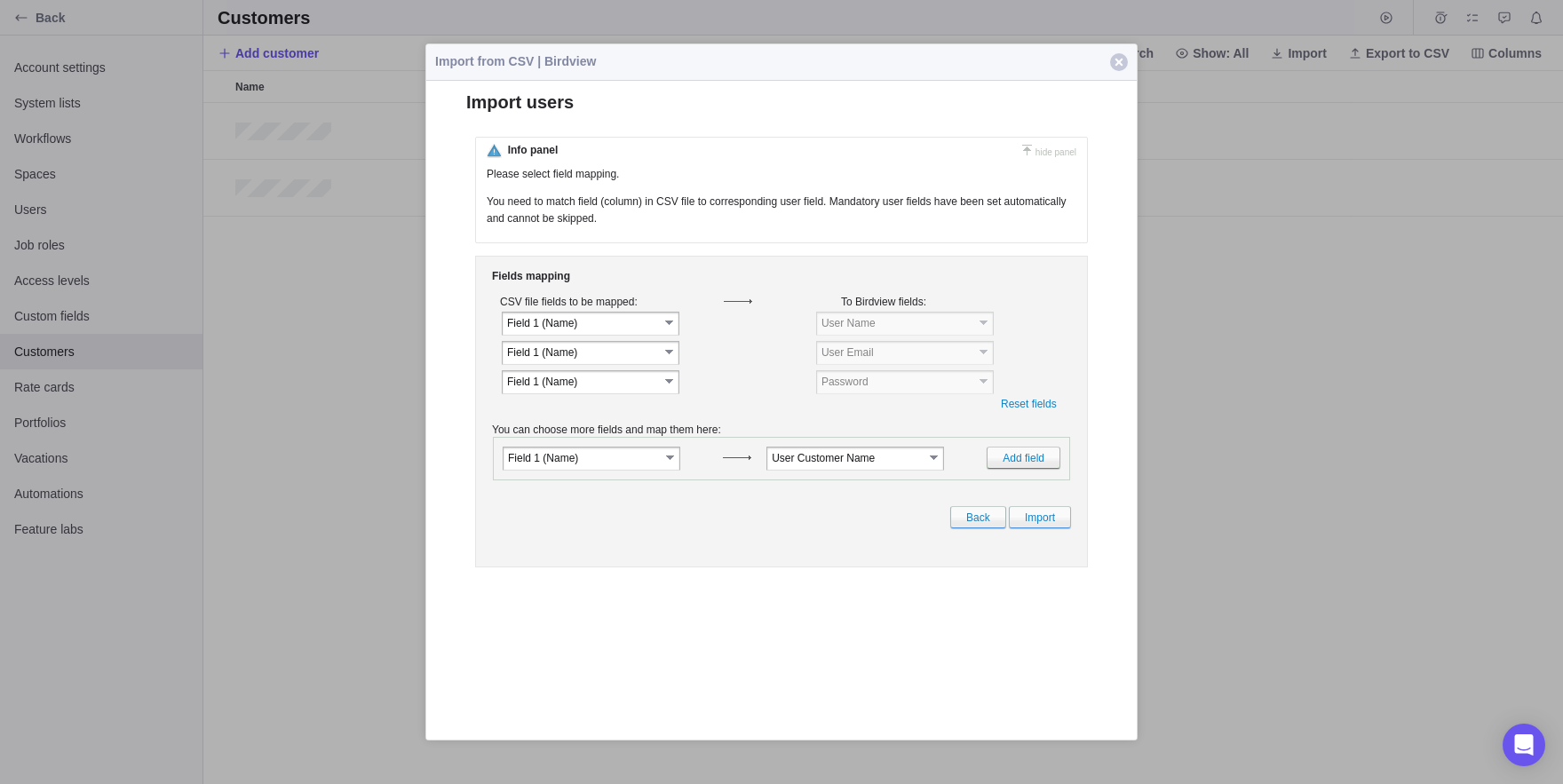
scroll to position [0, 0]
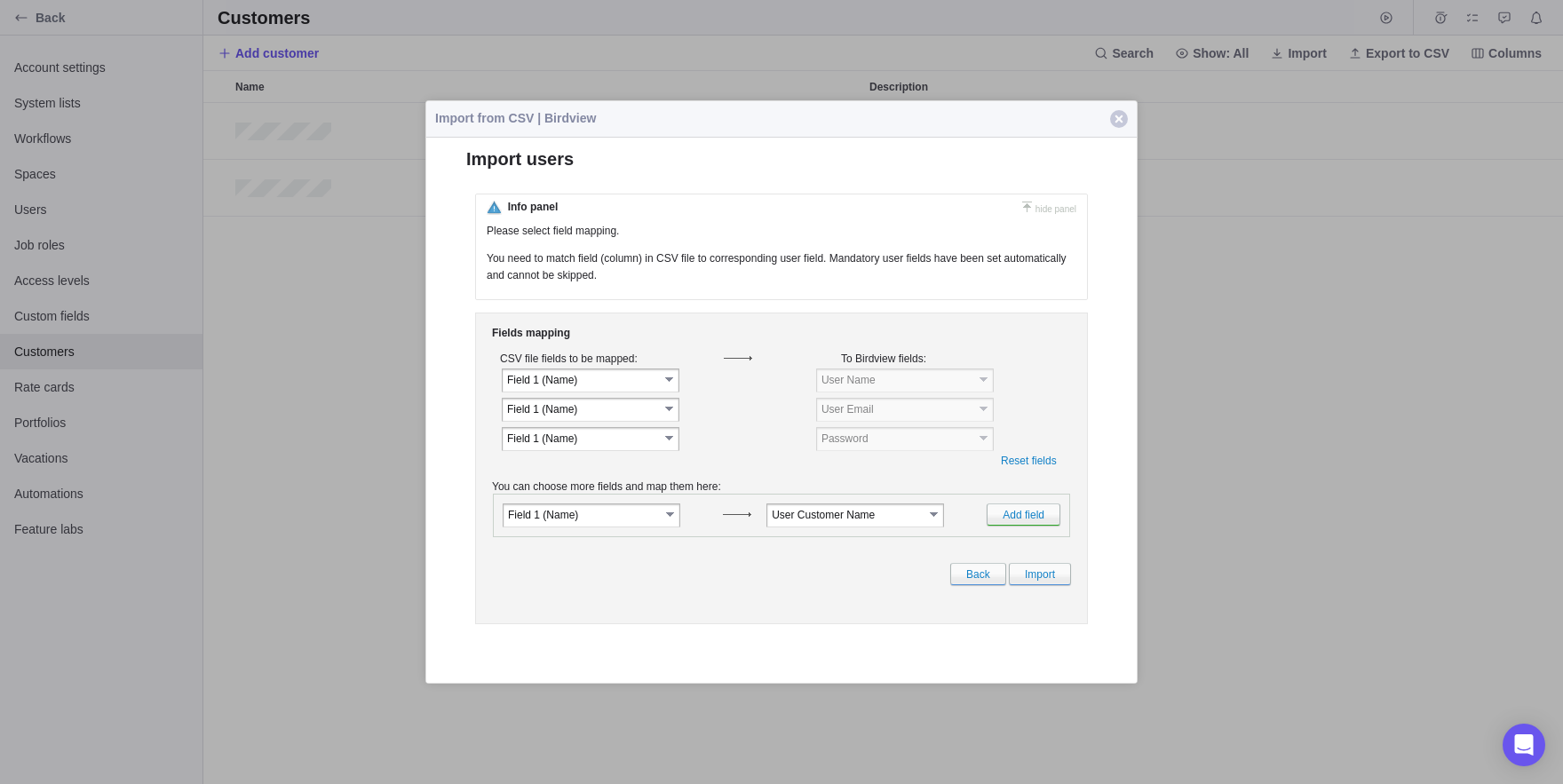
click at [1118, 129] on button "Close" at bounding box center [1118, 119] width 35 height 35
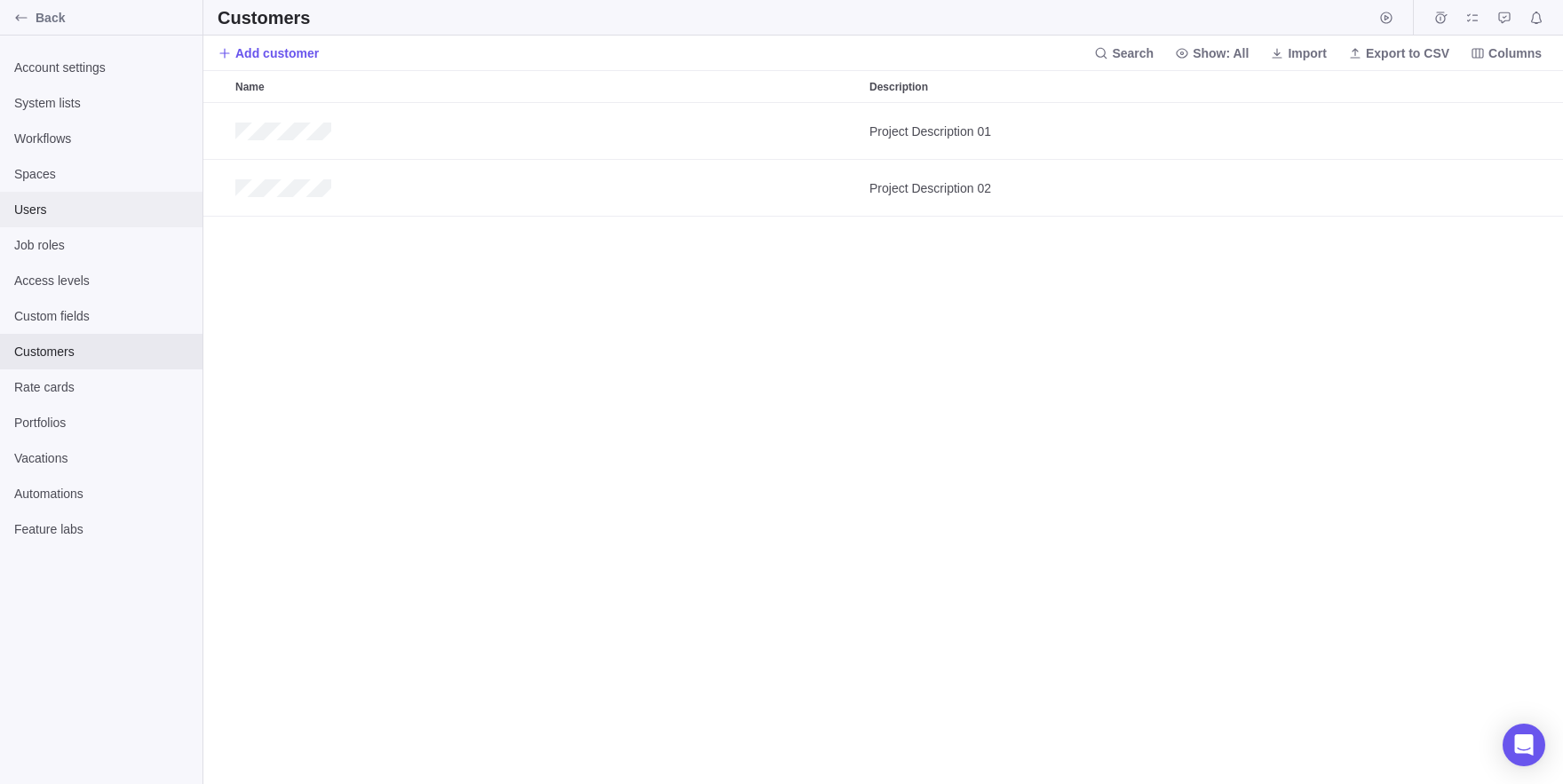
click at [44, 208] on span "Users" at bounding box center [101, 210] width 174 height 18
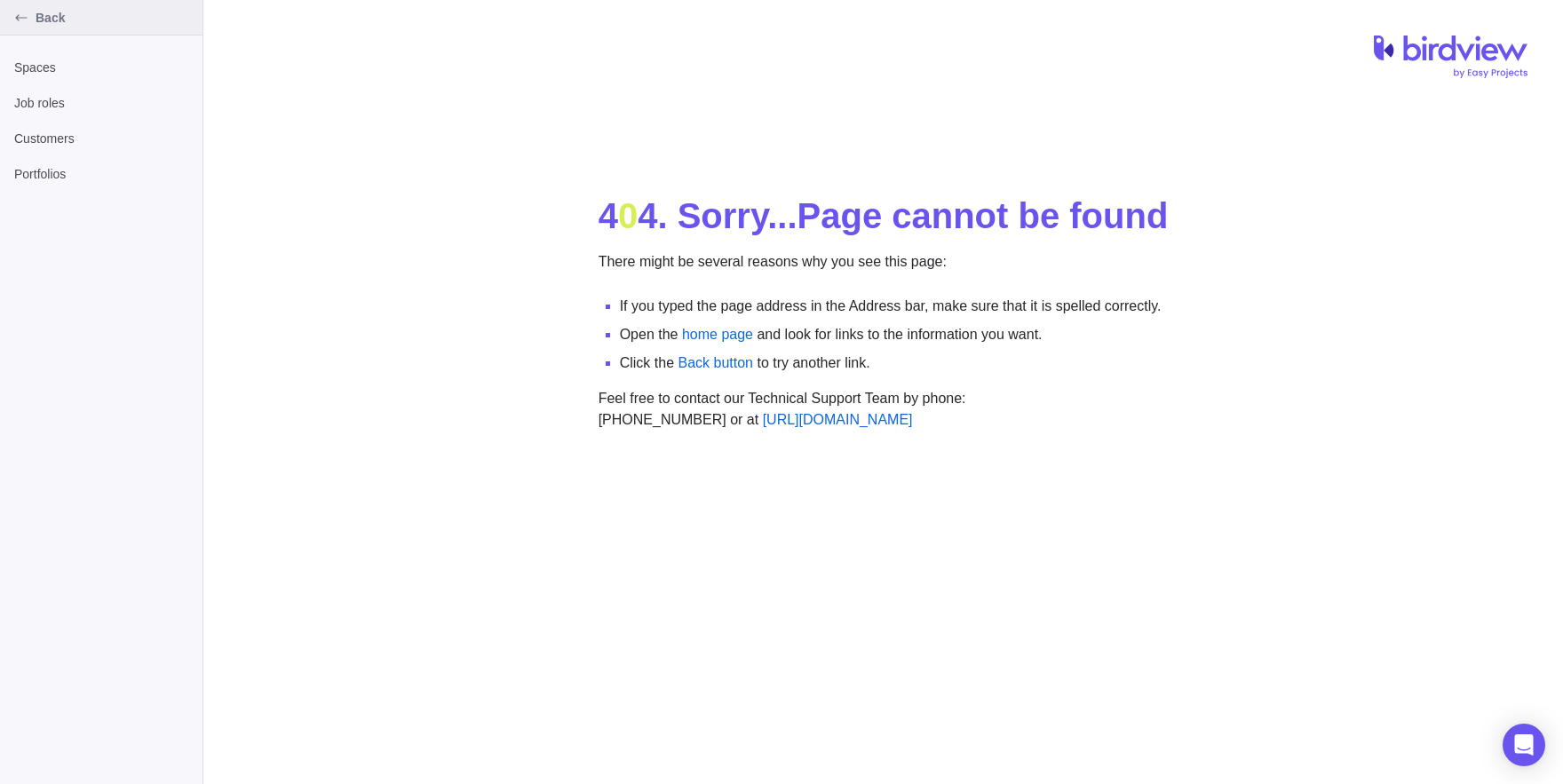
click at [10, 14] on div "Back" at bounding box center [21, 17] width 28 height 28
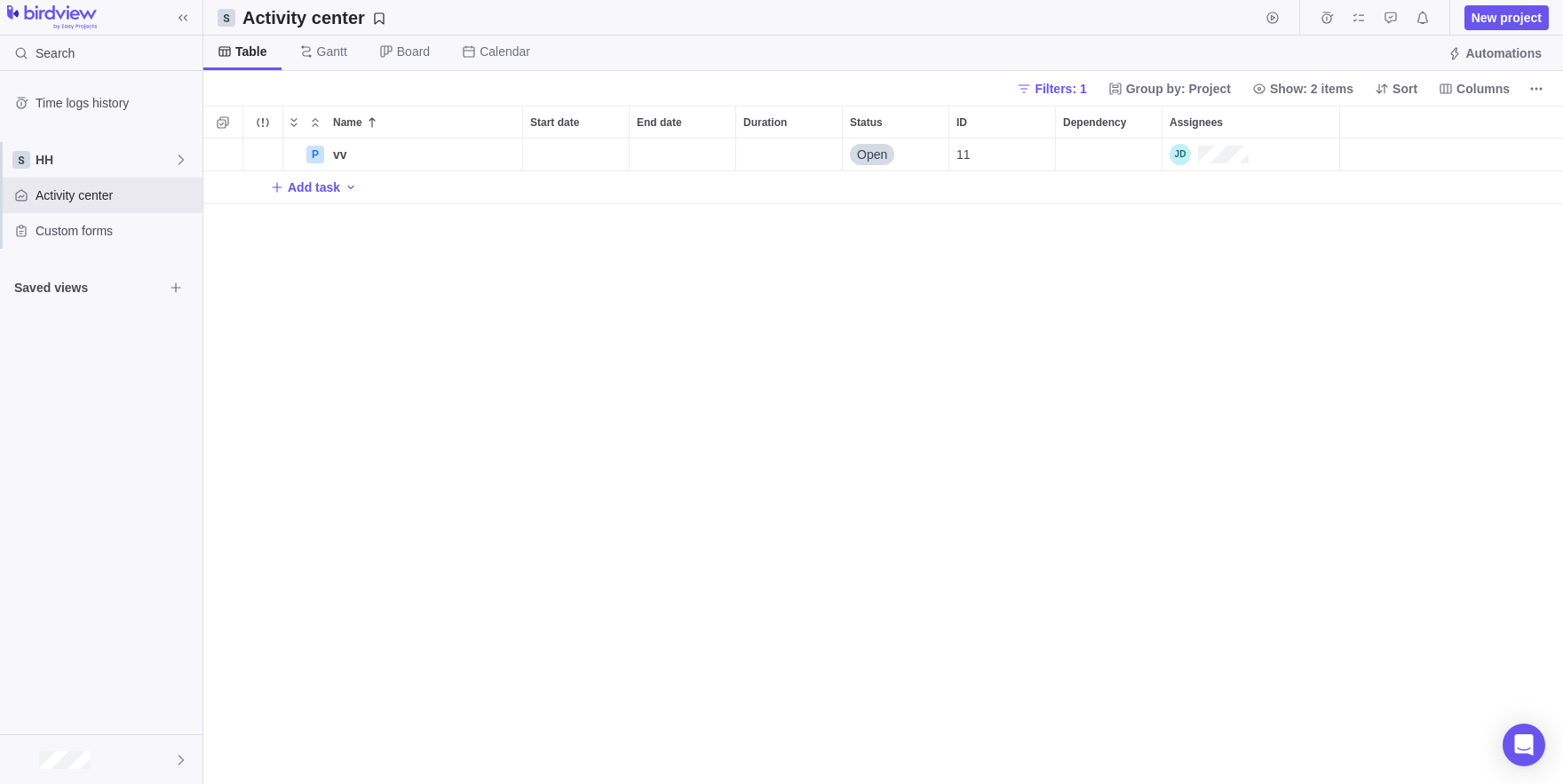
scroll to position [645, 1359]
click at [1529, 81] on span "More actions" at bounding box center [1536, 88] width 24 height 24
drag, startPoint x: 139, startPoint y: 193, endPoint x: 134, endPoint y: 177, distance: 16.8
click at [139, 189] on body "Search Time logs history HH Activity center Custom forms Saved views Activity c…" at bounding box center [782, 392] width 1563 height 784
click at [127, 167] on span "HH" at bounding box center [104, 160] width 139 height 18
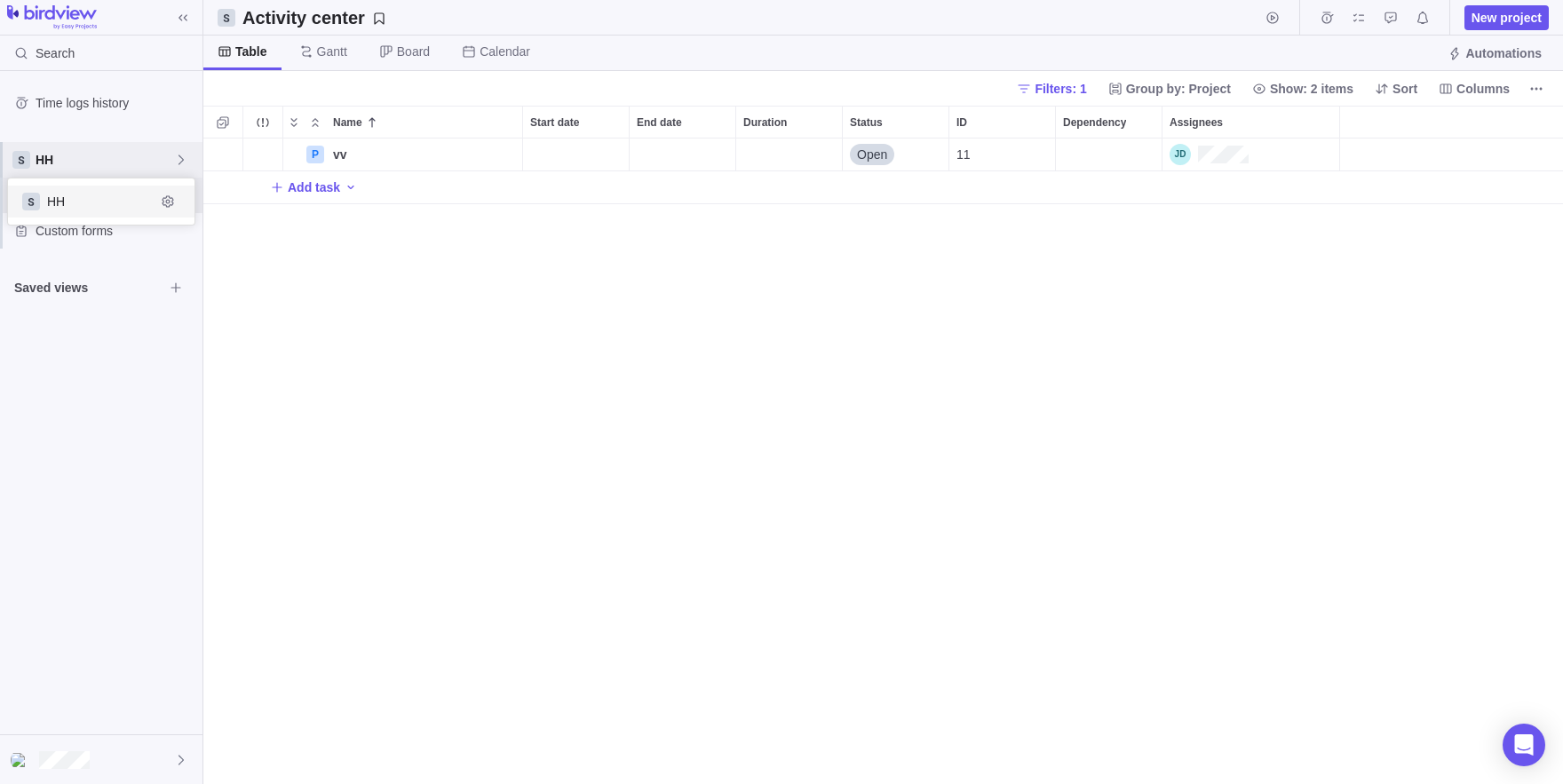
scroll to position [45, 187]
click at [152, 175] on div "HH" at bounding box center [101, 159] width 203 height 35
click at [86, 206] on span "Main1" at bounding box center [113, 202] width 133 height 18
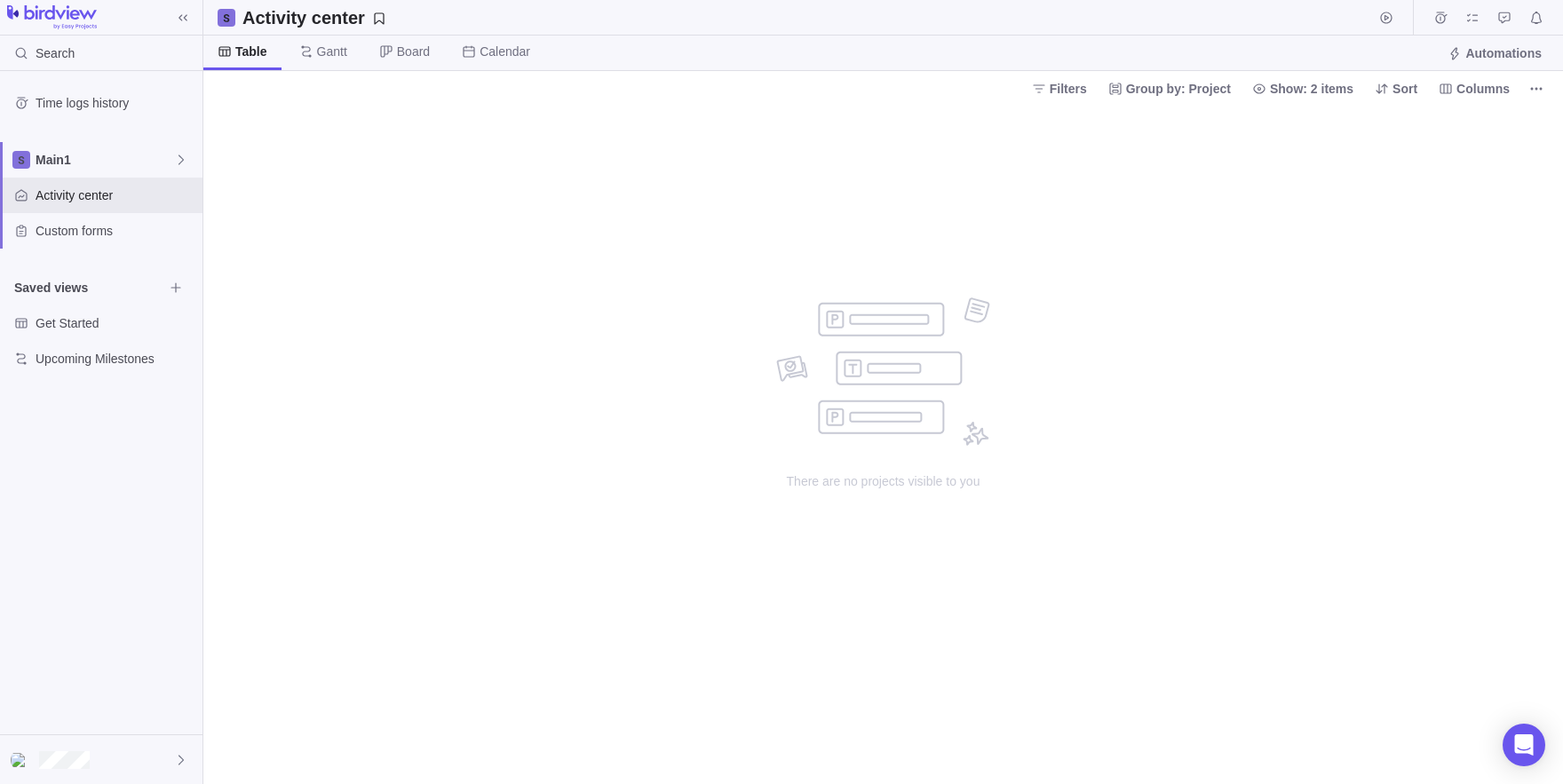
click at [1557, 99] on div "Filters Group by: Project Show: 2 items Sort Columns" at bounding box center [883, 88] width 1359 height 34
click at [1546, 93] on span "More actions" at bounding box center [1536, 88] width 24 height 24
click at [112, 781] on body "Search Time logs history Main1 Activity center Custom forms Saved views Get Sta…" at bounding box center [782, 392] width 1563 height 784
click at [101, 779] on div at bounding box center [101, 760] width 203 height 49
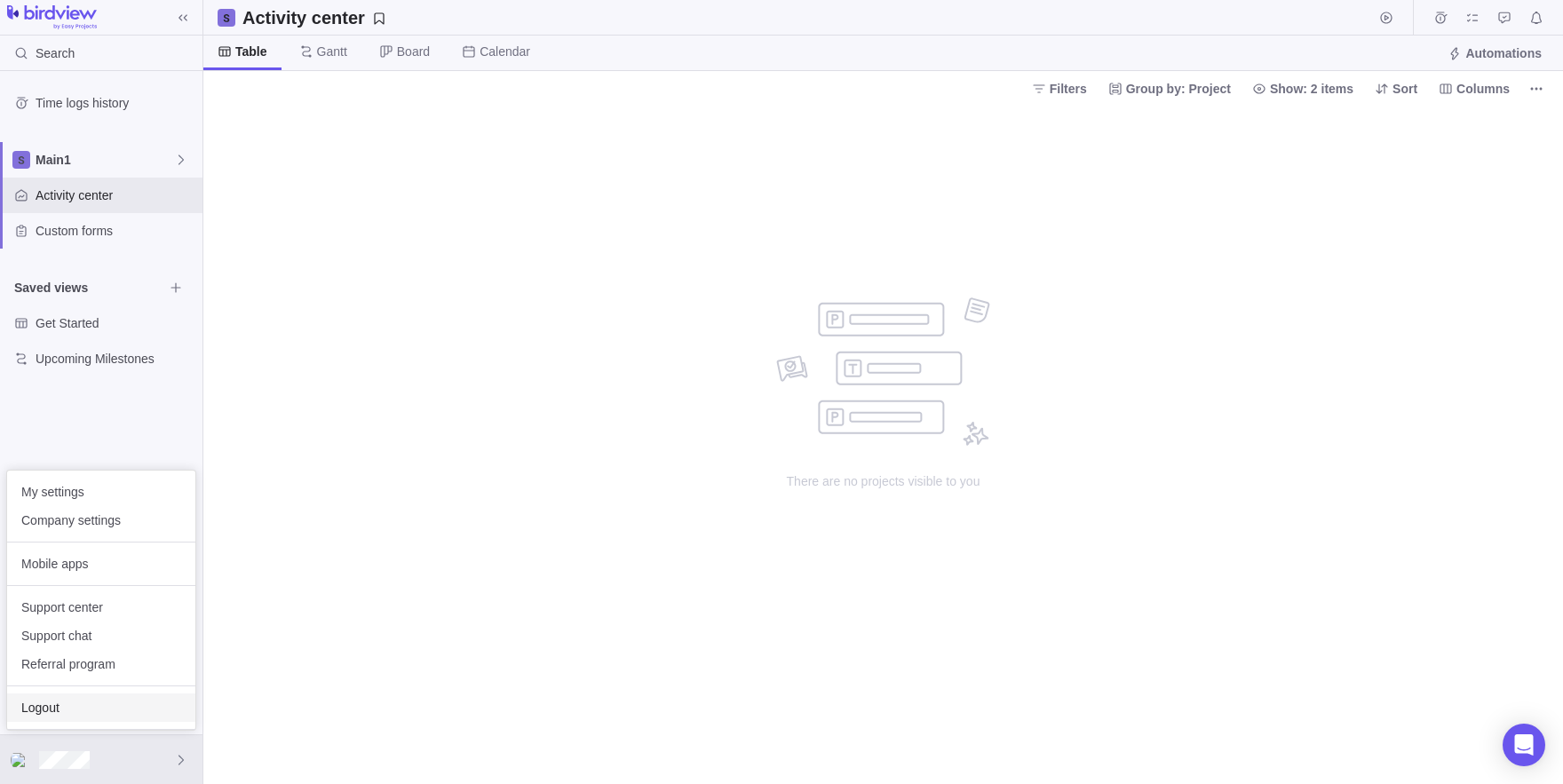
click at [59, 708] on span "Logout" at bounding box center [101, 708] width 160 height 18
